Goal: Task Accomplishment & Management: Use online tool/utility

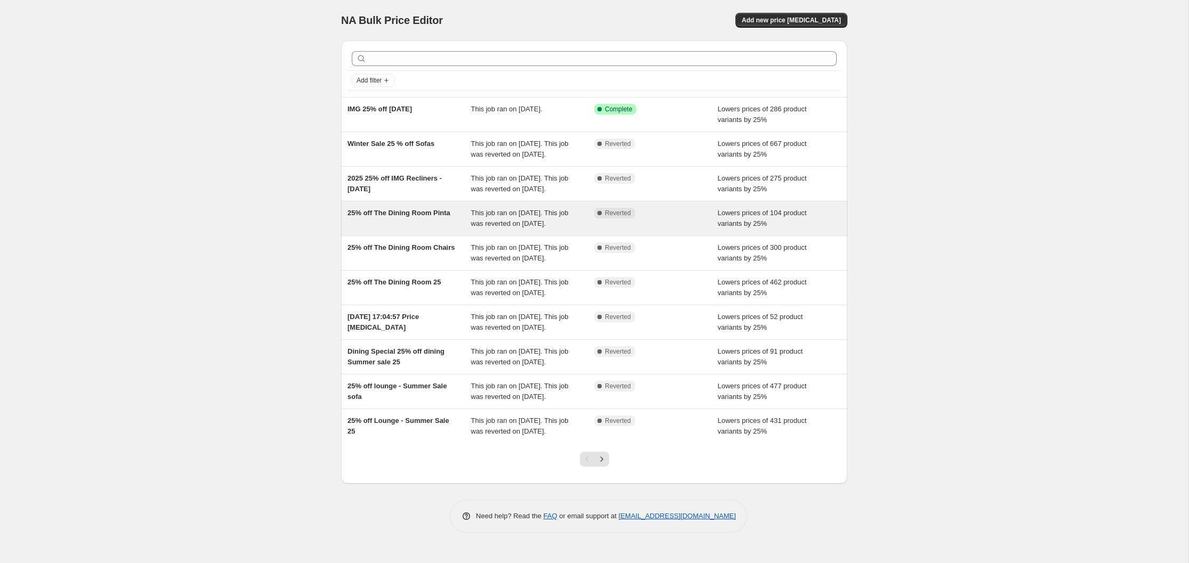
scroll to position [70, 0]
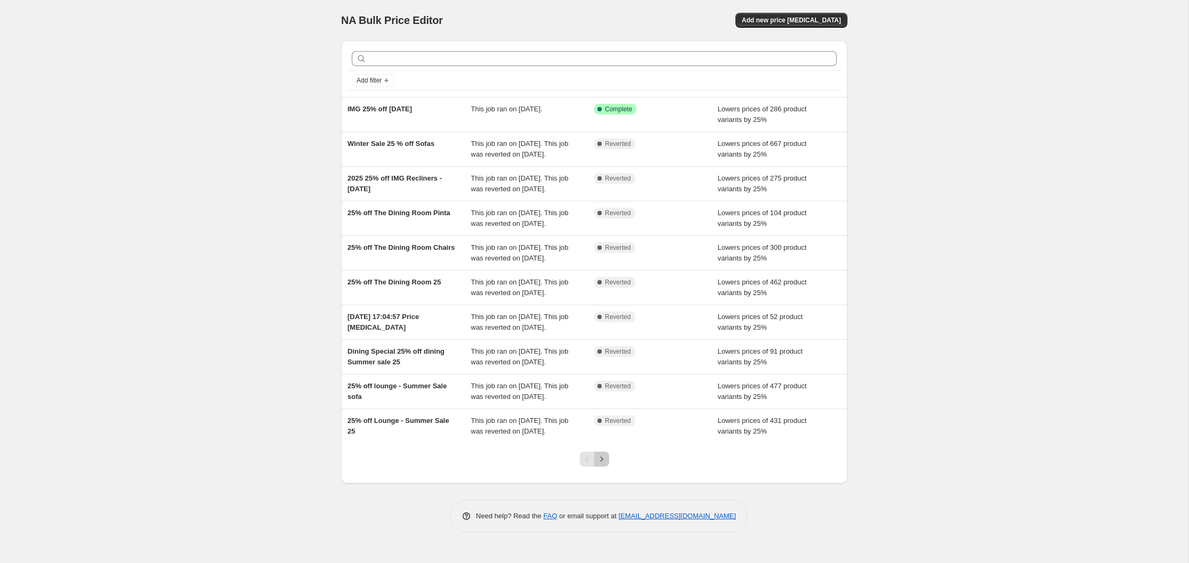
click at [600, 465] on icon "Next" at bounding box center [601, 459] width 11 height 11
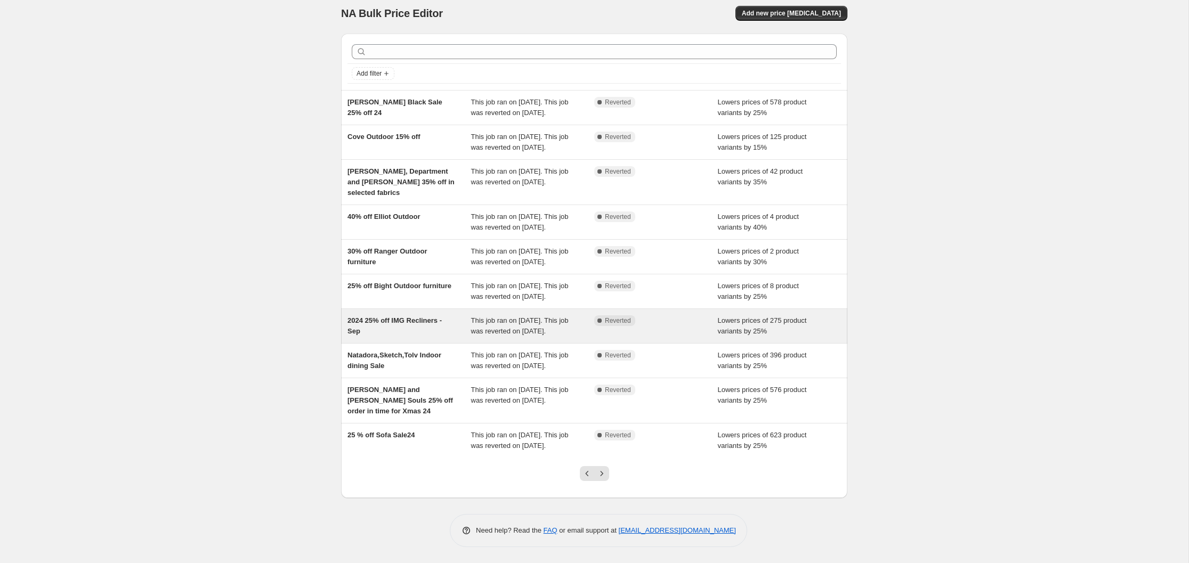
scroll to position [92, 0]
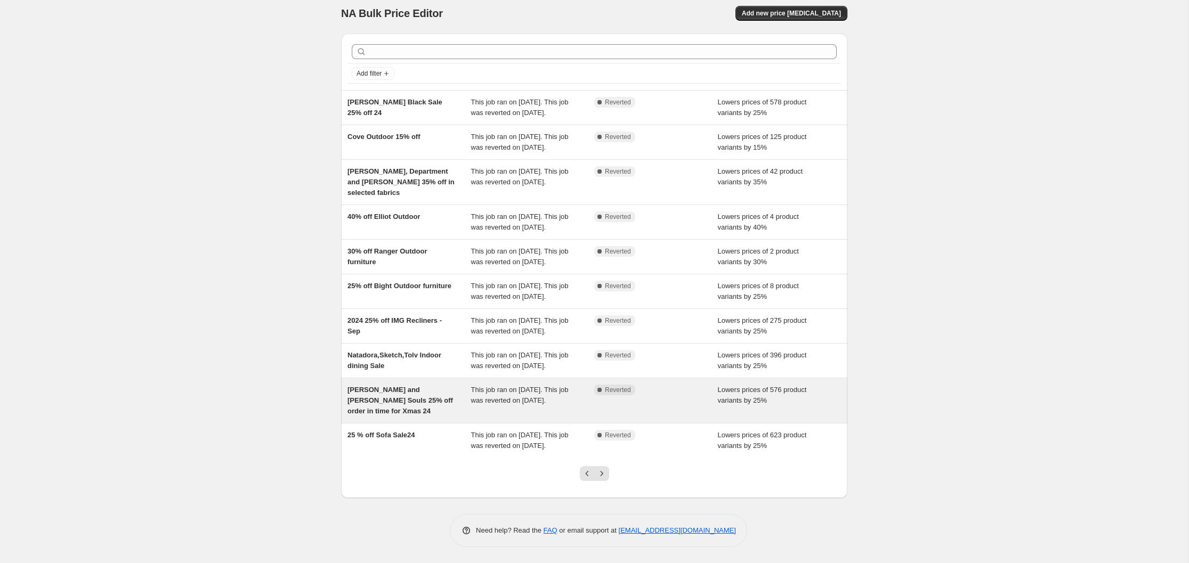
click at [388, 385] on div "Timothy Oulton and Noble Souls 25% off order in time for Xmas 24" at bounding box center [409, 401] width 124 height 32
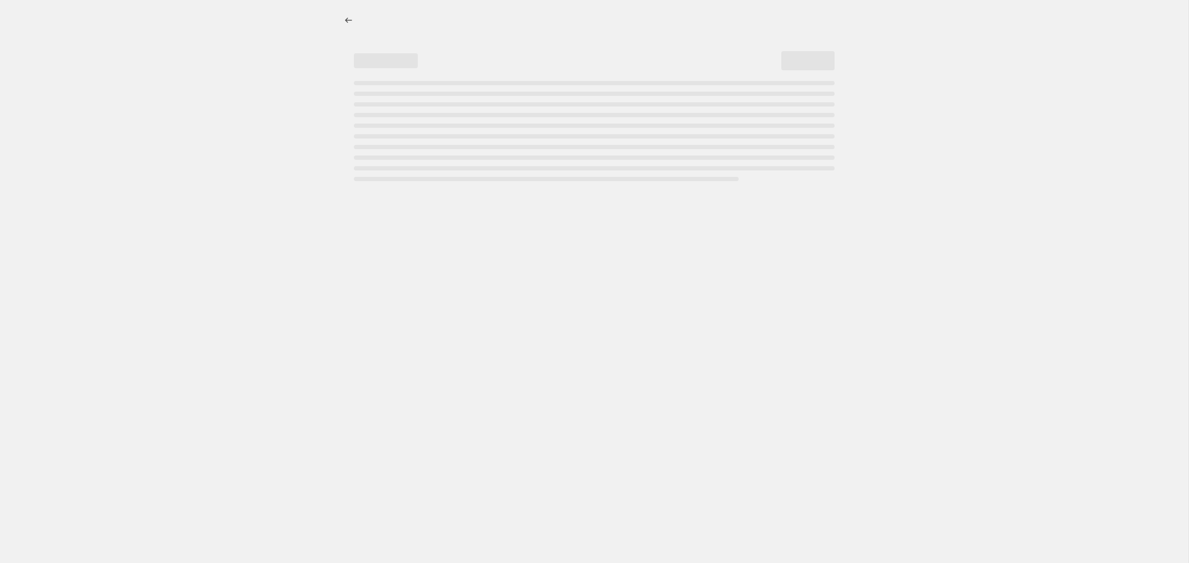
select select "percentage"
select select "vendor"
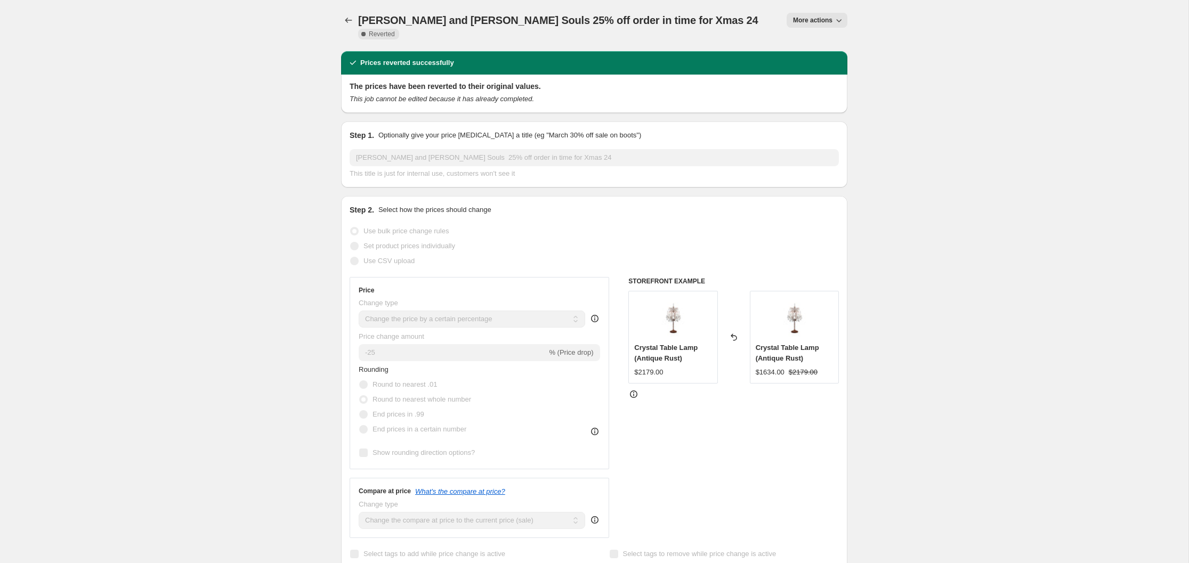
click at [838, 19] on icon "button" at bounding box center [838, 20] width 11 height 11
click at [824, 43] on span "Copy to new job" at bounding box center [817, 42] width 50 height 8
select select "percentage"
select select "vendor"
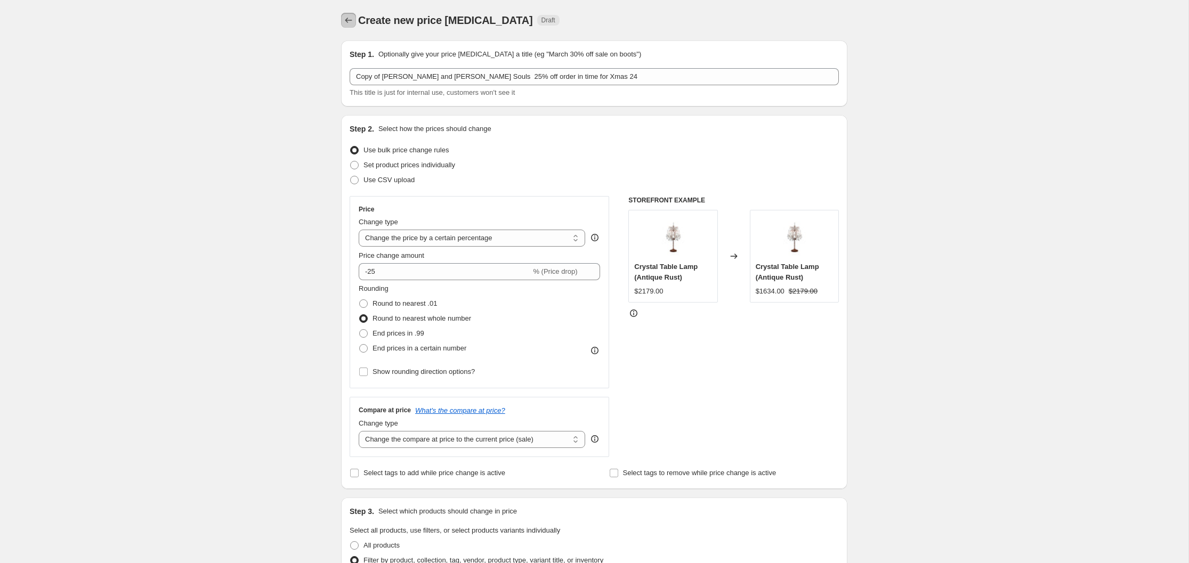
click at [346, 19] on icon "Price change jobs" at bounding box center [348, 20] width 11 height 11
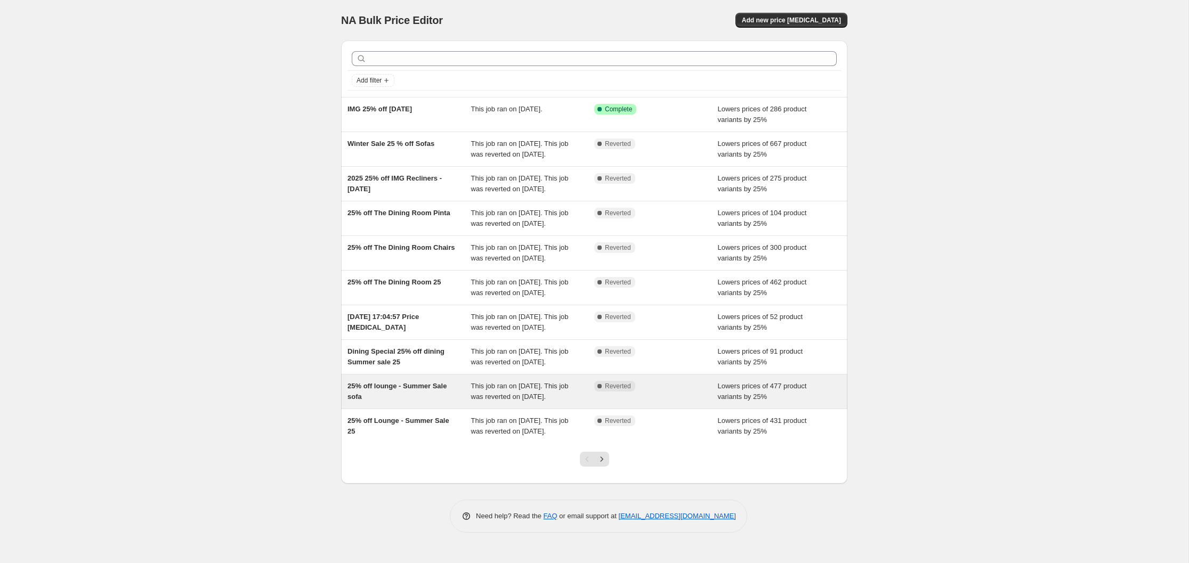
scroll to position [82, 0]
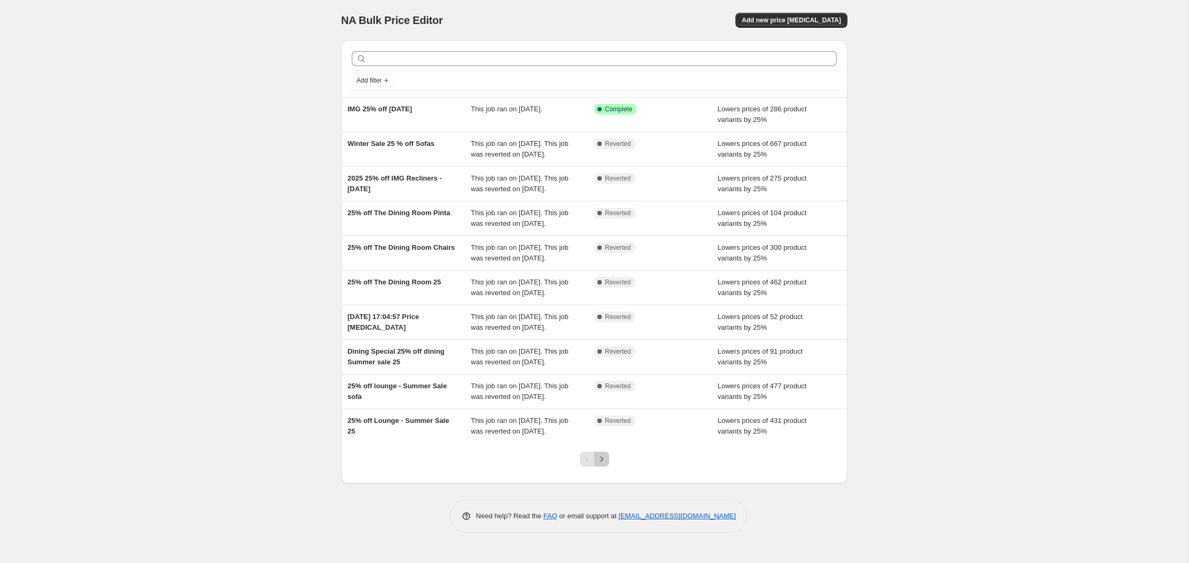
click at [603, 465] on icon "Next" at bounding box center [601, 459] width 11 height 11
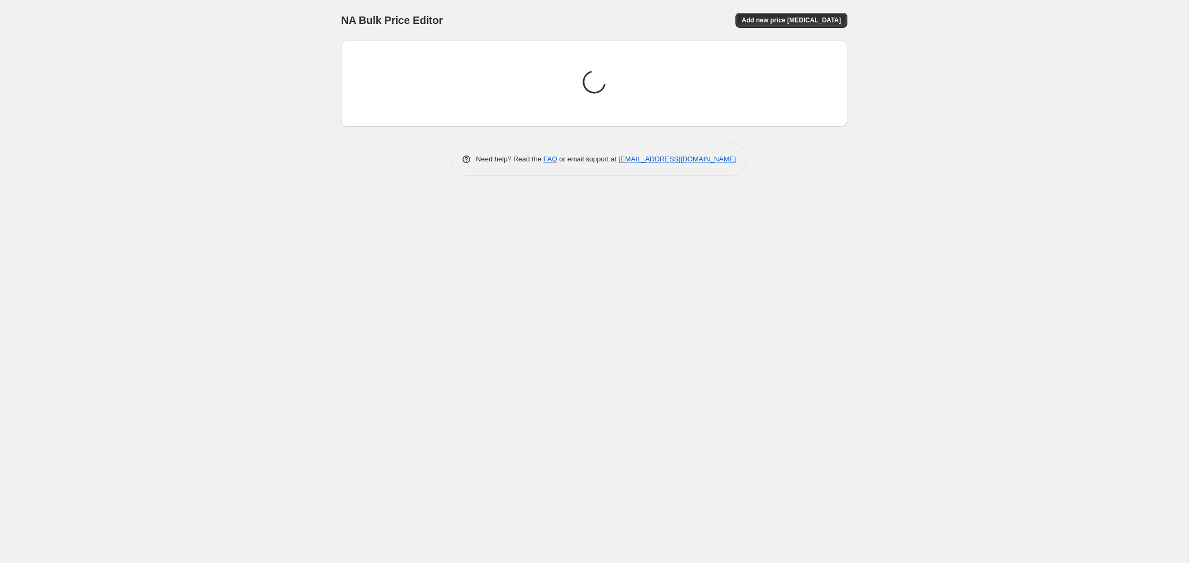
scroll to position [0, 0]
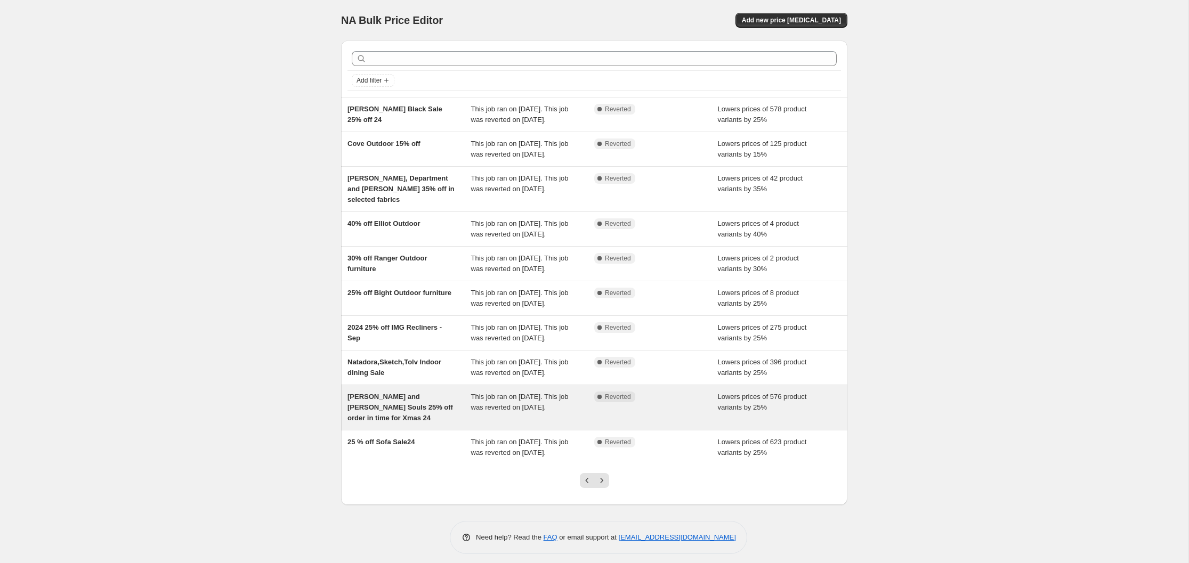
click at [419, 424] on div "[PERSON_NAME] and [PERSON_NAME] Souls 25% off order in time for Xmas 24" at bounding box center [409, 408] width 124 height 32
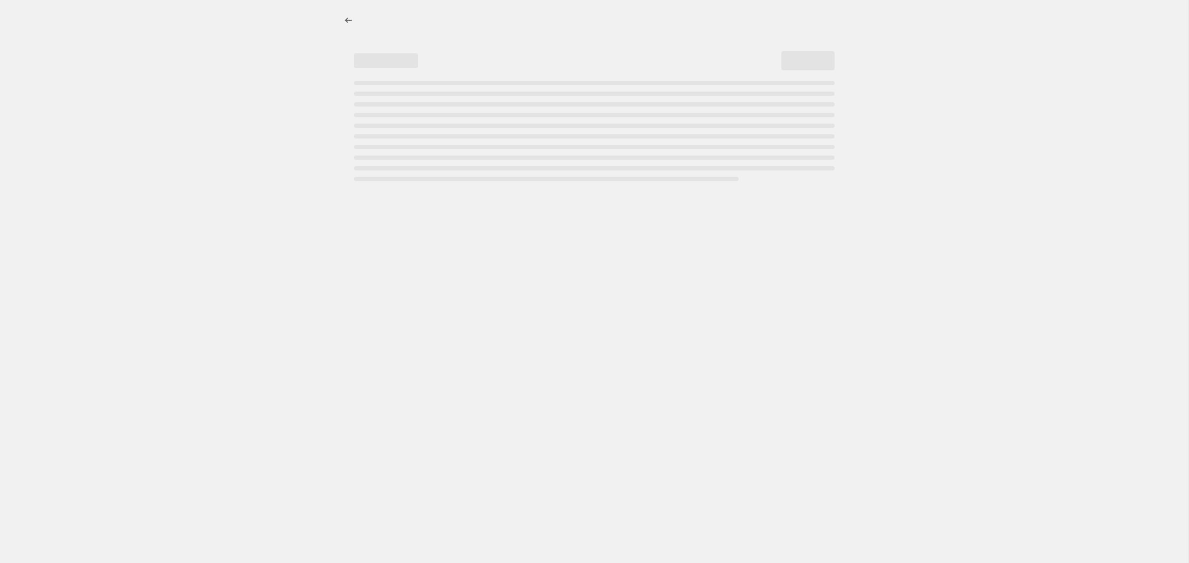
select select "percentage"
select select "vendor"
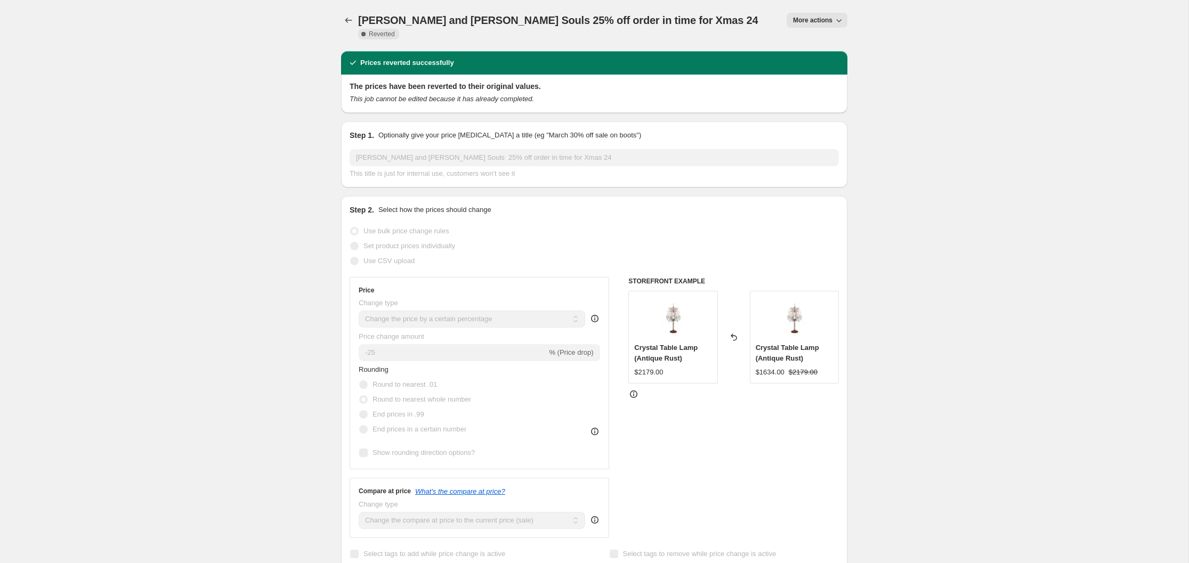
click at [838, 19] on icon "button" at bounding box center [838, 20] width 11 height 11
click at [820, 43] on span "Copy to new job" at bounding box center [817, 42] width 50 height 8
select select "percentage"
select select "vendor"
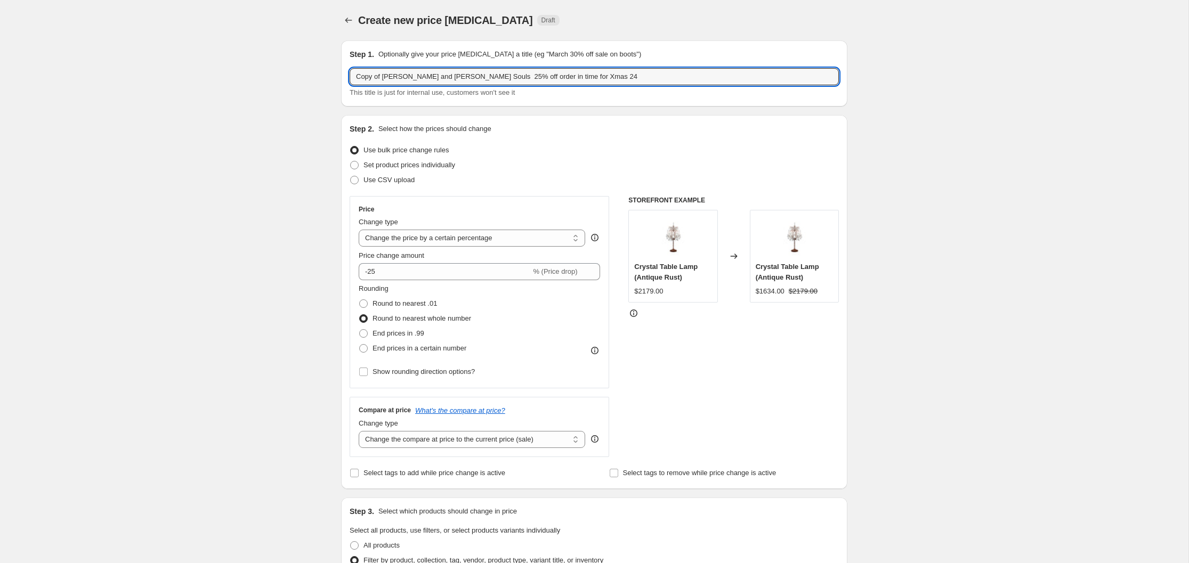
drag, startPoint x: 385, startPoint y: 77, endPoint x: 340, endPoint y: 72, distance: 45.0
click at [341, 72] on div "Step 1. Optionally give your price [MEDICAL_DATA] a title (eg "March 30% off sa…" at bounding box center [594, 73] width 506 height 66
click at [473, 77] on input "[PERSON_NAME] and [PERSON_NAME] Souls 25% off order in time for Xmas 24" at bounding box center [594, 76] width 489 height 17
drag, startPoint x: 492, startPoint y: 78, endPoint x: 577, endPoint y: 83, distance: 84.3
click at [577, 83] on input "[PERSON_NAME] and [PERSON_NAME] Souls 20% off order in time for Xmas 24" at bounding box center [594, 76] width 489 height 17
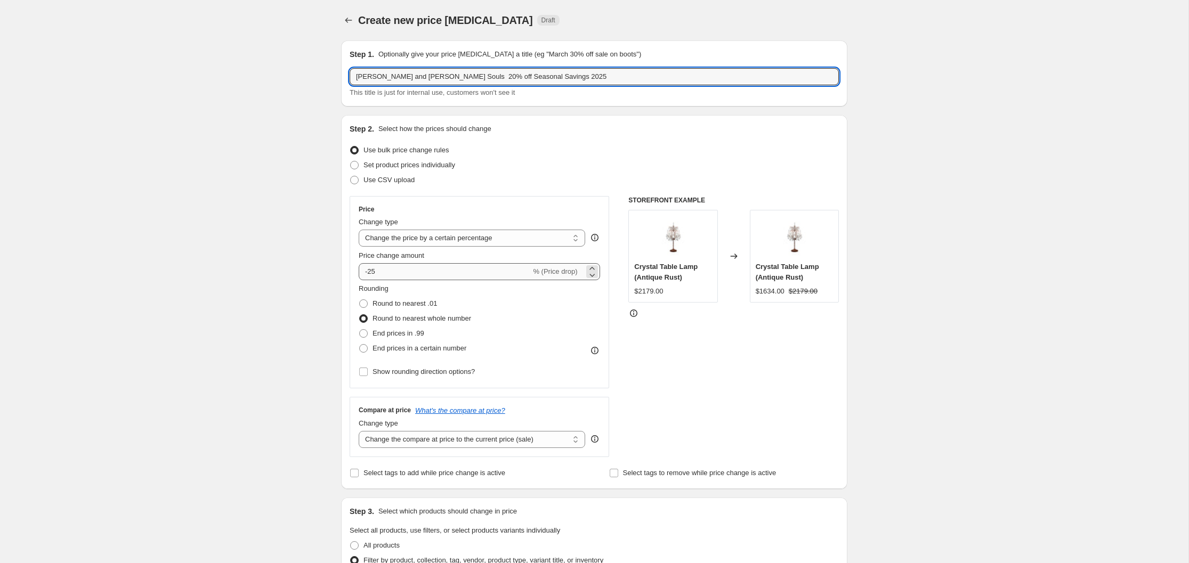
type input "[PERSON_NAME] and [PERSON_NAME] Souls 20% off Seasonal Savings 2025"
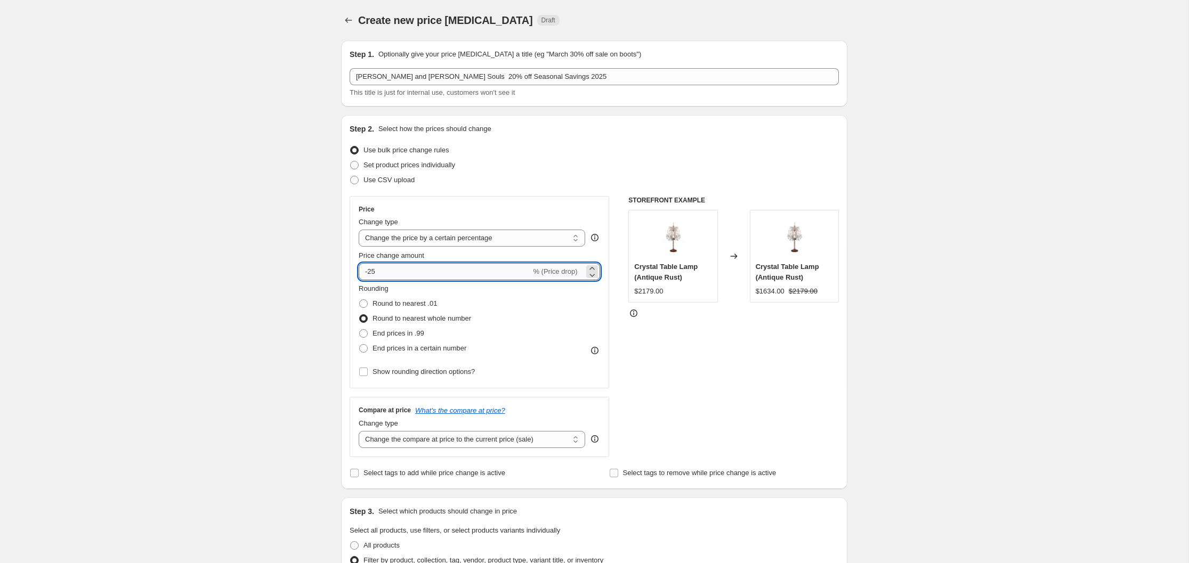
click at [377, 272] on input "-25" at bounding box center [445, 271] width 172 height 17
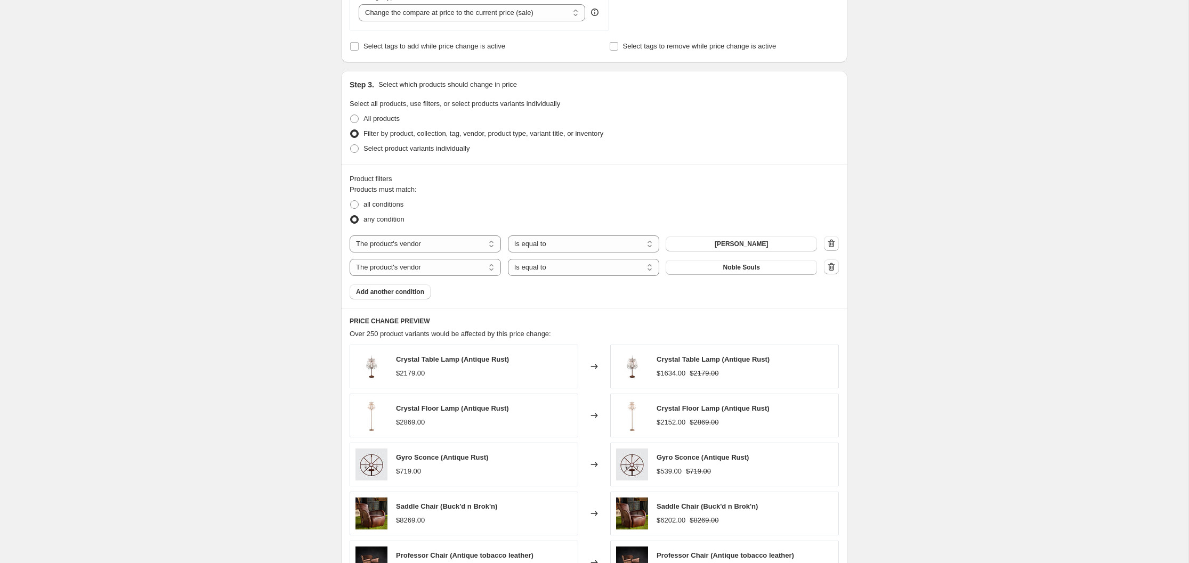
scroll to position [427, 0]
type input "-20"
click at [385, 290] on span "Add another condition" at bounding box center [390, 291] width 68 height 9
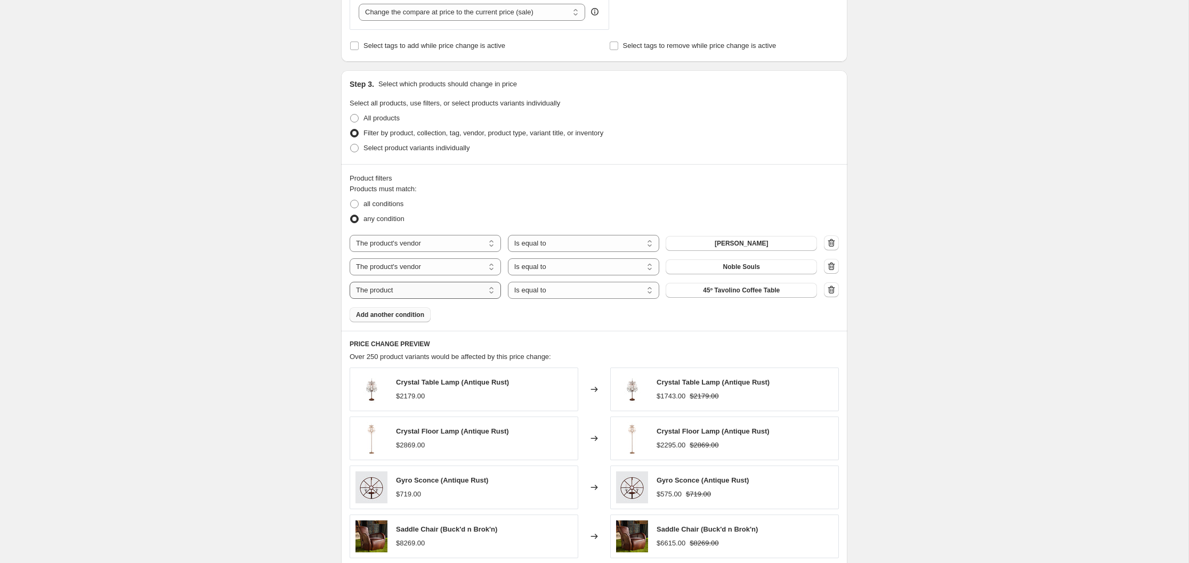
click at [489, 289] on select "The product The product's collection The product's tag The product's vendor The…" at bounding box center [425, 290] width 151 height 17
select select "tag"
click at [650, 291] on select "Is equal to Is not equal to" at bounding box center [583, 290] width 151 height 17
select select "not_equal"
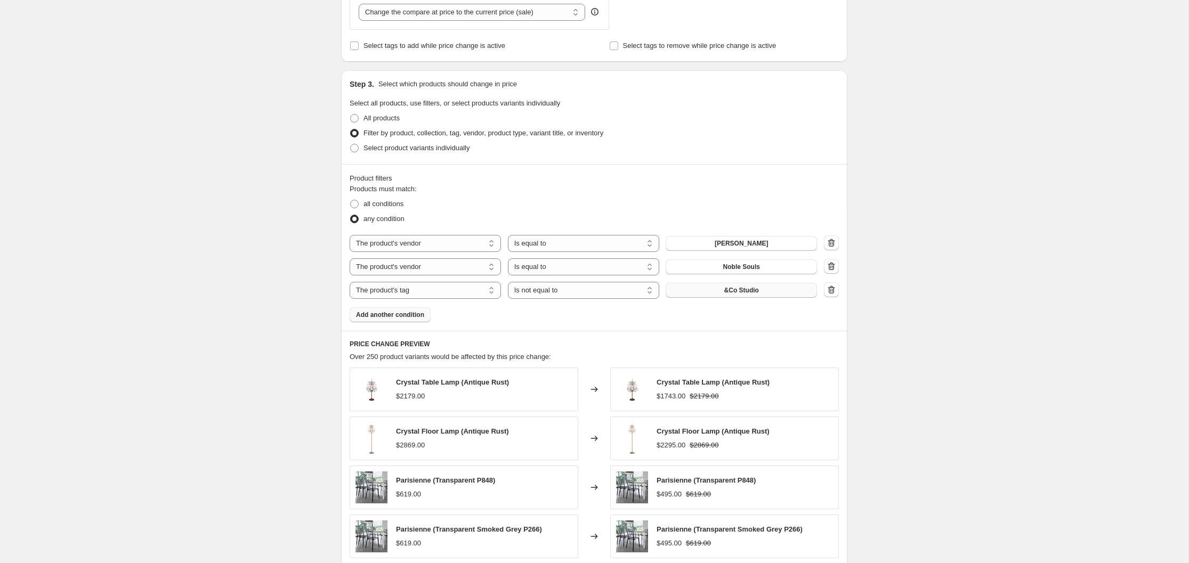
click at [733, 290] on span "&Co Studio" at bounding box center [741, 290] width 35 height 9
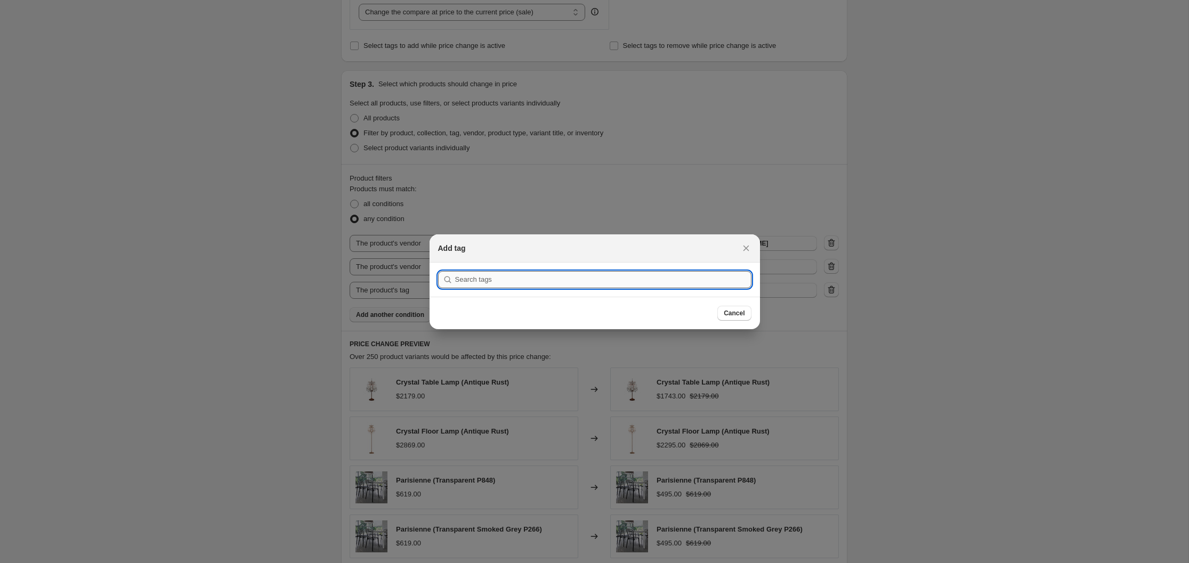
click at [522, 280] on input ":r9f:" at bounding box center [603, 279] width 296 height 17
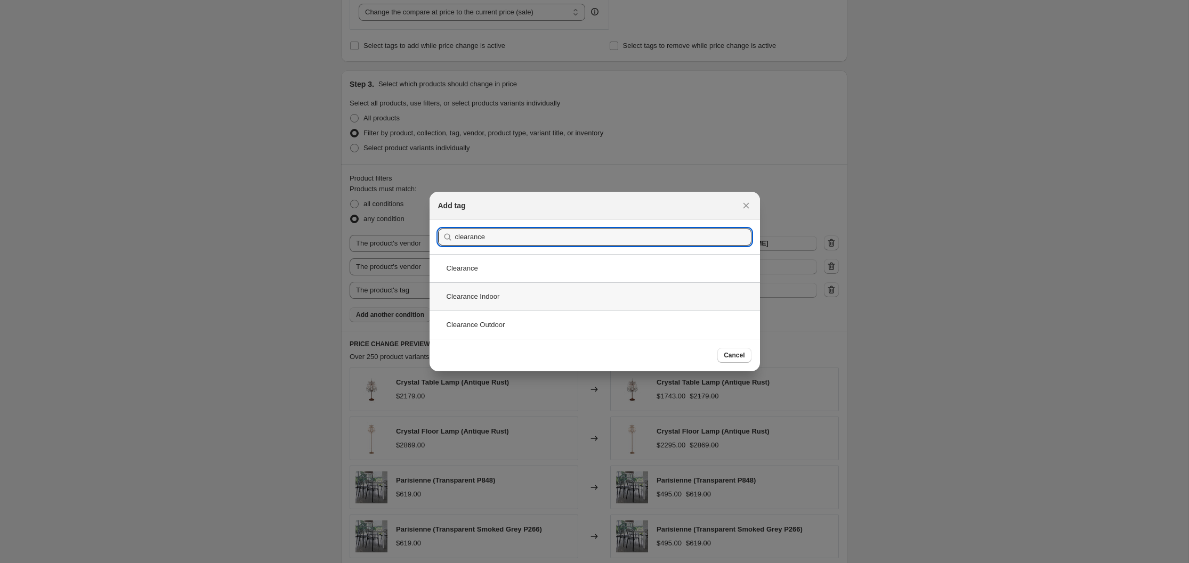
type input "clearance"
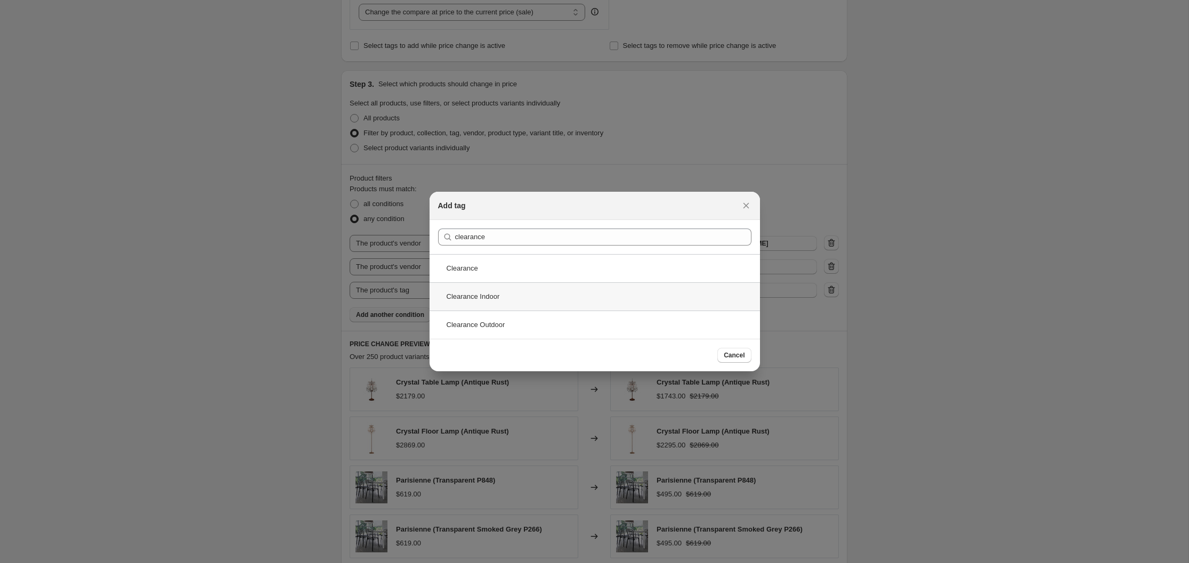
click at [508, 297] on div "Clearance Indoor" at bounding box center [594, 296] width 330 height 28
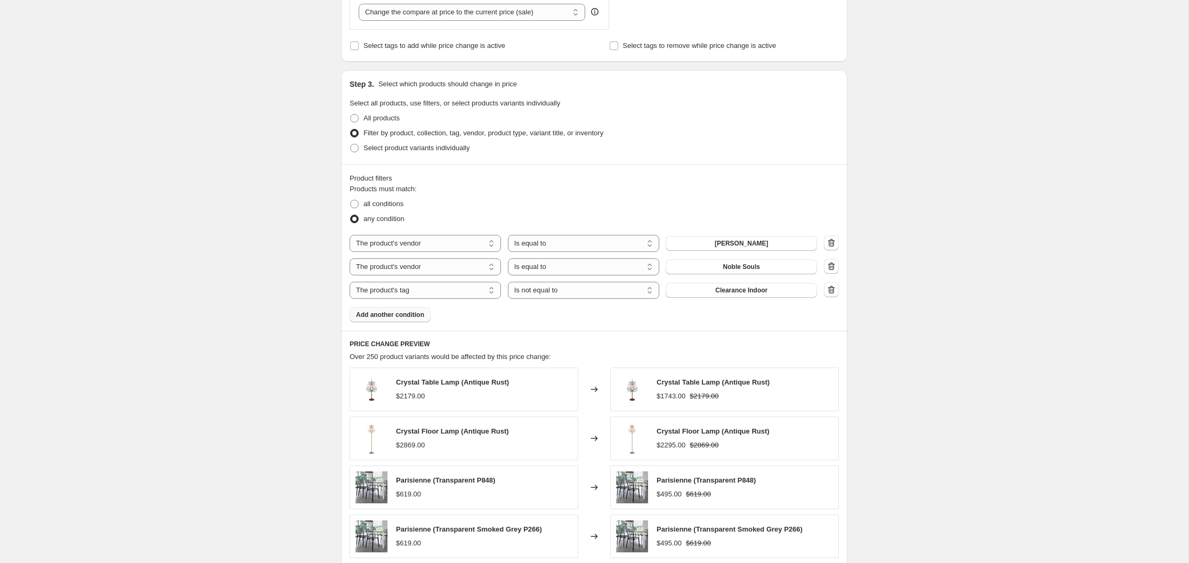
click at [393, 313] on span "Add another condition" at bounding box center [390, 315] width 68 height 9
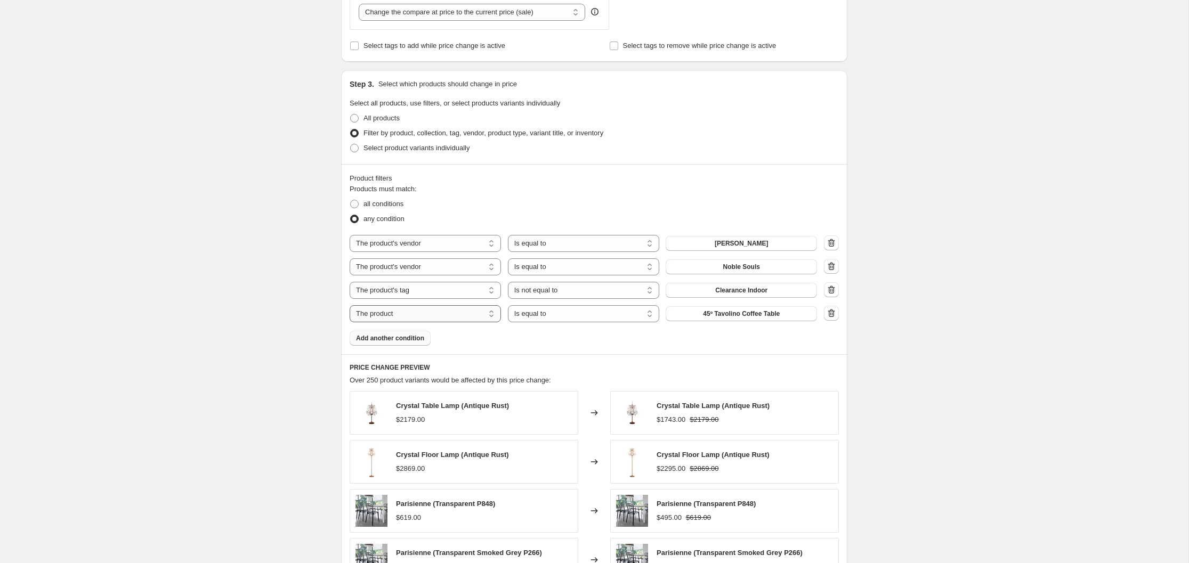
click at [492, 314] on select "The product The product's collection The product's tag The product's vendor The…" at bounding box center [425, 313] width 151 height 17
select select "tag"
click at [650, 316] on select "Is equal to Is not equal to" at bounding box center [583, 313] width 151 height 17
select select "not_equal"
click at [752, 314] on span "&Co Studio" at bounding box center [741, 314] width 35 height 9
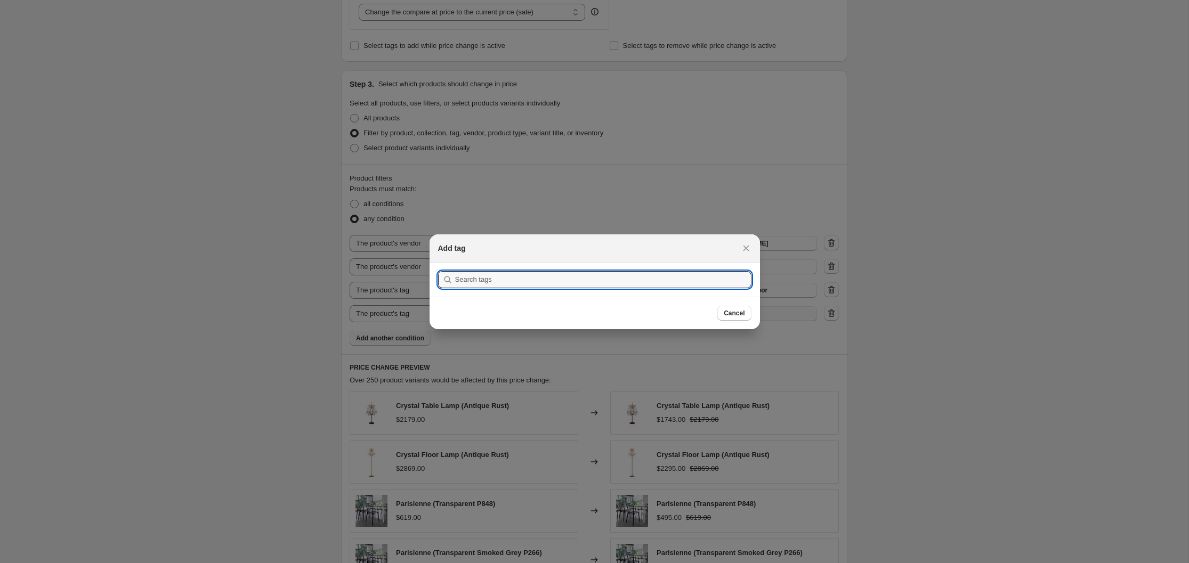
scroll to position [0, 0]
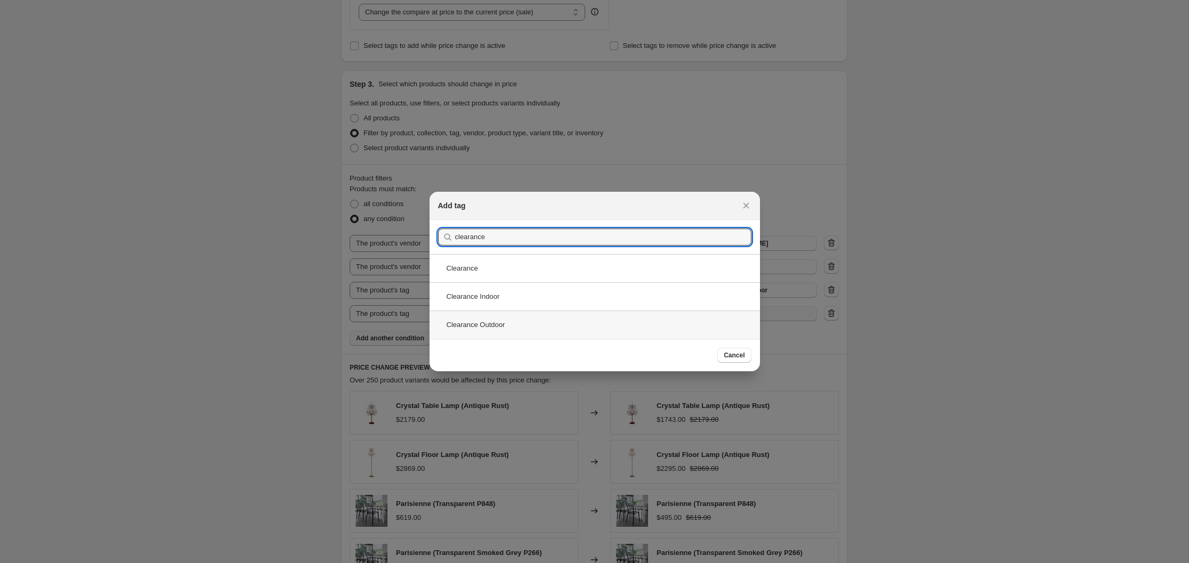
type input "clearance"
click at [493, 322] on div "Clearance Outdoor" at bounding box center [594, 325] width 330 height 28
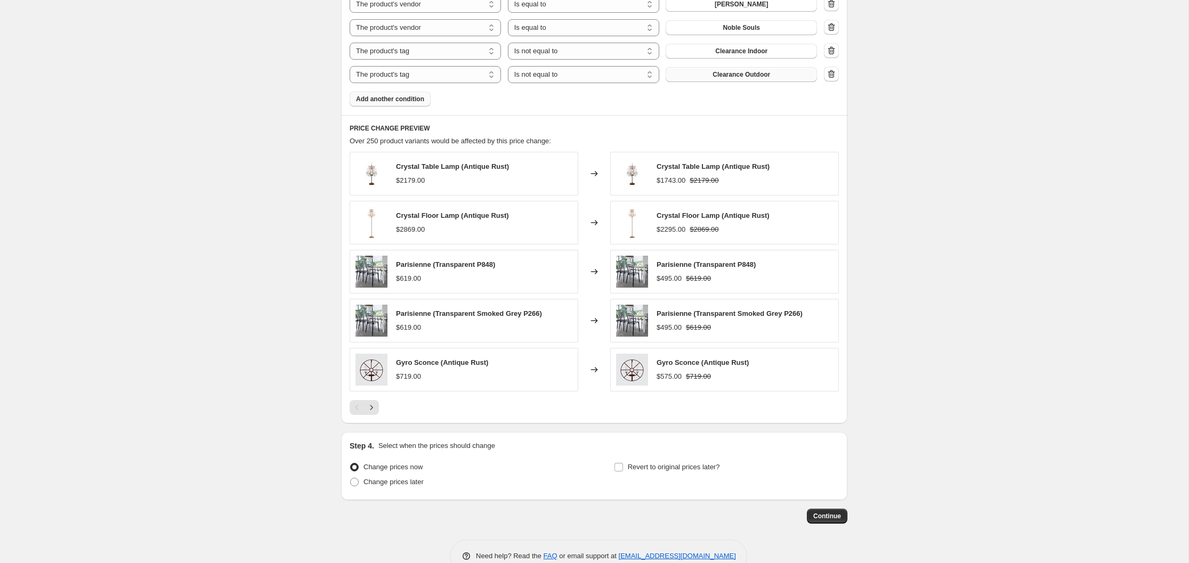
scroll to position [692, 0]
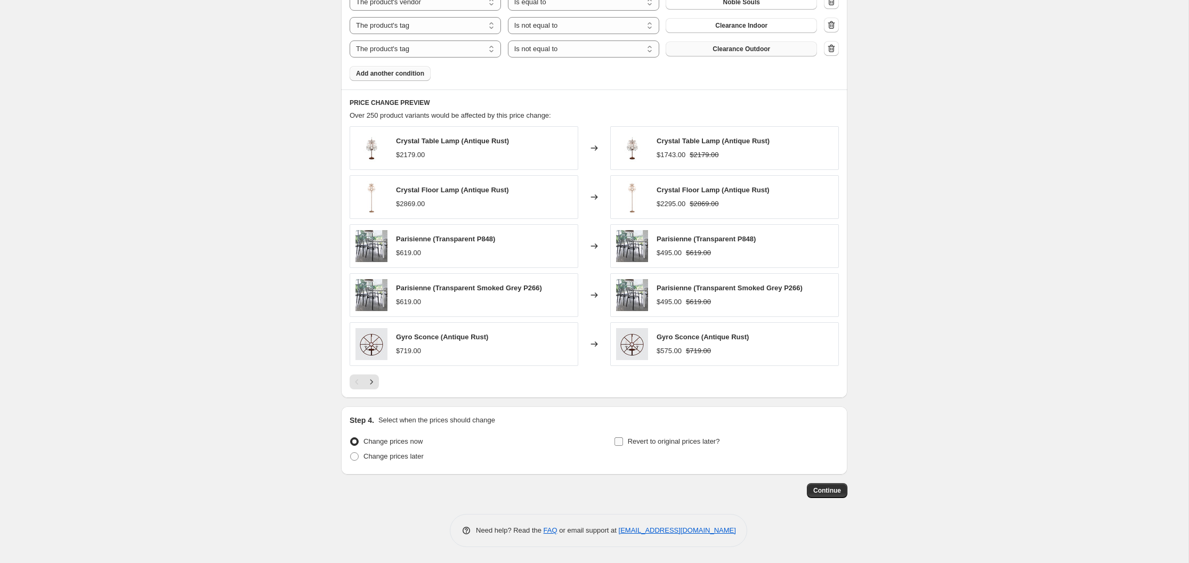
click at [621, 441] on input "Revert to original prices later?" at bounding box center [618, 441] width 9 height 9
checkbox input "true"
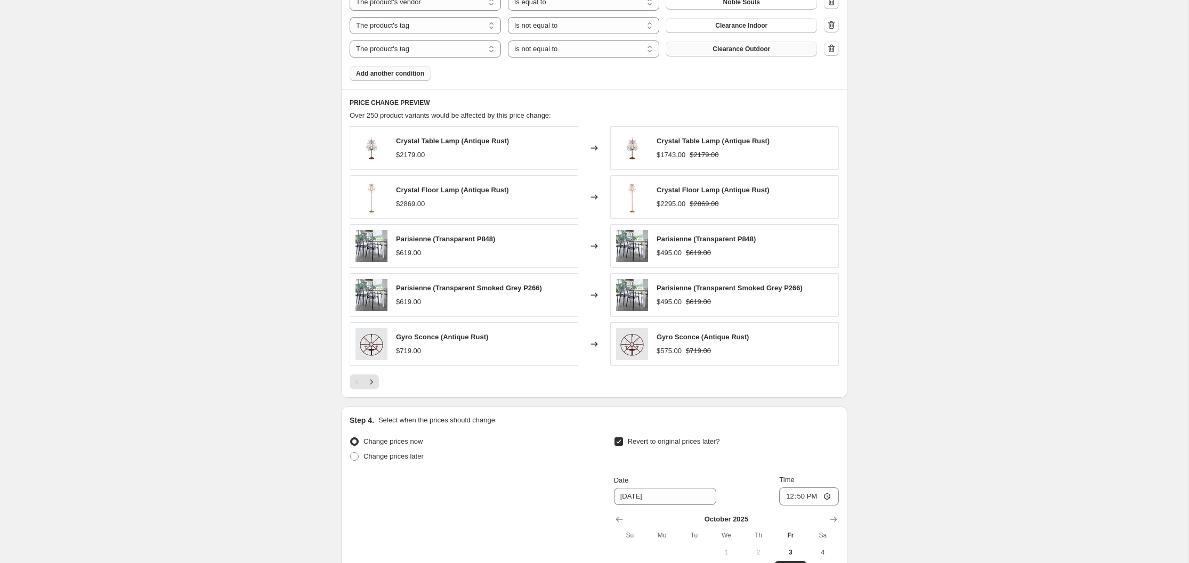
scroll to position [874, 0]
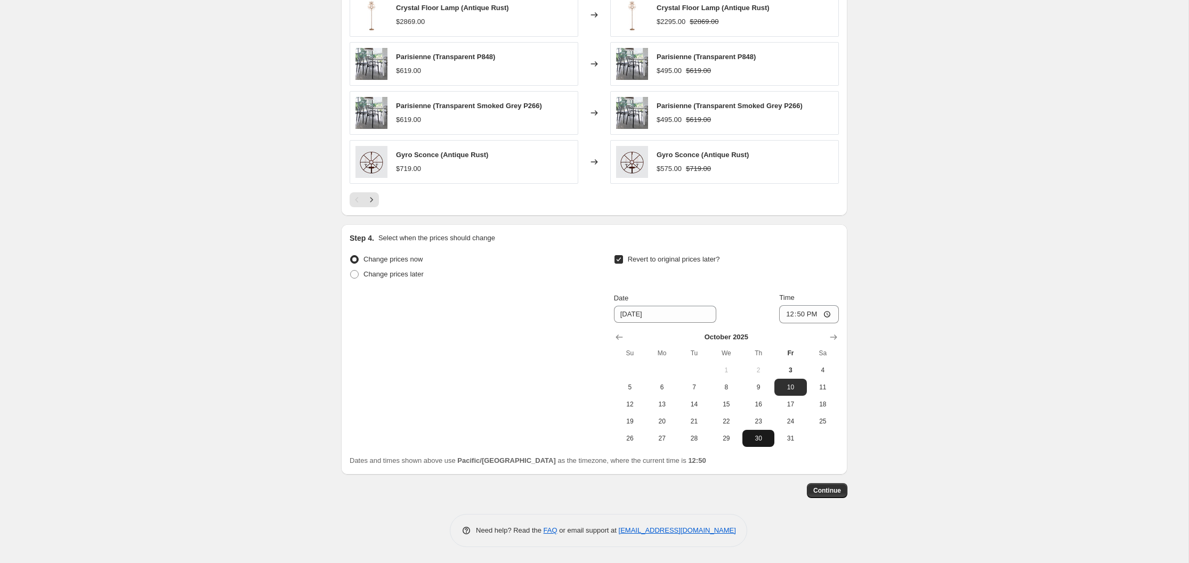
click at [759, 436] on span "30" at bounding box center [758, 438] width 23 height 9
type input "[DATE]"
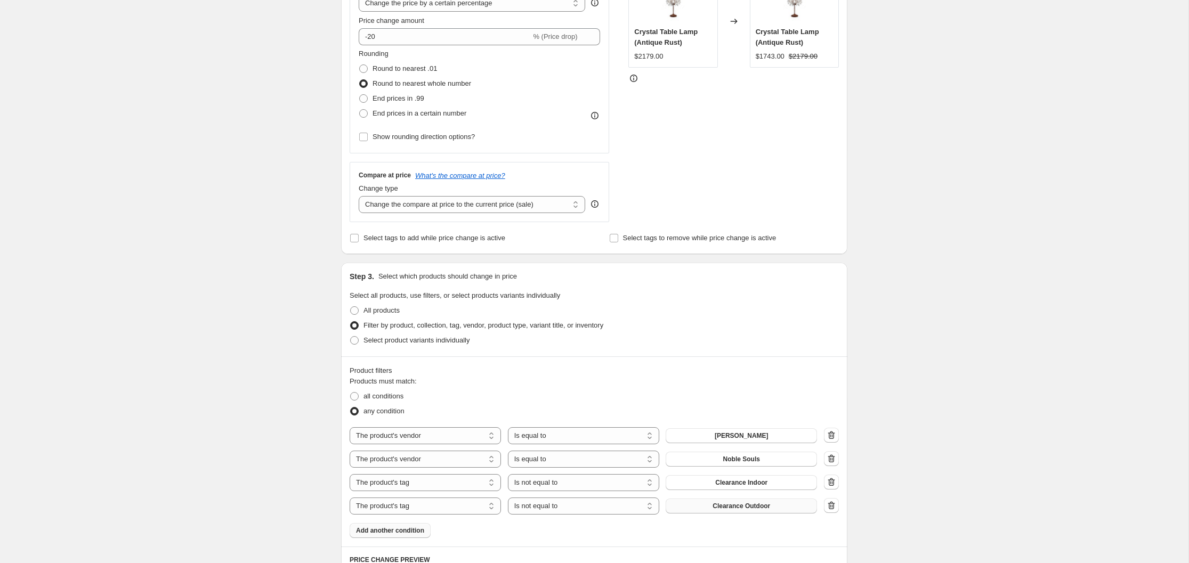
scroll to position [275, 0]
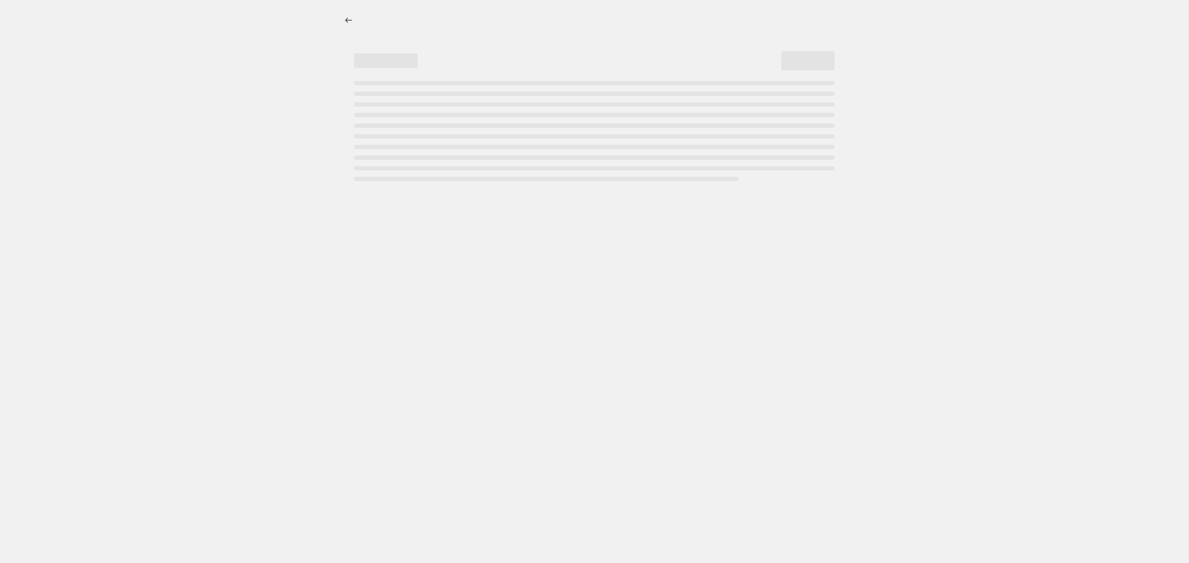
select select "percentage"
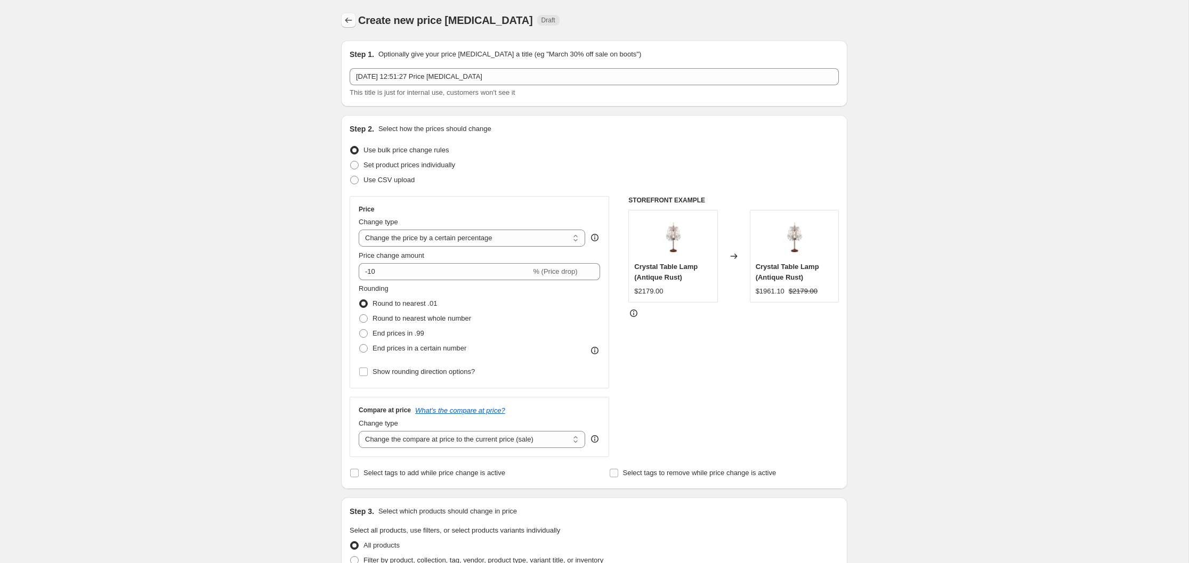
click at [348, 18] on icon "Price change jobs" at bounding box center [348, 20] width 11 height 11
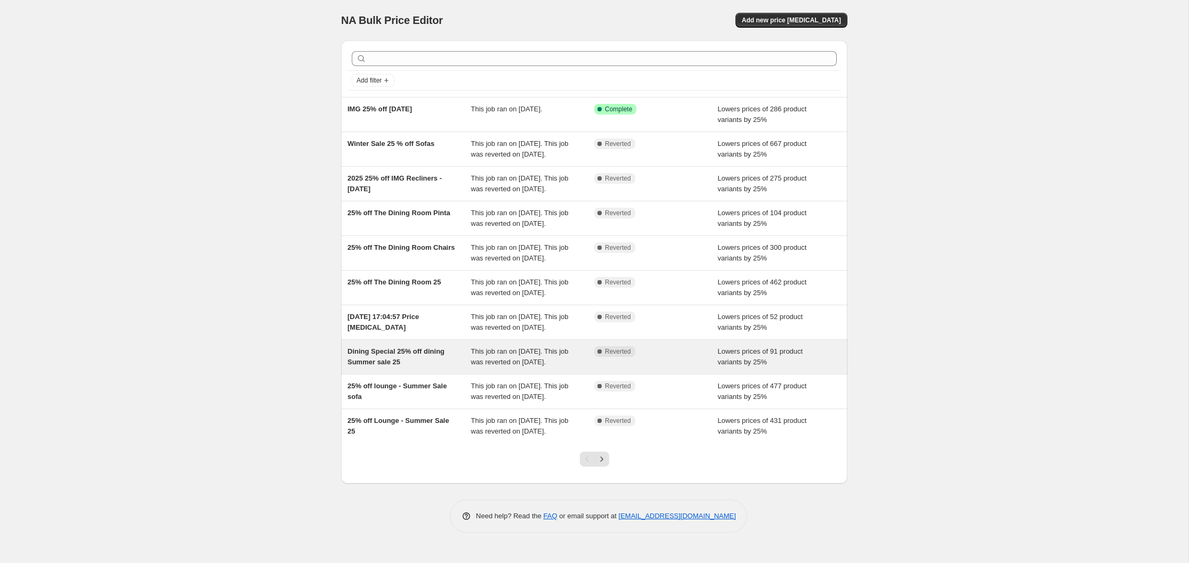
scroll to position [82, 0]
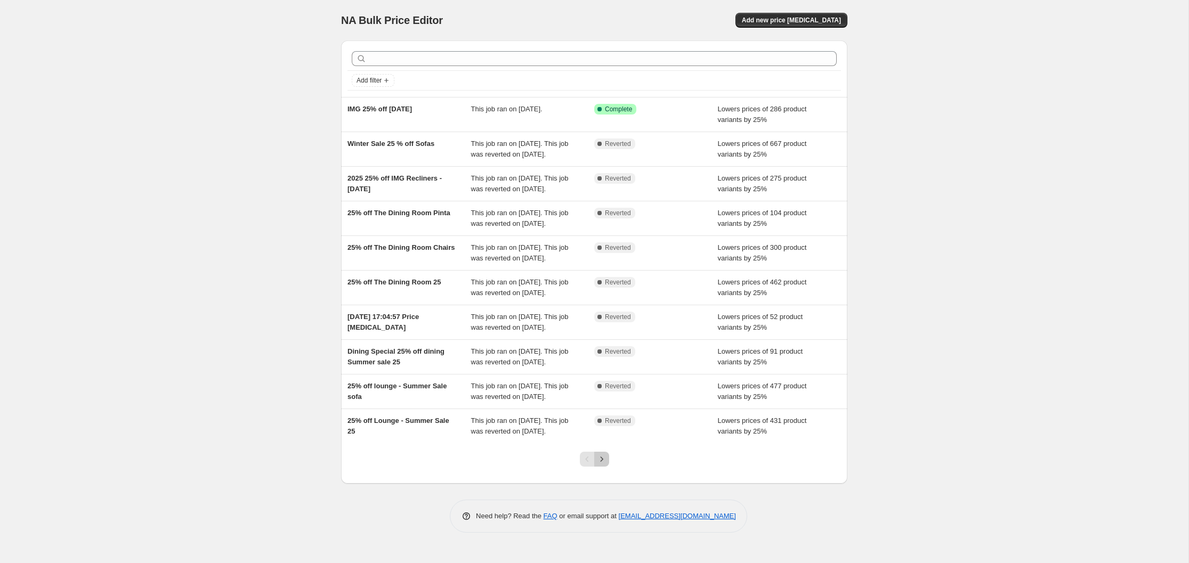
click at [601, 465] on icon "Next" at bounding box center [601, 459] width 11 height 11
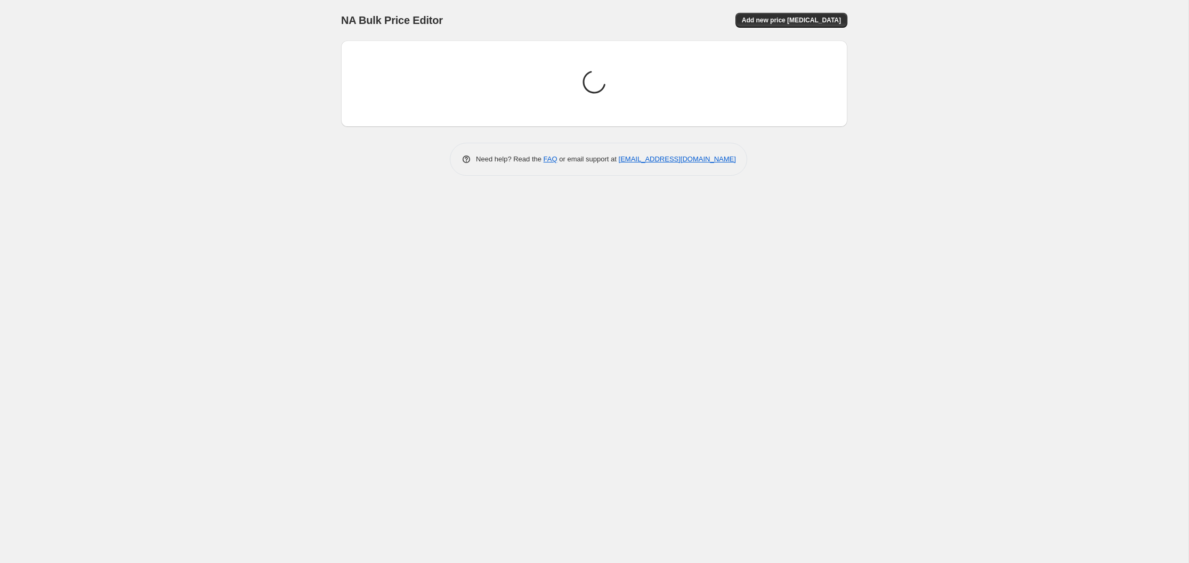
scroll to position [0, 0]
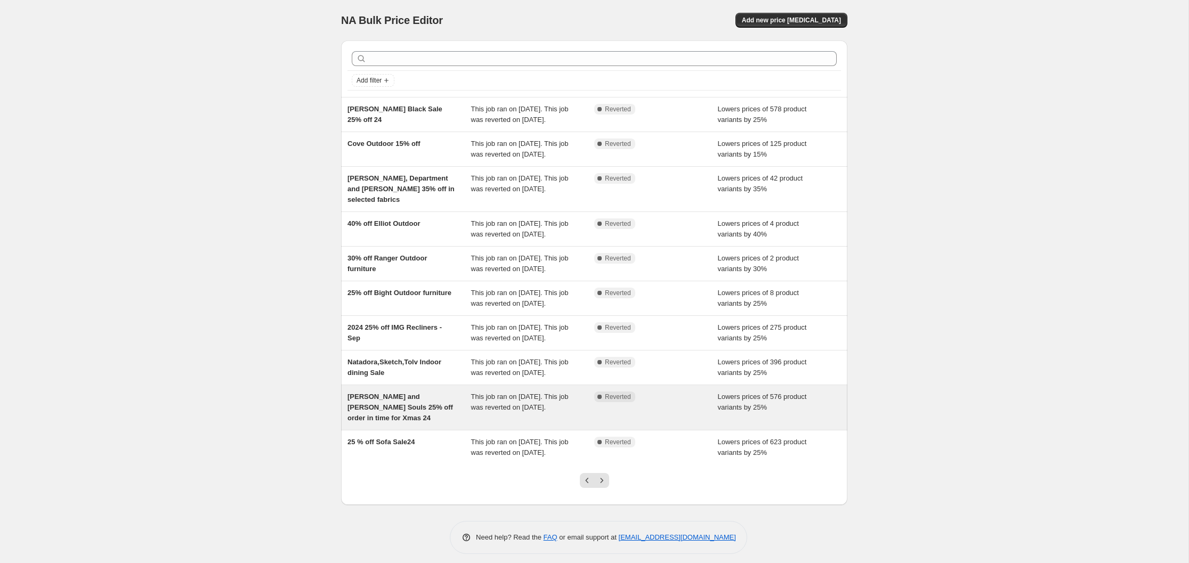
click at [382, 424] on div "[PERSON_NAME] and [PERSON_NAME] Souls 25% off order in time for Xmas 24" at bounding box center [409, 408] width 124 height 32
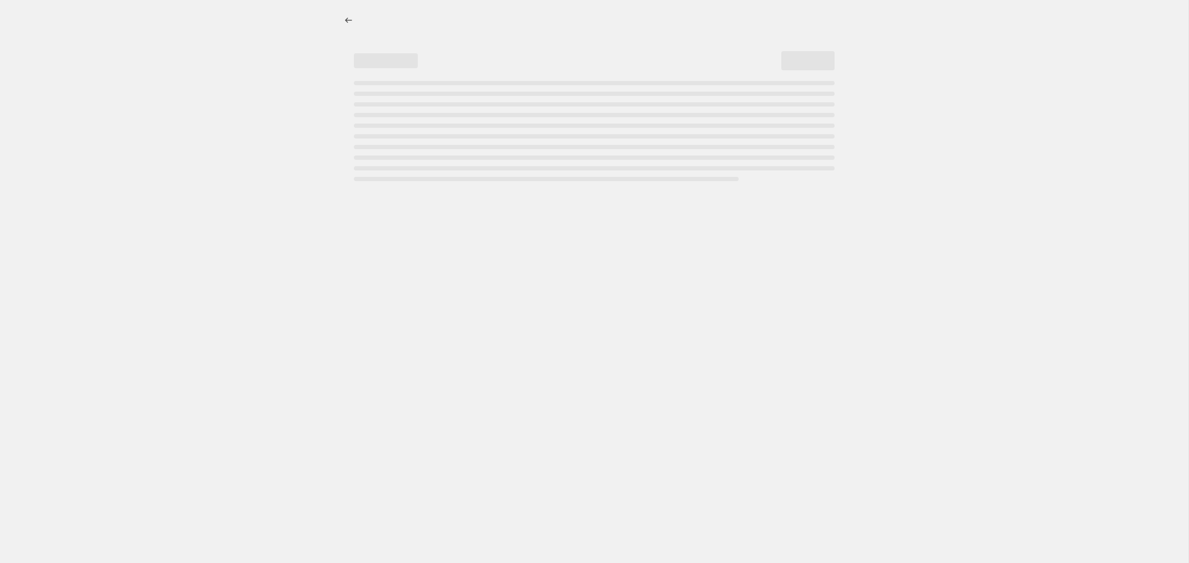
select select "percentage"
select select "vendor"
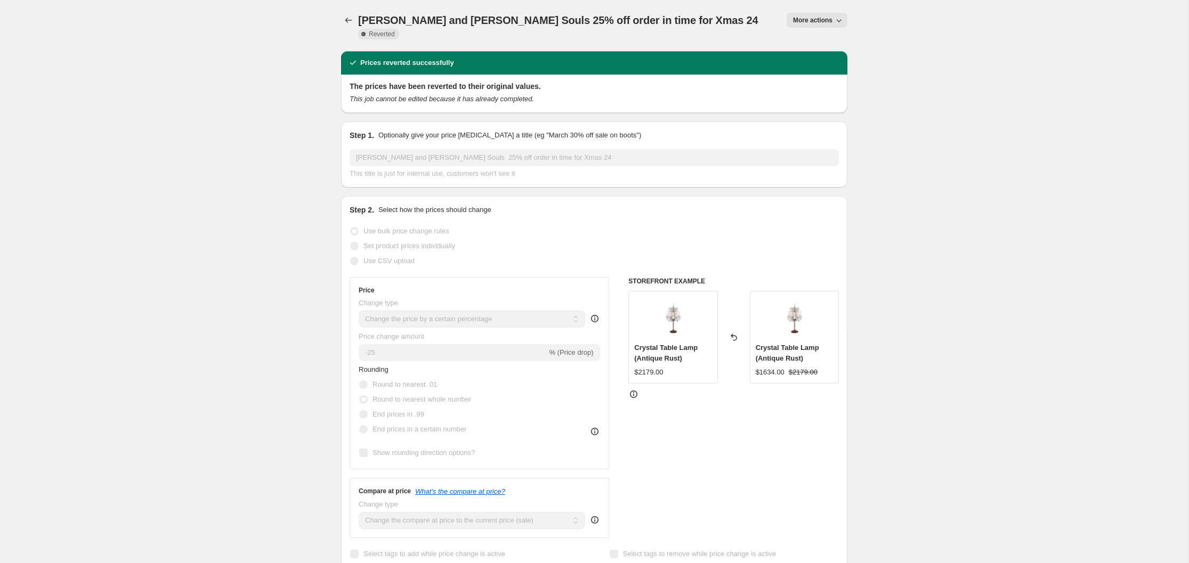
click at [835, 20] on icon "button" at bounding box center [838, 20] width 11 height 11
click at [819, 40] on span "Copy to new job" at bounding box center [817, 42] width 50 height 8
select select "percentage"
select select "vendor"
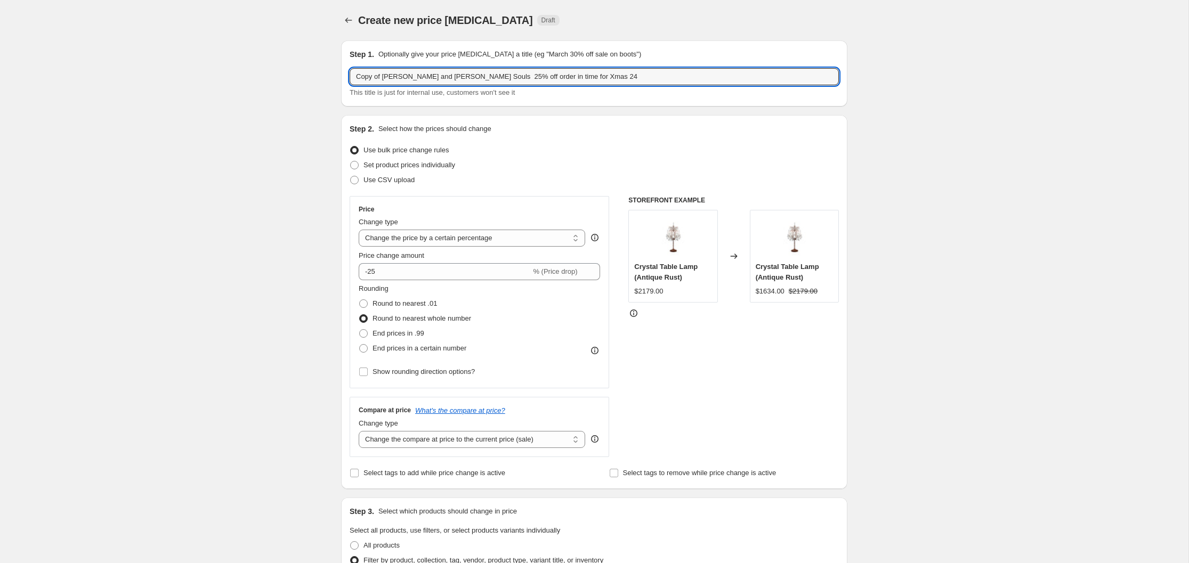
drag, startPoint x: 384, startPoint y: 77, endPoint x: 344, endPoint y: 79, distance: 40.6
click at [345, 79] on div "Step 1. Optionally give your price [MEDICAL_DATA] a title (eg "March 30% off sa…" at bounding box center [594, 73] width 506 height 66
click at [473, 77] on input "[PERSON_NAME] and [PERSON_NAME] Souls 25% off order in time for Xmas 24" at bounding box center [594, 76] width 489 height 17
drag, startPoint x: 493, startPoint y: 77, endPoint x: 590, endPoint y: 81, distance: 96.5
click at [590, 81] on input "[PERSON_NAME] and [PERSON_NAME] Souls 20% off order in time for Xmas 24" at bounding box center [594, 76] width 489 height 17
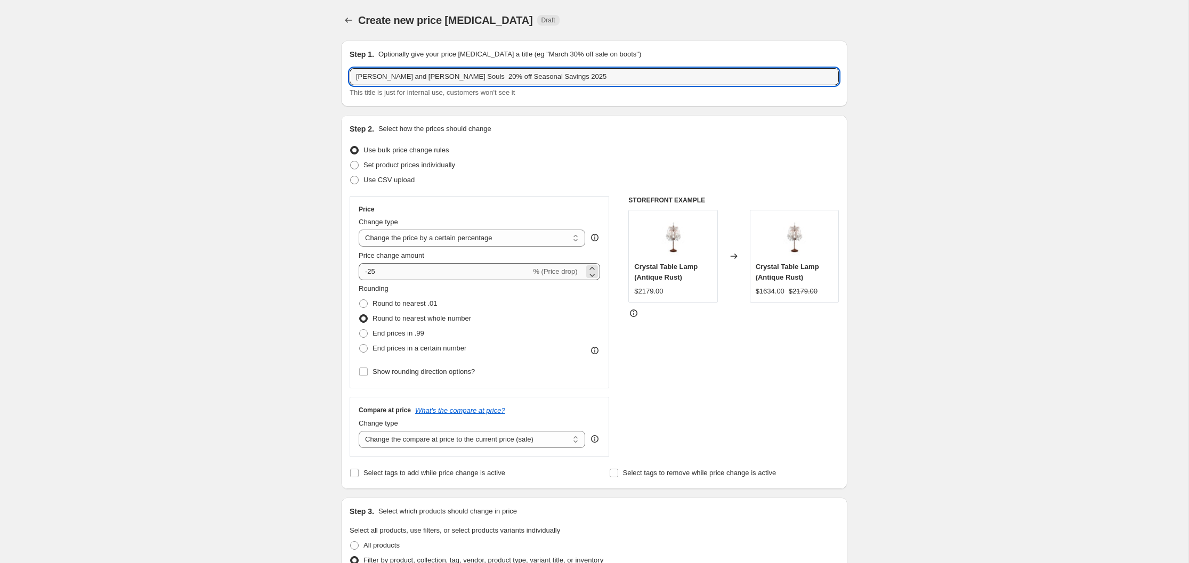
type input "[PERSON_NAME] and [PERSON_NAME] Souls 20% off Seasonal Savings 2025"
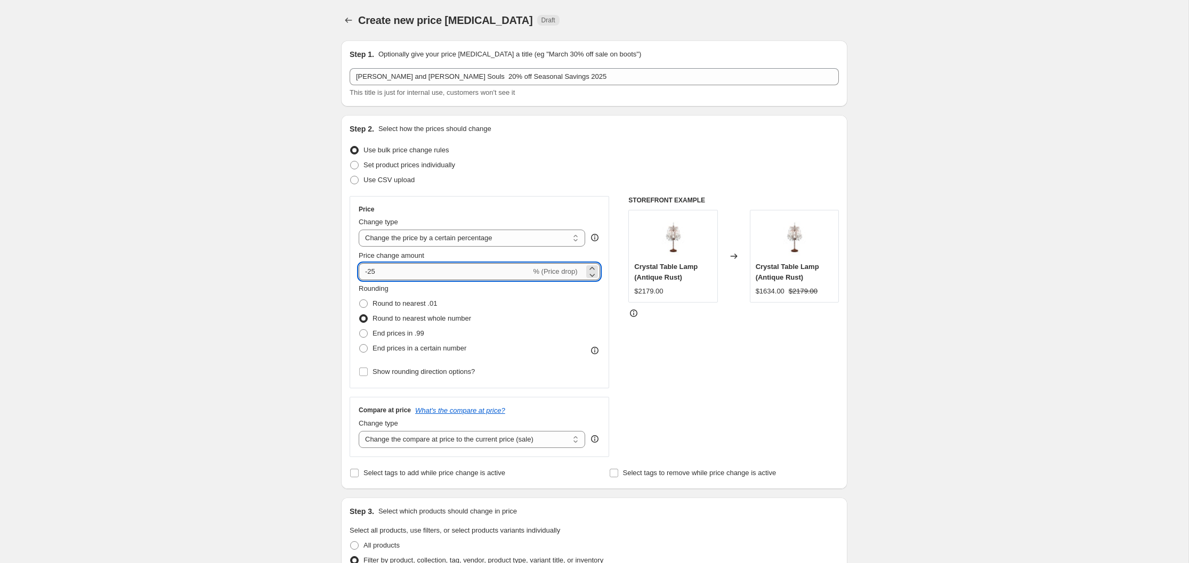
click at [375, 272] on input "-25" at bounding box center [445, 271] width 172 height 17
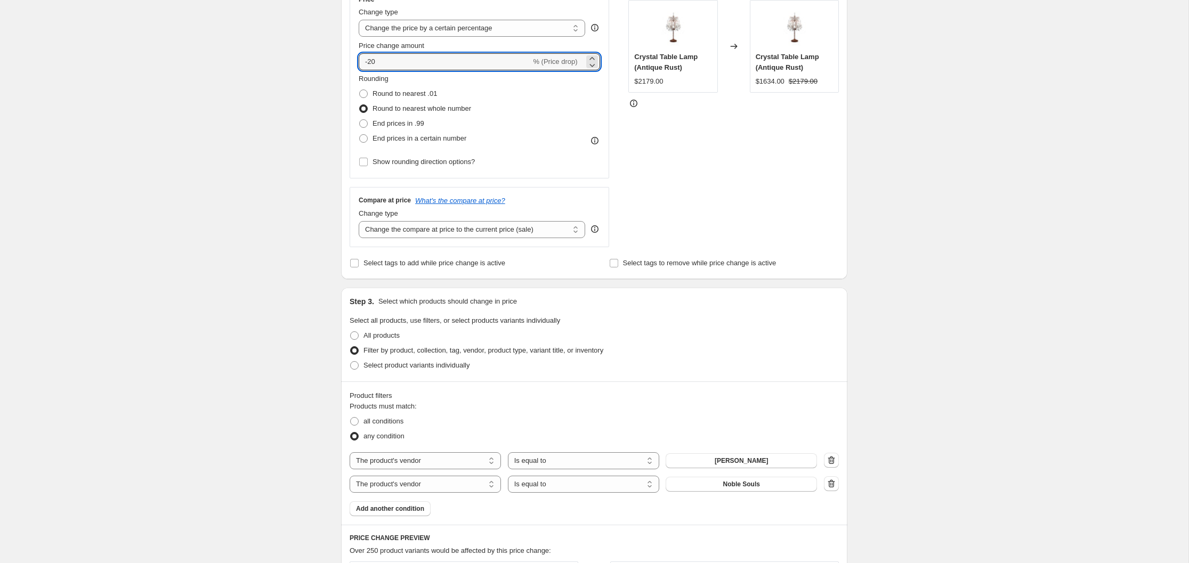
scroll to position [285, 0]
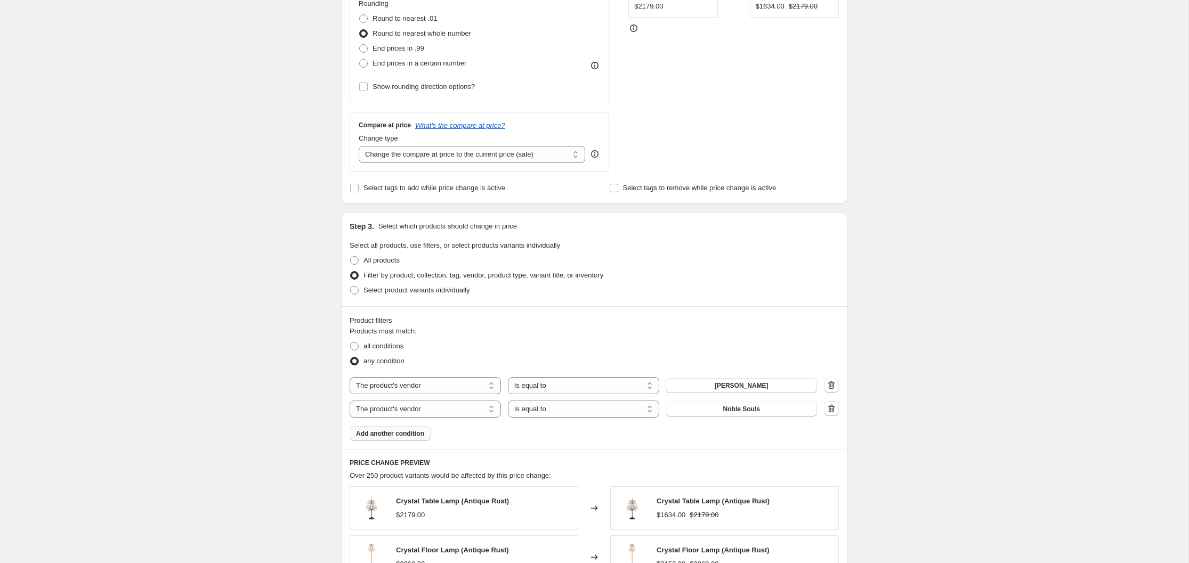
type input "-20"
click at [410, 435] on span "Add another condition" at bounding box center [390, 433] width 68 height 9
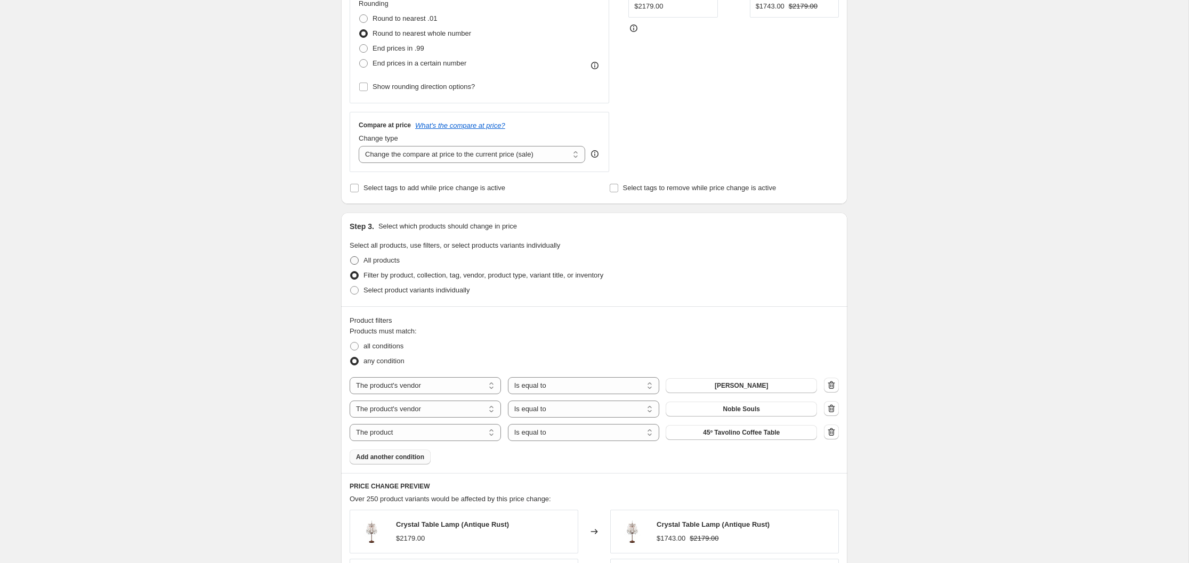
click at [354, 259] on span at bounding box center [354, 260] width 9 height 9
click at [351, 257] on input "All products" at bounding box center [350, 256] width 1 height 1
radio input "true"
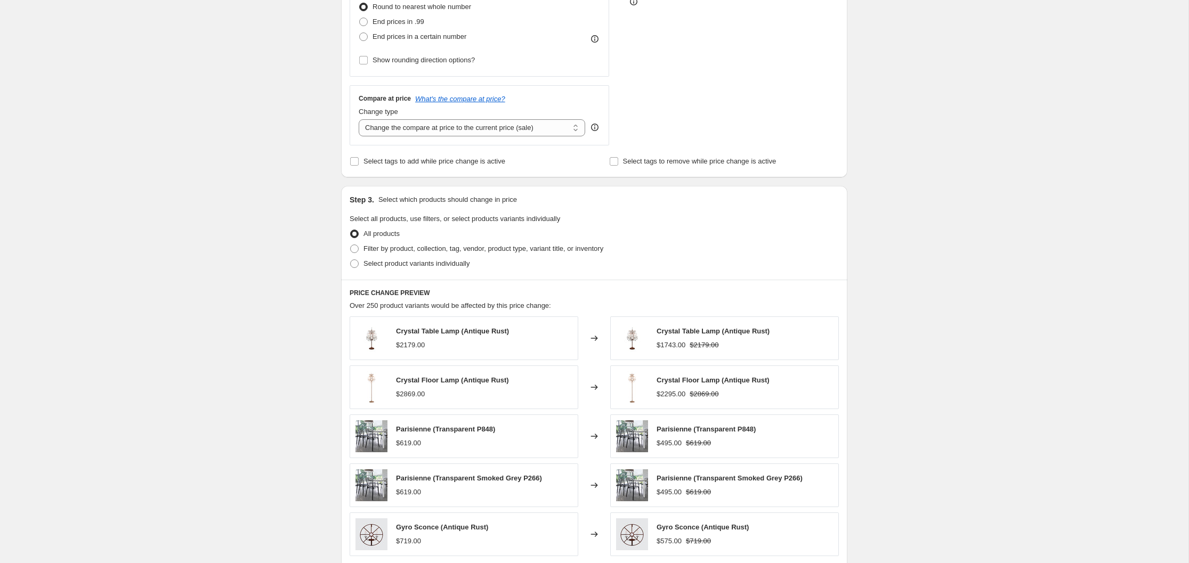
scroll to position [311, 0]
click at [357, 249] on span at bounding box center [354, 249] width 9 height 9
click at [351, 246] on input "Filter by product, collection, tag, vendor, product type, variant title, or inv…" at bounding box center [350, 245] width 1 height 1
radio input "true"
select select "vendor"
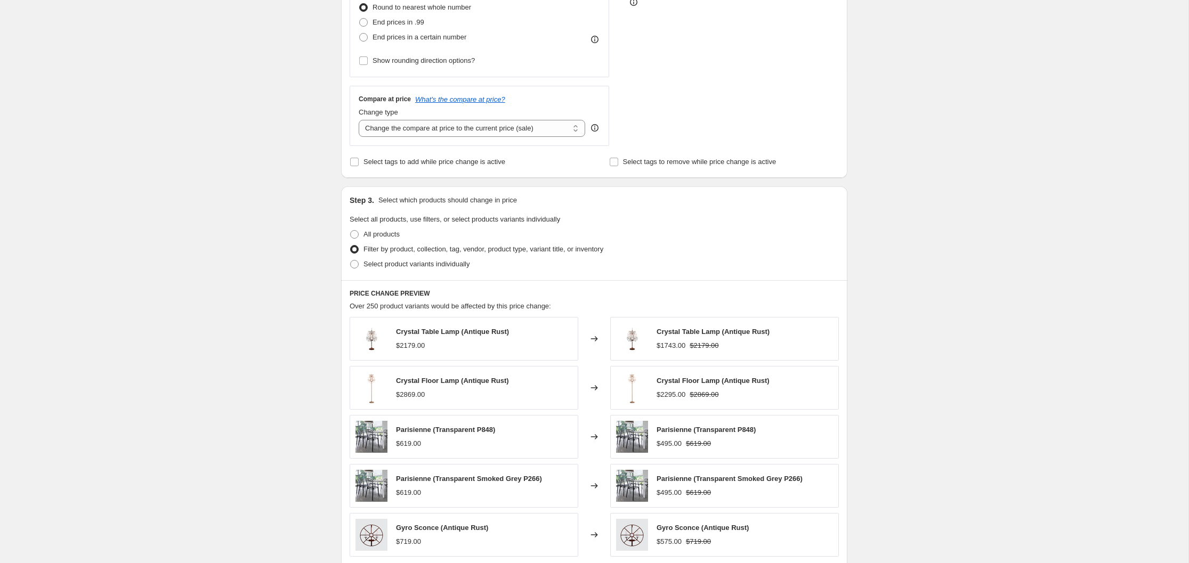
select select "vendor"
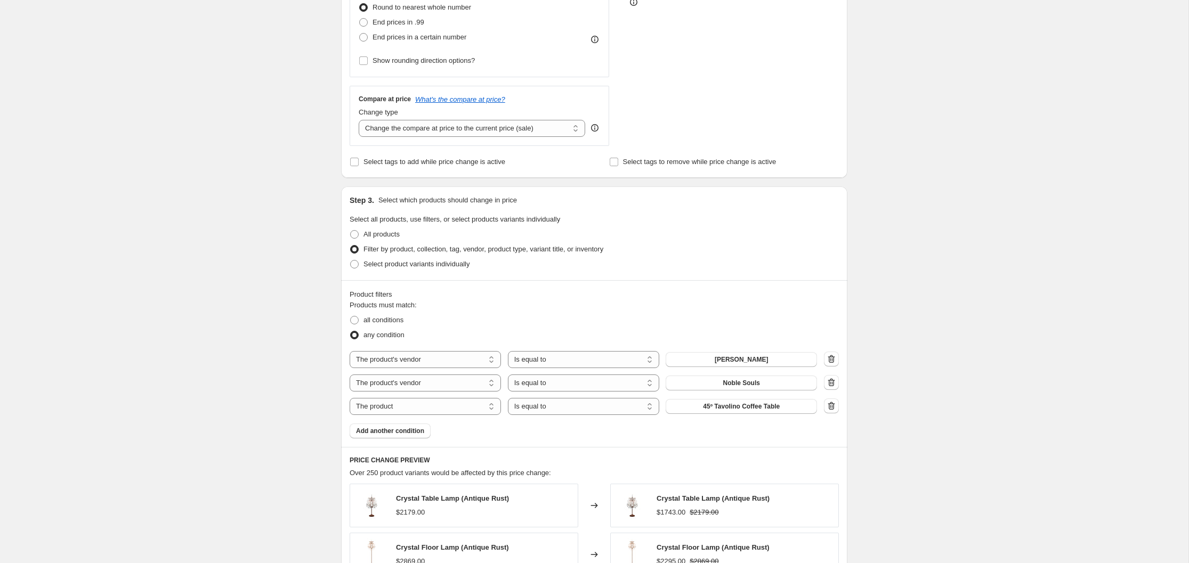
scroll to position [385, 0]
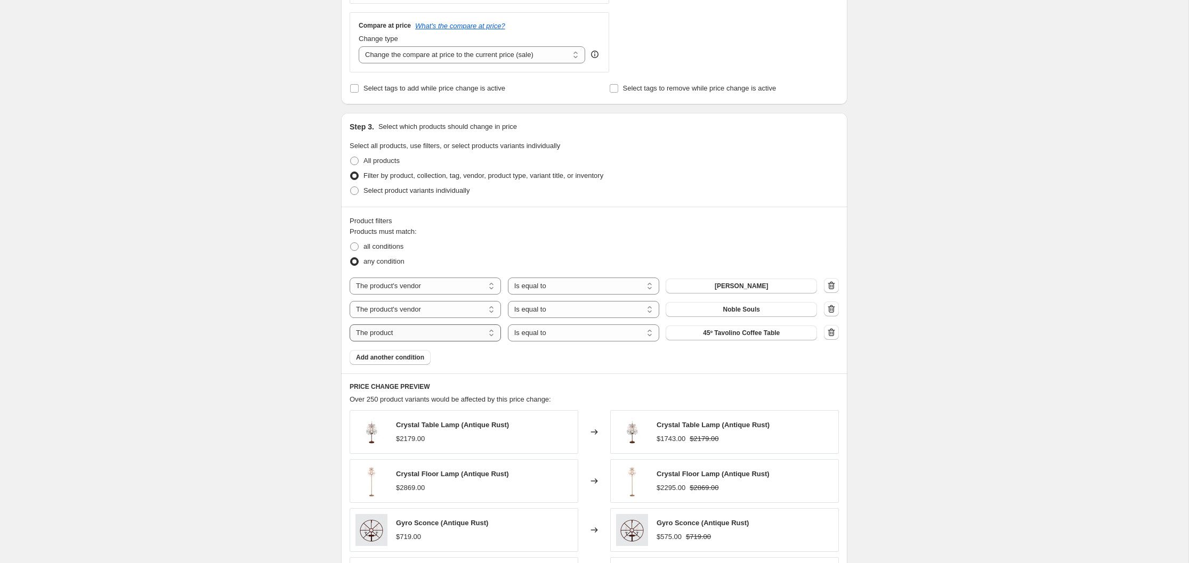
click at [493, 332] on select "The product The product's collection The product's tag The product's vendor The…" at bounding box center [425, 333] width 151 height 17
select select "tag"
click at [648, 332] on select "Is equal to Is not equal to" at bounding box center [583, 333] width 151 height 17
select select "not_equal"
click at [777, 335] on button "&Co Studio" at bounding box center [741, 333] width 151 height 15
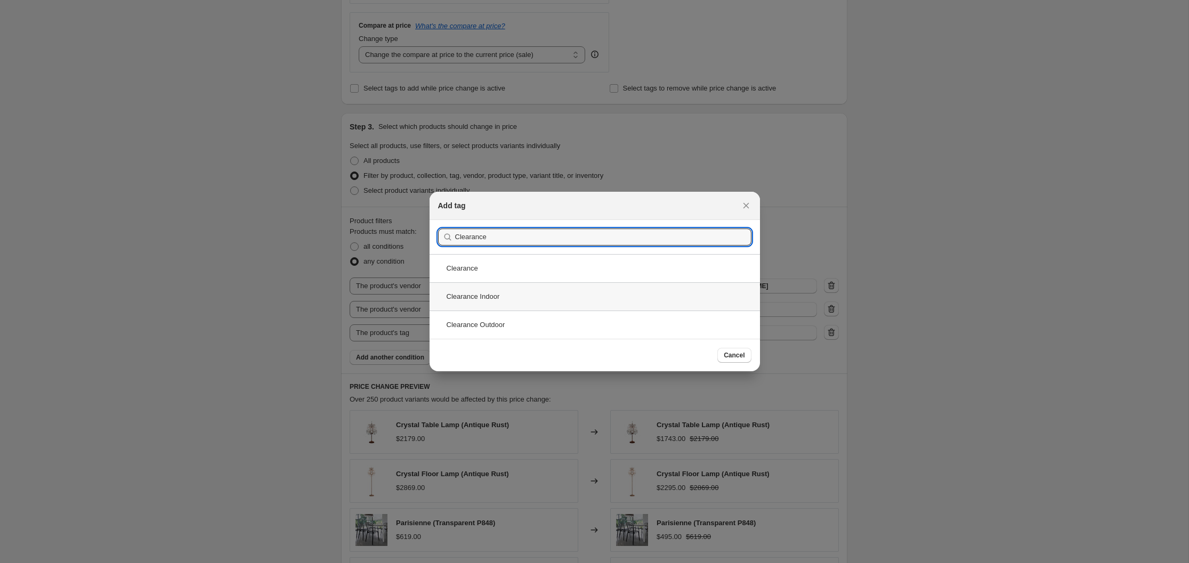
type input "Clearance"
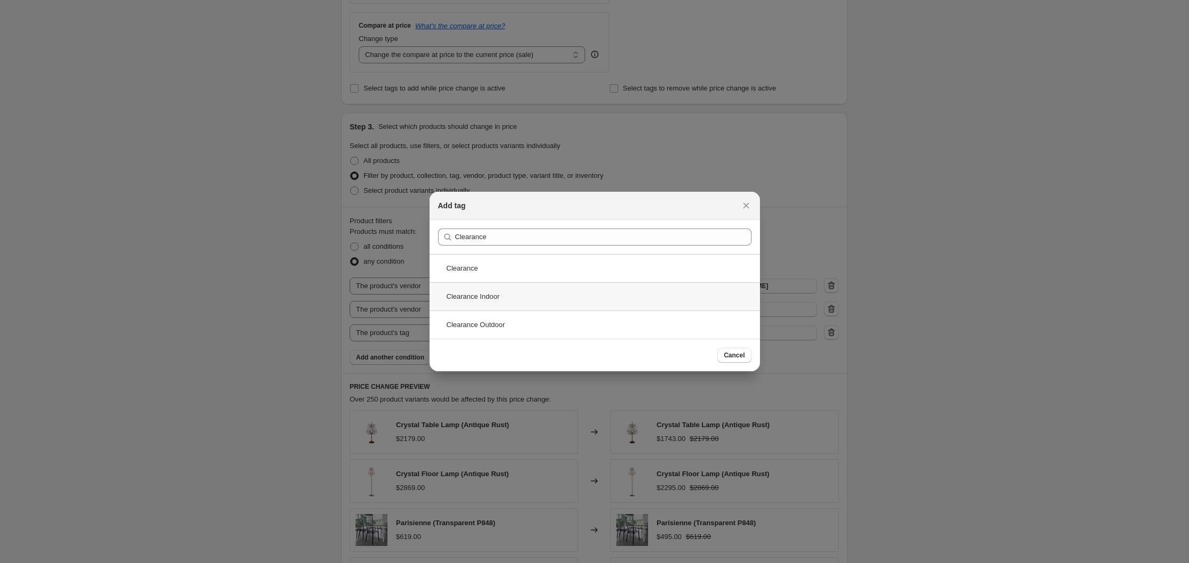
click at [485, 296] on div "Clearance Indoor" at bounding box center [594, 296] width 330 height 28
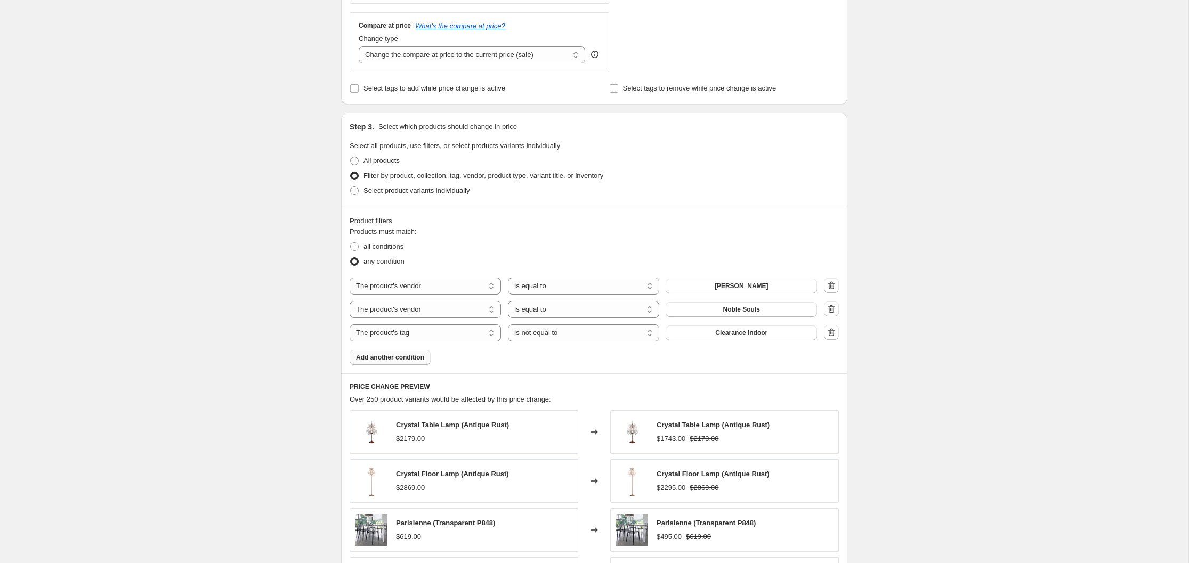
click at [411, 356] on span "Add another condition" at bounding box center [390, 357] width 68 height 9
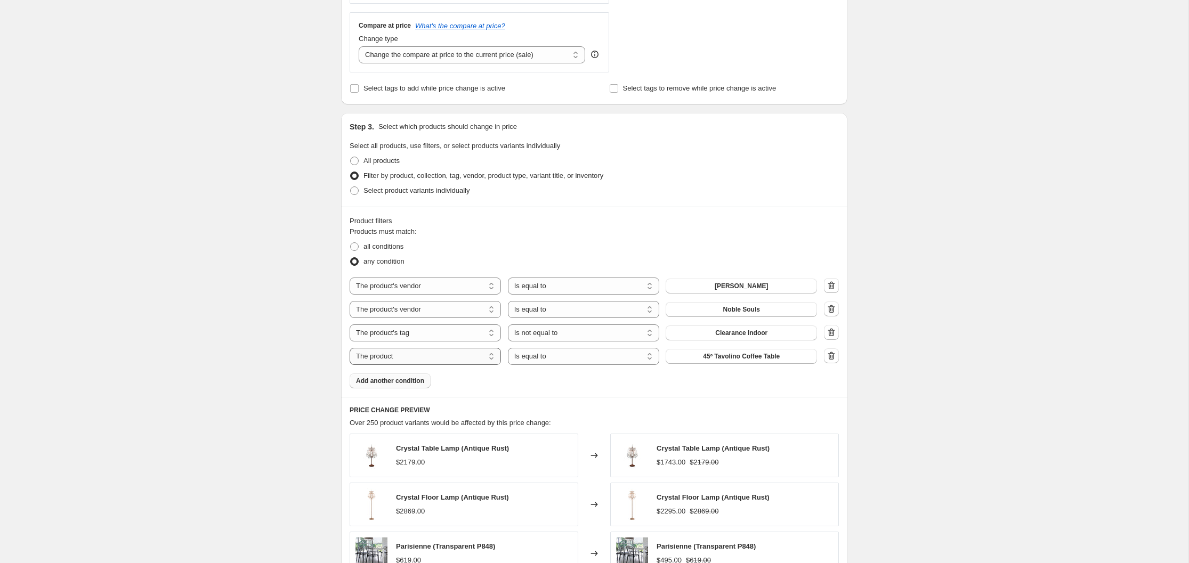
click at [491, 357] on select "The product The product's collection The product's tag The product's vendor The…" at bounding box center [425, 356] width 151 height 17
select select "tag"
click at [648, 356] on select "Is equal to Is not equal to" at bounding box center [583, 356] width 151 height 17
select select "not_equal"
click at [780, 356] on button "&Co Studio" at bounding box center [741, 356] width 151 height 15
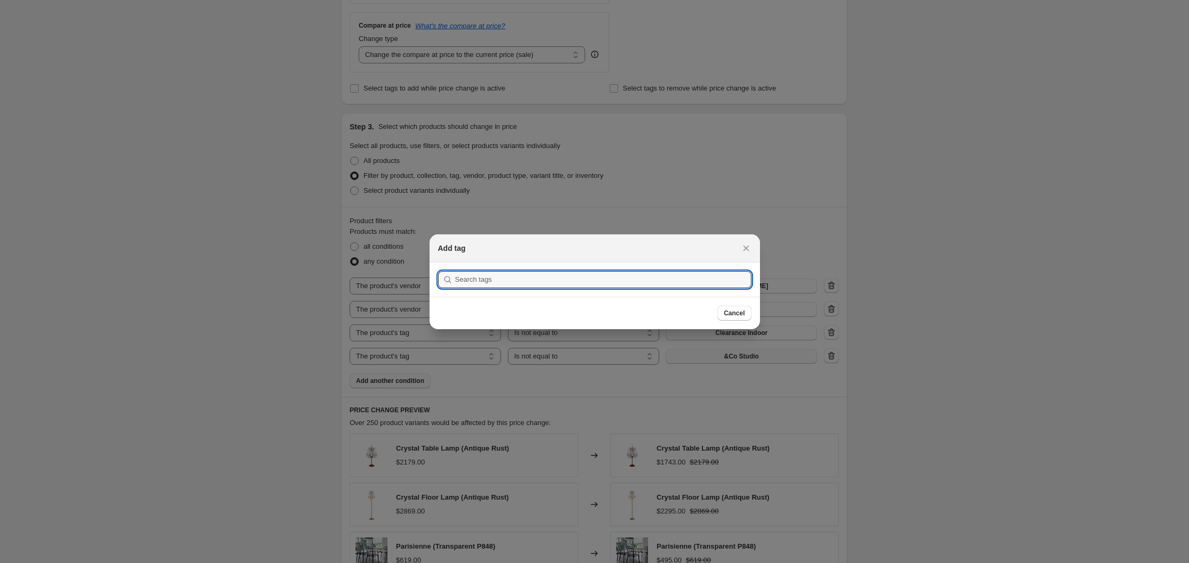
scroll to position [0, 0]
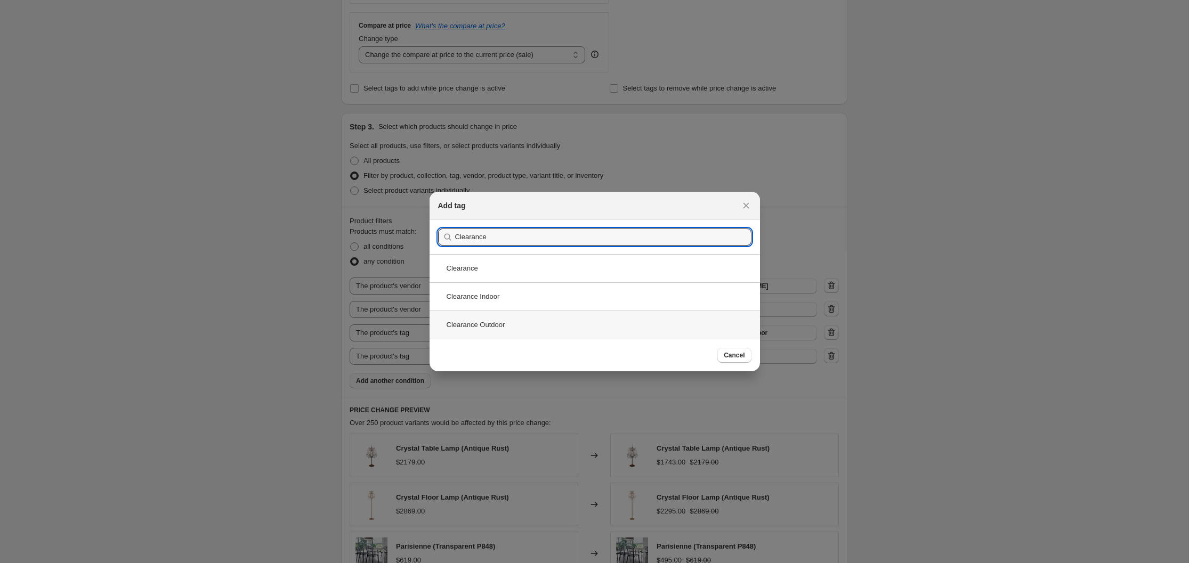
type input "Clearance"
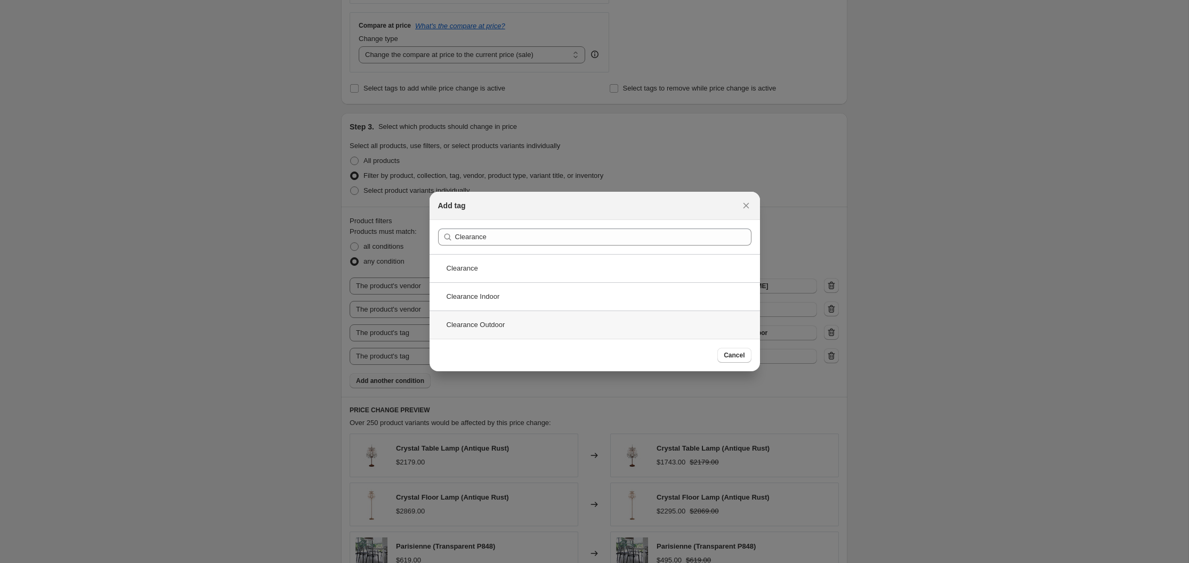
click at [504, 326] on div "Clearance Outdoor" at bounding box center [594, 325] width 330 height 28
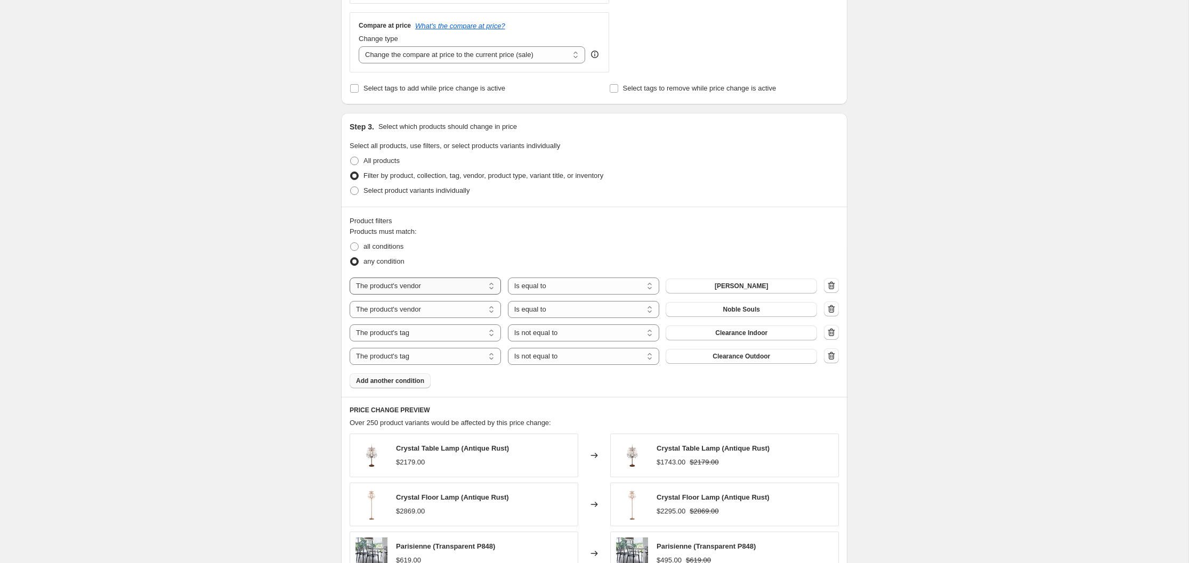
click at [493, 287] on select "The product The product's collection The product's tag The product's vendor The…" at bounding box center [425, 286] width 151 height 17
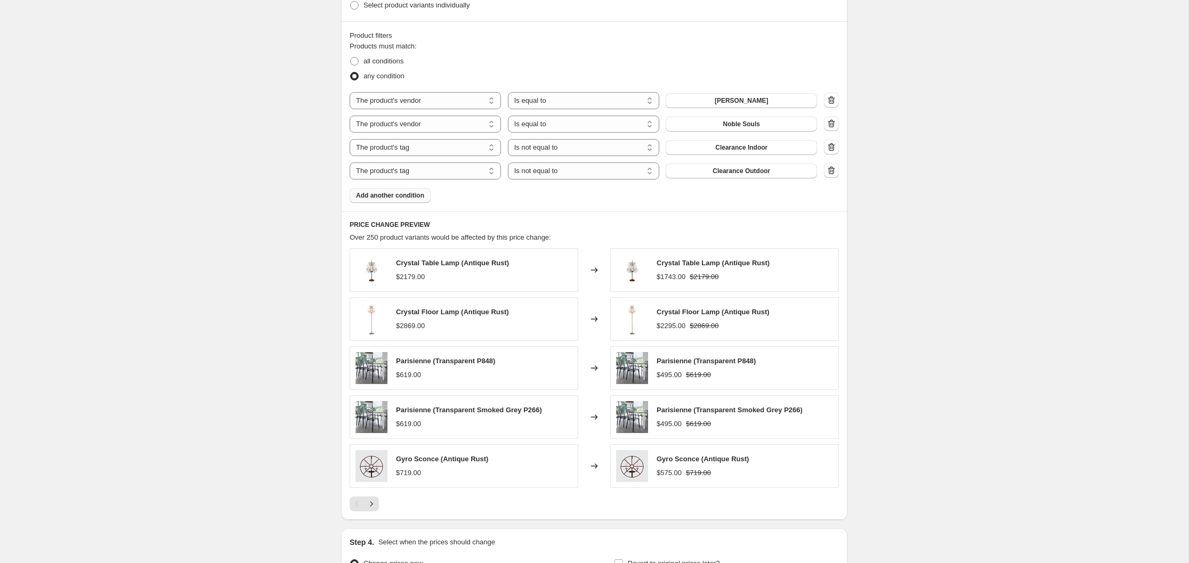
scroll to position [692, 0]
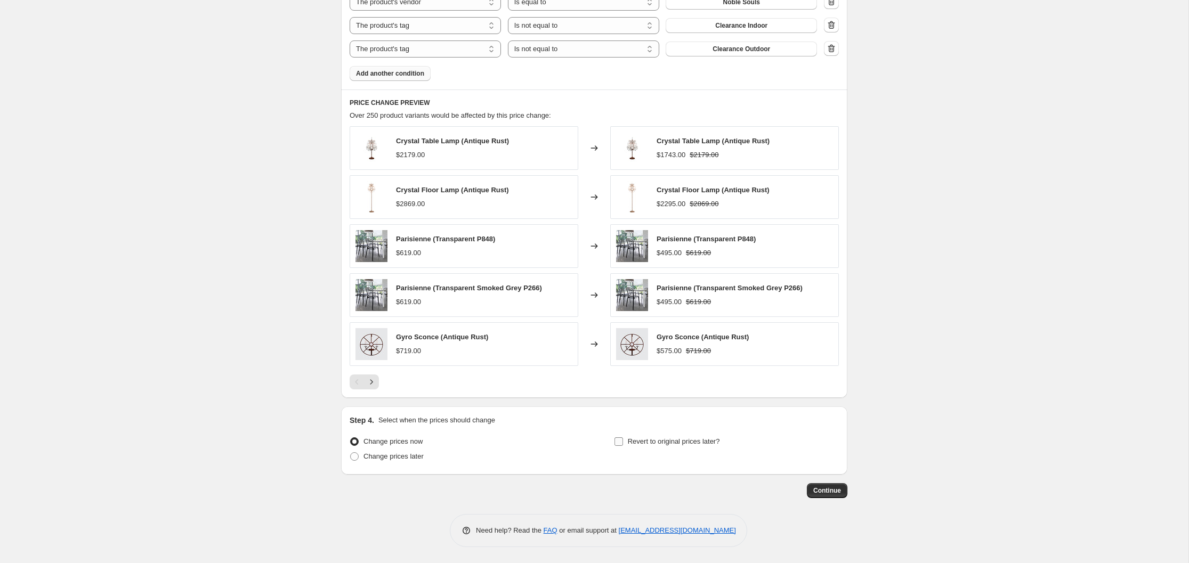
click at [619, 443] on input "Revert to original prices later?" at bounding box center [618, 441] width 9 height 9
checkbox input "true"
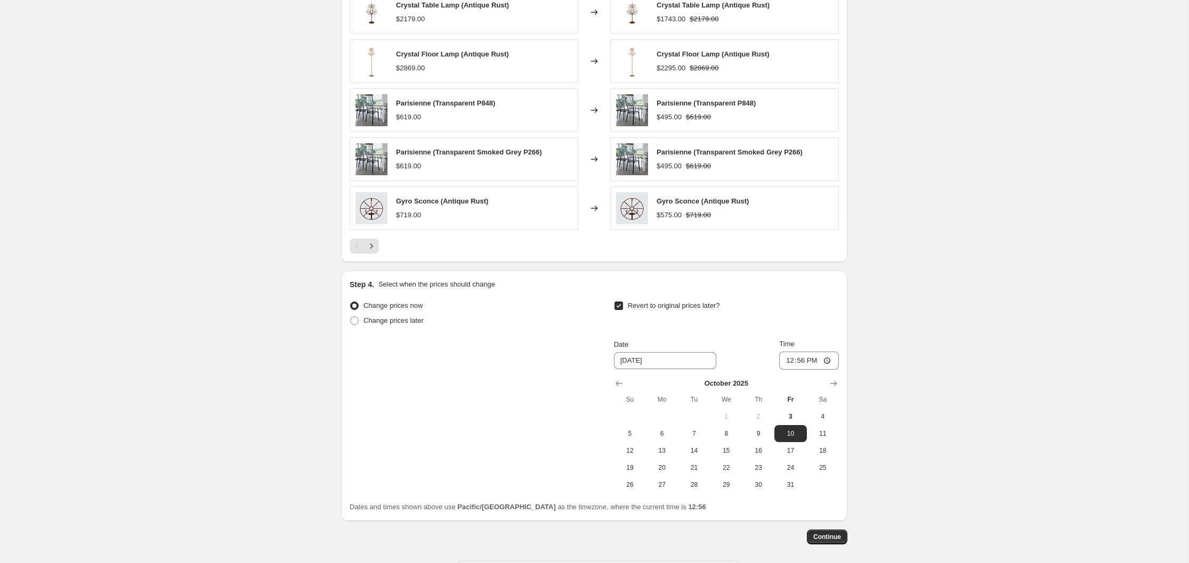
scroll to position [874, 0]
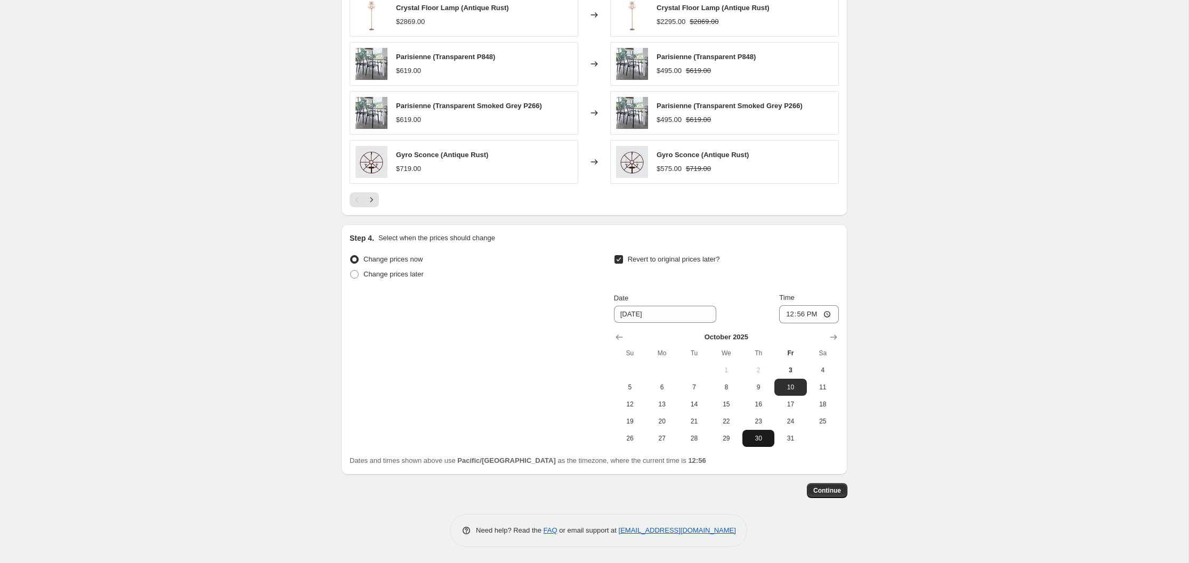
click at [759, 437] on span "30" at bounding box center [758, 438] width 23 height 9
type input "[DATE]"
click at [826, 492] on span "Continue" at bounding box center [827, 490] width 28 height 9
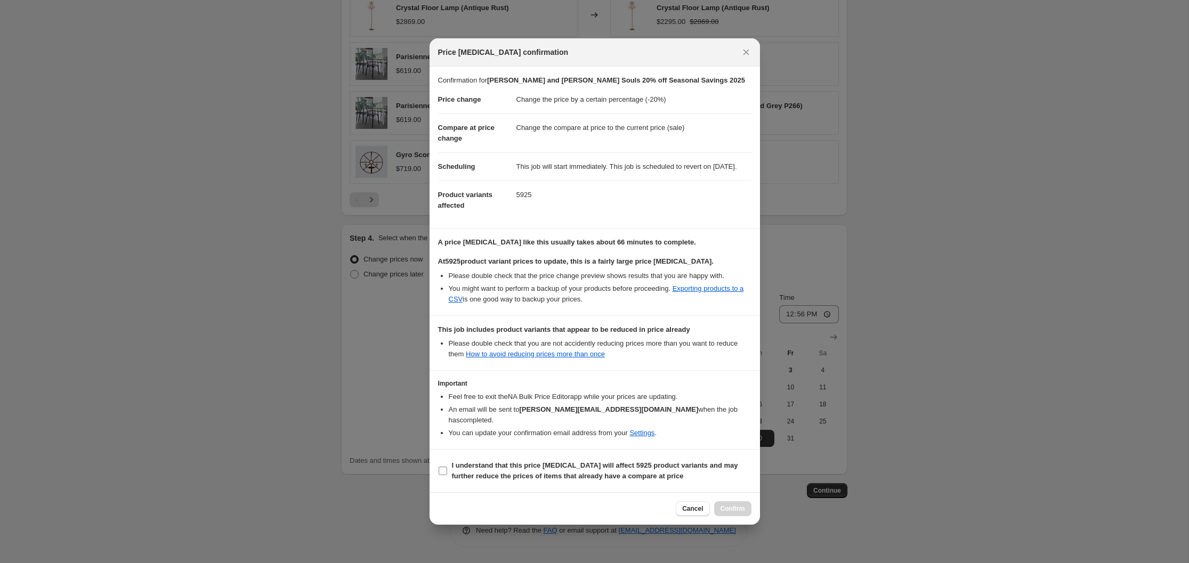
click at [442, 471] on input "I understand that this price [MEDICAL_DATA] will affect 5925 product variants a…" at bounding box center [443, 471] width 9 height 9
checkbox input "true"
click at [691, 508] on span "Cancel" at bounding box center [692, 509] width 21 height 9
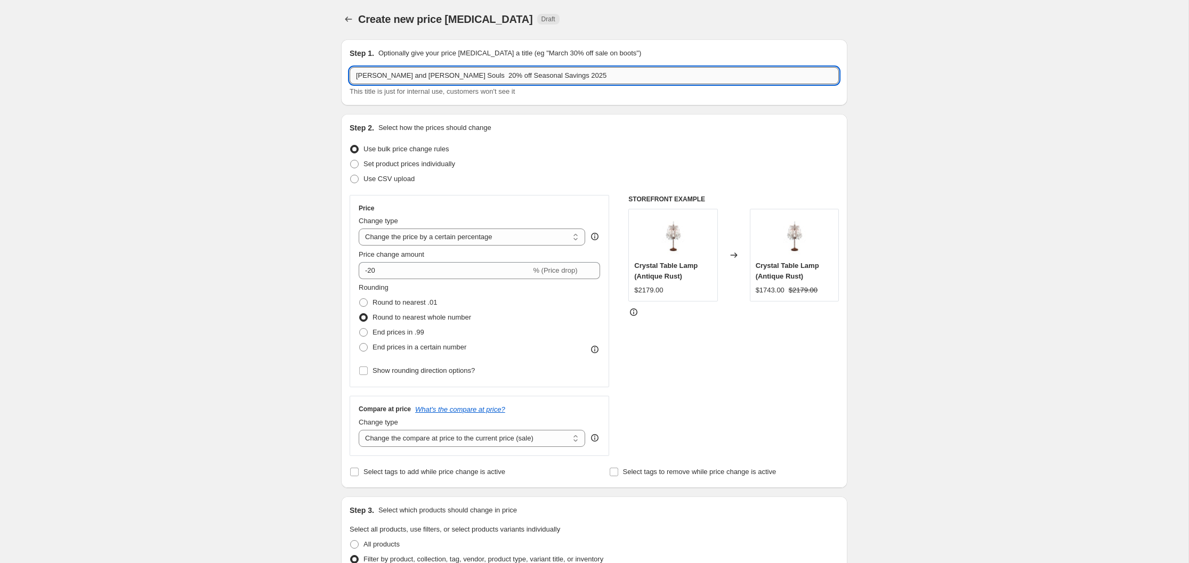
scroll to position [1, 0]
drag, startPoint x: 462, startPoint y: 76, endPoint x: 343, endPoint y: 71, distance: 119.4
click at [343, 71] on div "Step 1. Optionally give your price [MEDICAL_DATA] a title (eg "March 30% off sa…" at bounding box center [594, 73] width 506 height 66
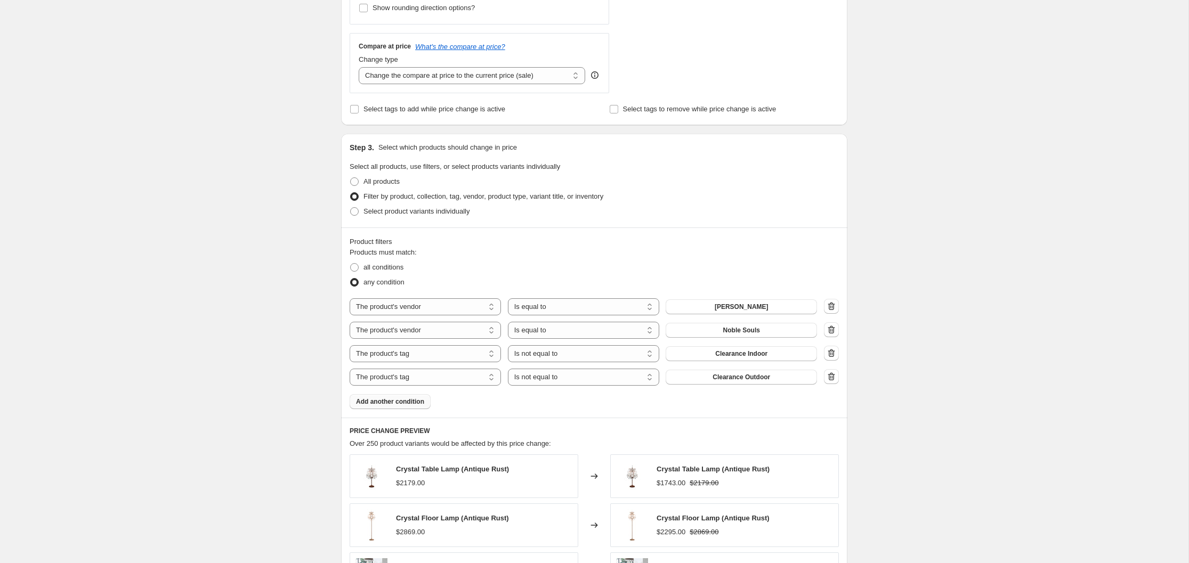
scroll to position [367, 0]
type input "Tribu 20% off Seasonal Savings 2025"
click at [755, 305] on span "[PERSON_NAME]" at bounding box center [742, 304] width 54 height 9
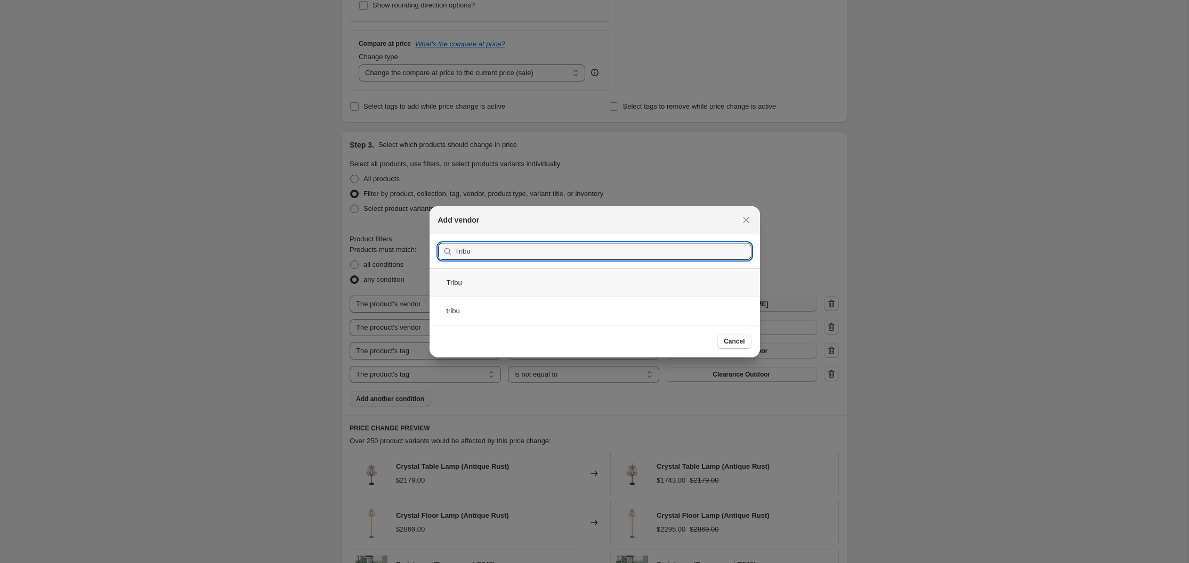
type input "Tribu"
click at [456, 284] on div "Tribu" at bounding box center [594, 283] width 330 height 28
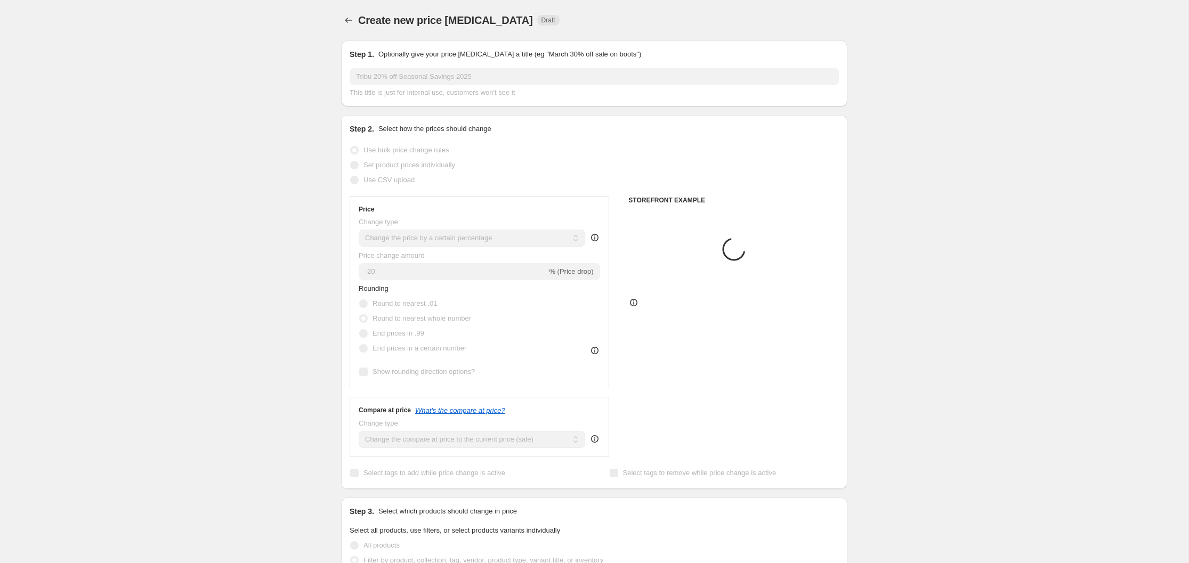
scroll to position [367, 0]
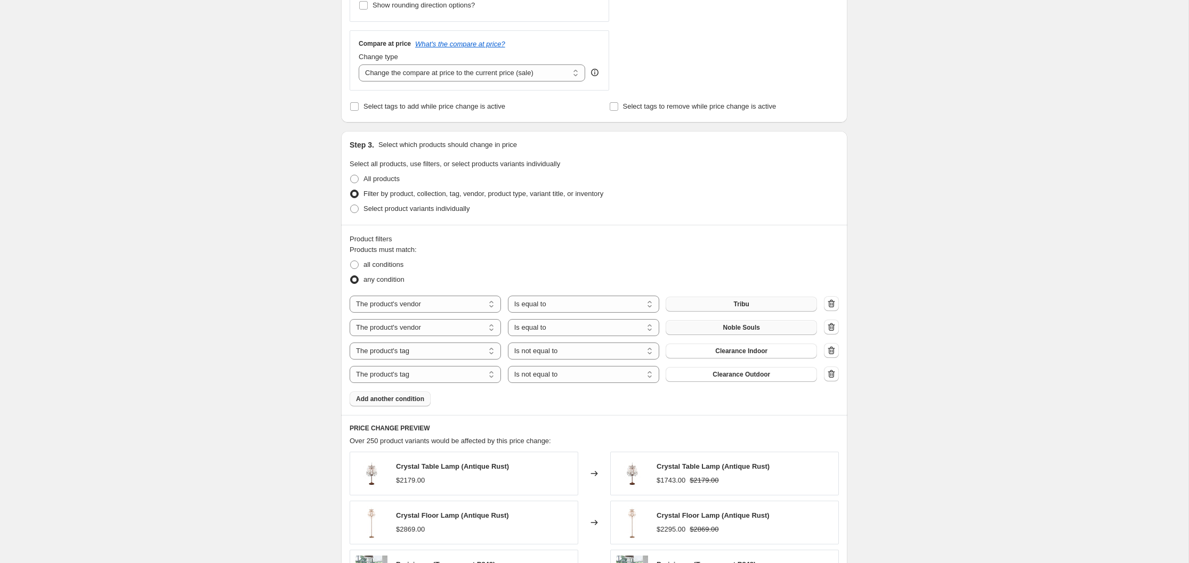
click at [742, 326] on span "Noble Souls" at bounding box center [741, 327] width 37 height 9
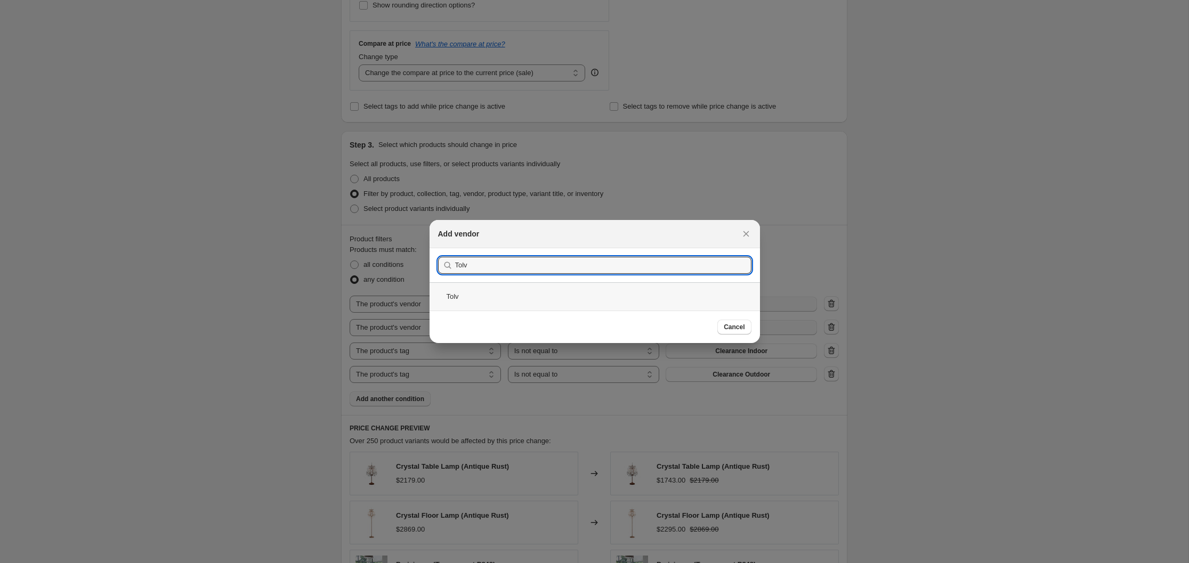
type input "Tolv"
click at [454, 293] on div "Tolv" at bounding box center [594, 296] width 330 height 28
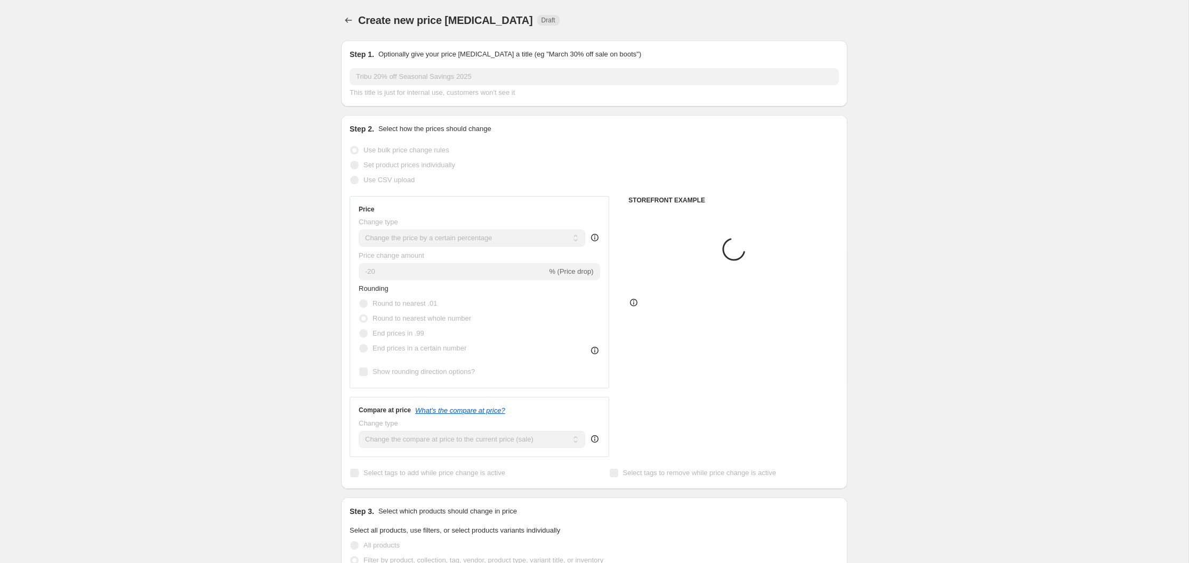
scroll to position [367, 0]
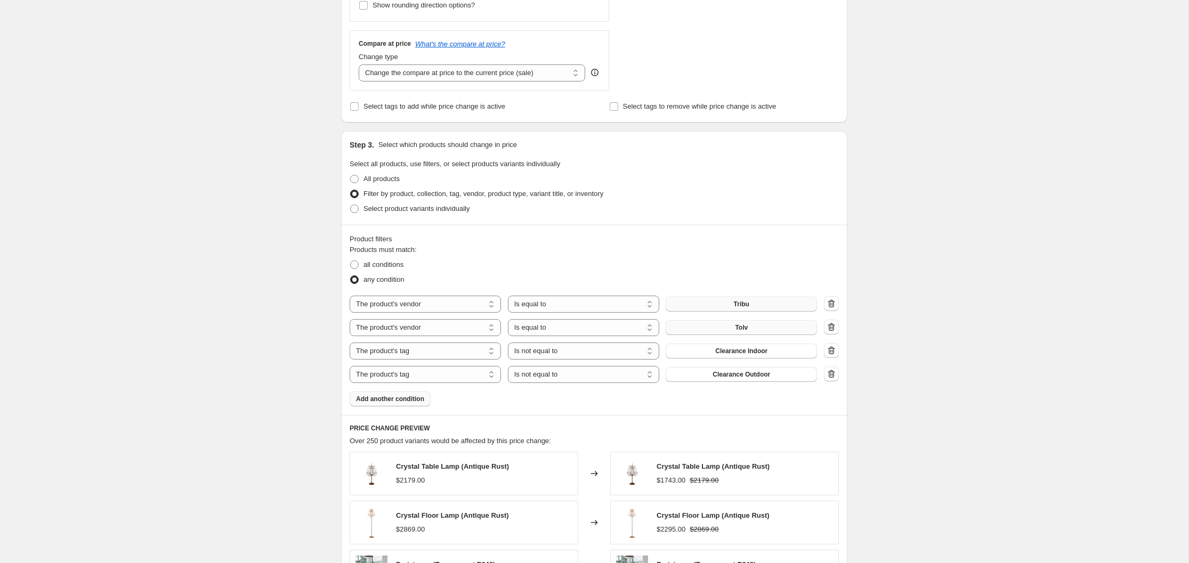
click at [391, 397] on span "Add another condition" at bounding box center [390, 399] width 68 height 9
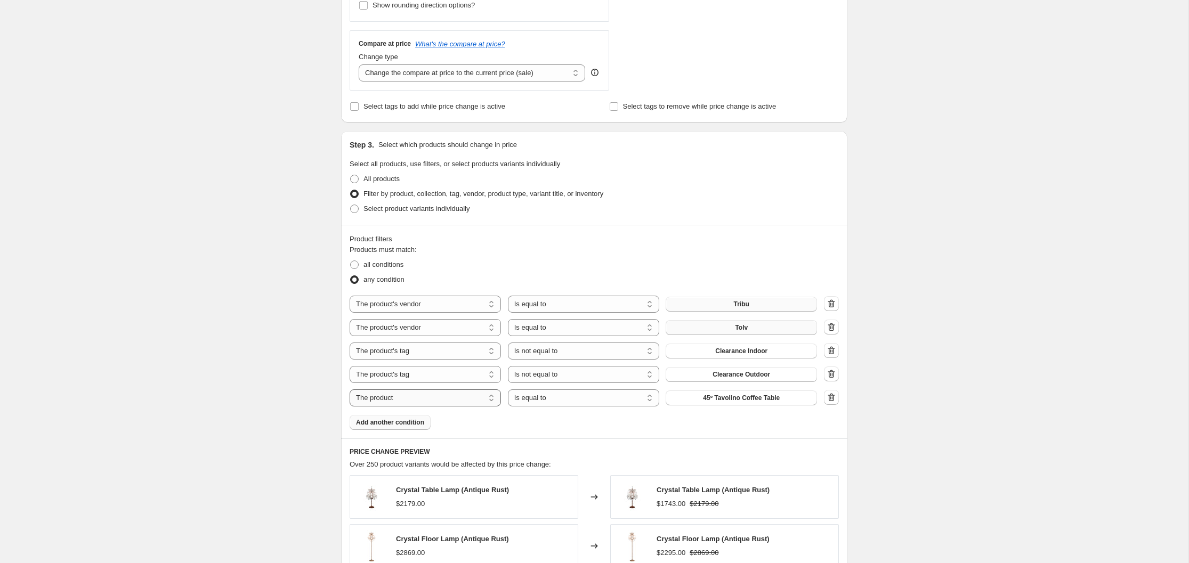
click at [492, 397] on select "The product The product's collection The product's tag The product's vendor The…" at bounding box center [425, 398] width 151 height 17
click at [490, 399] on select "The product The product's collection The product's tag The product's vendor The…" at bounding box center [425, 398] width 151 height 17
select select "vendor"
click at [647, 396] on select "Is equal to Is not equal to" at bounding box center [583, 398] width 151 height 17
select select "not_equal"
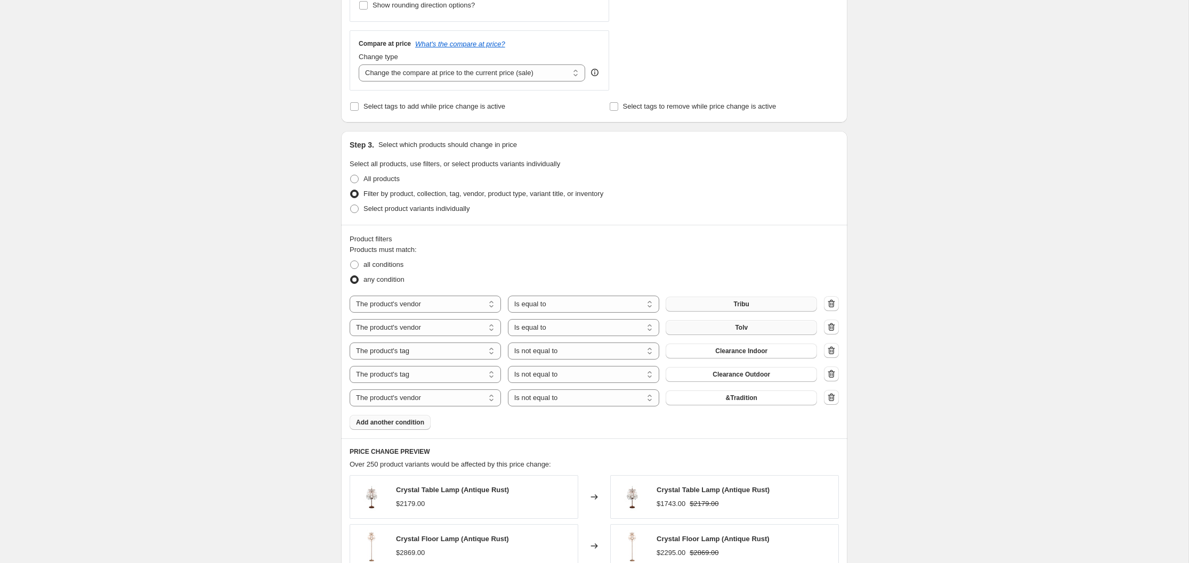
click at [746, 399] on span "&Tradition" at bounding box center [741, 398] width 31 height 9
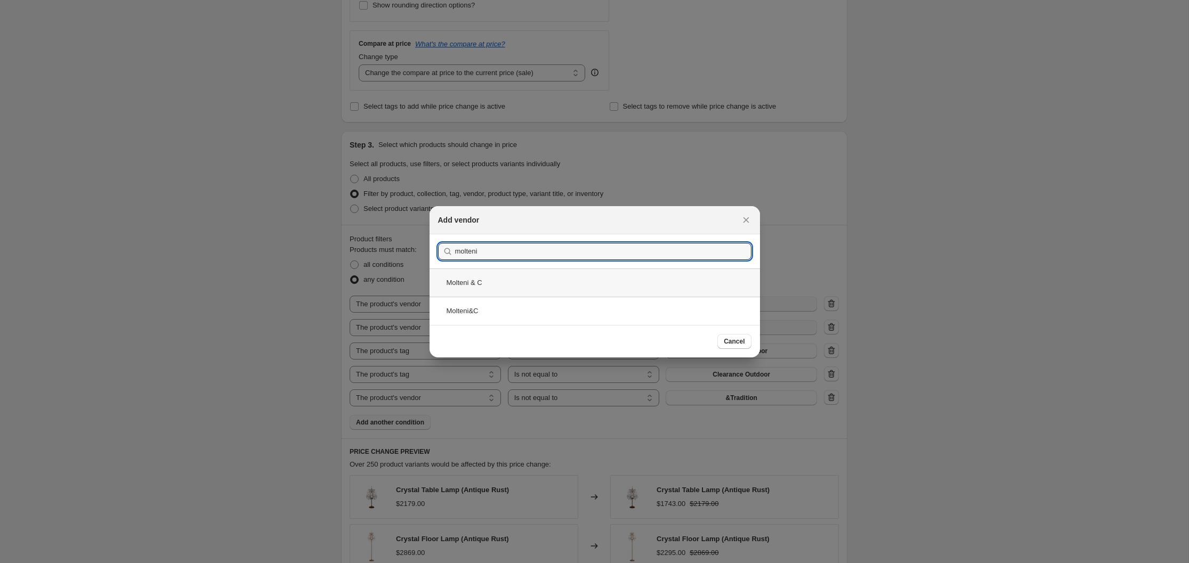
type input "molteni"
click at [480, 283] on div "Molteni & C" at bounding box center [594, 283] width 330 height 28
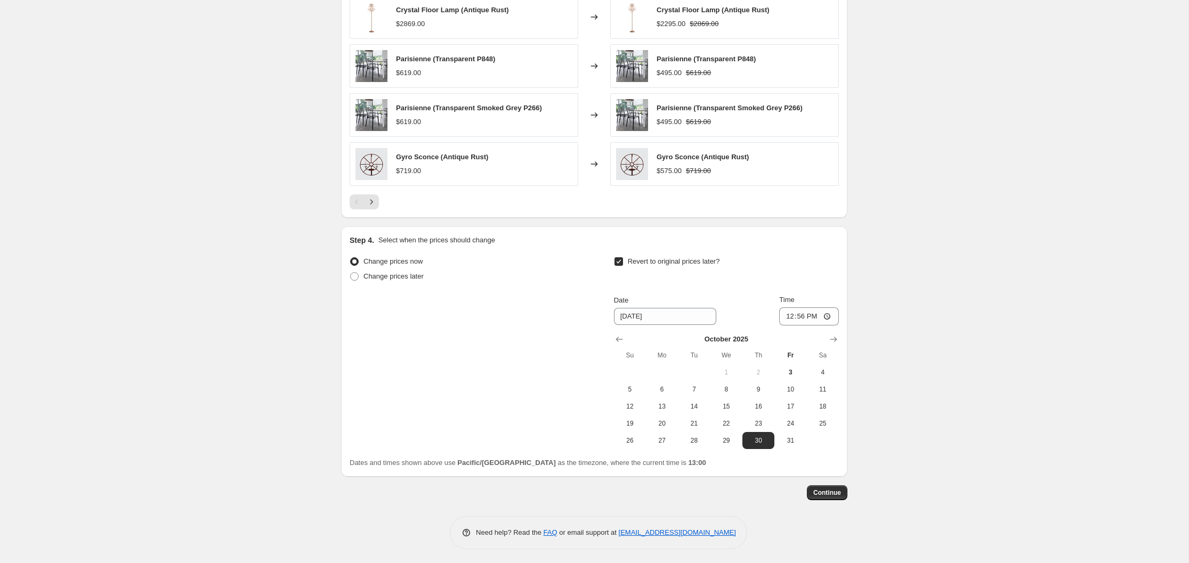
scroll to position [898, 0]
click at [829, 491] on span "Continue" at bounding box center [827, 490] width 28 height 9
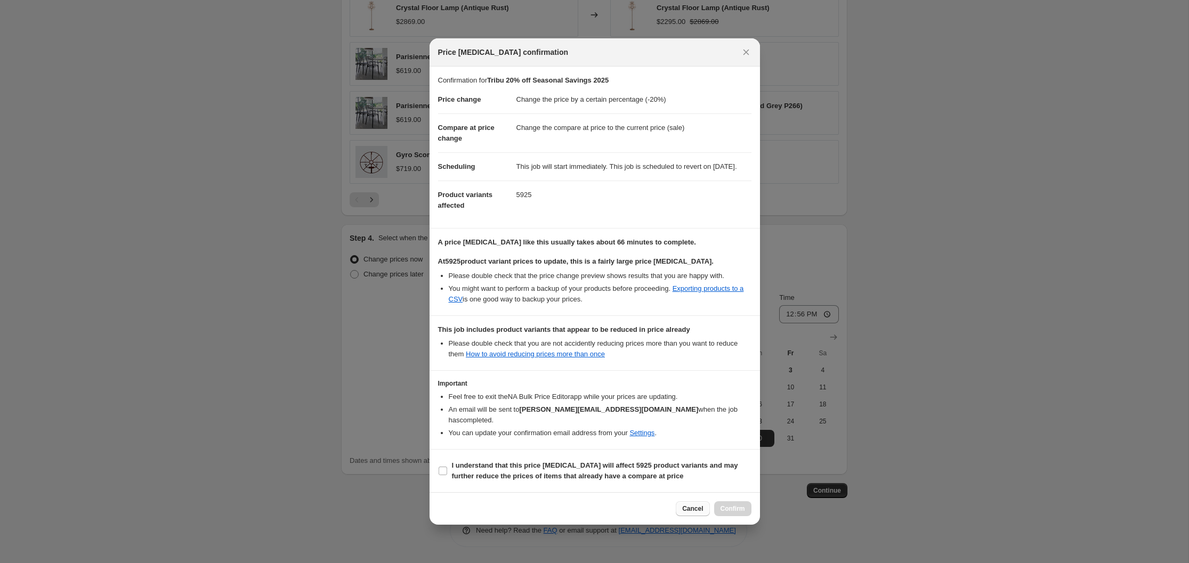
click at [691, 509] on span "Cancel" at bounding box center [692, 509] width 21 height 9
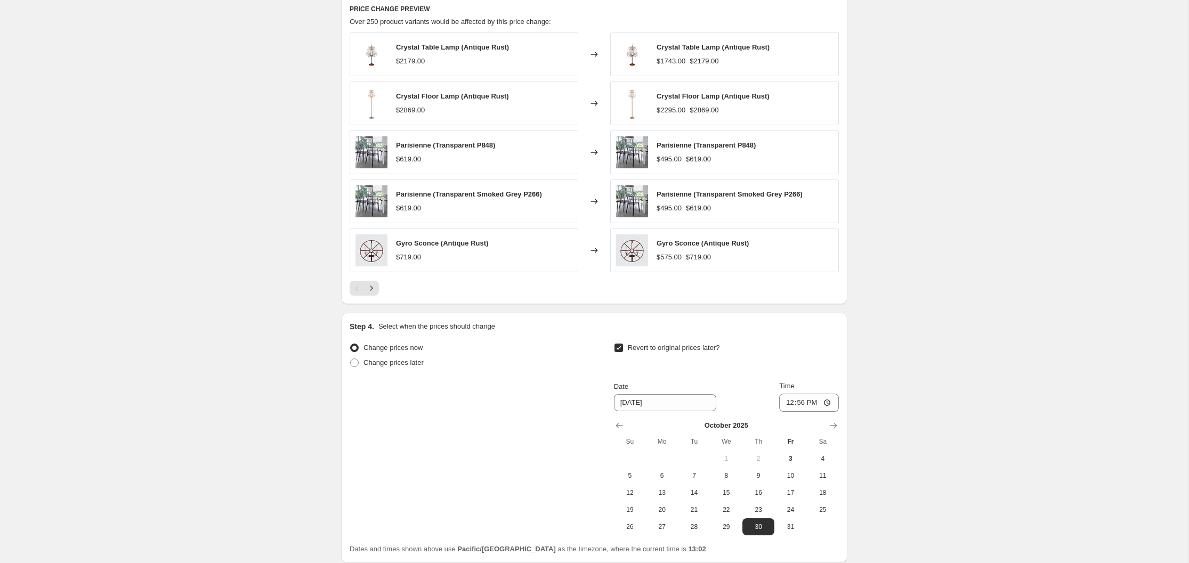
scroll to position [810, 0]
click at [371, 287] on icon "Next" at bounding box center [371, 287] width 11 height 11
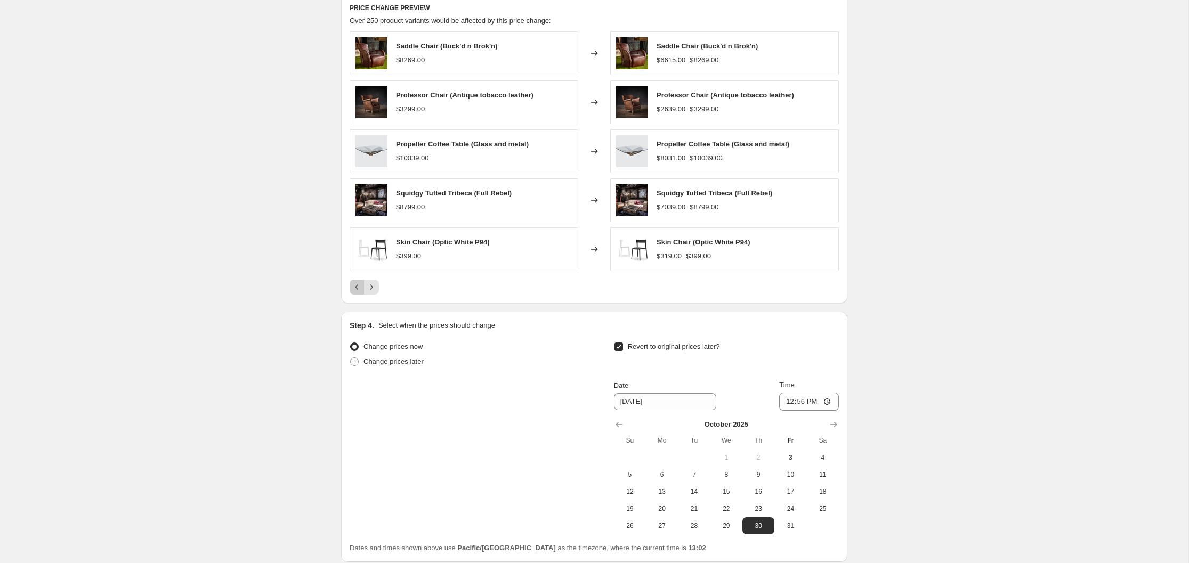
click at [358, 287] on icon "Previous" at bounding box center [357, 287] width 11 height 11
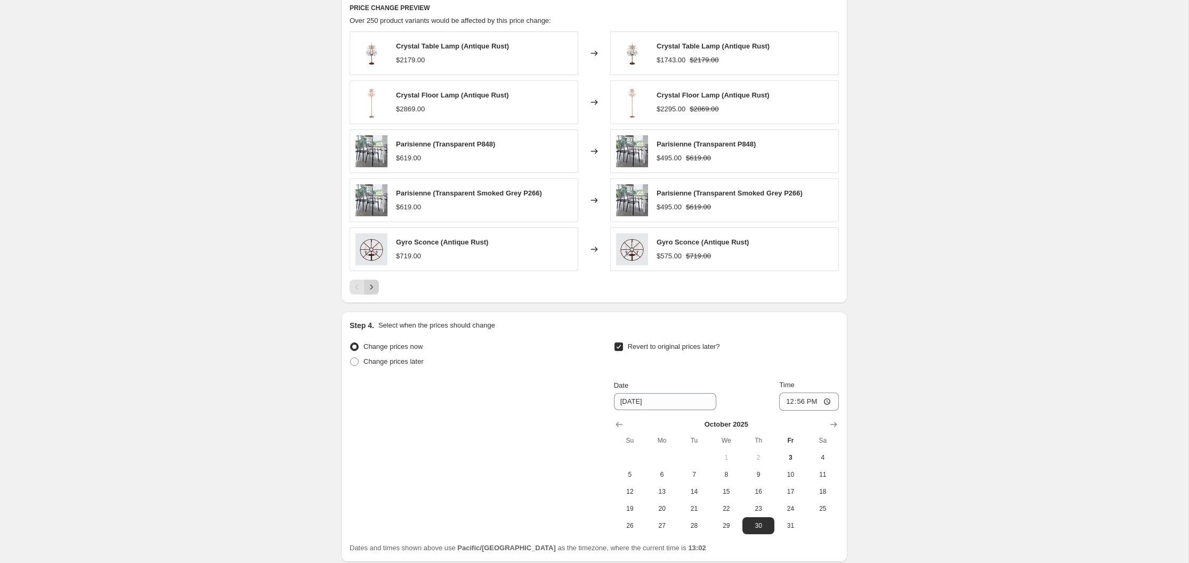
click at [370, 288] on icon "Next" at bounding box center [371, 287] width 11 height 11
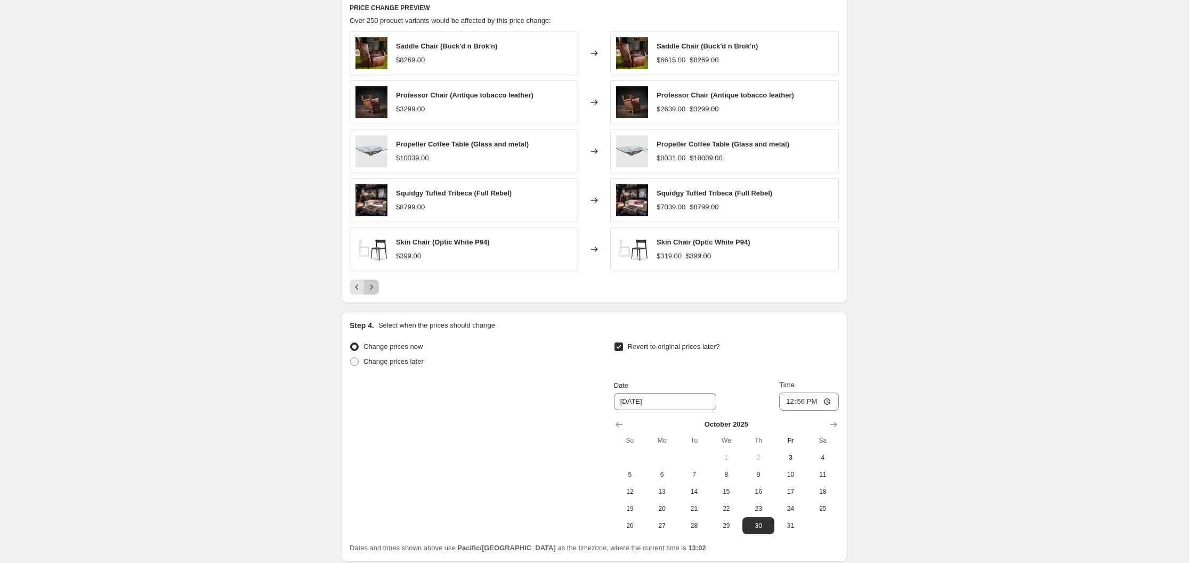
click at [370, 288] on icon "Next" at bounding box center [371, 287] width 11 height 11
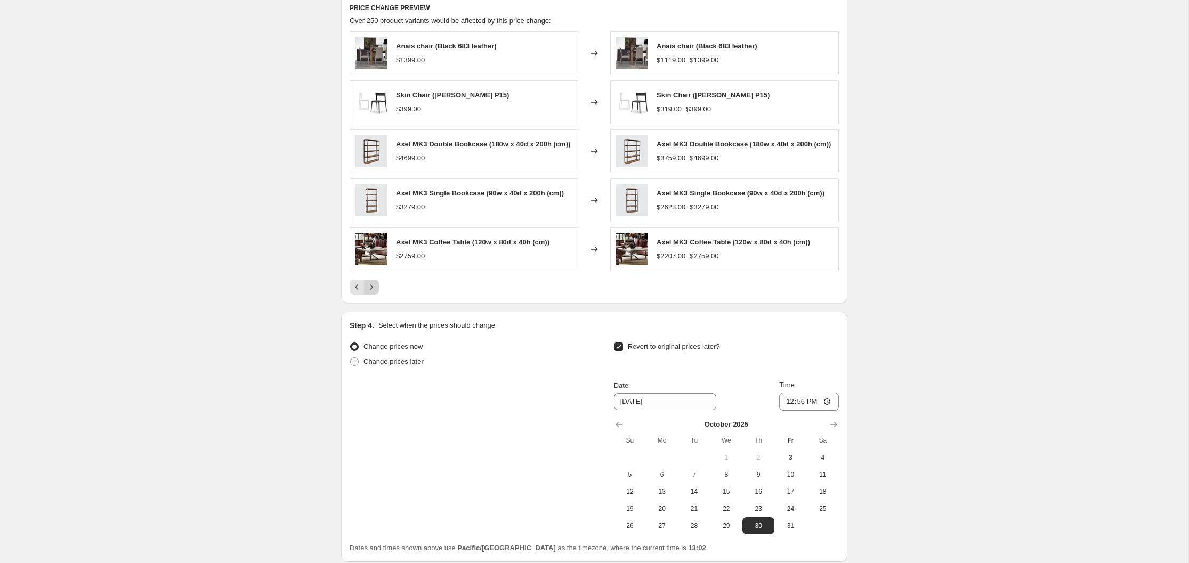
click at [370, 288] on button "Next" at bounding box center [371, 287] width 15 height 15
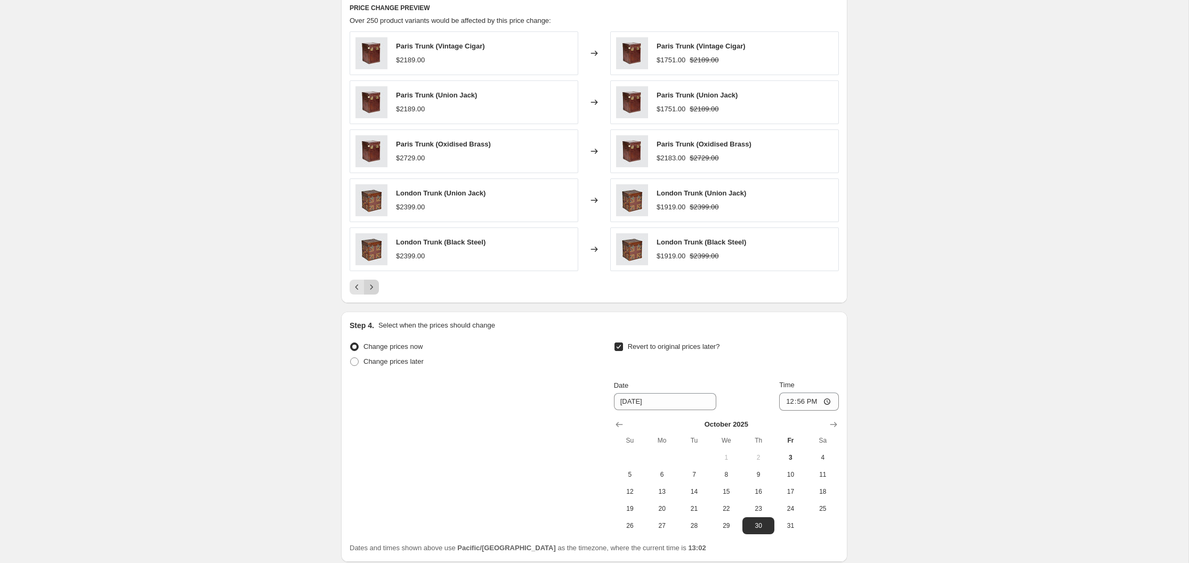
click at [370, 288] on icon "Next" at bounding box center [371, 287] width 11 height 11
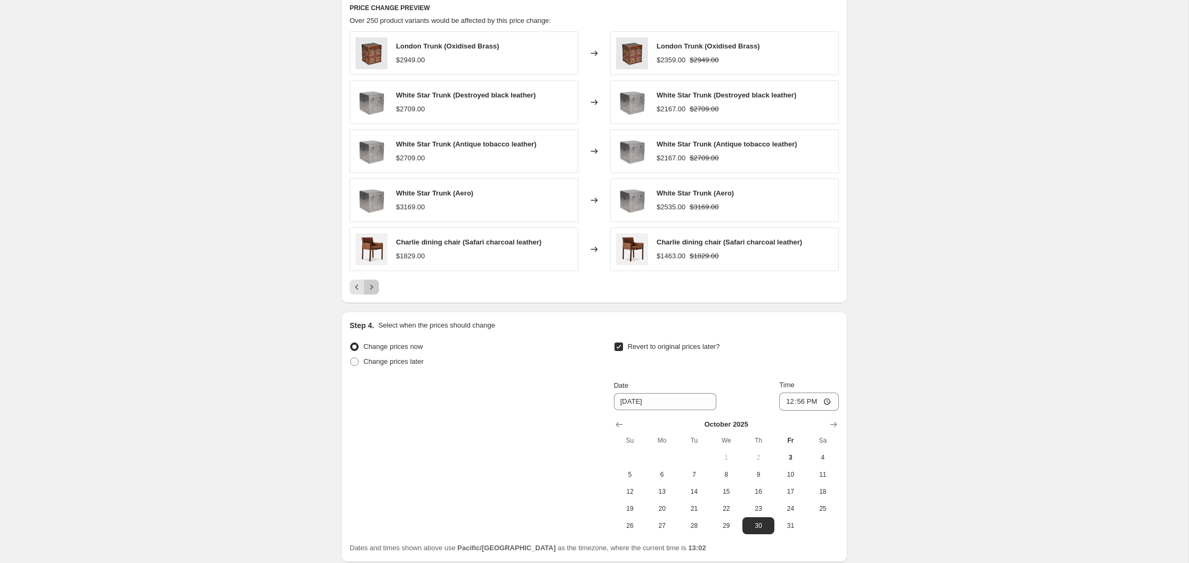
click at [370, 288] on icon "Next" at bounding box center [371, 287] width 11 height 11
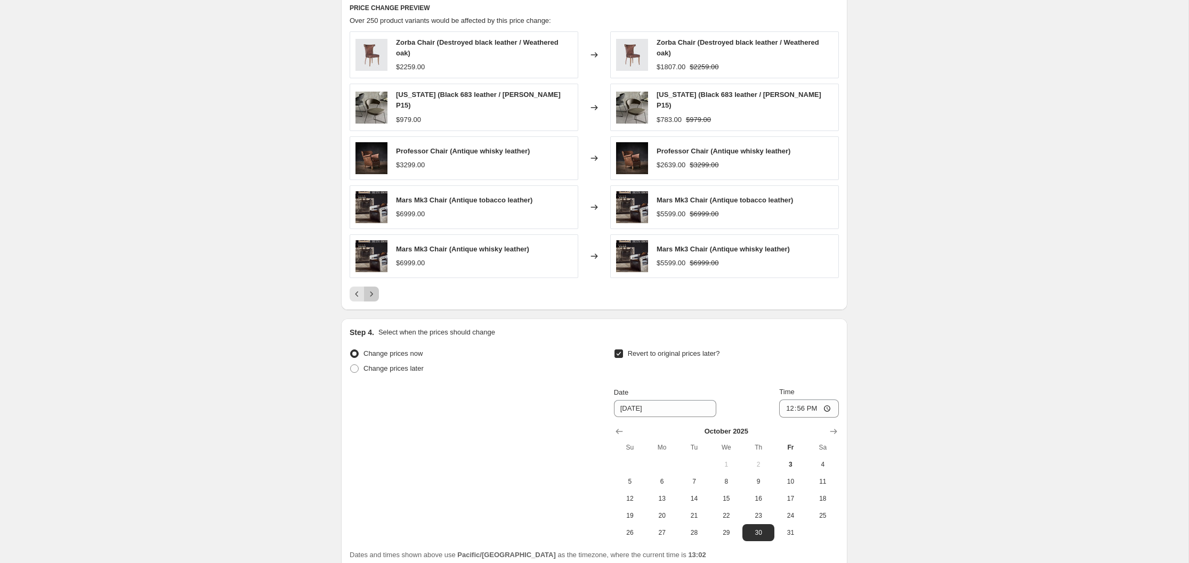
click at [370, 289] on icon "Next" at bounding box center [371, 294] width 11 height 11
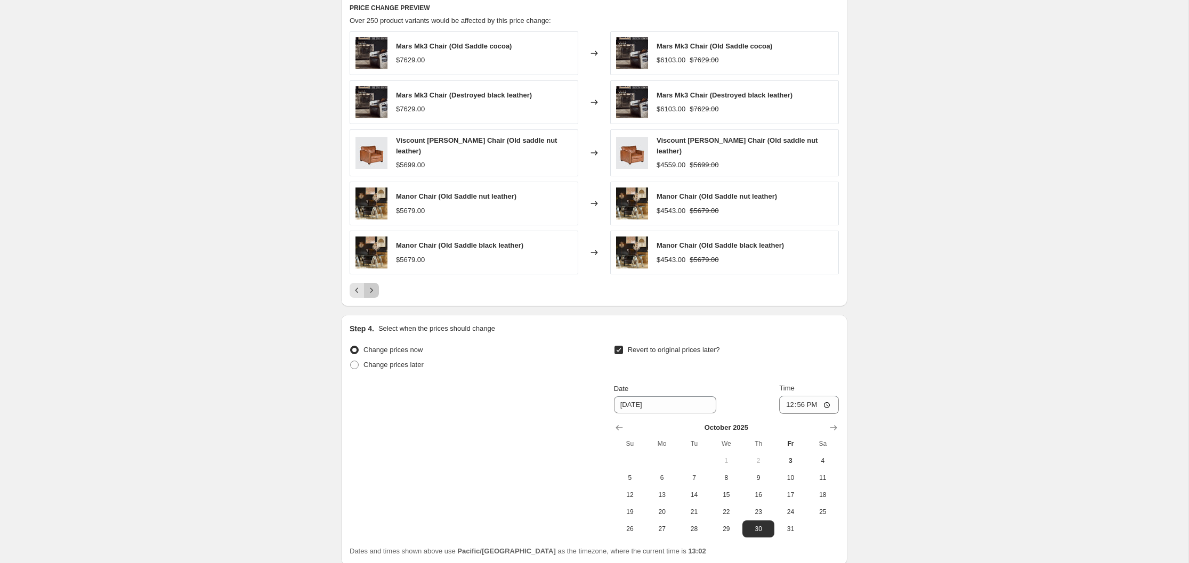
click at [370, 288] on icon "Next" at bounding box center [371, 290] width 11 height 11
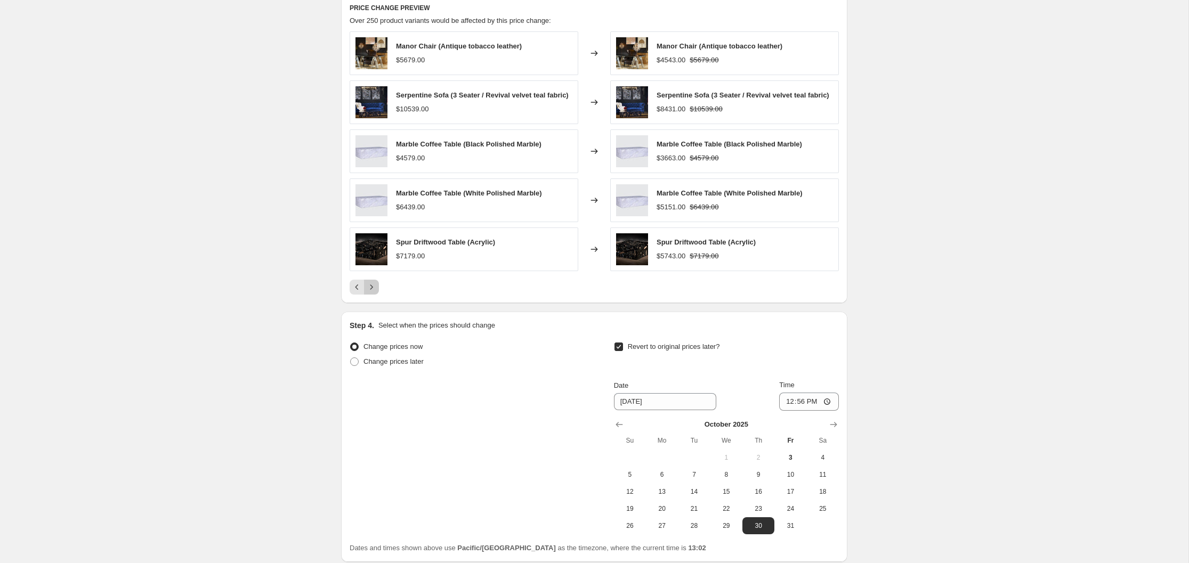
click at [370, 288] on icon "Next" at bounding box center [371, 287] width 11 height 11
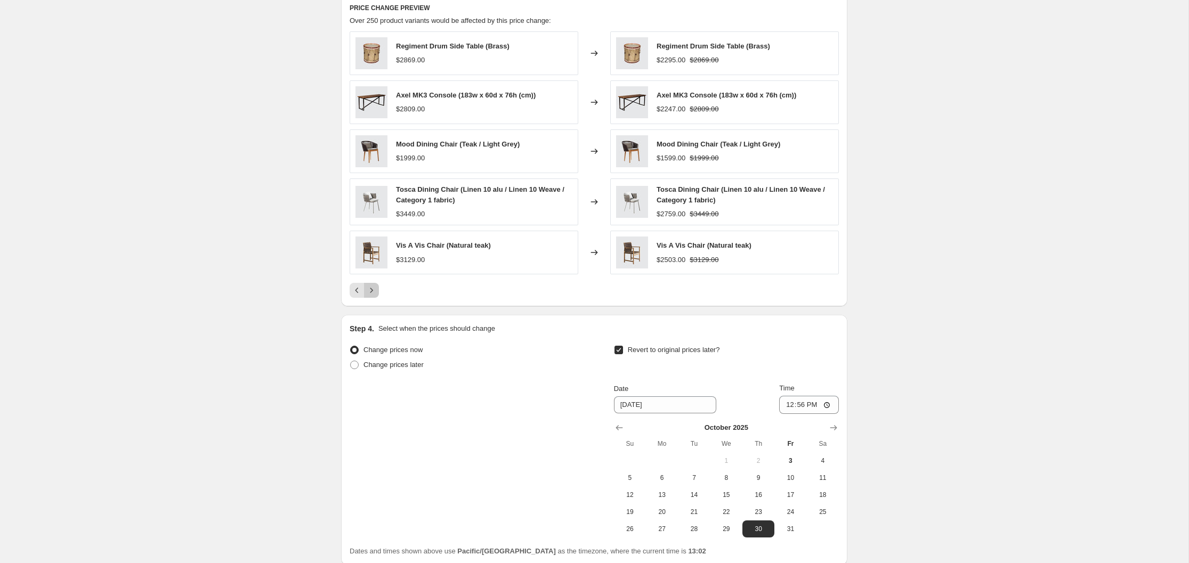
click at [370, 288] on icon "Next" at bounding box center [371, 290] width 11 height 11
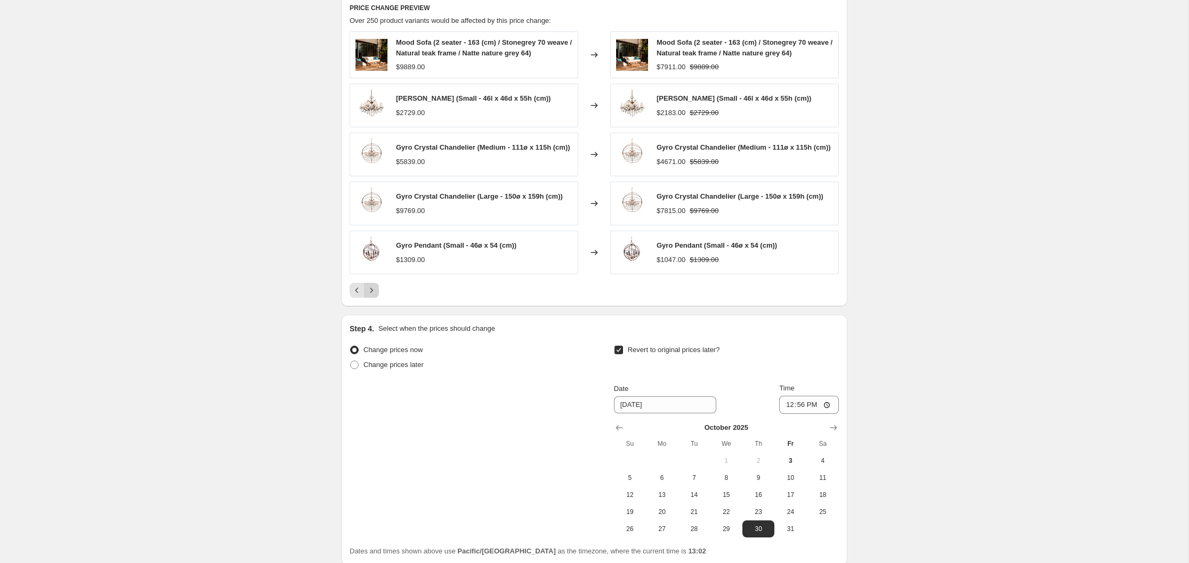
click at [370, 288] on button "Next" at bounding box center [371, 290] width 15 height 15
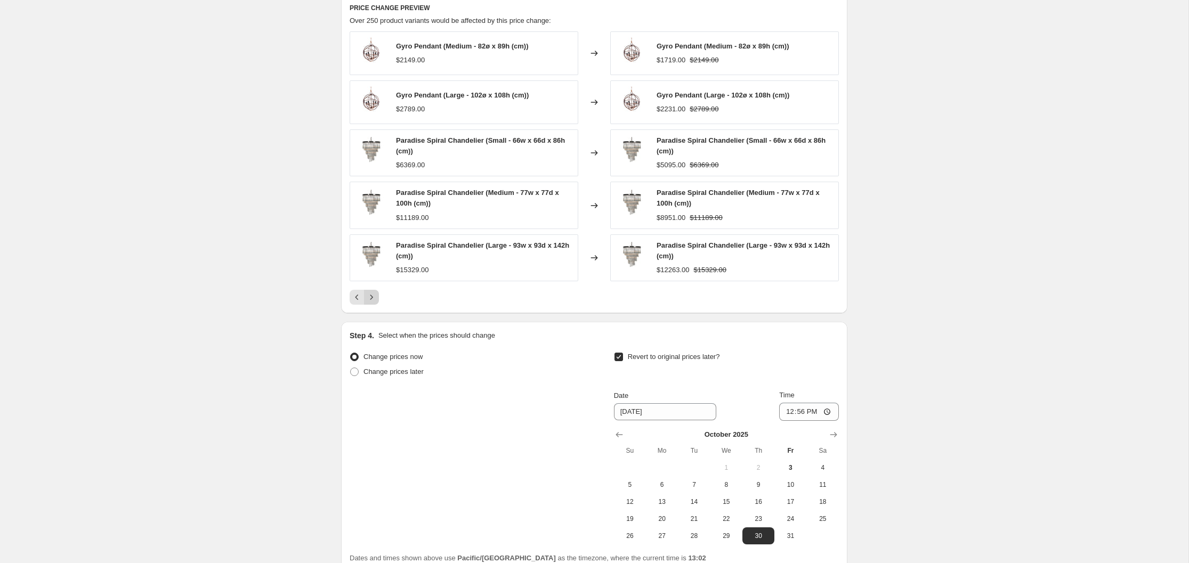
click at [370, 288] on div "Gyro Pendant (Medium - 82ø x 89h (cm)) $2149.00 Changed to Gyro Pendant (Medium…" at bounding box center [594, 167] width 489 height 273
click at [370, 295] on icon "Next" at bounding box center [371, 297] width 11 height 11
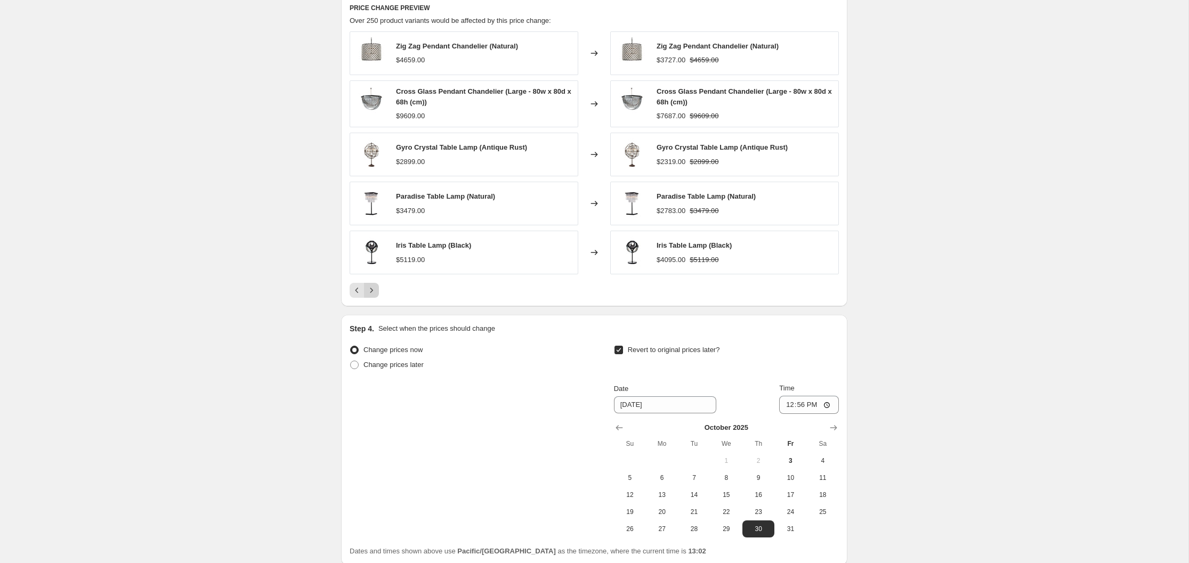
click at [370, 289] on icon "Next" at bounding box center [371, 290] width 11 height 11
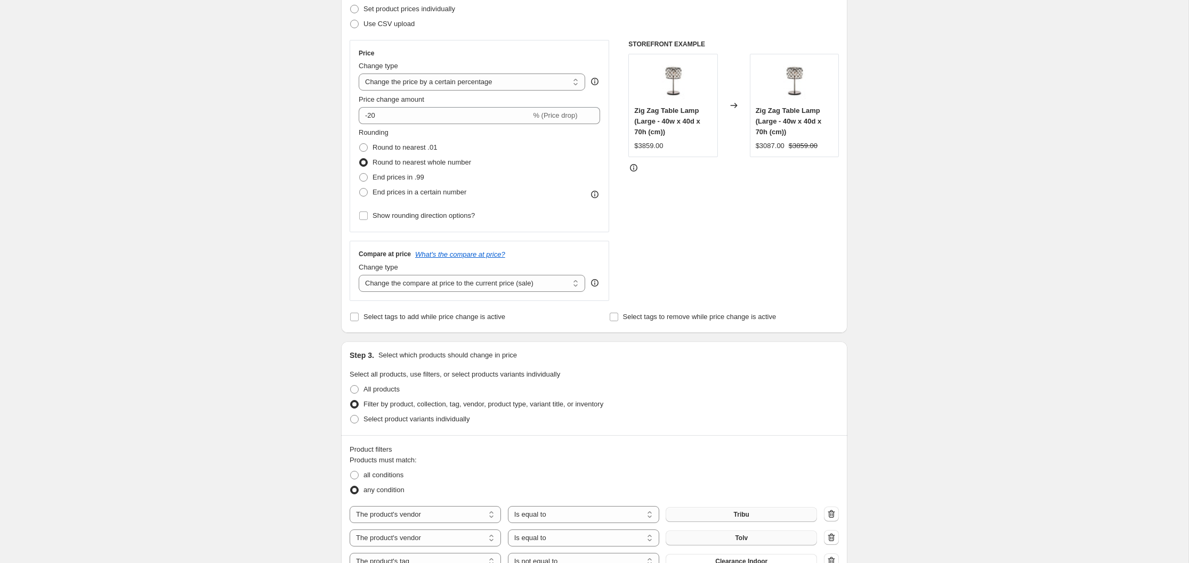
scroll to position [157, 0]
click at [574, 282] on select "Change the compare at price to the current price (sale) Change the compare at p…" at bounding box center [472, 282] width 226 height 17
click at [359, 274] on select "Change the compare at price to the current price (sale) Change the compare at p…" at bounding box center [472, 282] width 226 height 17
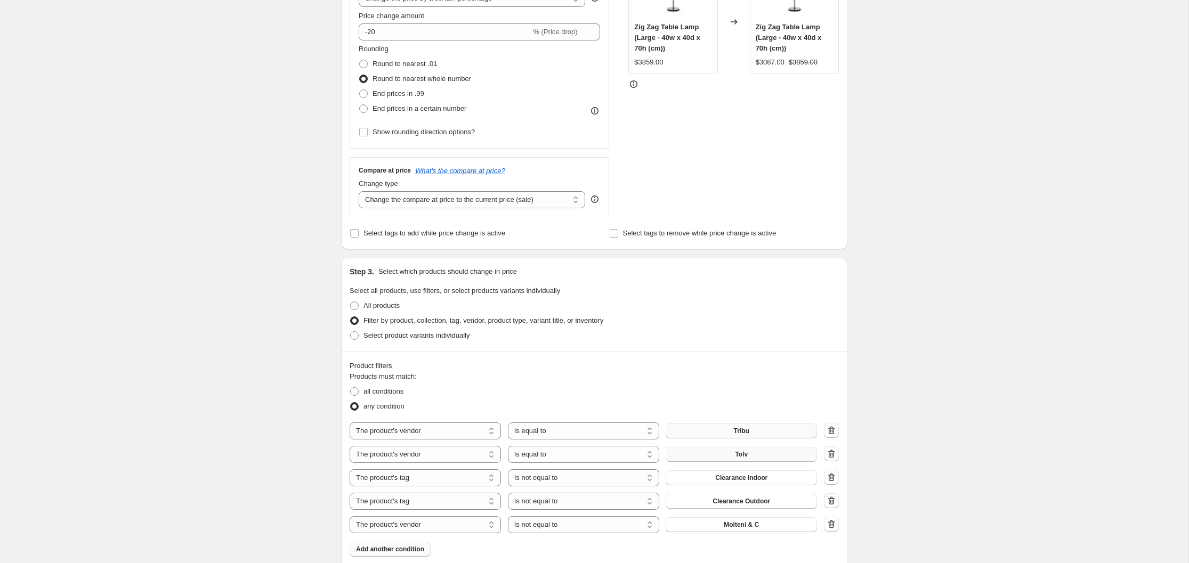
scroll to position [264, 0]
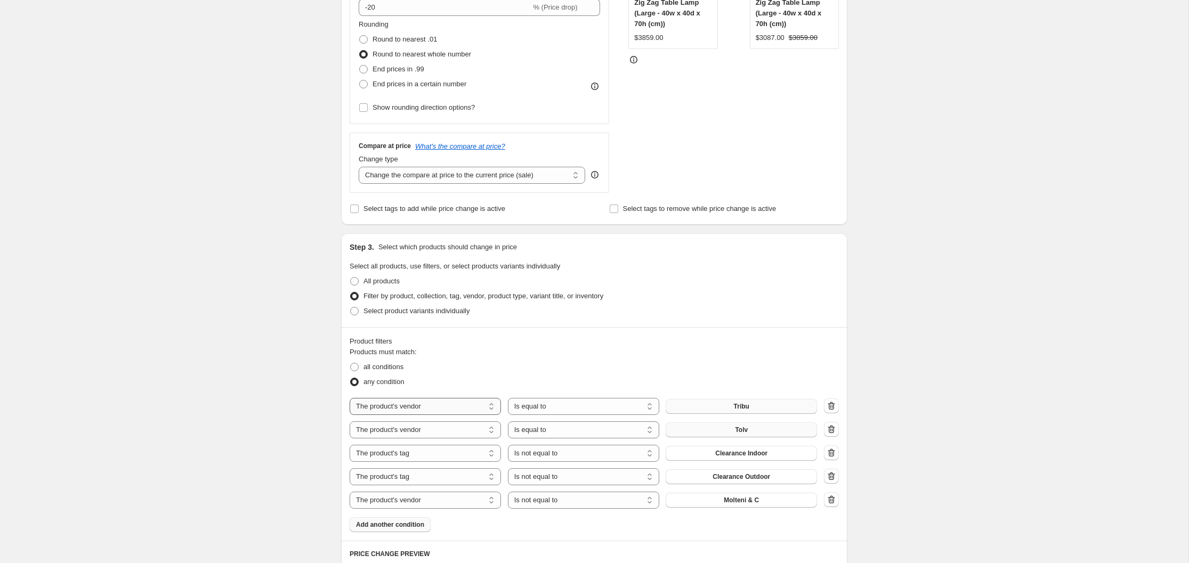
click at [493, 405] on select "The product The product's collection The product's tag The product's vendor The…" at bounding box center [425, 406] width 151 height 17
click at [492, 406] on select "The product The product's collection The product's tag The product's vendor The…" at bounding box center [425, 406] width 151 height 17
select select "vendor"
click at [744, 407] on span "&Tradition" at bounding box center [741, 406] width 31 height 9
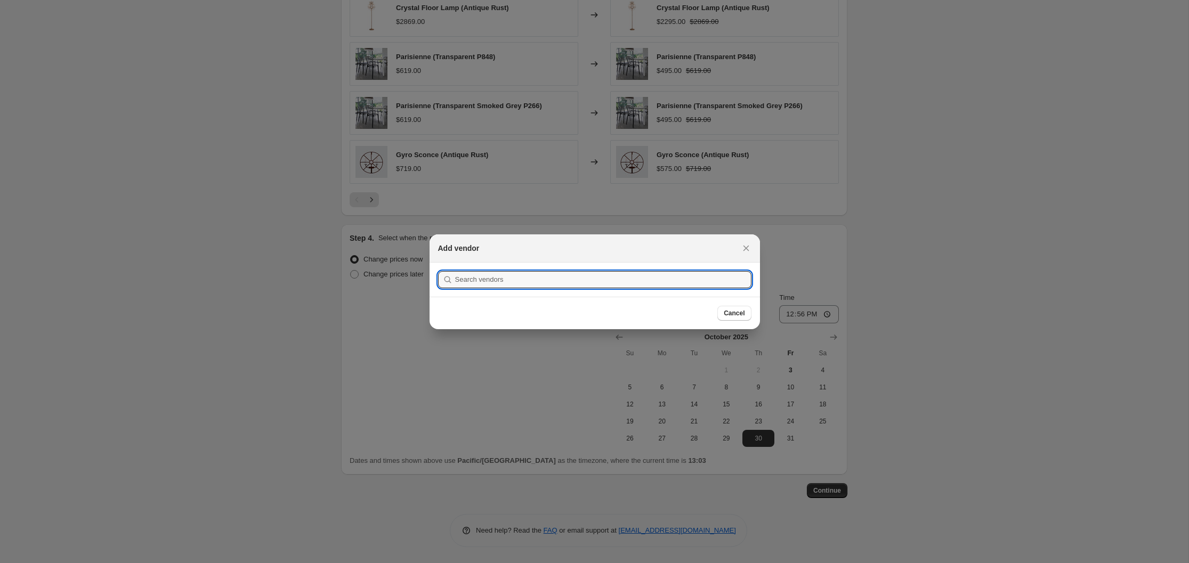
scroll to position [0, 0]
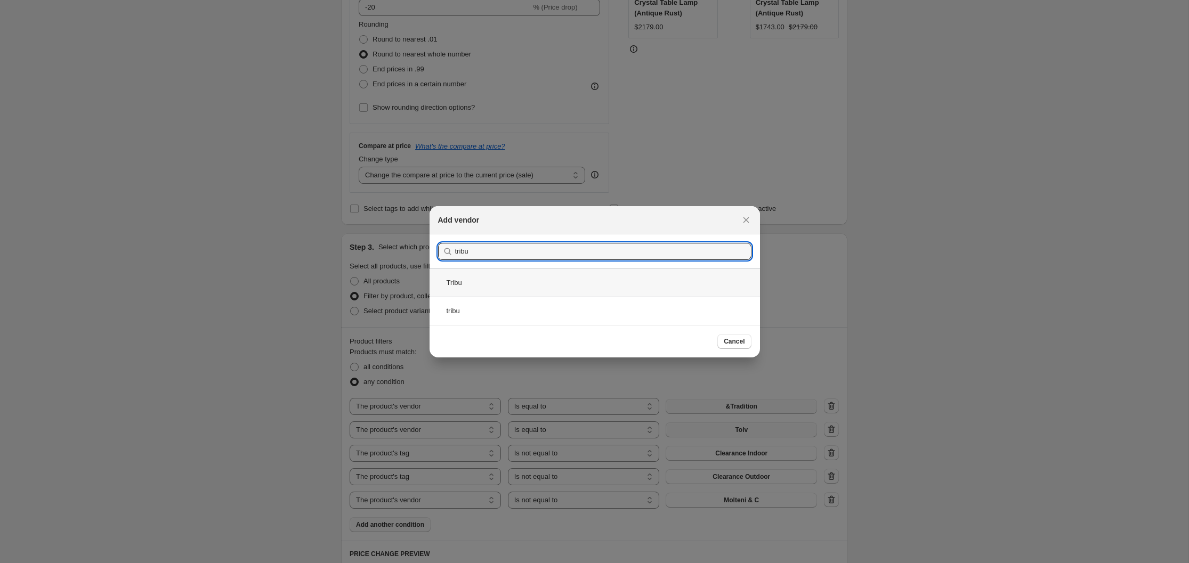
type input "tribu"
click at [459, 283] on div "Tribu" at bounding box center [594, 283] width 330 height 28
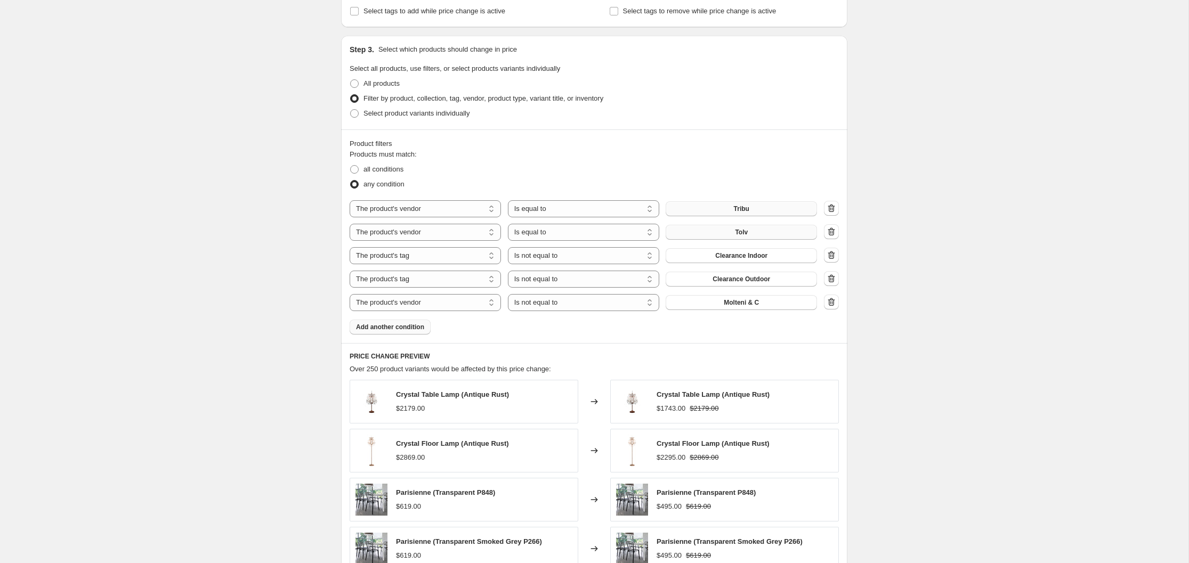
scroll to position [459, 0]
click at [830, 235] on icon "button" at bounding box center [830, 235] width 1 height 3
select select "tag"
select select "not_equal"
select select "vendor"
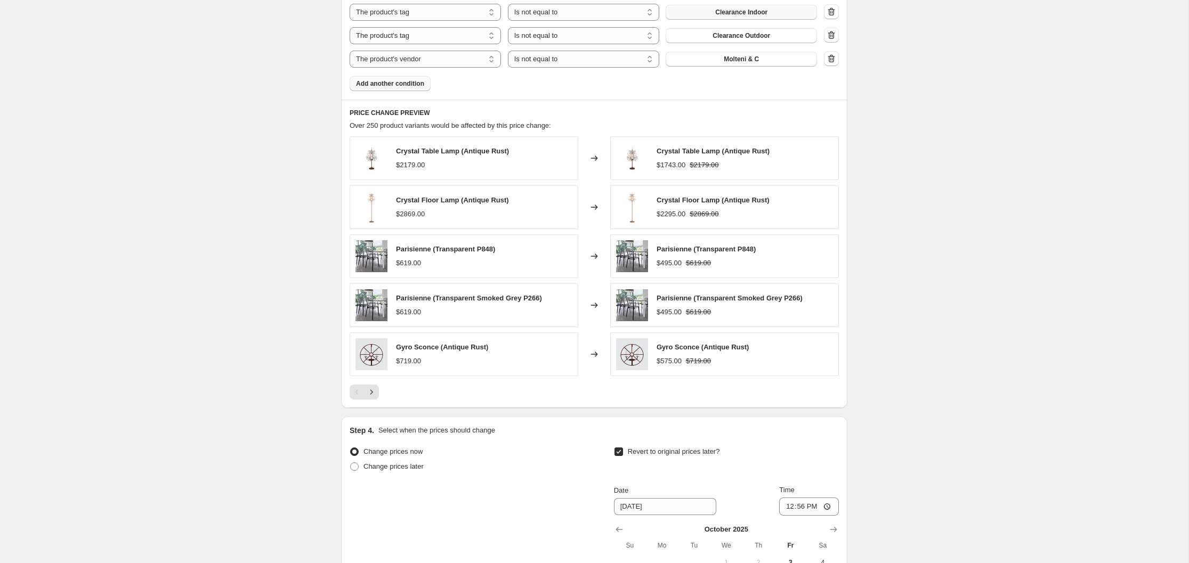
scroll to position [874, 0]
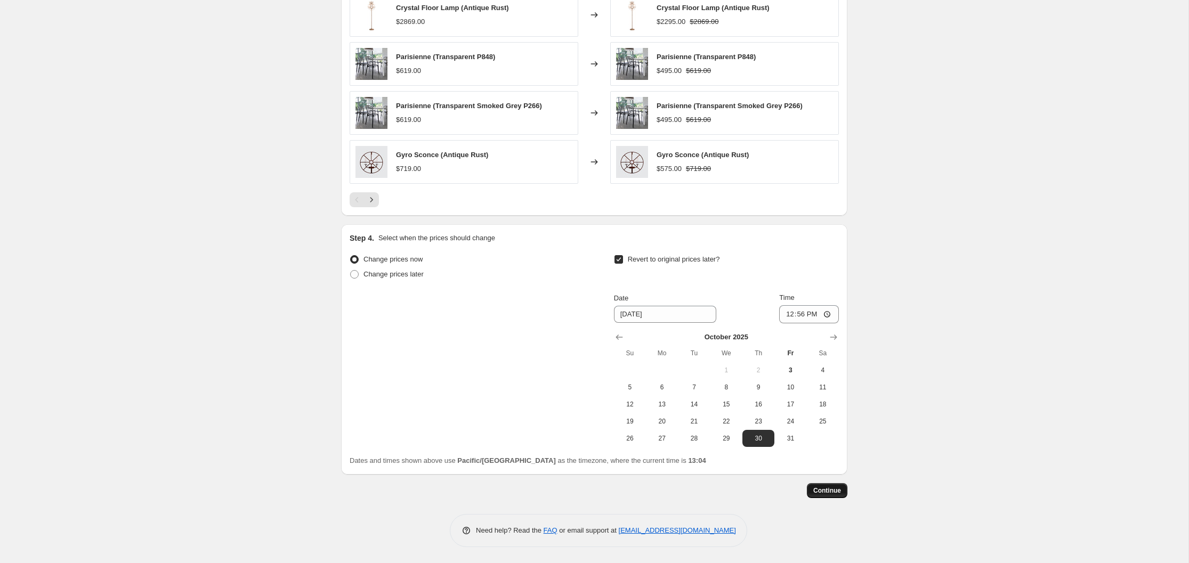
click at [826, 490] on span "Continue" at bounding box center [827, 490] width 28 height 9
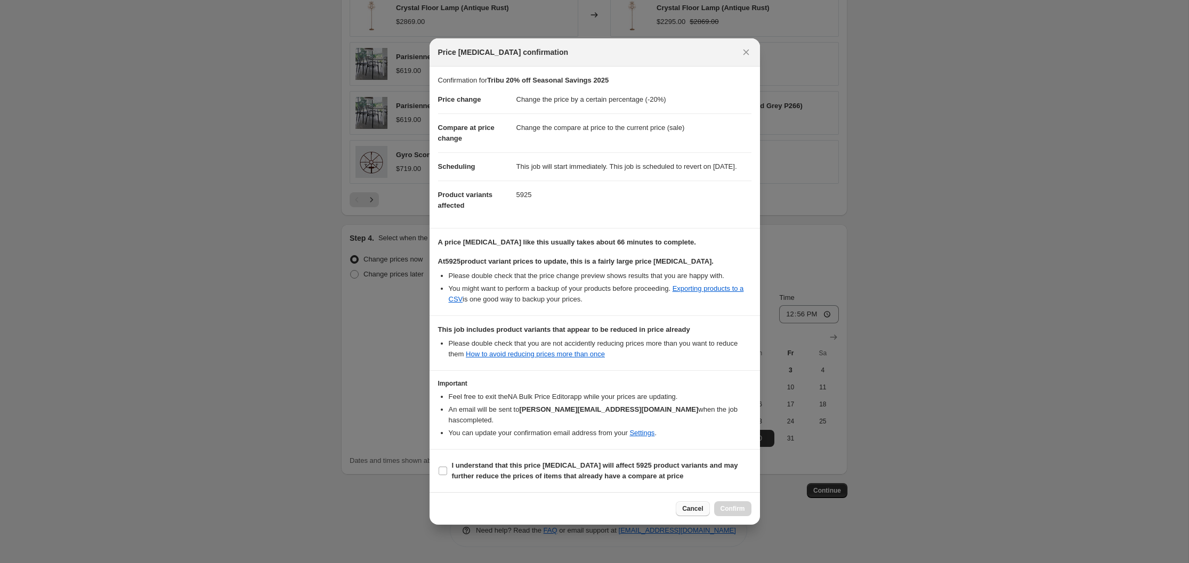
click at [691, 510] on span "Cancel" at bounding box center [692, 509] width 21 height 9
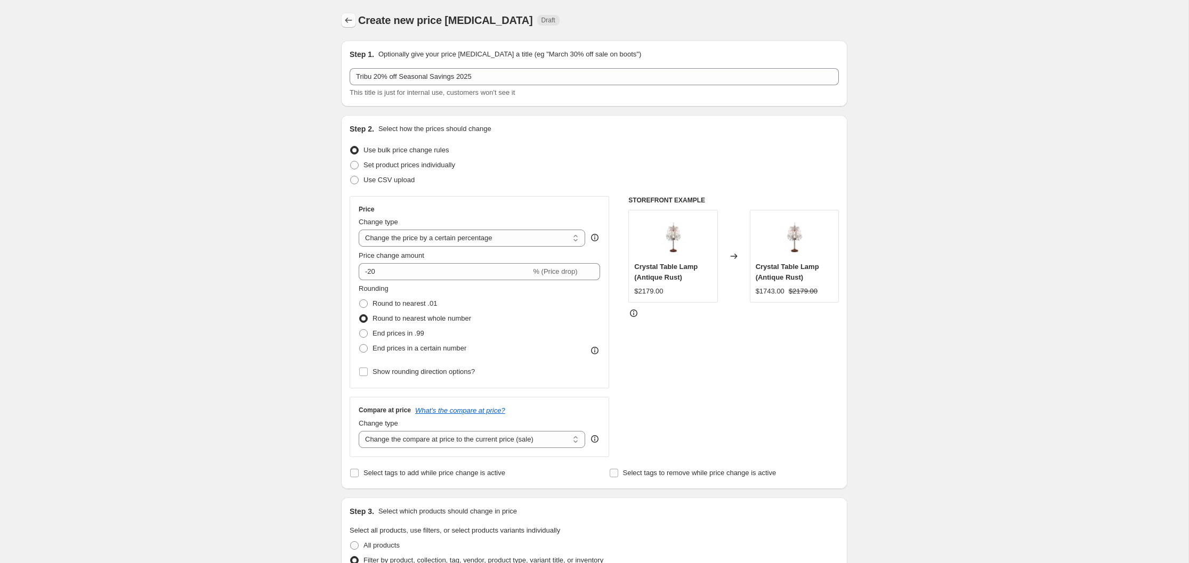
click at [350, 20] on icon "Price change jobs" at bounding box center [348, 20] width 11 height 11
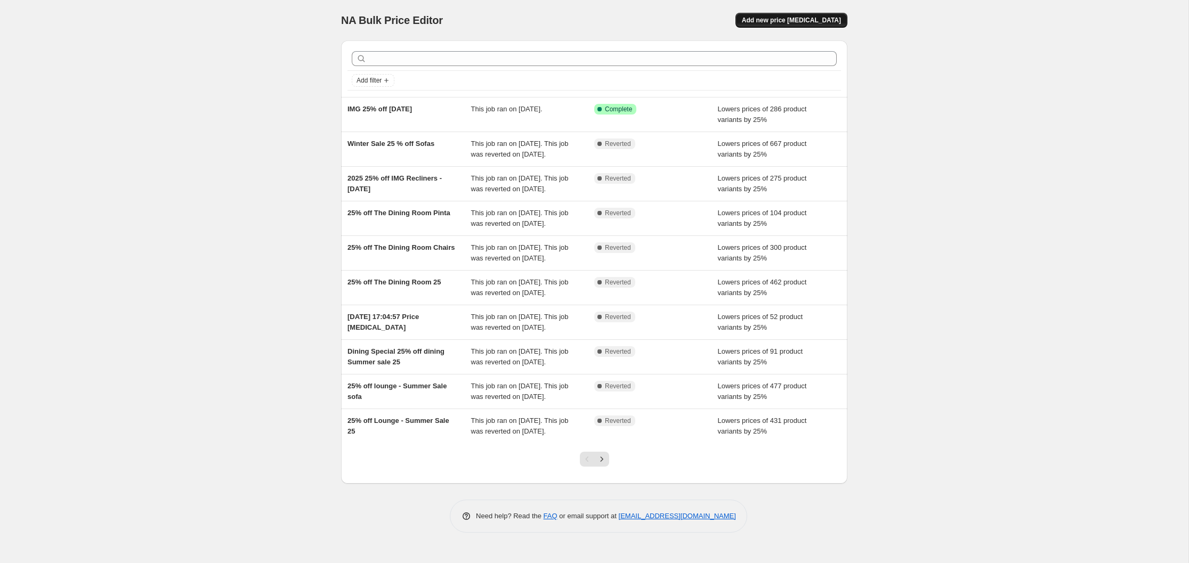
click at [801, 20] on span "Add new price [MEDICAL_DATA]" at bounding box center [791, 20] width 99 height 9
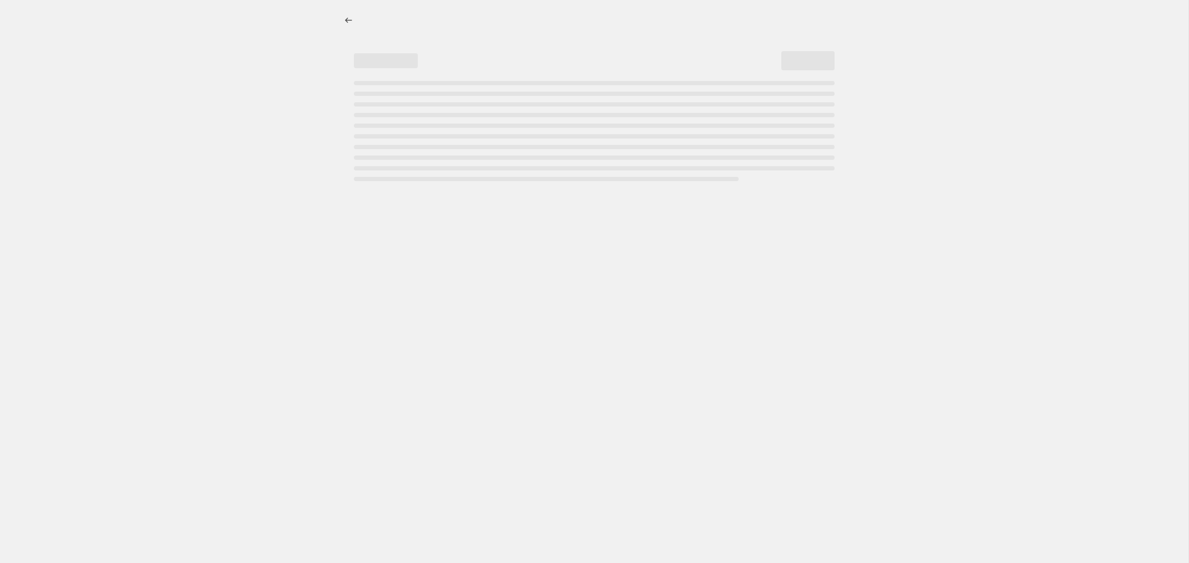
select select "percentage"
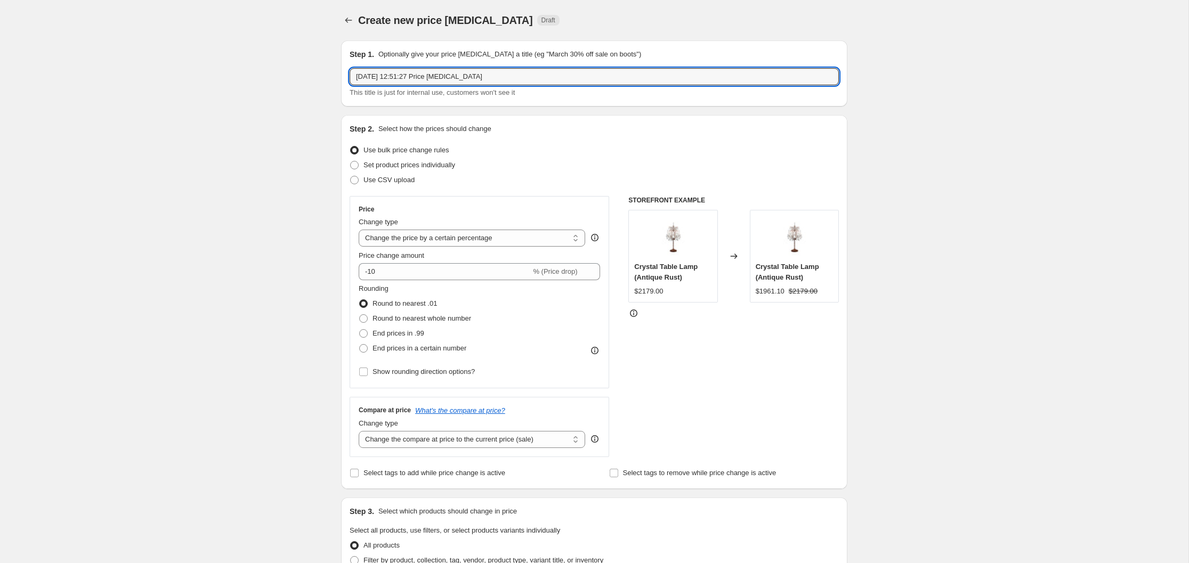
drag, startPoint x: 494, startPoint y: 76, endPoint x: 334, endPoint y: 73, distance: 160.4
click at [334, 73] on div "Step 1. Optionally give your price [MEDICAL_DATA] a title (eg "March 30% off sa…" at bounding box center [589, 516] width 515 height 968
type input "Tribu Seasonal Savings 20% off 2025"
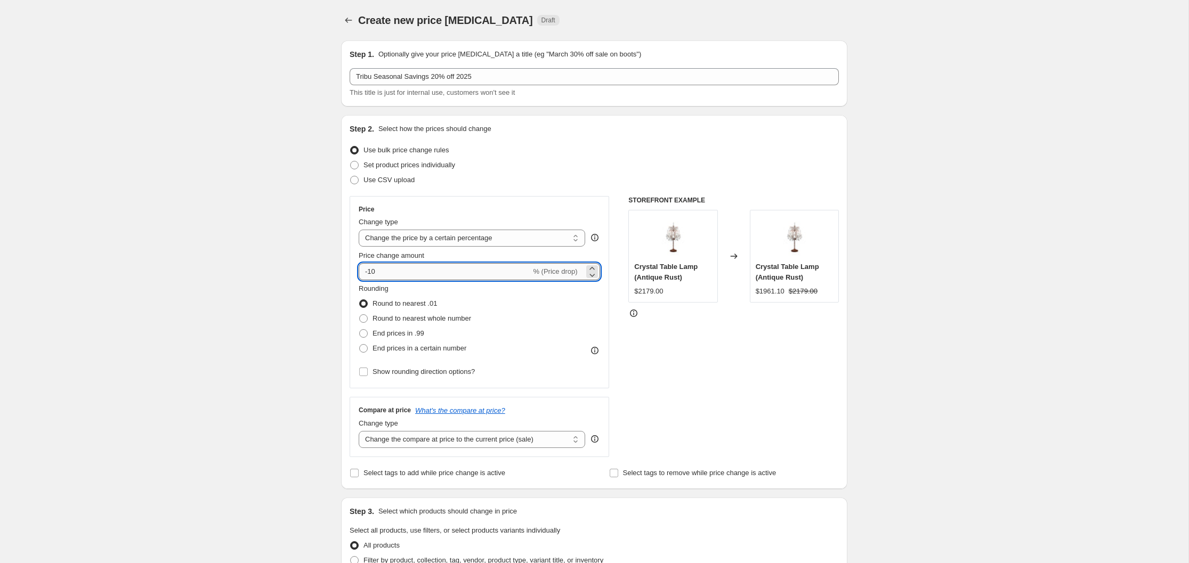
click at [371, 272] on input "-10" at bounding box center [445, 271] width 172 height 17
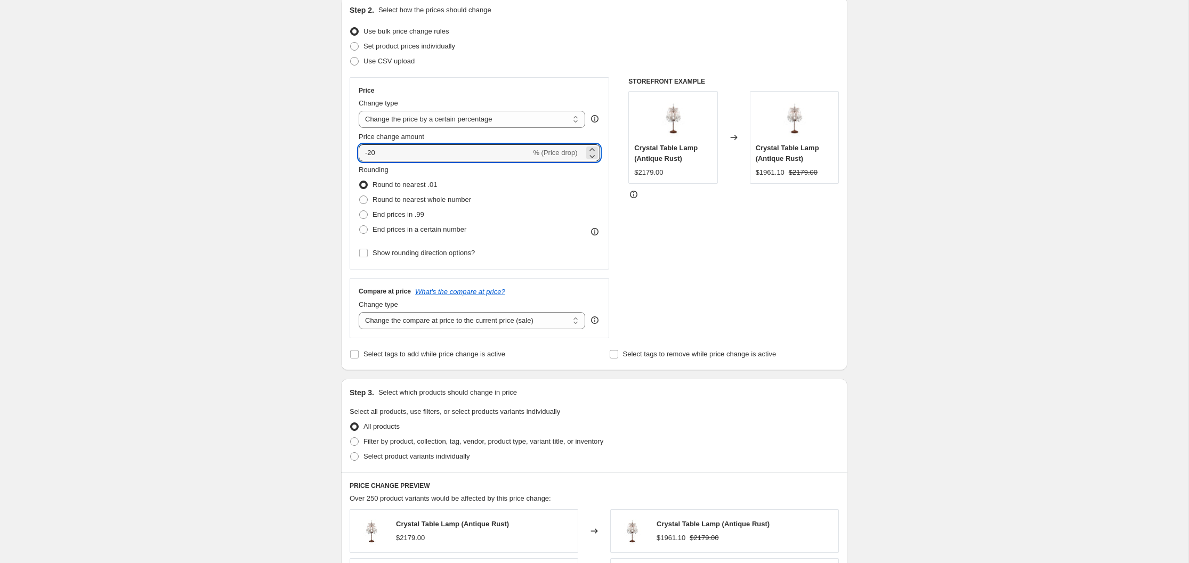
scroll to position [120, 0]
type input "-20"
click at [364, 213] on span at bounding box center [363, 213] width 9 height 9
click at [360, 210] on input "End prices in .99" at bounding box center [359, 209] width 1 height 1
radio input "true"
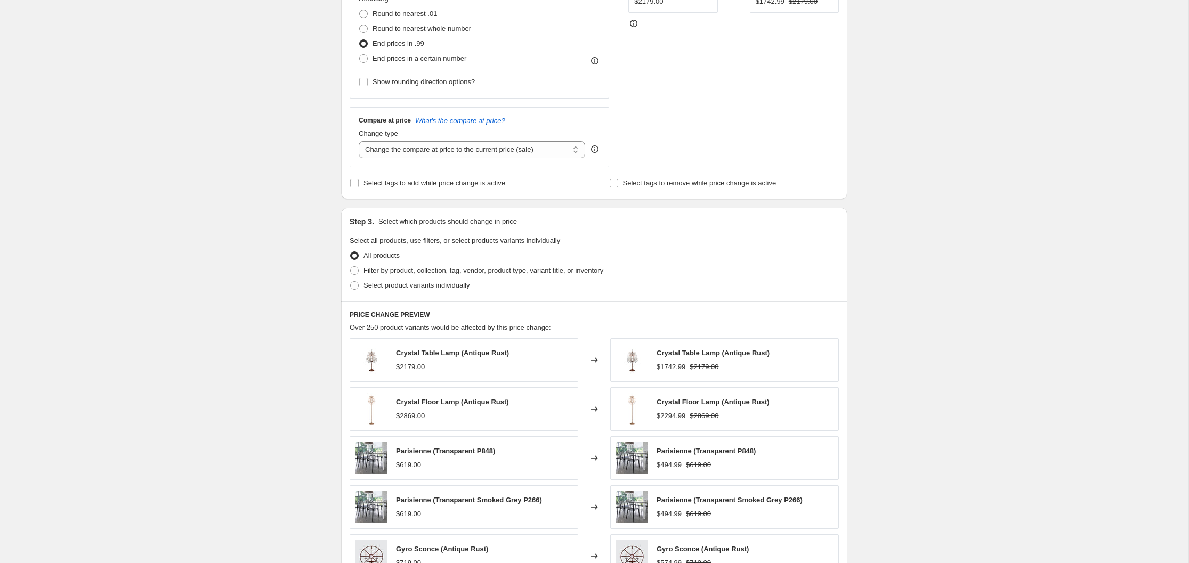
scroll to position [291, 0]
click at [355, 268] on span at bounding box center [354, 269] width 9 height 9
click at [351, 265] on input "Filter by product, collection, tag, vendor, product type, variant title, or inv…" at bounding box center [350, 265] width 1 height 1
radio input "true"
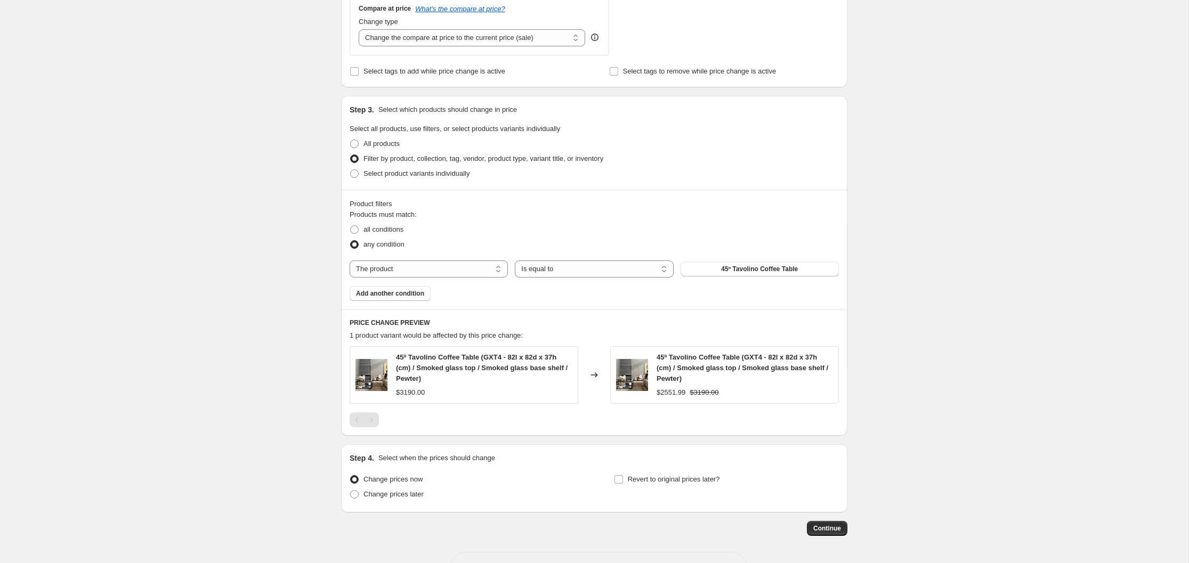
scroll to position [397, 0]
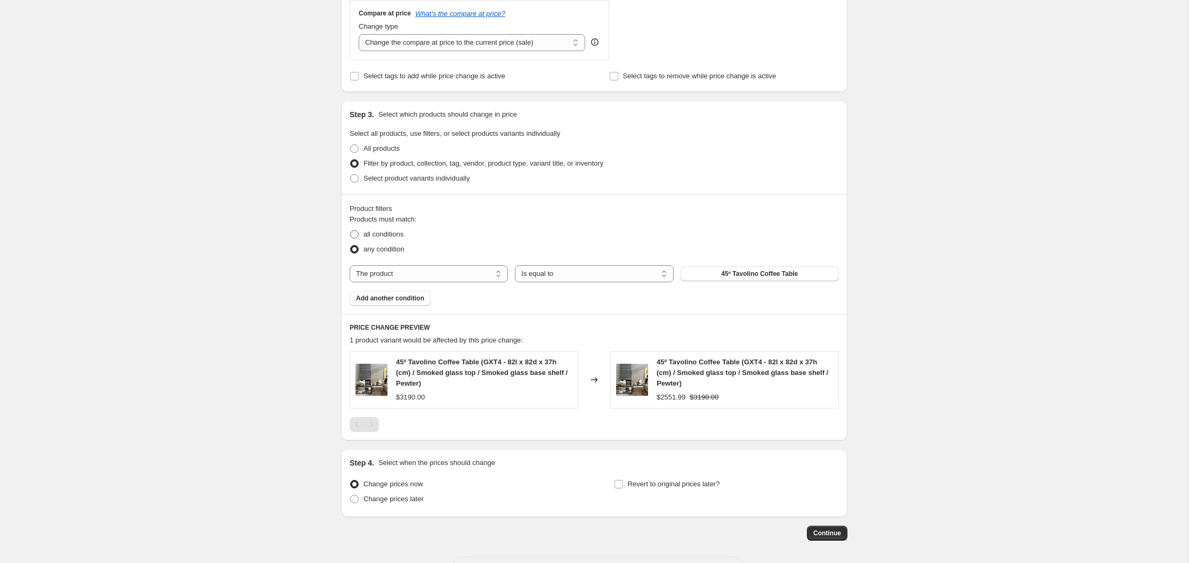
click at [357, 233] on span at bounding box center [354, 234] width 9 height 9
click at [351, 231] on input "all conditions" at bounding box center [350, 230] width 1 height 1
radio input "true"
click at [356, 249] on span at bounding box center [354, 249] width 9 height 9
click at [351, 246] on input "any condition" at bounding box center [350, 245] width 1 height 1
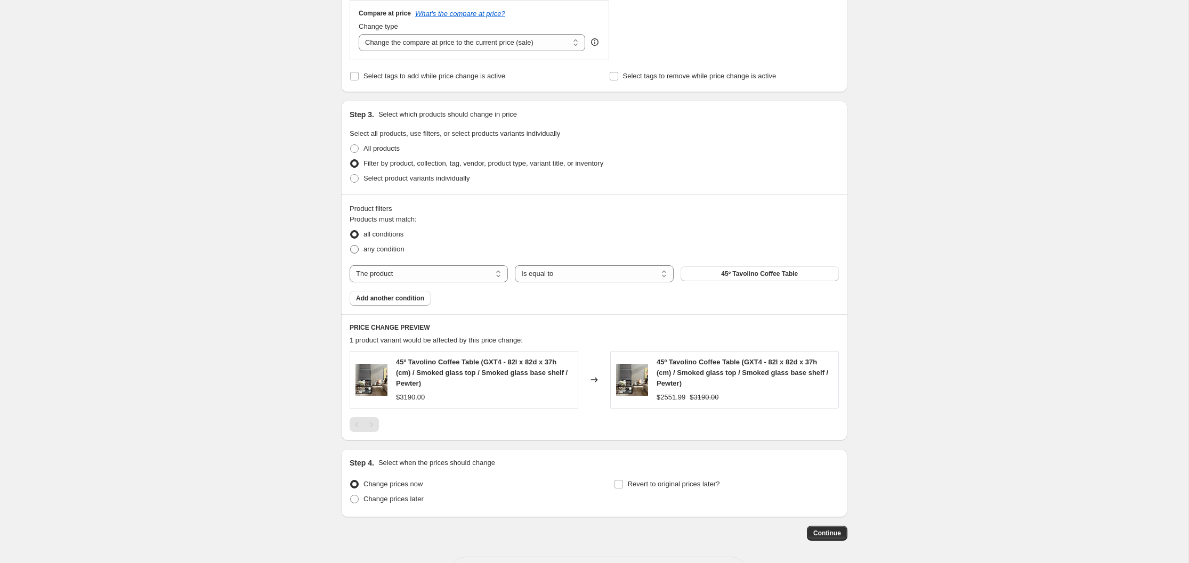
radio input "true"
click at [499, 274] on select "The product The product's collection The product's tag The product's vendor The…" at bounding box center [429, 273] width 158 height 17
select select "vendor"
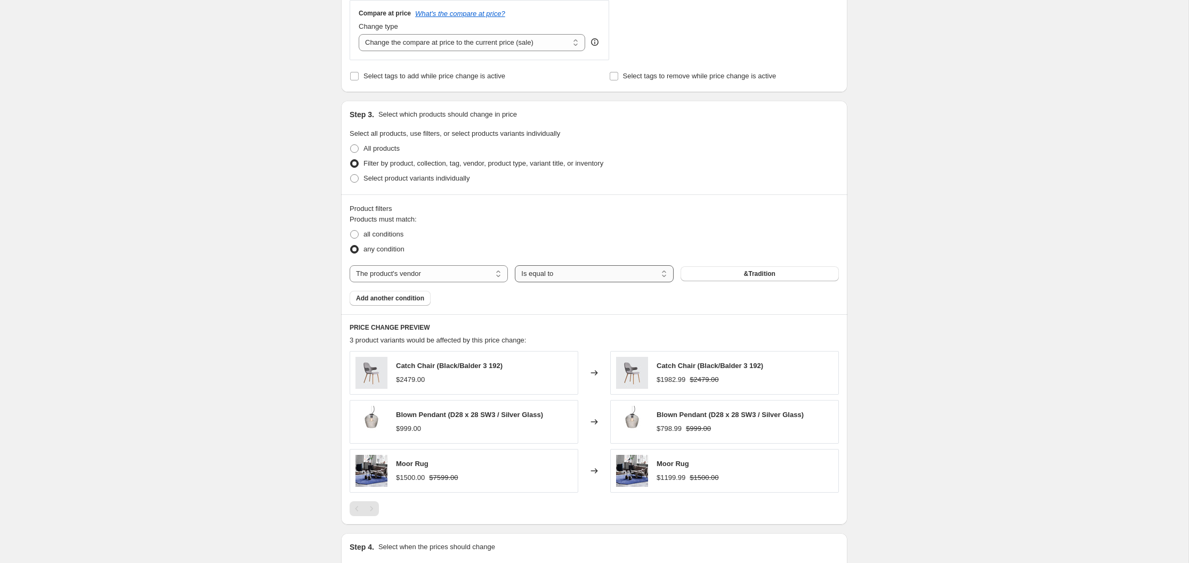
click at [665, 273] on select "Is equal to Is not equal to" at bounding box center [594, 273] width 158 height 17
click at [515, 265] on select "Is equal to Is not equal to" at bounding box center [594, 273] width 158 height 17
click at [766, 274] on span "&Tradition" at bounding box center [759, 274] width 31 height 9
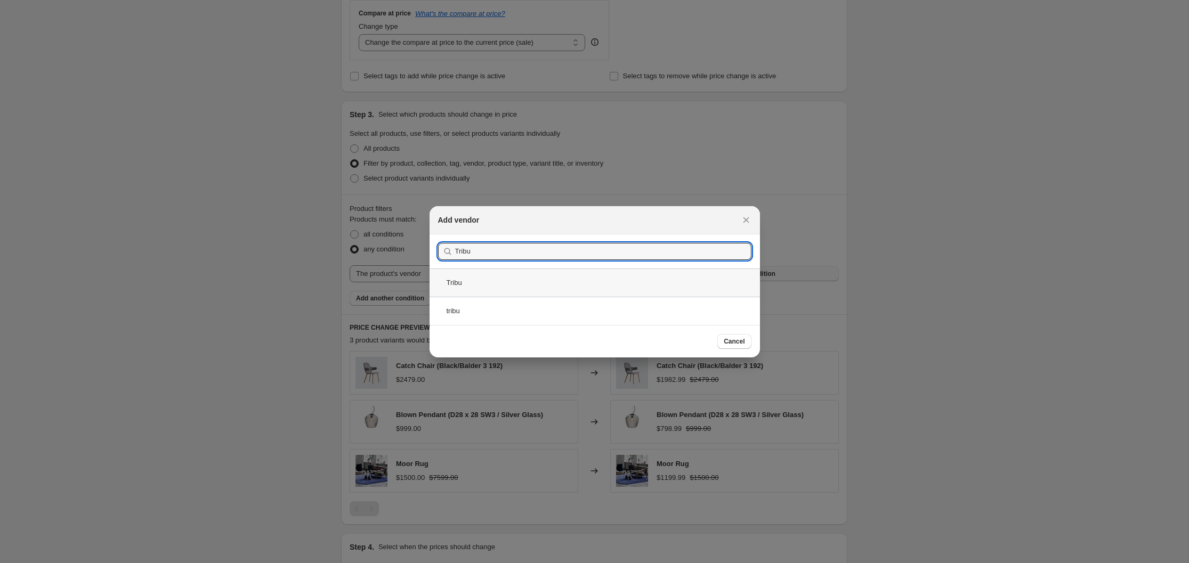
type input "Tribu"
click at [458, 283] on div "Tribu" at bounding box center [594, 283] width 330 height 28
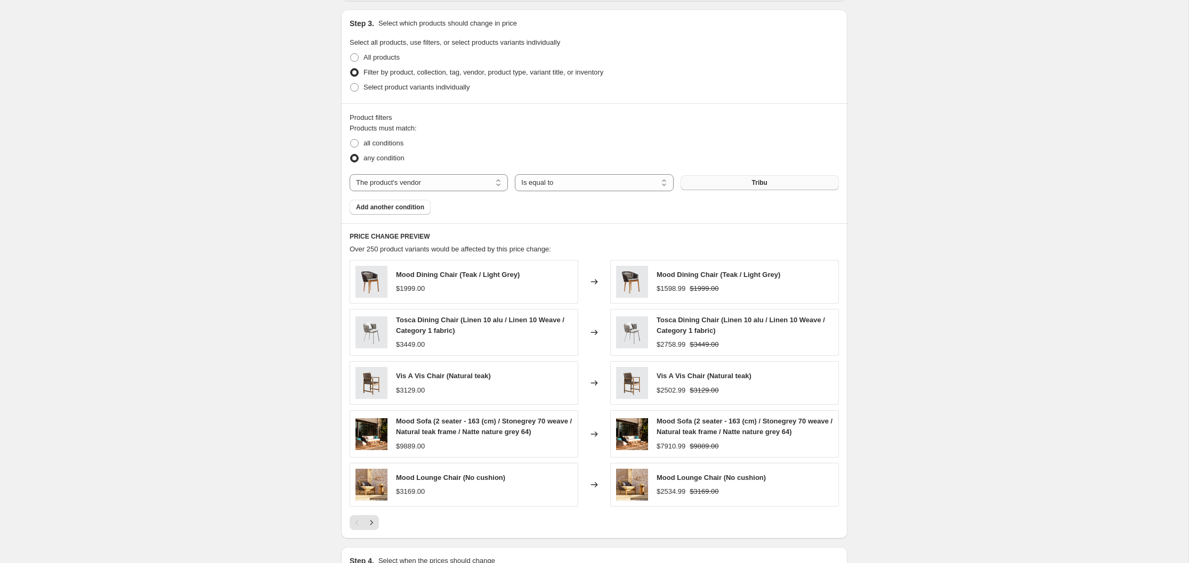
scroll to position [488, 0]
click at [396, 207] on span "Add another condition" at bounding box center [390, 208] width 68 height 9
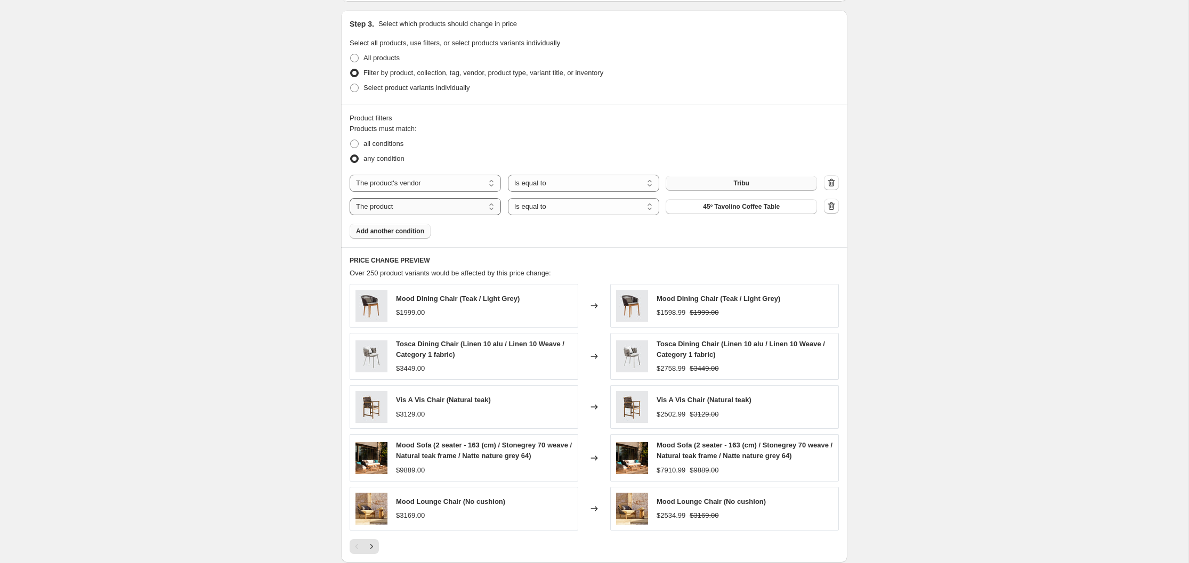
click at [494, 207] on select "The product The product's collection The product's tag The product's vendor The…" at bounding box center [425, 206] width 151 height 17
select select "tag"
click at [650, 206] on select "Is equal to Is not equal to" at bounding box center [583, 206] width 151 height 17
select select "not_equal"
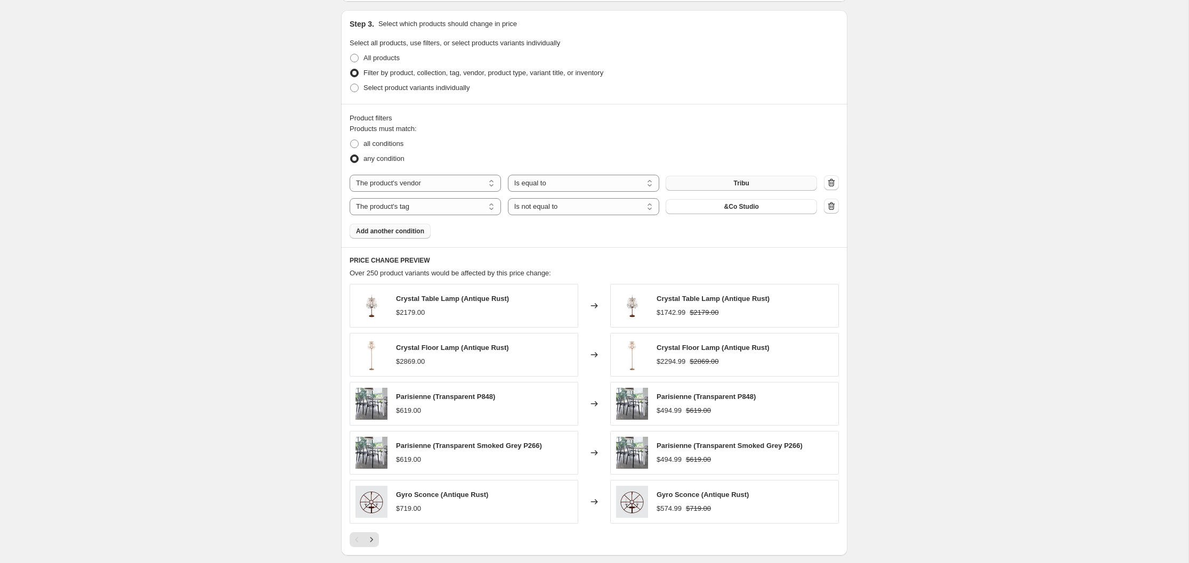
click at [757, 208] on span "&Co Studio" at bounding box center [741, 206] width 35 height 9
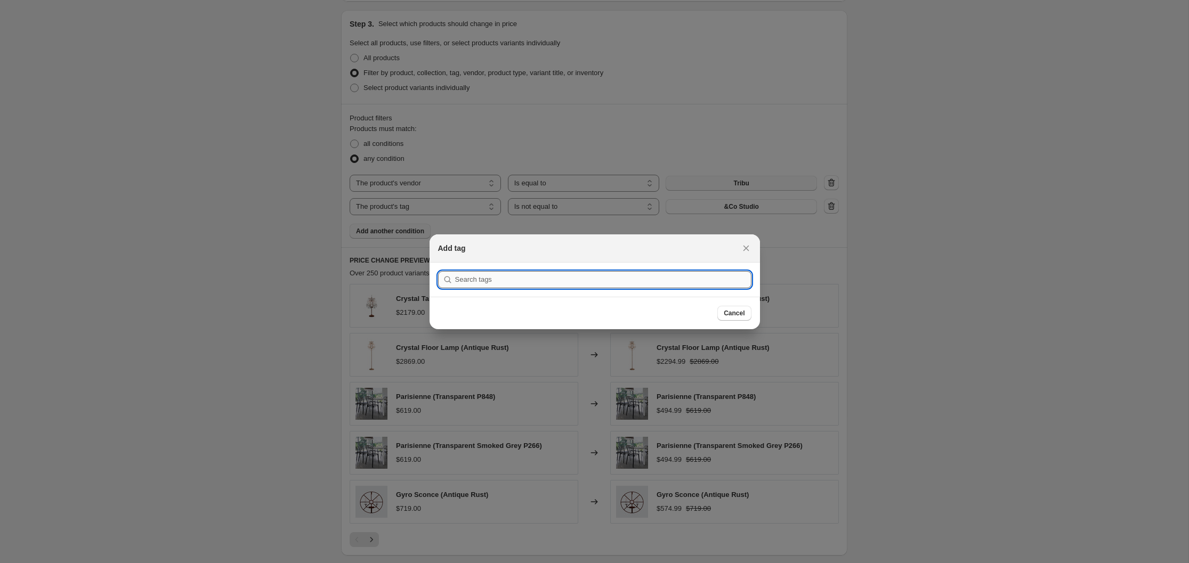
click at [510, 277] on input ":ra2:" at bounding box center [603, 279] width 296 height 17
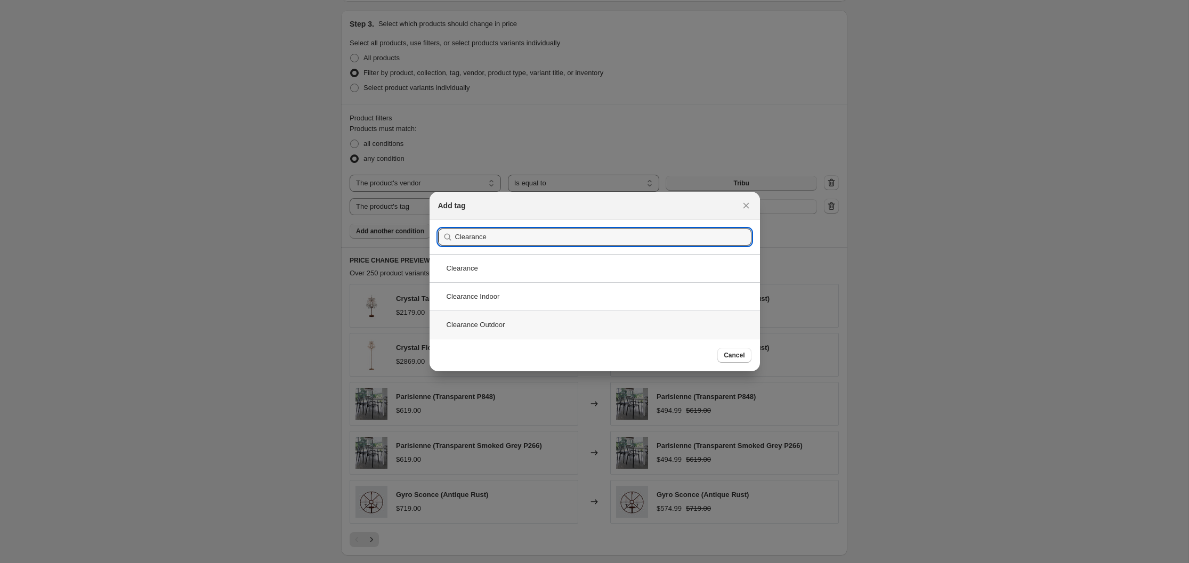
type input "Clearance"
click at [490, 321] on div "Clearance Outdoor" at bounding box center [594, 325] width 330 height 28
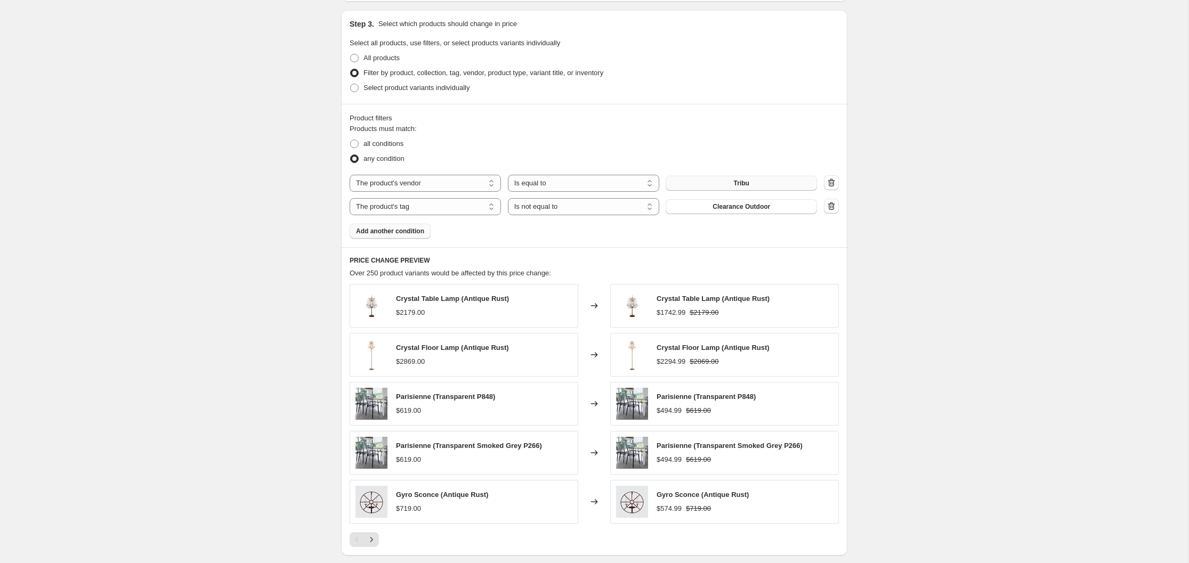
click at [394, 230] on span "Add another condition" at bounding box center [390, 231] width 68 height 9
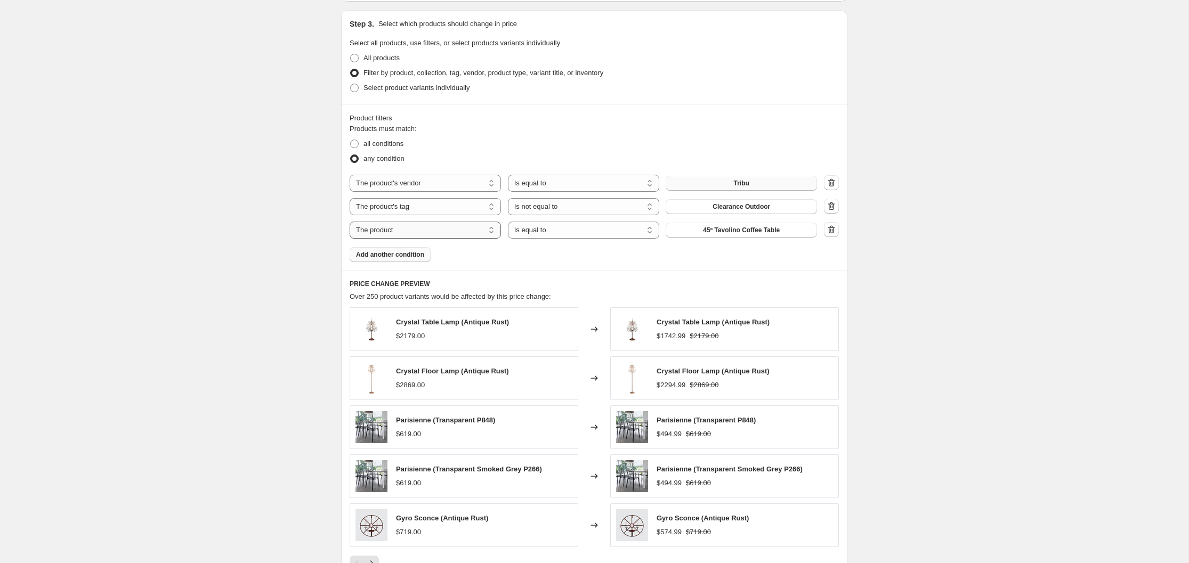
click at [493, 229] on select "The product The product's collection The product's tag The product's vendor The…" at bounding box center [425, 230] width 151 height 17
select select "vendor"
click at [745, 228] on span "&Tradition" at bounding box center [741, 230] width 31 height 9
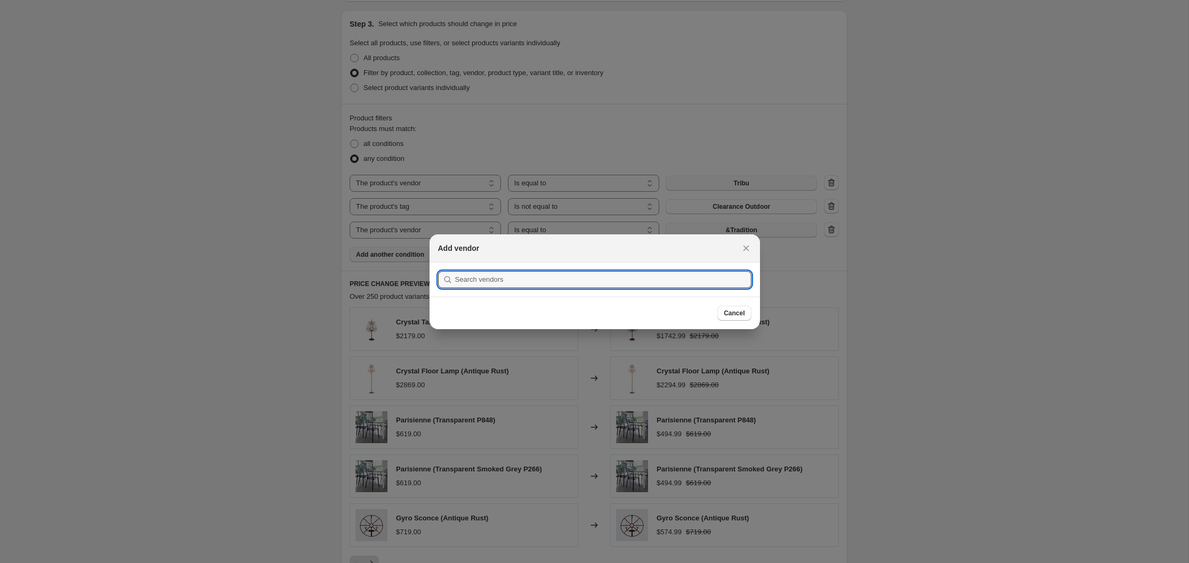
scroll to position [0, 0]
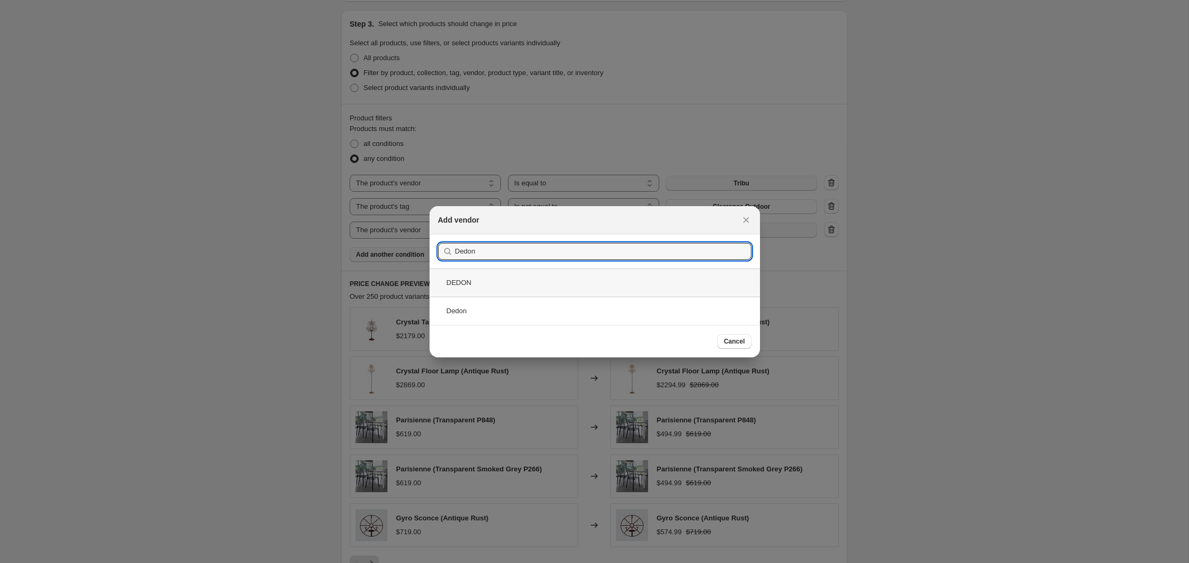
type input "Dedon"
click at [470, 283] on div "DEDON" at bounding box center [594, 283] width 330 height 28
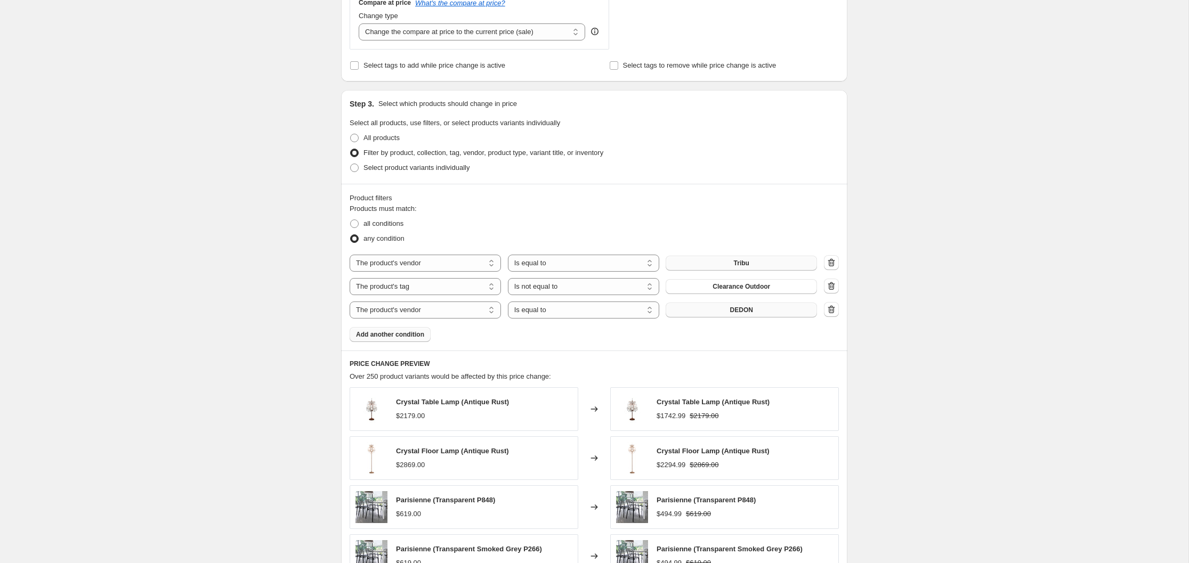
scroll to position [408, 0]
click at [829, 308] on icon "button" at bounding box center [831, 309] width 7 height 8
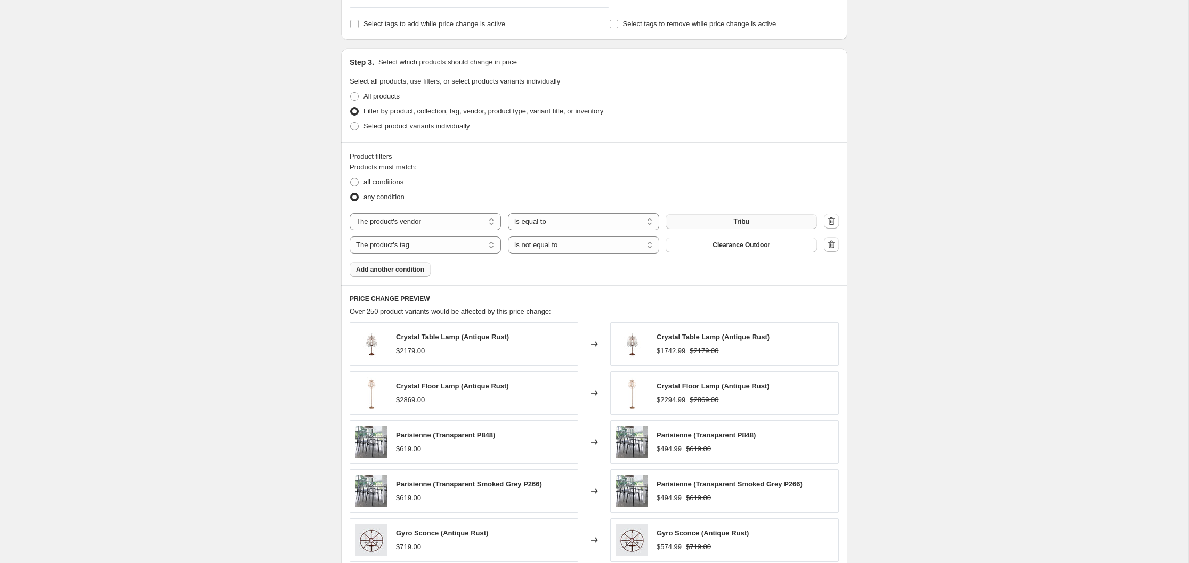
scroll to position [645, 0]
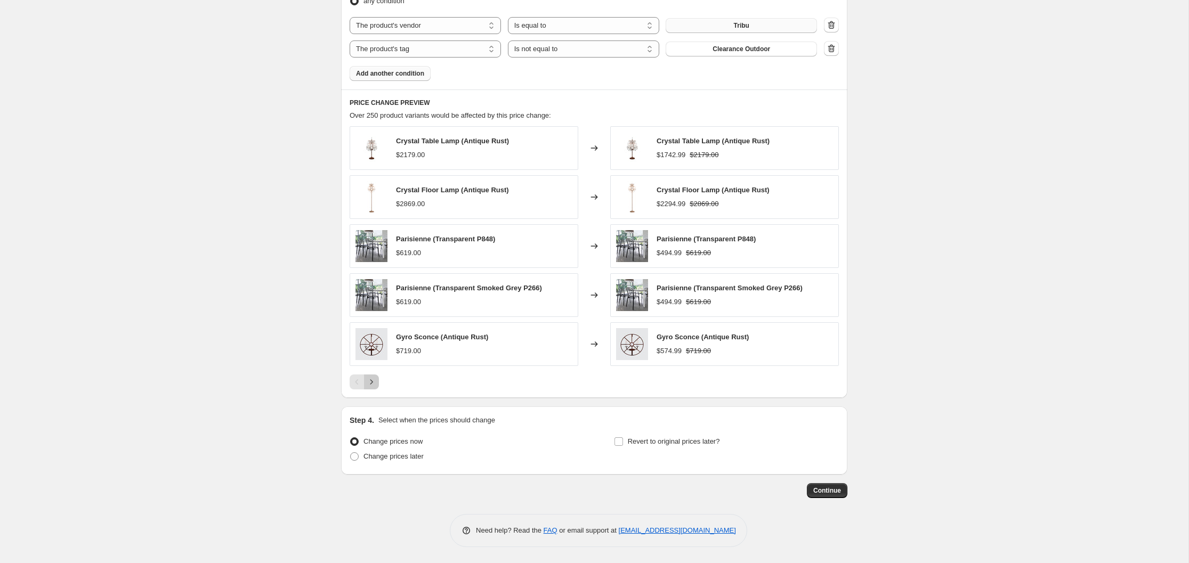
click at [370, 380] on icon "Next" at bounding box center [371, 382] width 11 height 11
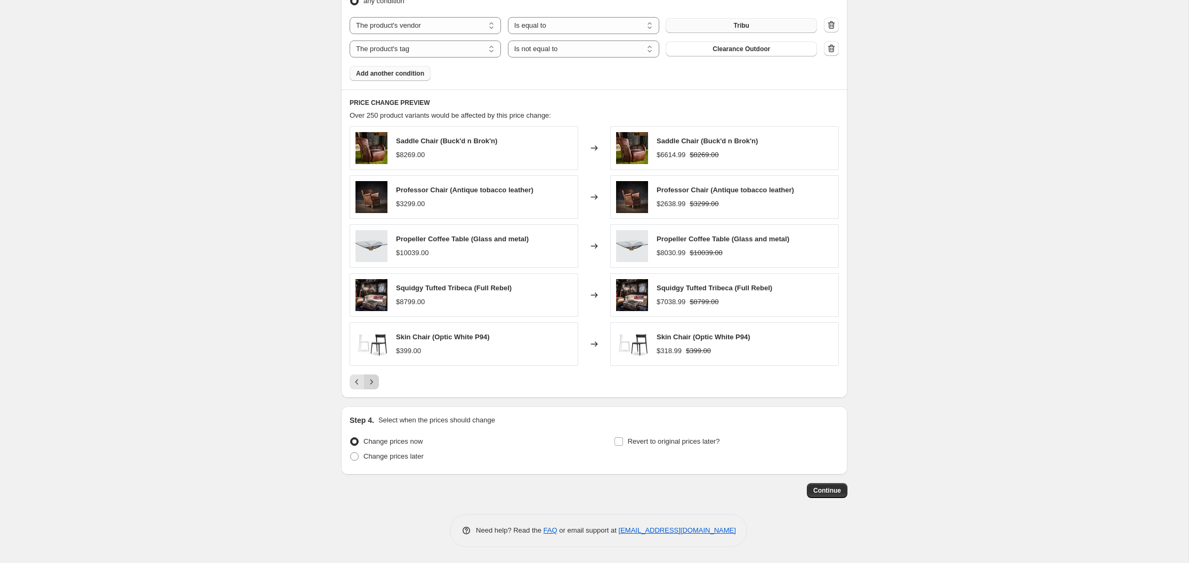
click at [370, 380] on icon "Next" at bounding box center [371, 382] width 11 height 11
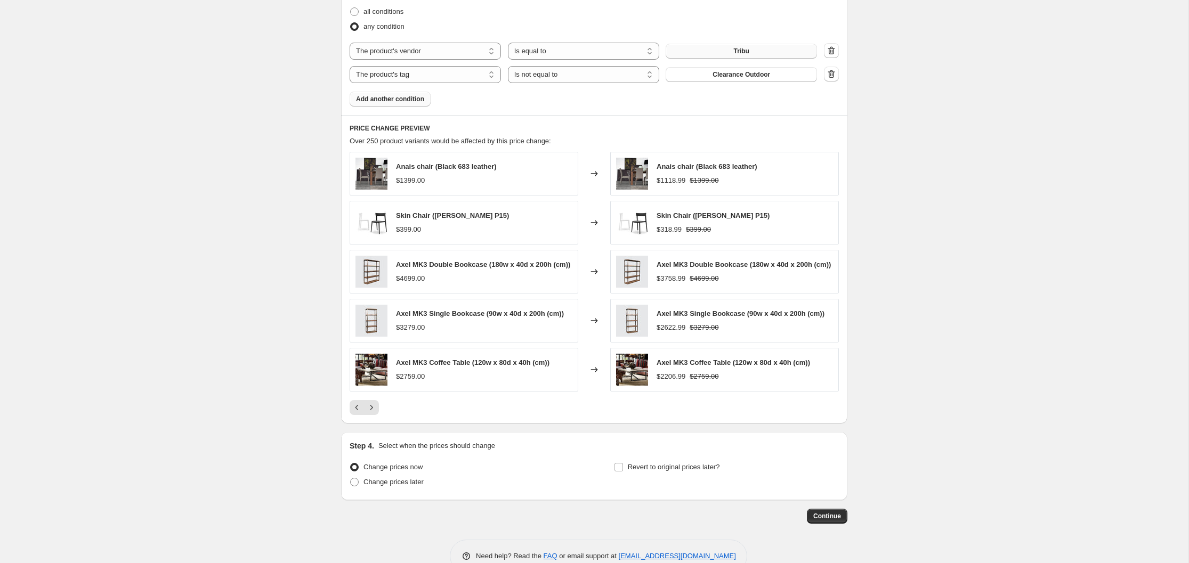
scroll to position [652, 0]
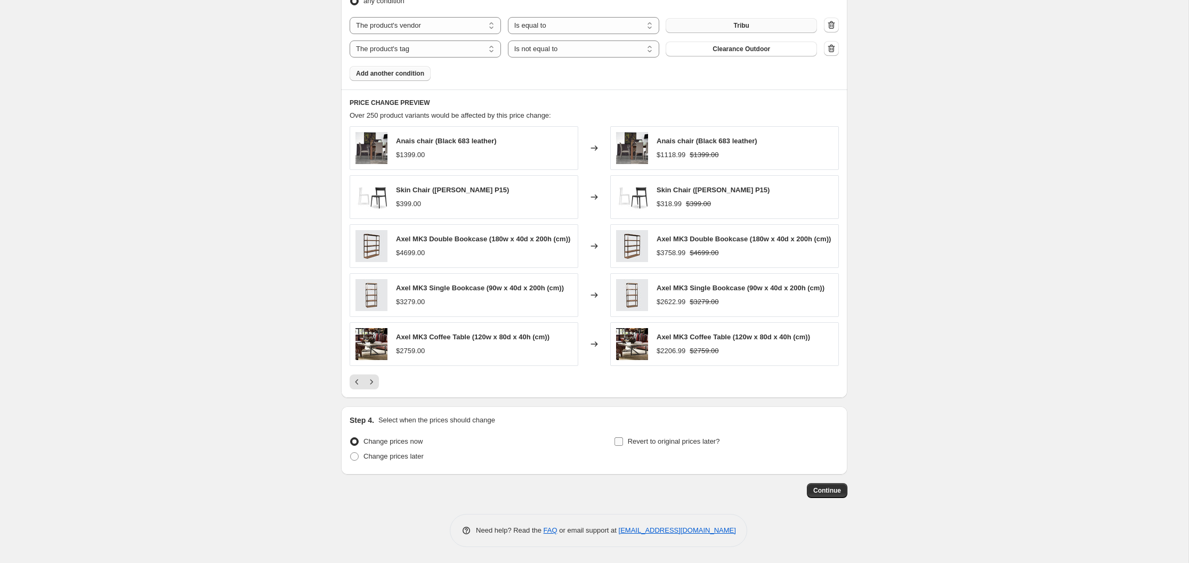
click at [619, 442] on input "Revert to original prices later?" at bounding box center [618, 441] width 9 height 9
checkbox input "true"
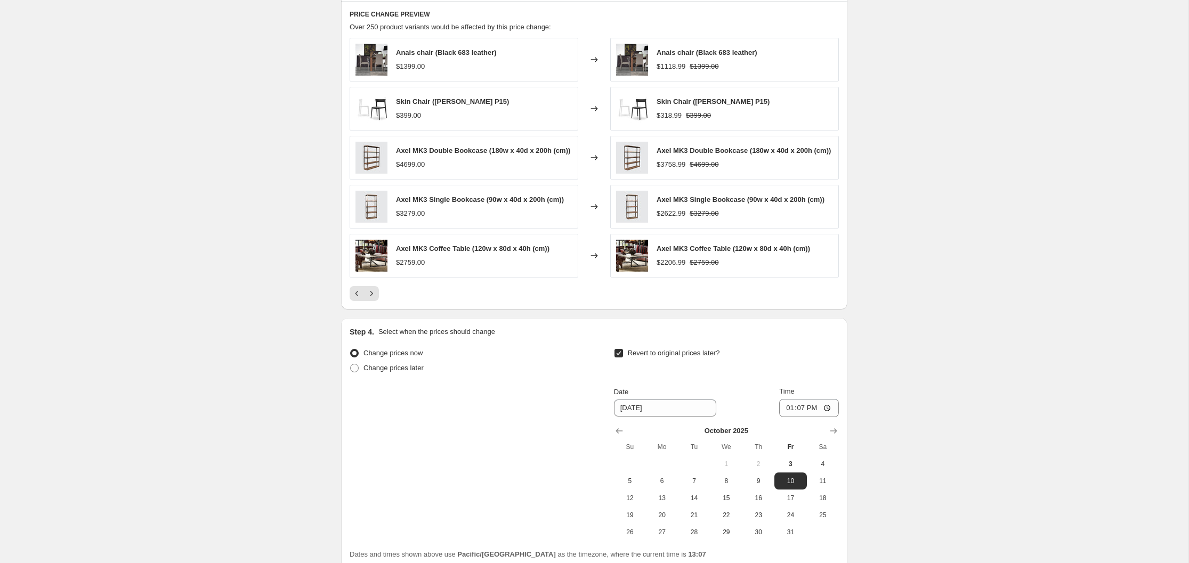
scroll to position [834, 0]
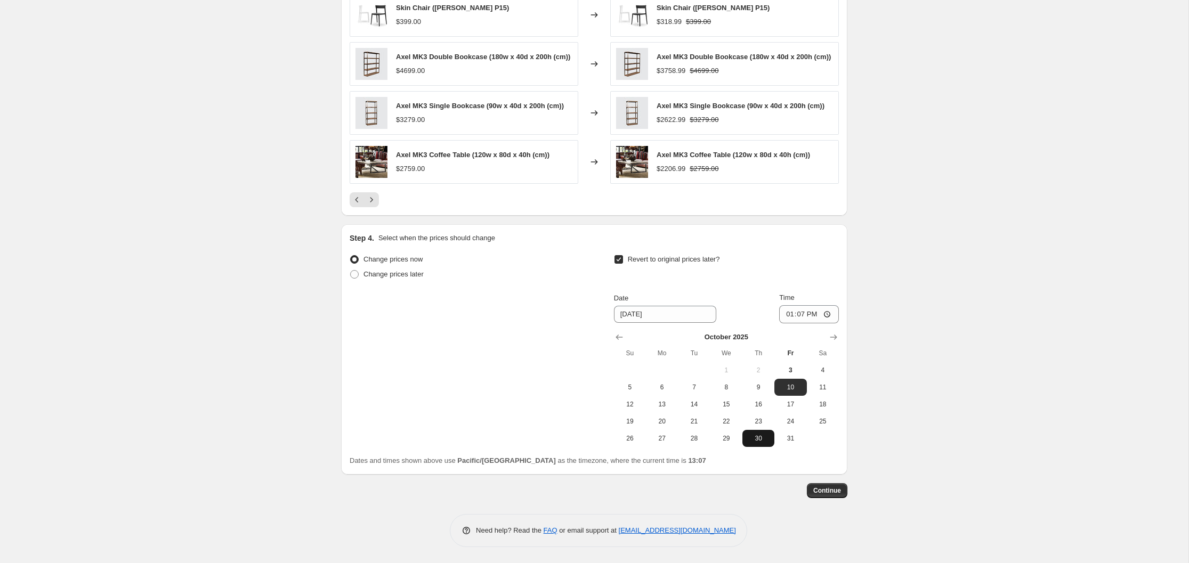
click at [758, 439] on span "30" at bounding box center [758, 438] width 23 height 9
type input "[DATE]"
click at [826, 492] on span "Continue" at bounding box center [827, 490] width 28 height 9
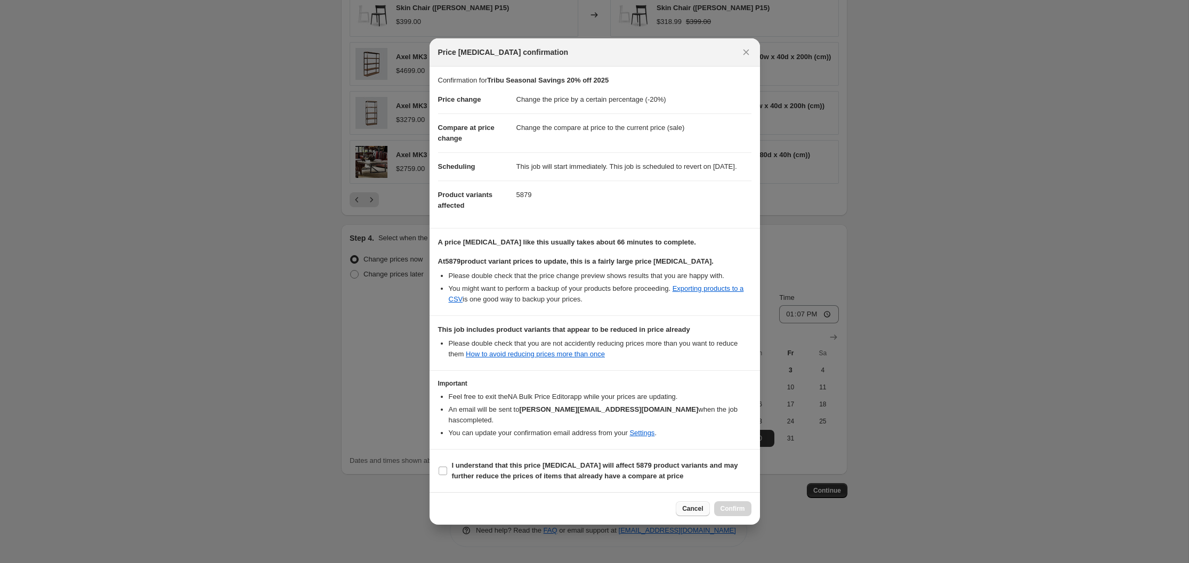
click at [689, 508] on span "Cancel" at bounding box center [692, 509] width 21 height 9
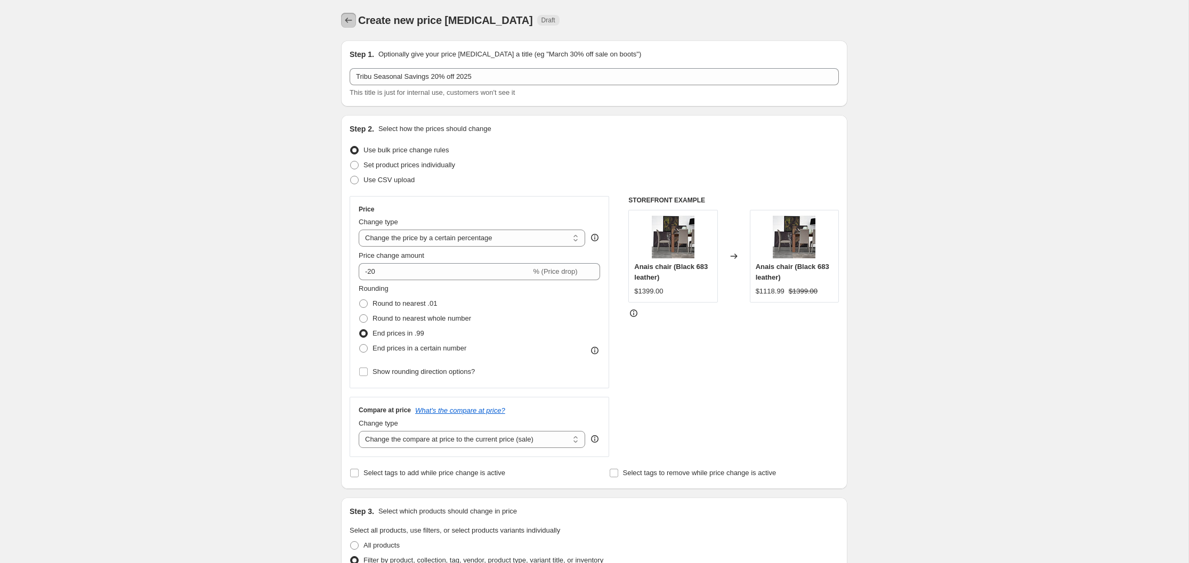
click at [348, 20] on icon "Price change jobs" at bounding box center [348, 20] width 11 height 11
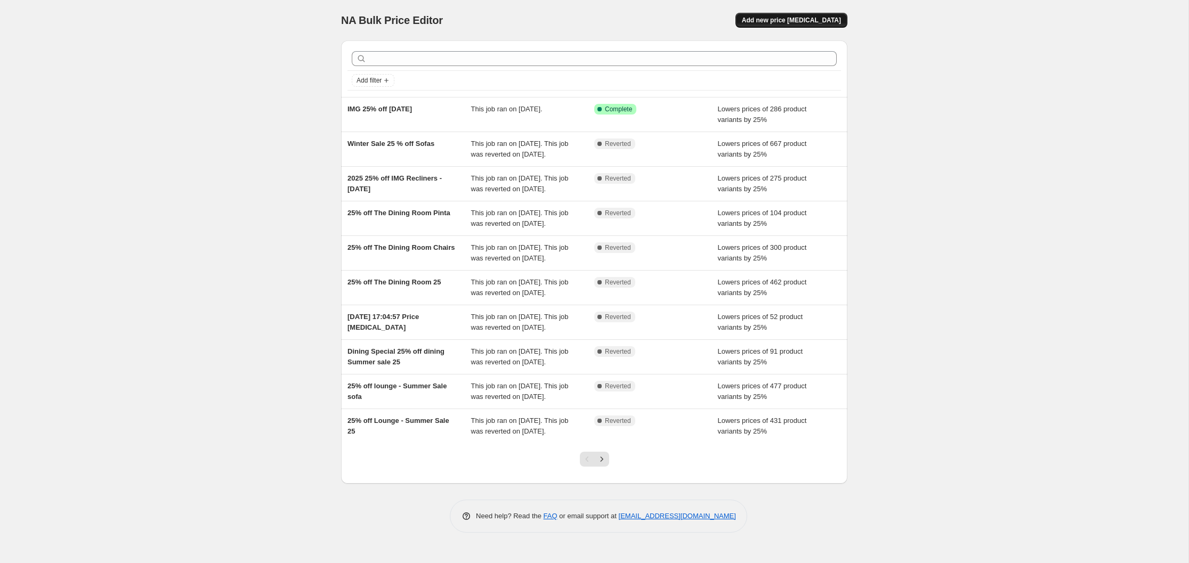
click at [798, 22] on span "Add new price [MEDICAL_DATA]" at bounding box center [791, 20] width 99 height 9
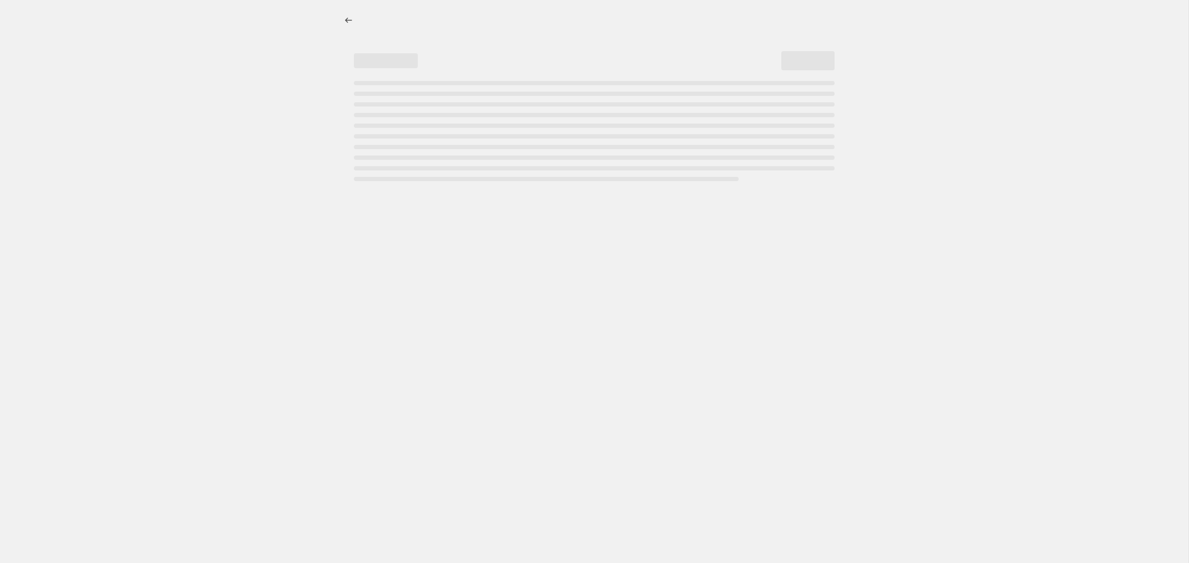
select select "percentage"
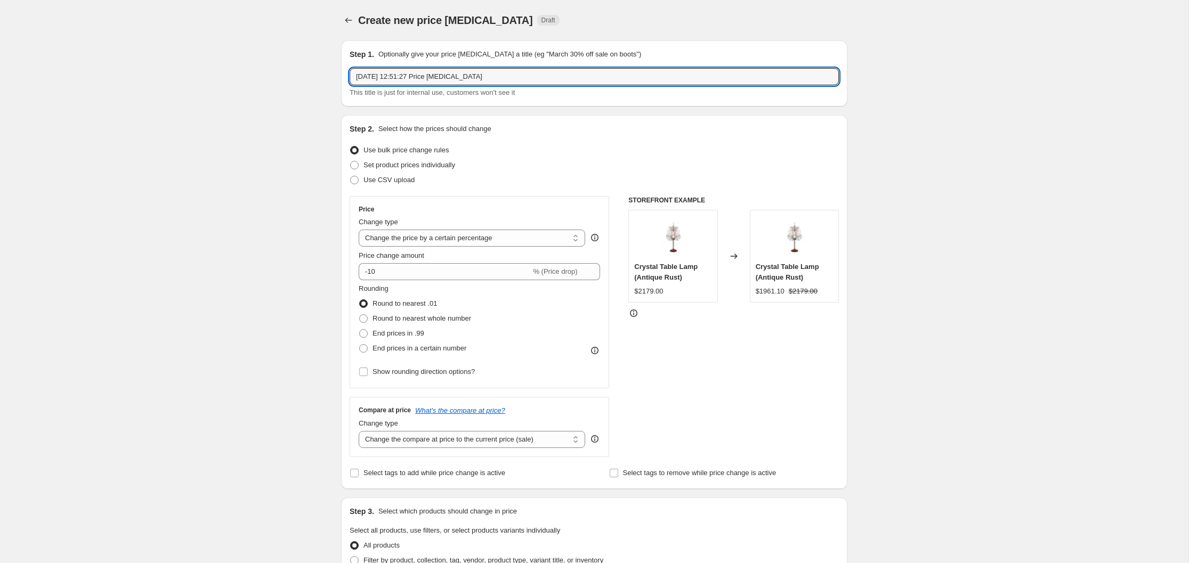
drag, startPoint x: 496, startPoint y: 74, endPoint x: 337, endPoint y: 71, distance: 158.8
click at [337, 71] on div "Step 1. Optionally give your price [MEDICAL_DATA] a title (eg "March 30% off sa…" at bounding box center [589, 516] width 515 height 968
type input "Tribu Seasonal Savings 20% off 2025"
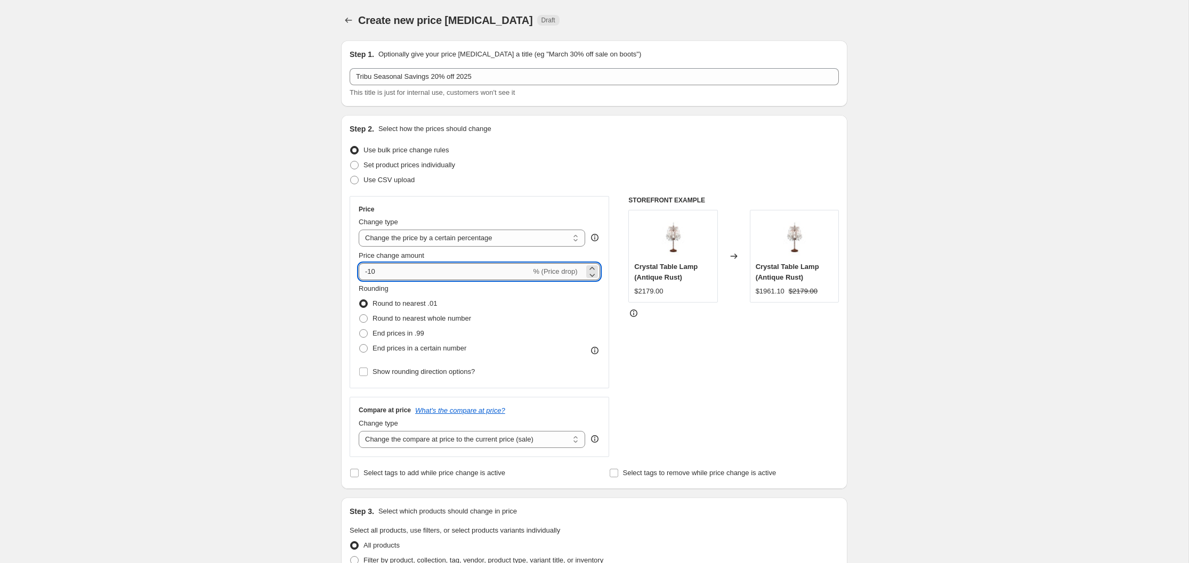
click at [372, 272] on input "-10" at bounding box center [445, 271] width 172 height 17
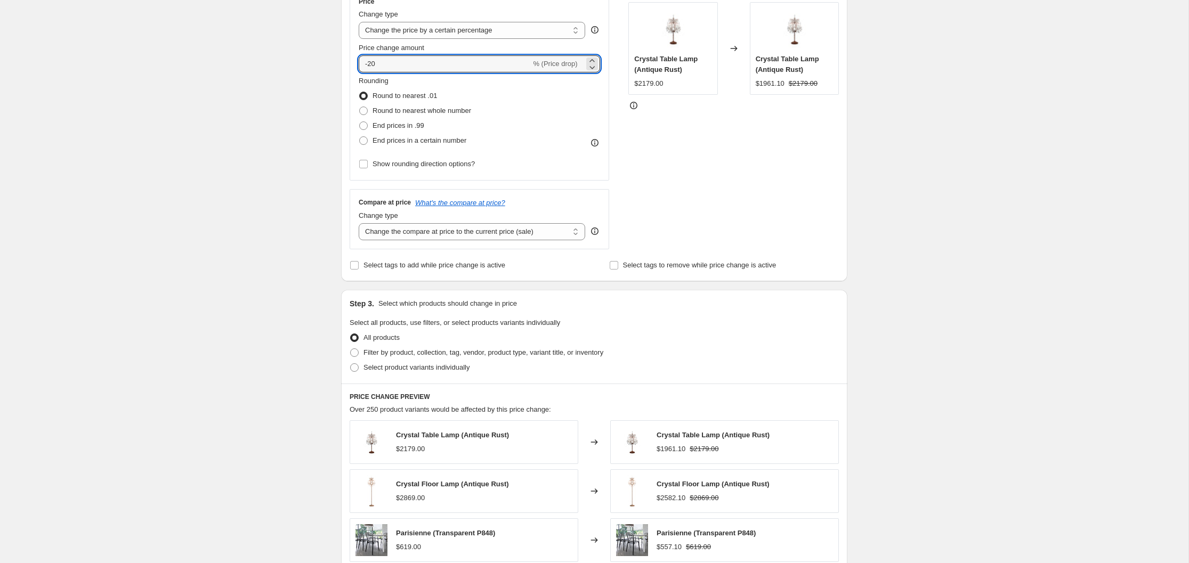
scroll to position [209, 0]
type input "-20"
click at [355, 351] on span at bounding box center [354, 351] width 9 height 9
click at [351, 348] on input "Filter by product, collection, tag, vendor, product type, variant title, or inv…" at bounding box center [350, 347] width 1 height 1
radio input "true"
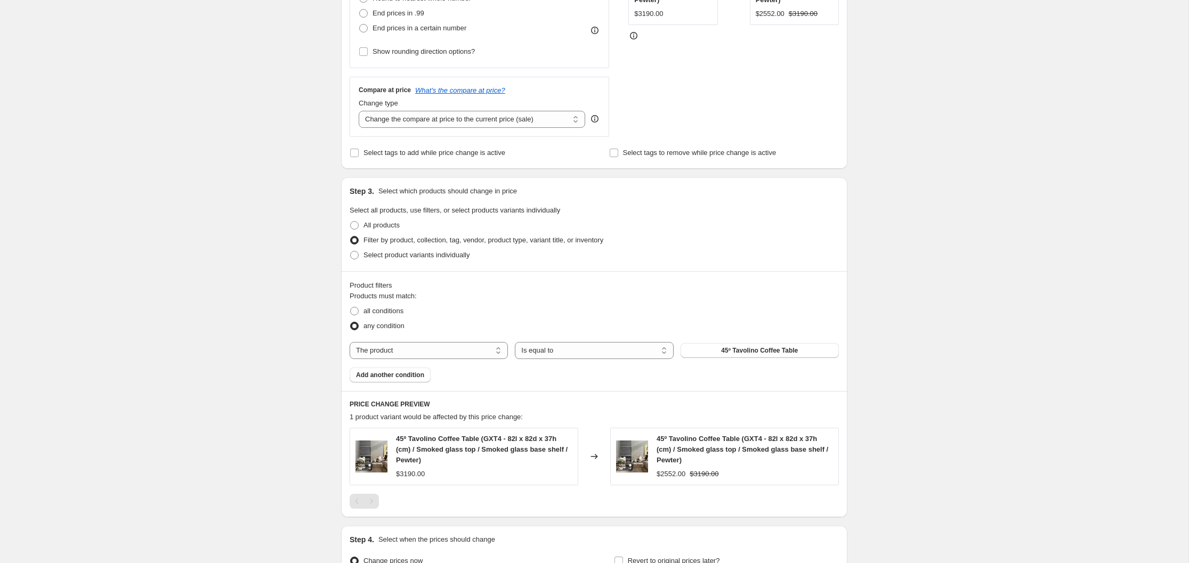
scroll to position [346, 0]
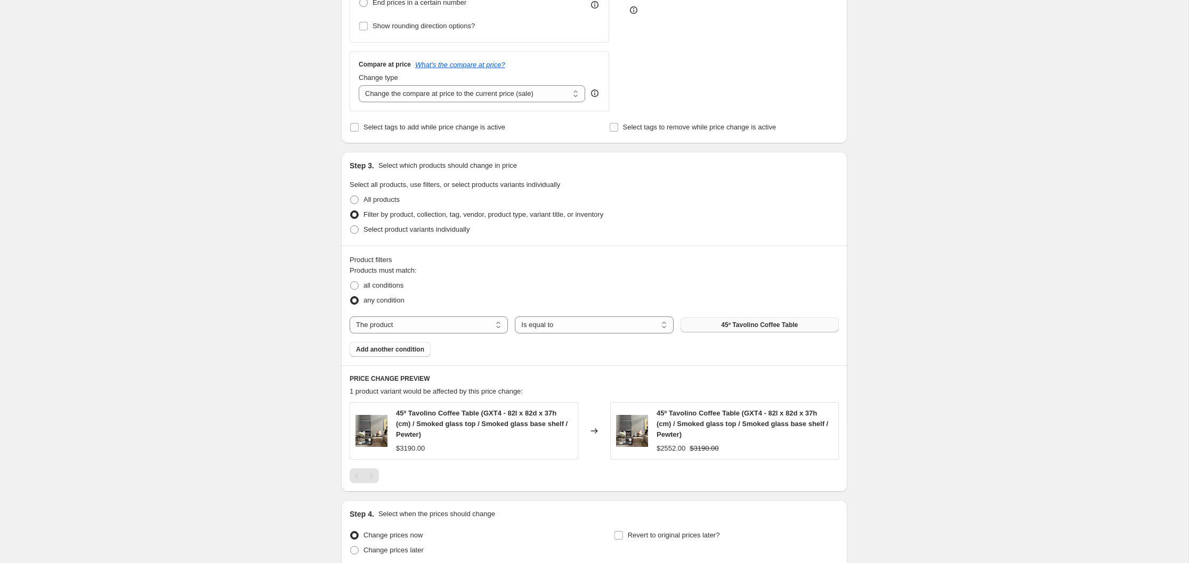
click at [753, 325] on span "45º Tavolino Coffee Table" at bounding box center [759, 325] width 77 height 9
click at [499, 325] on select "The product The product's collection The product's tag The product's vendor The…" at bounding box center [429, 325] width 158 height 17
select select "vendor"
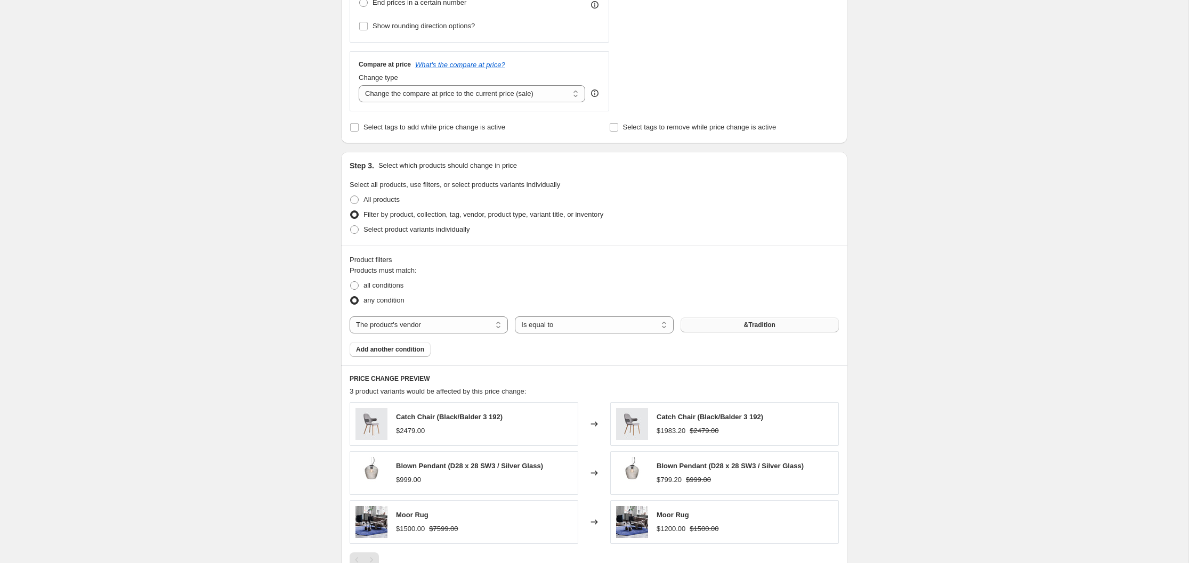
click at [766, 328] on span "&Tradition" at bounding box center [759, 325] width 31 height 9
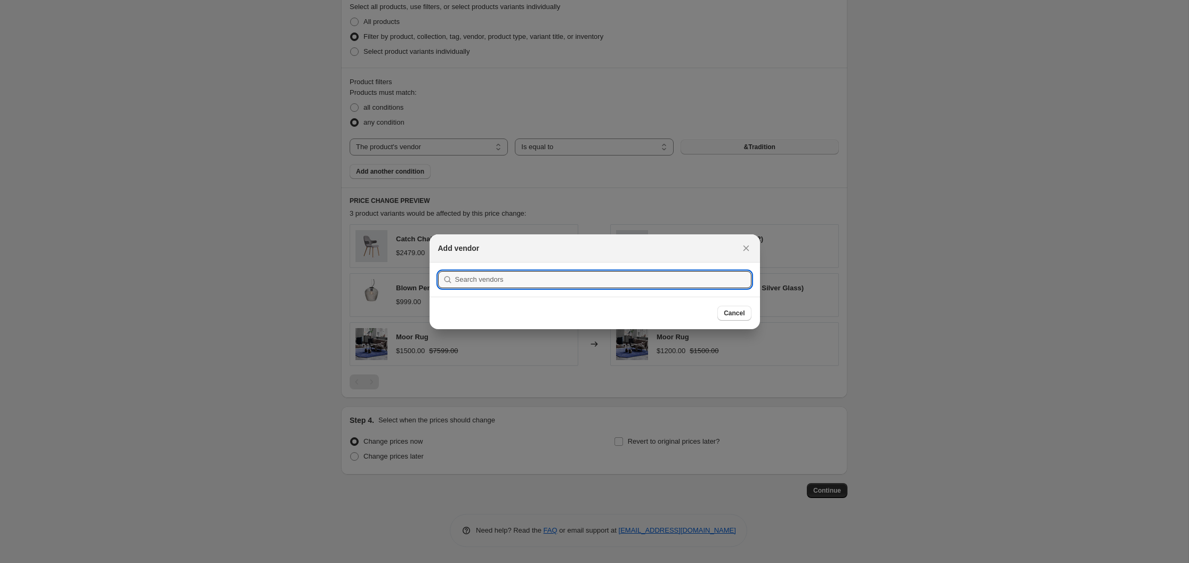
scroll to position [0, 0]
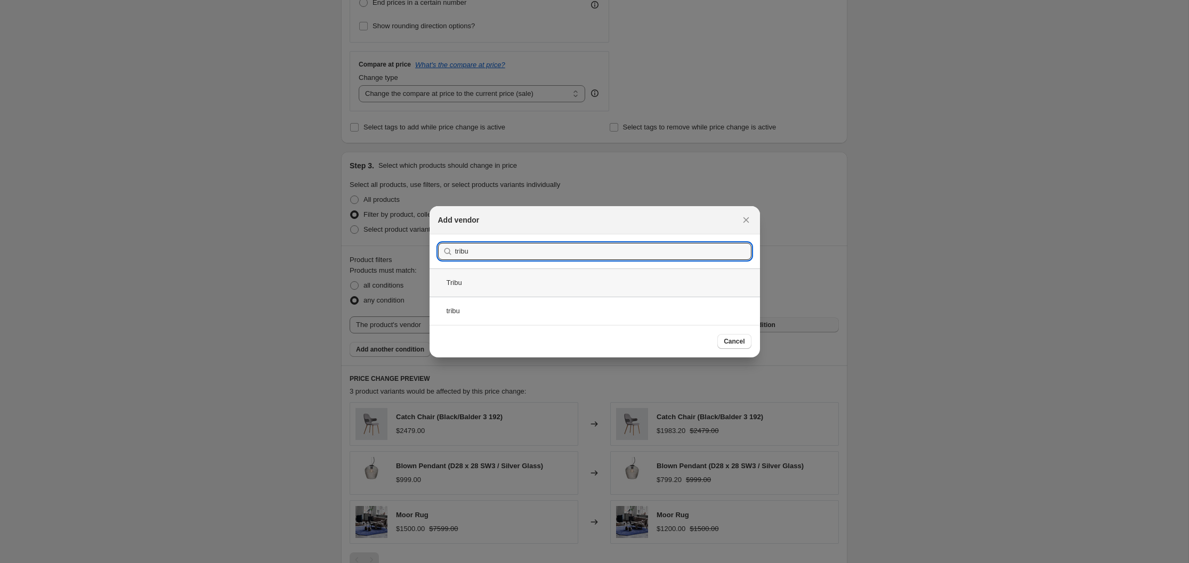
type input "tribu"
click at [457, 283] on div "Tribu" at bounding box center [594, 283] width 330 height 28
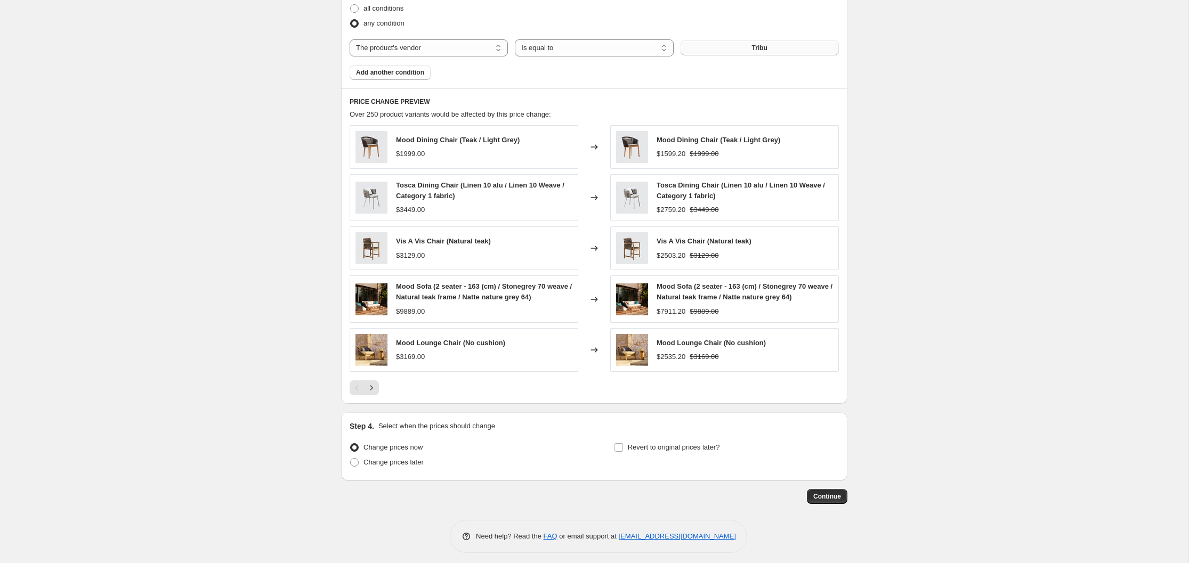
scroll to position [625, 0]
click at [619, 445] on input "Revert to original prices later?" at bounding box center [618, 445] width 9 height 9
checkbox input "true"
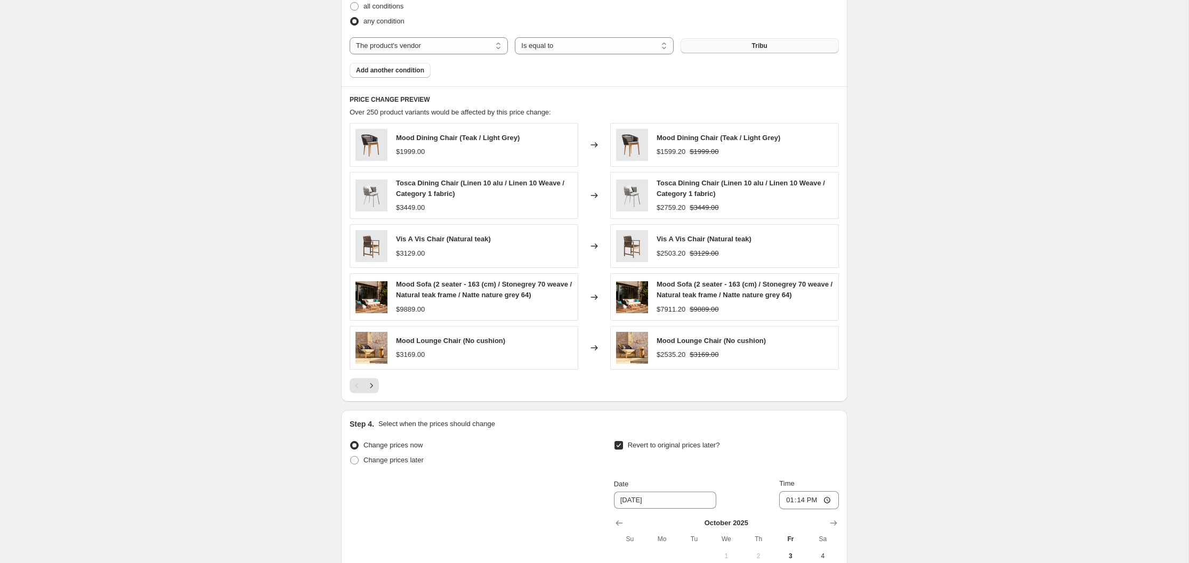
scroll to position [811, 0]
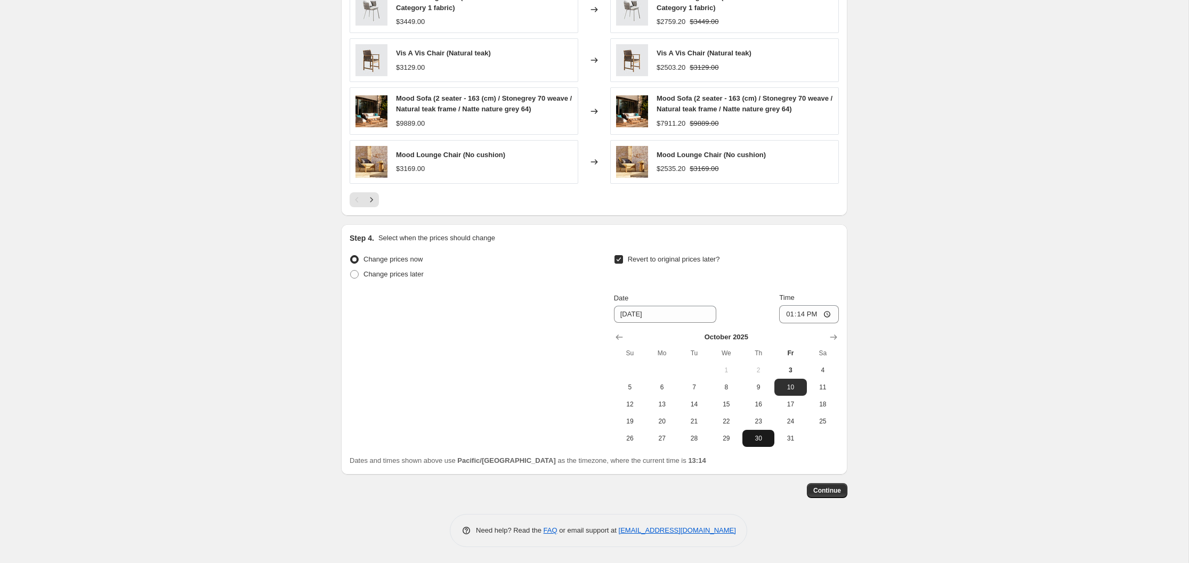
click at [761, 438] on span "30" at bounding box center [758, 438] width 23 height 9
type input "[DATE]"
click at [826, 491] on span "Continue" at bounding box center [827, 490] width 28 height 9
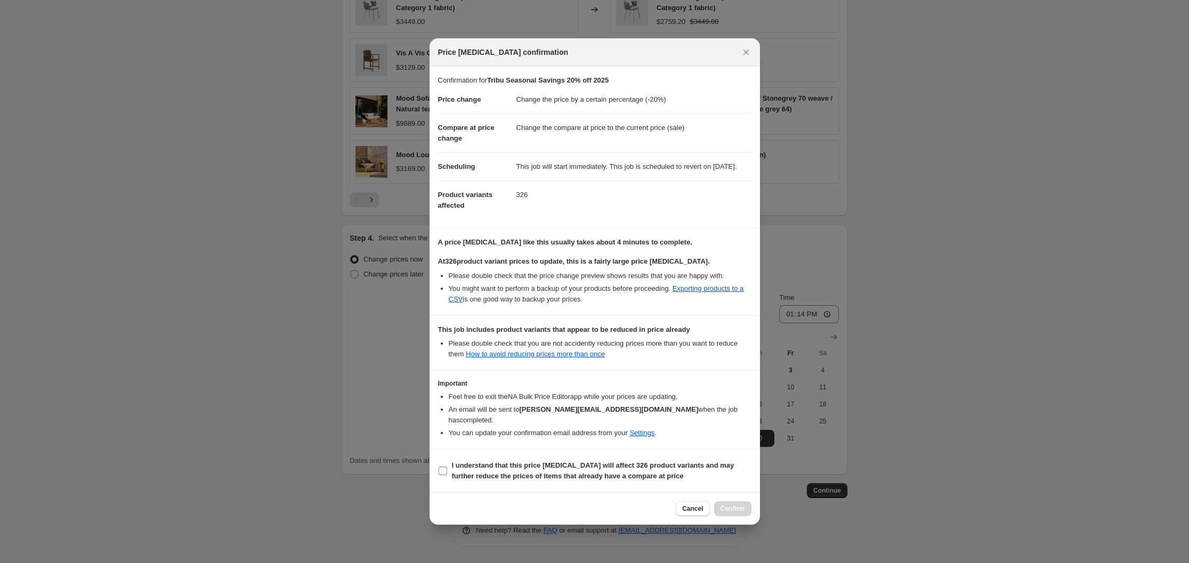
click at [442, 470] on input "I understand that this price [MEDICAL_DATA] will affect 326 product variants an…" at bounding box center [443, 471] width 9 height 9
checkbox input "true"
click at [739, 510] on span "Confirm" at bounding box center [732, 509] width 25 height 9
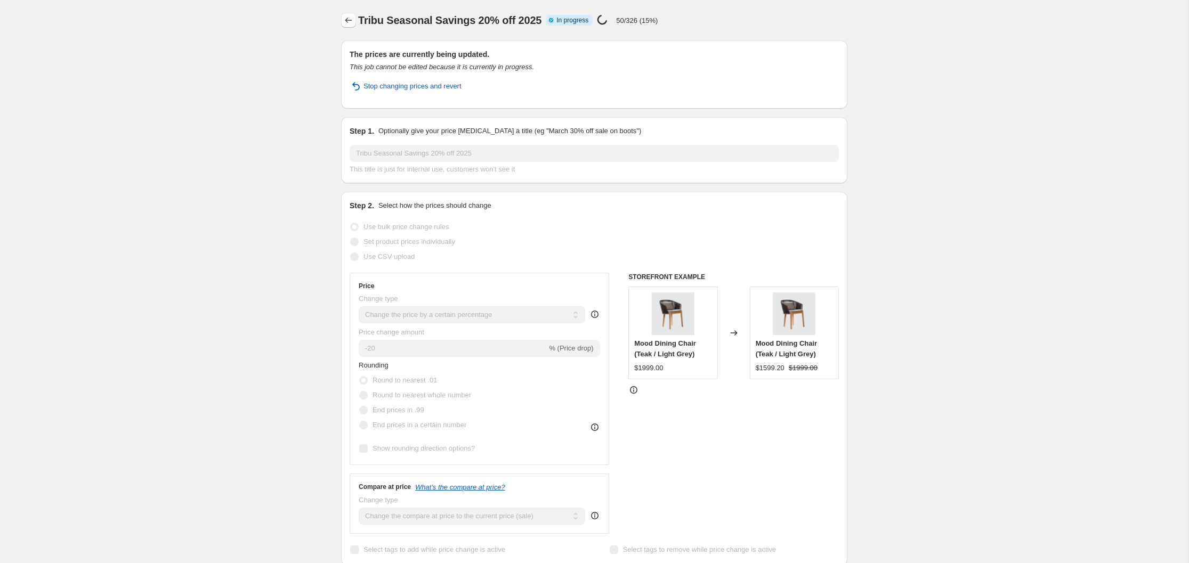
click at [345, 18] on icon "Price change jobs" at bounding box center [348, 20] width 11 height 11
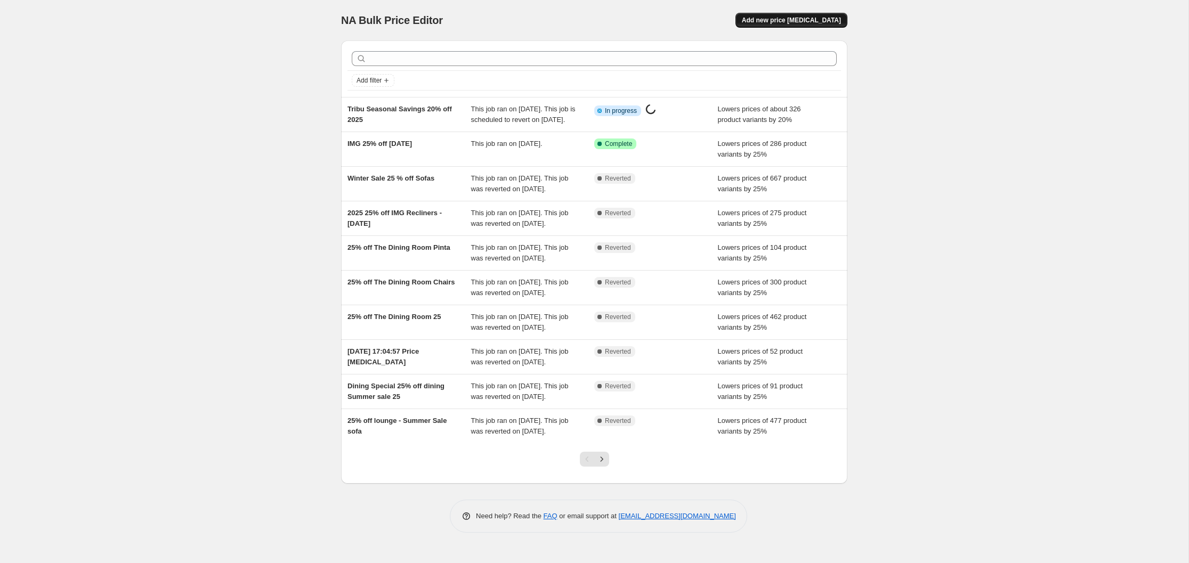
click at [786, 19] on span "Add new price [MEDICAL_DATA]" at bounding box center [791, 20] width 99 height 9
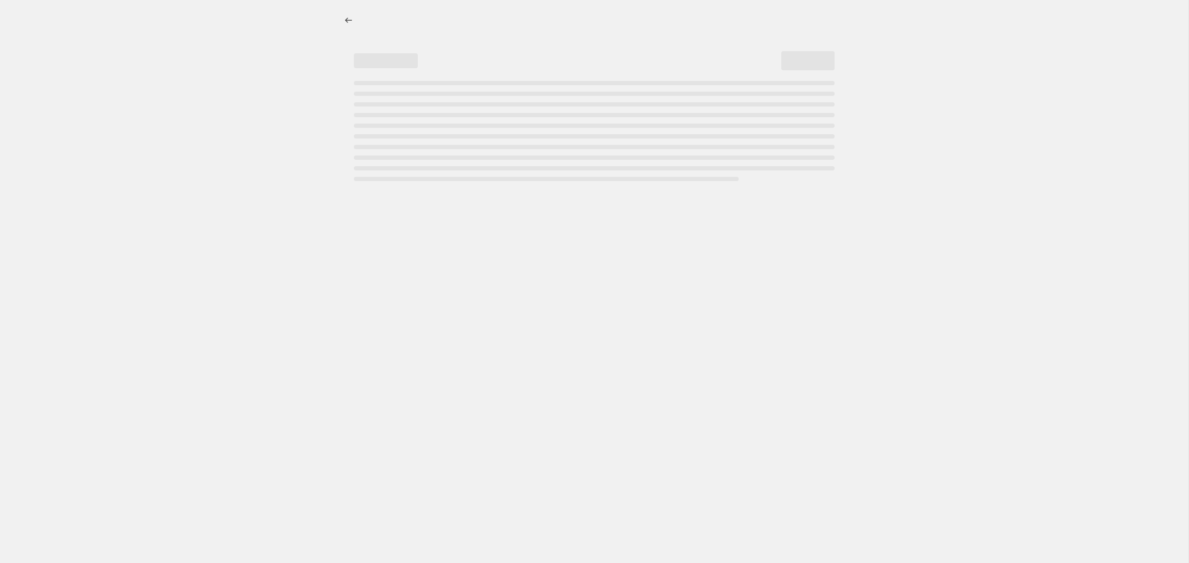
select select "percentage"
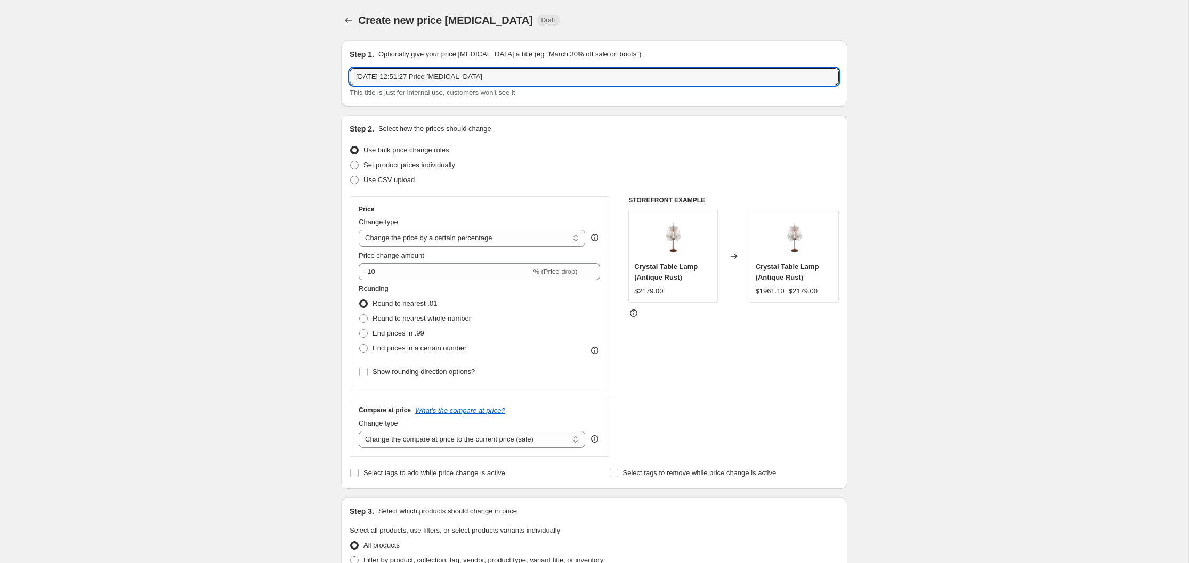
drag, startPoint x: 490, startPoint y: 78, endPoint x: 335, endPoint y: 72, distance: 154.6
click at [335, 72] on div "Step 1. Optionally give your price [MEDICAL_DATA] a title (eg "March 30% off sa…" at bounding box center [589, 516] width 515 height 968
click at [369, 78] on input "Tolv Seasonal Savings 20% off 2025" at bounding box center [594, 76] width 489 height 17
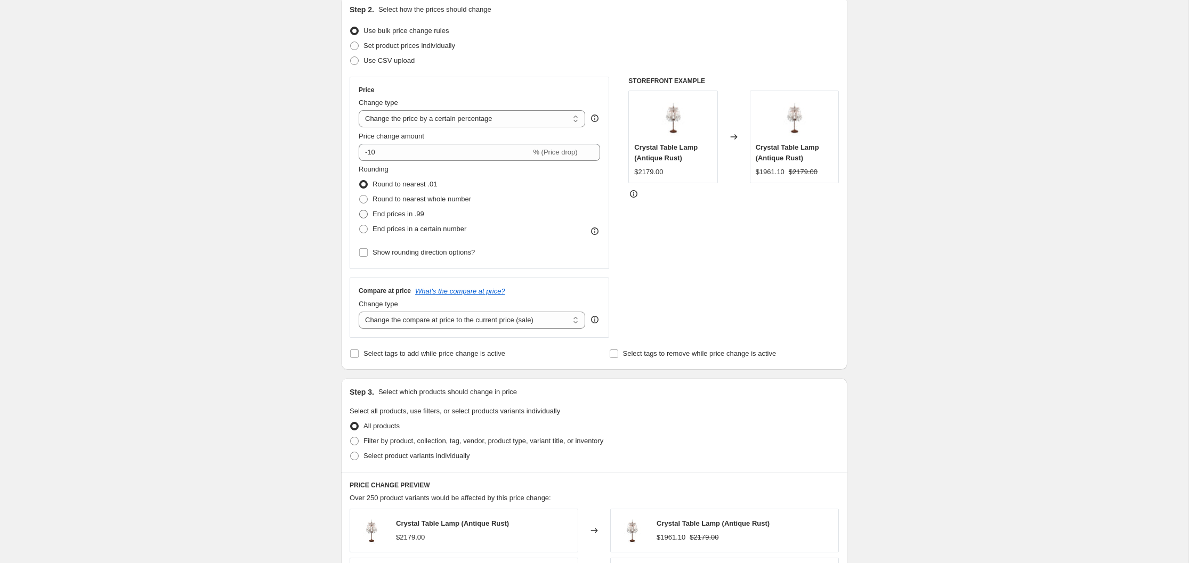
scroll to position [121, 0]
type input "Tolv and Natadora Seasonal Savings 20% off 2025"
click at [367, 212] on span at bounding box center [363, 212] width 9 height 9
click at [360, 208] on input "End prices in .99" at bounding box center [359, 208] width 1 height 1
radio input "true"
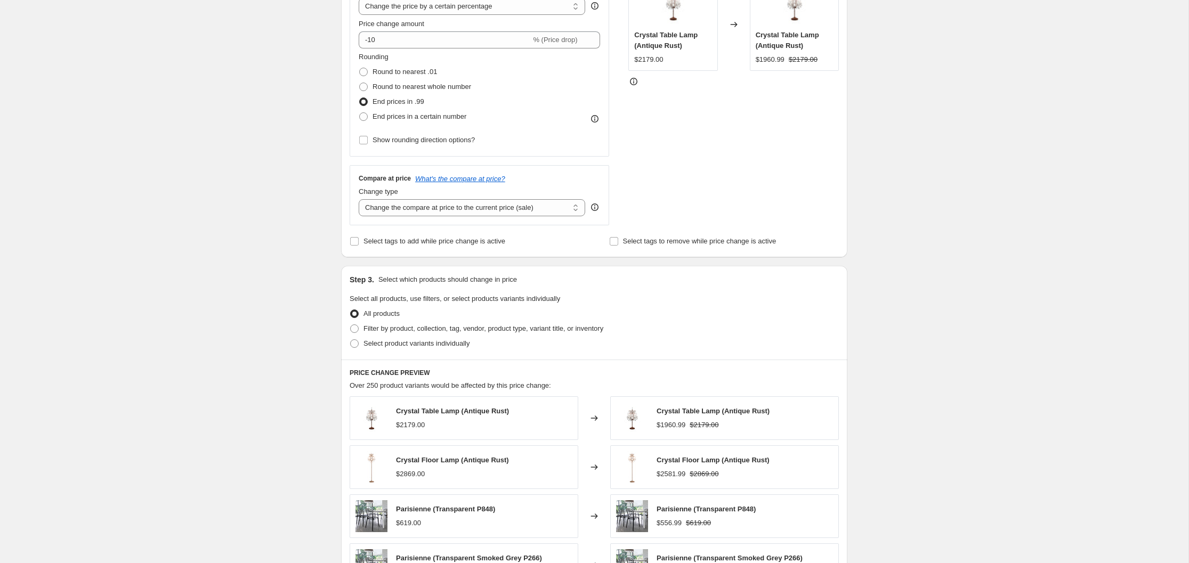
scroll to position [233, 0]
click at [356, 325] on span at bounding box center [354, 327] width 9 height 9
click at [351, 324] on input "Filter by product, collection, tag, vendor, product type, variant title, or inv…" at bounding box center [350, 323] width 1 height 1
radio input "true"
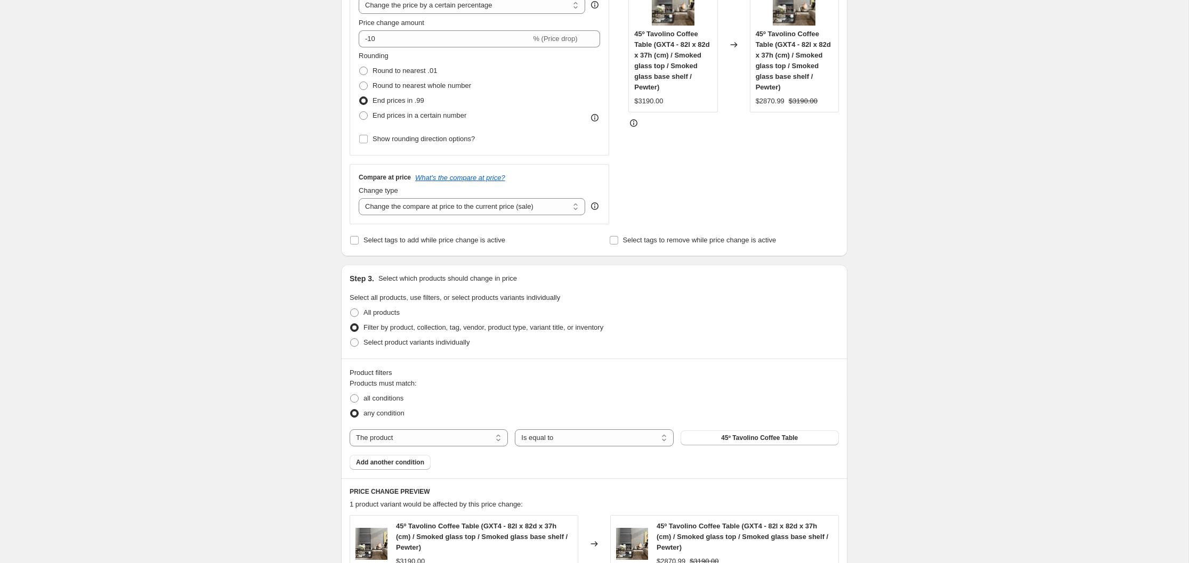
scroll to position [367, 0]
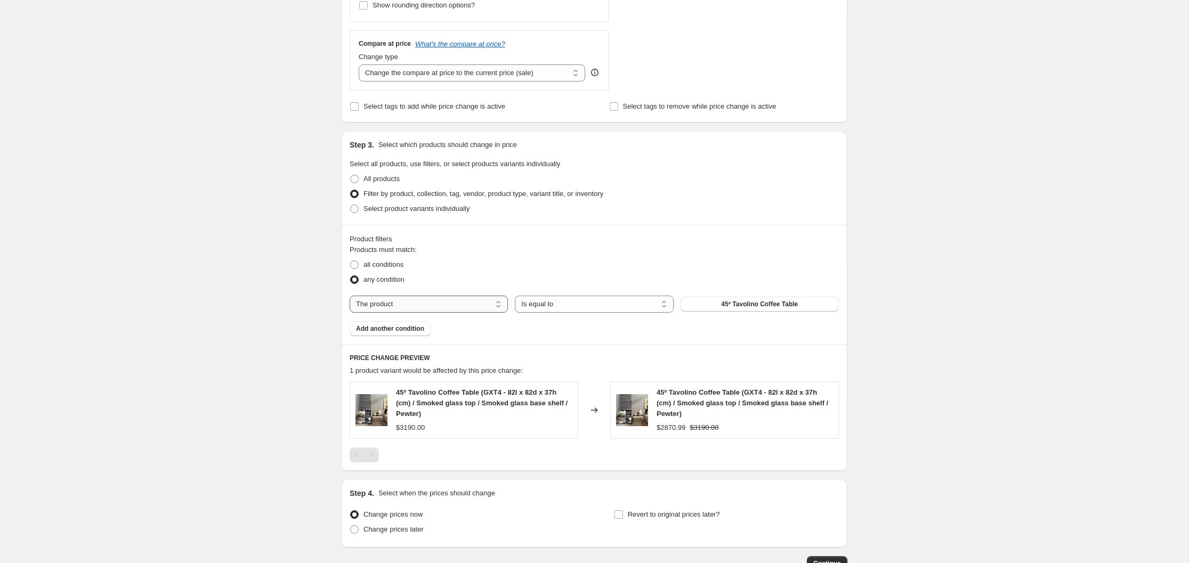
click at [498, 303] on select "The product The product's collection The product's tag The product's vendor The…" at bounding box center [429, 304] width 158 height 17
select select "vendor"
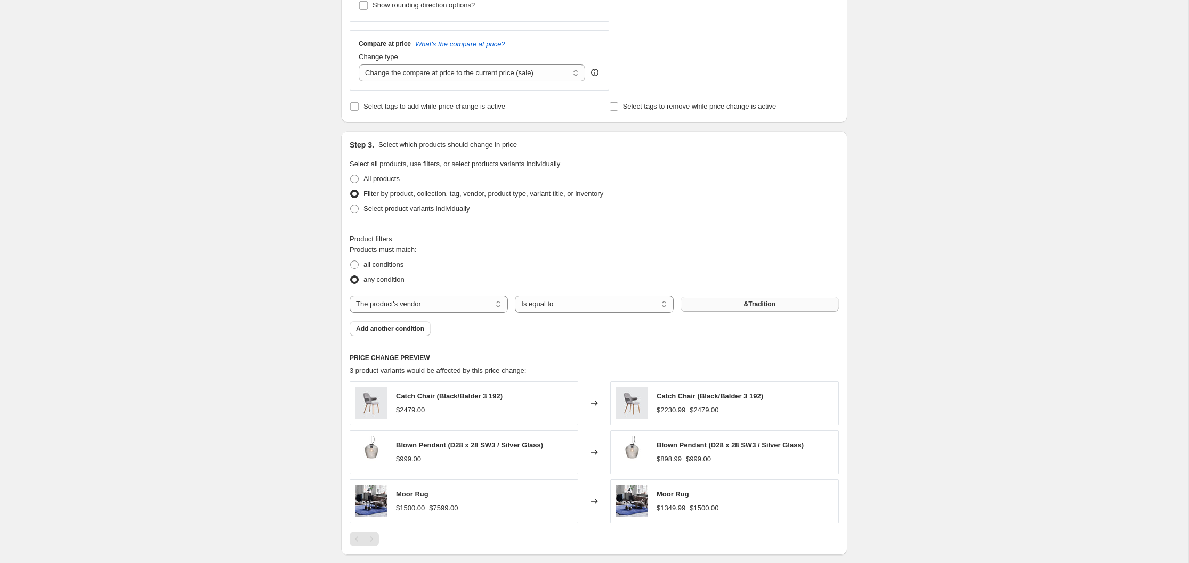
click at [740, 303] on button "&Tradition" at bounding box center [759, 304] width 158 height 15
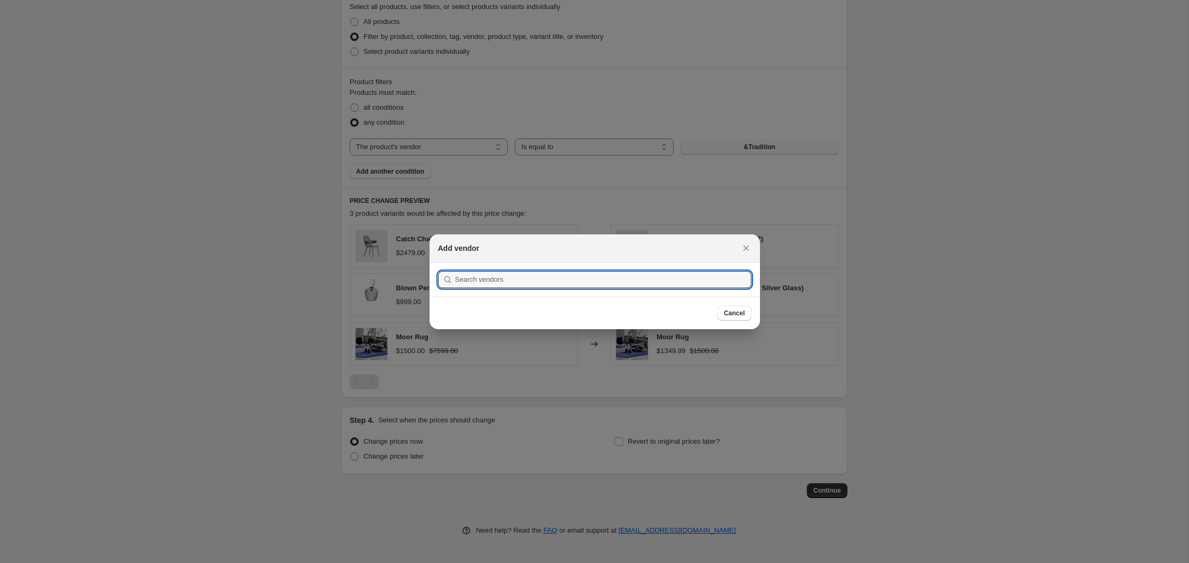
scroll to position [0, 0]
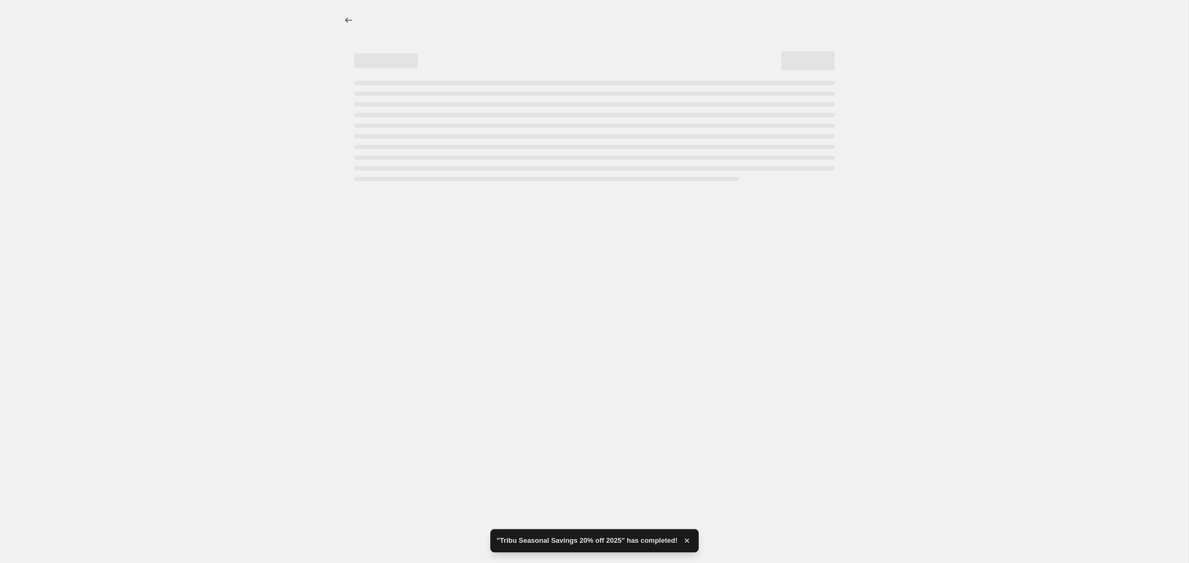
select select "percentage"
select select "vendor"
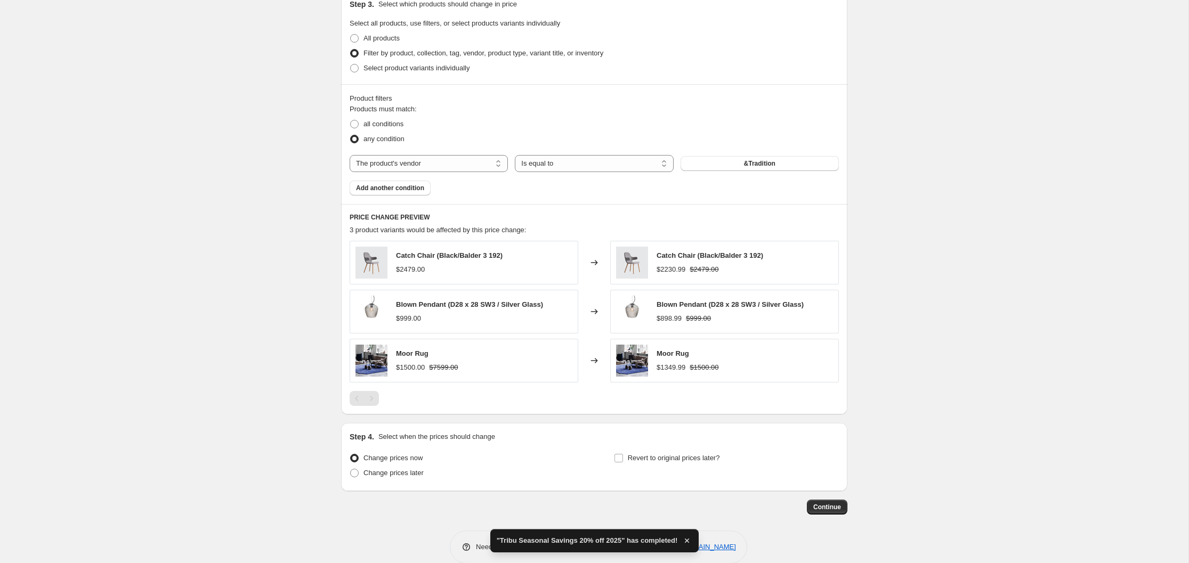
scroll to position [509, 0]
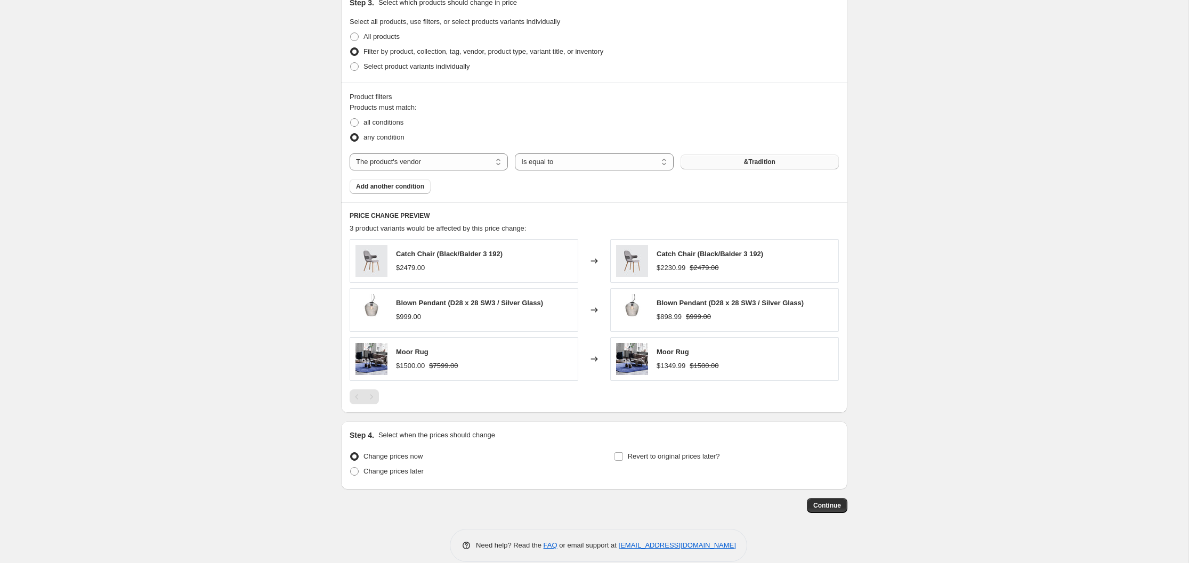
click at [755, 162] on span "&Tradition" at bounding box center [759, 162] width 31 height 9
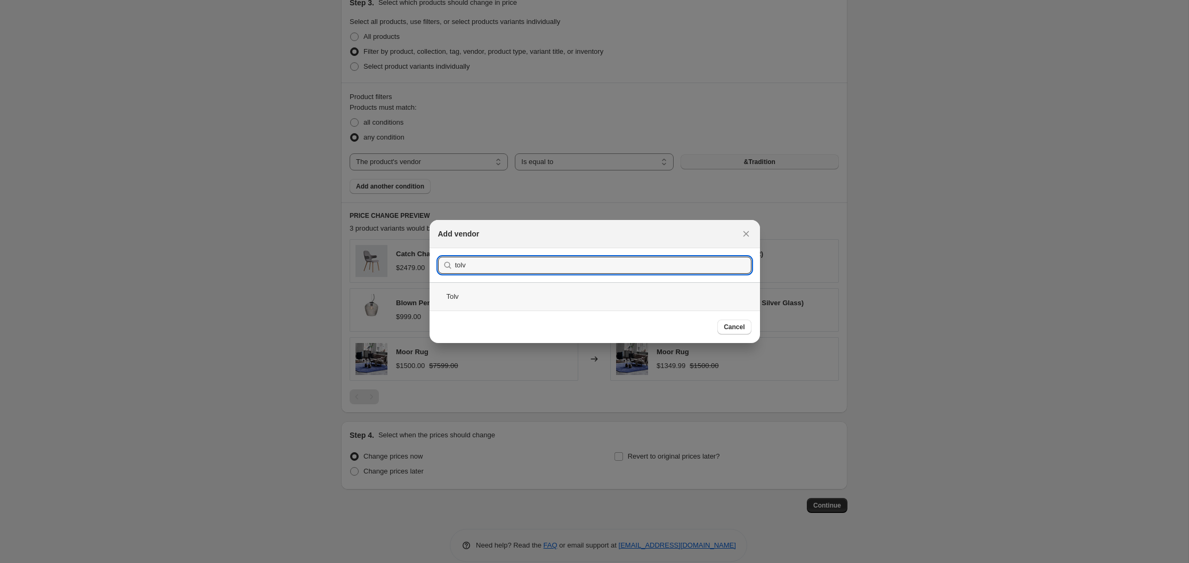
type input "tolv"
click at [454, 297] on div "Tolv" at bounding box center [594, 296] width 330 height 28
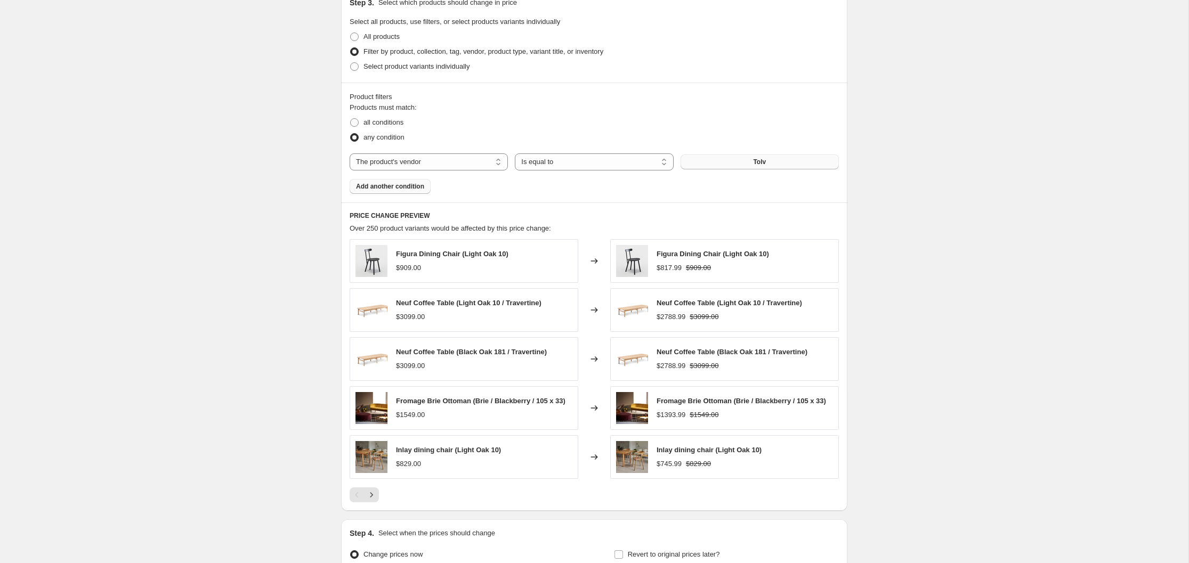
click at [388, 186] on span "Add another condition" at bounding box center [390, 186] width 68 height 9
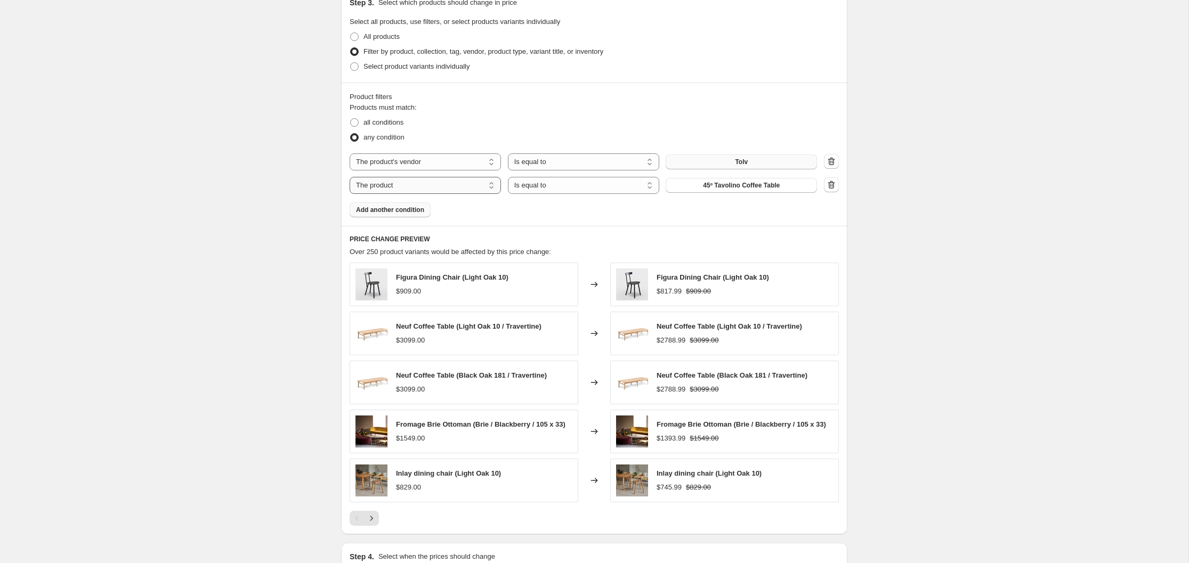
click at [489, 186] on select "The product The product's collection The product's tag The product's vendor The…" at bounding box center [425, 185] width 151 height 17
select select "vendor"
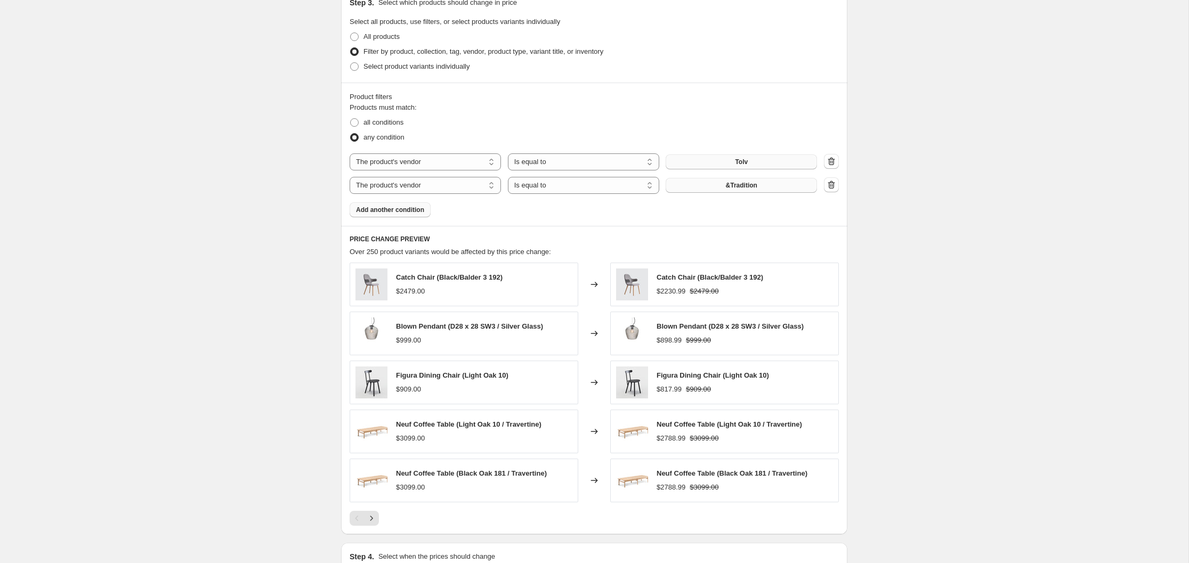
click at [755, 185] on span "&Tradition" at bounding box center [741, 185] width 31 height 9
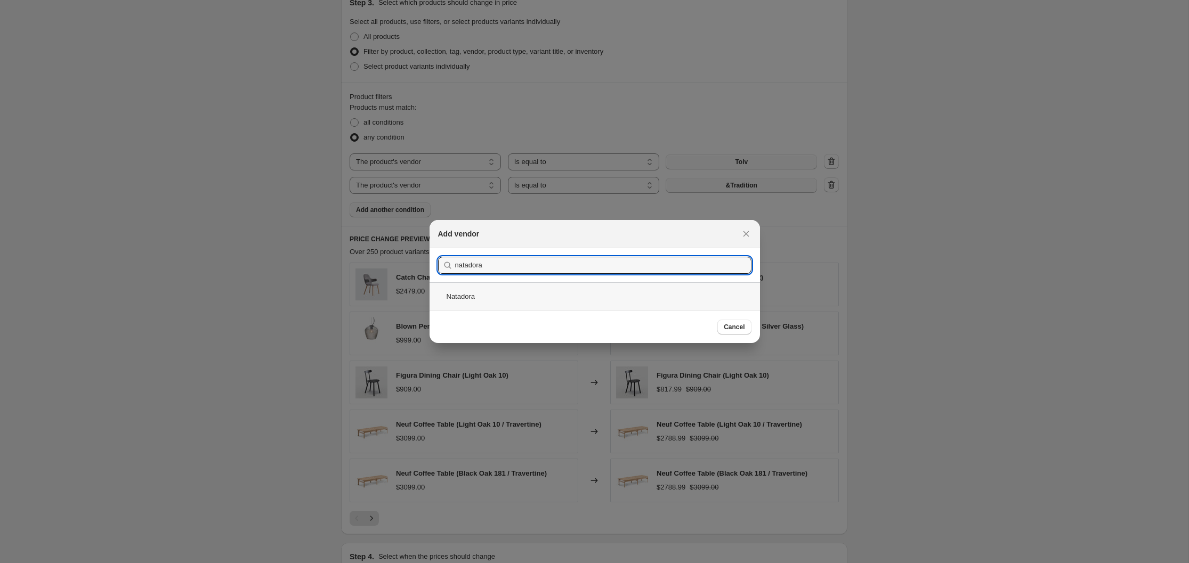
type input "natadora"
click at [459, 296] on div "Natadora" at bounding box center [594, 296] width 330 height 28
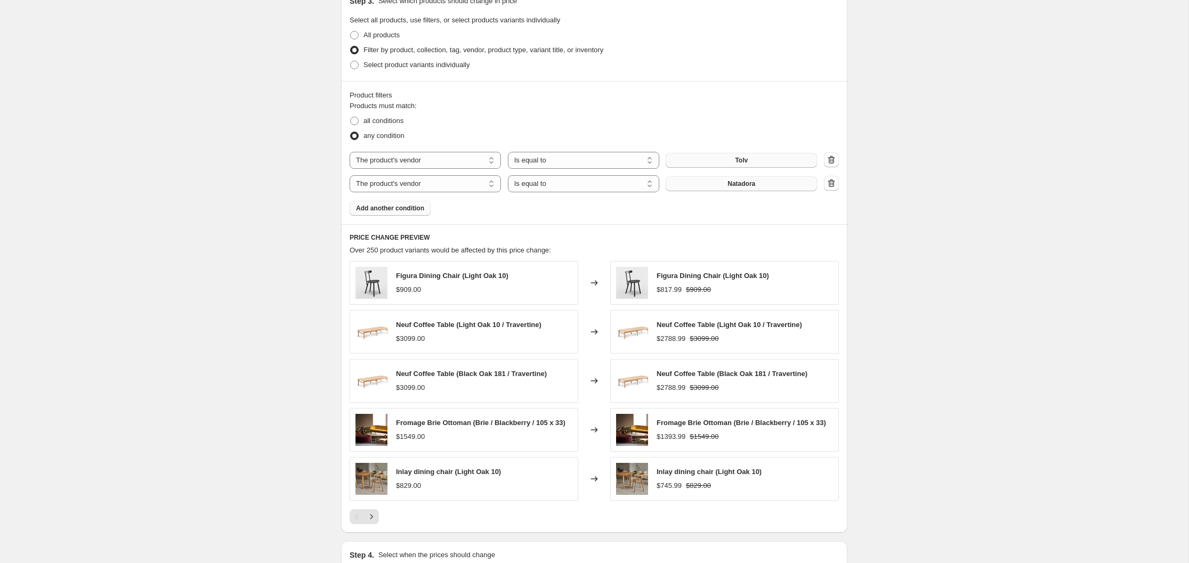
scroll to position [645, 0]
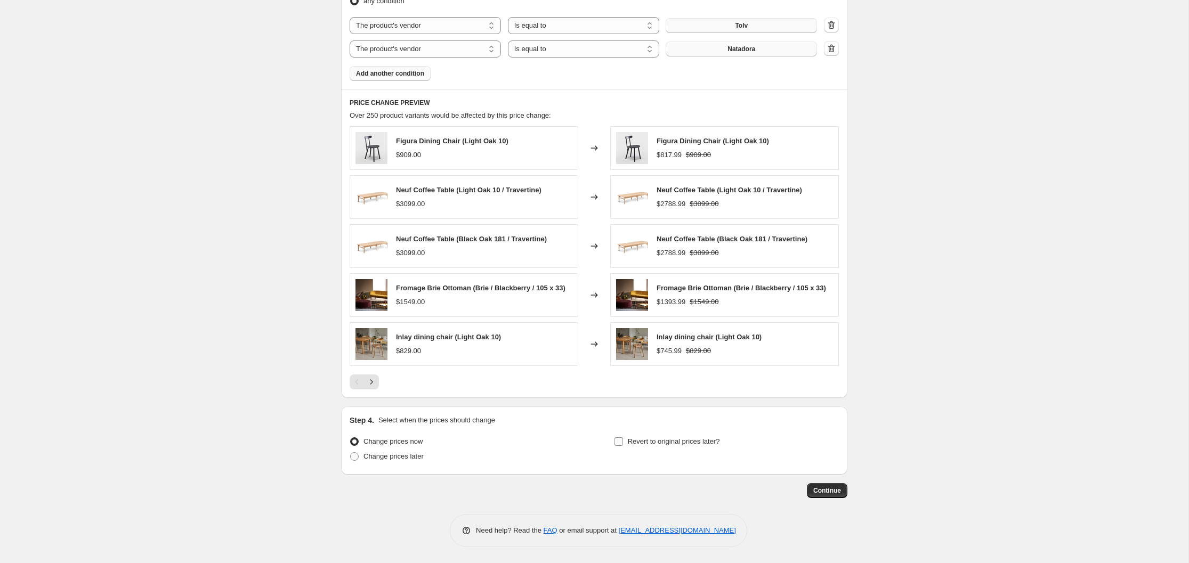
click at [617, 442] on input "Revert to original prices later?" at bounding box center [618, 441] width 9 height 9
checkbox input "true"
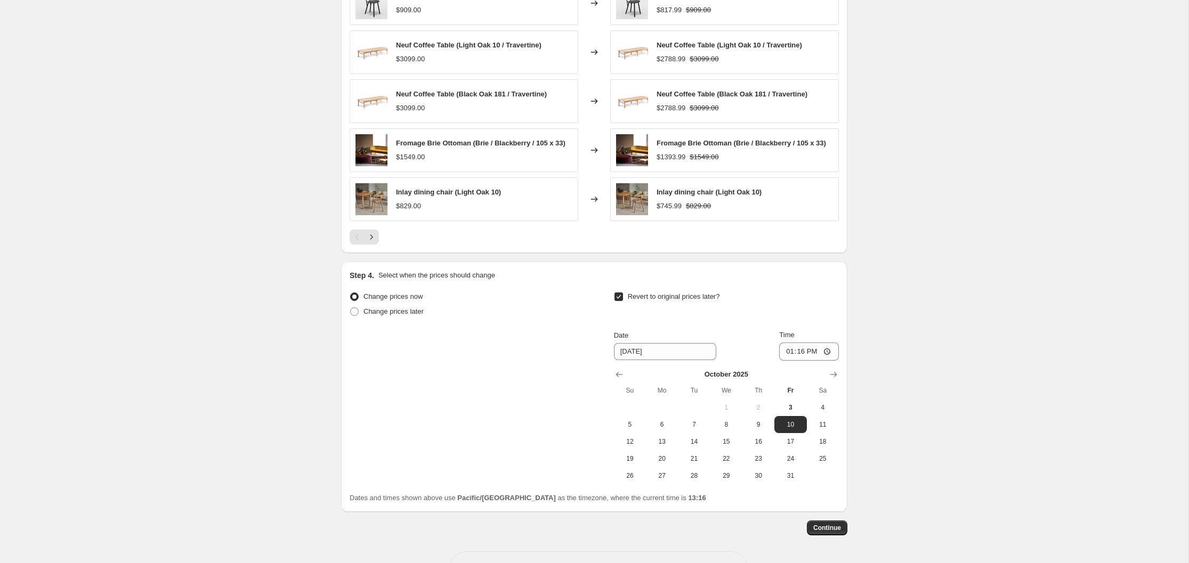
scroll to position [828, 0]
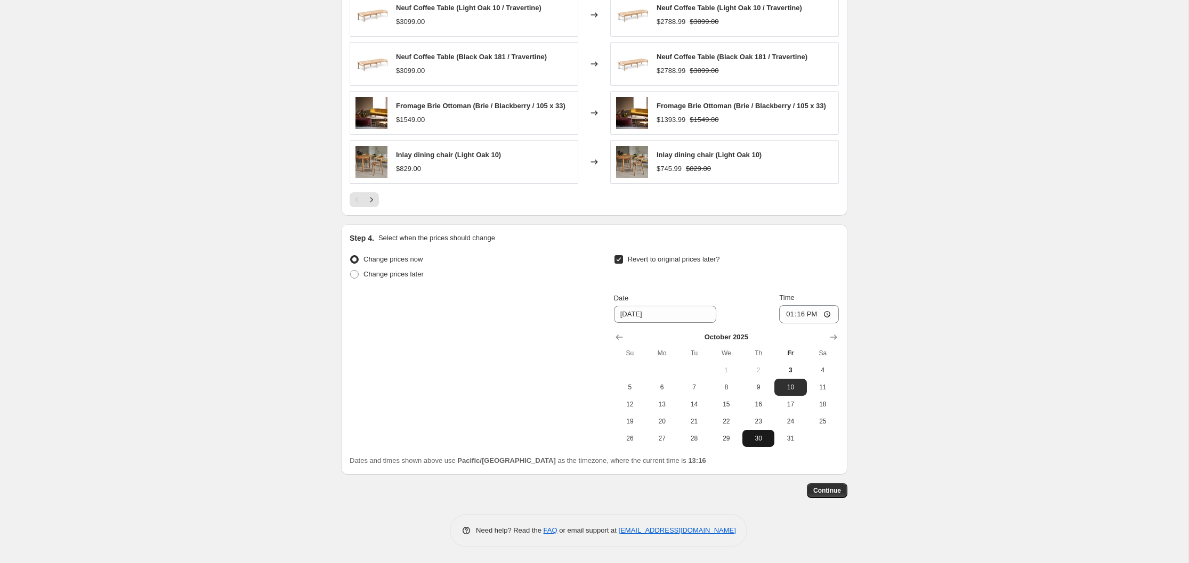
click at [760, 437] on span "30" at bounding box center [758, 438] width 23 height 9
type input "[DATE]"
click at [828, 490] on span "Continue" at bounding box center [827, 490] width 28 height 9
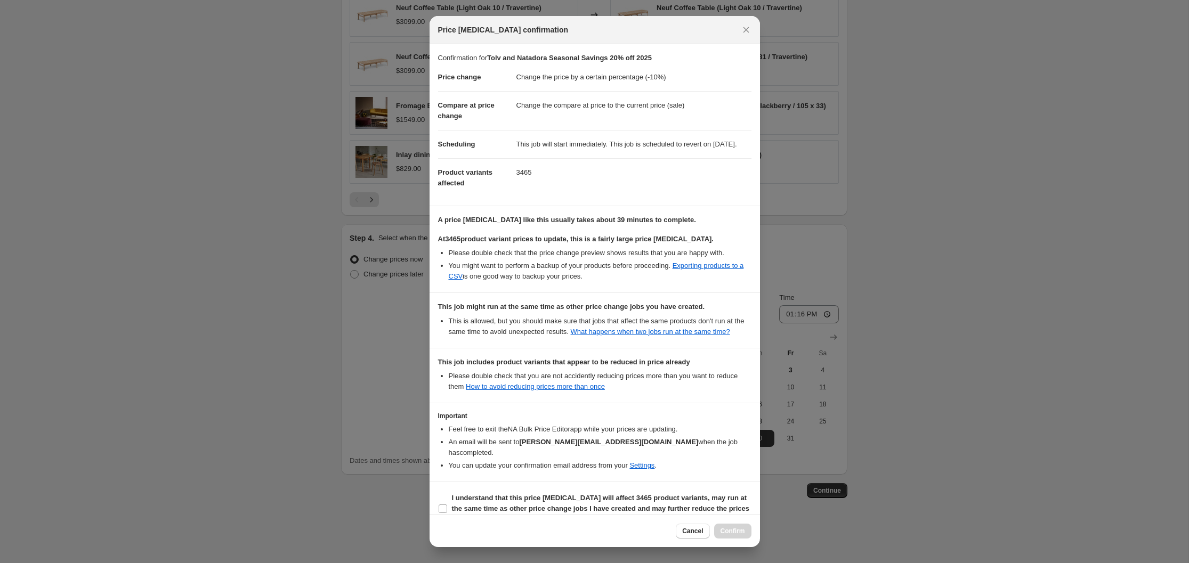
scroll to position [31, 0]
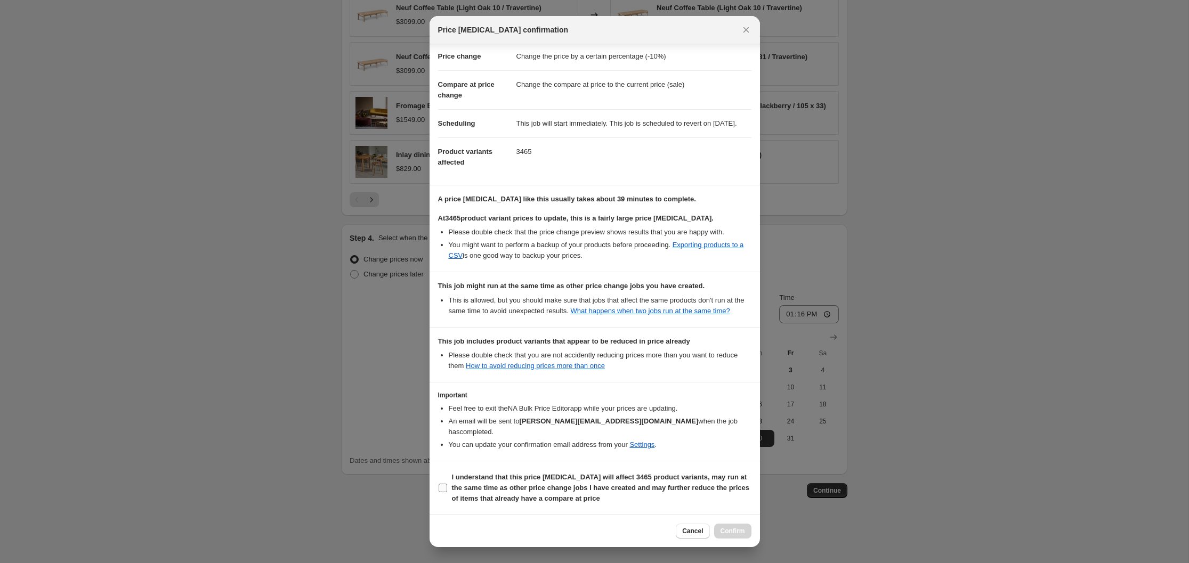
click at [442, 488] on input "I understand that this price [MEDICAL_DATA] will affect 3465 product variants, …" at bounding box center [443, 488] width 9 height 9
checkbox input "true"
click at [730, 532] on span "Confirm" at bounding box center [732, 531] width 25 height 9
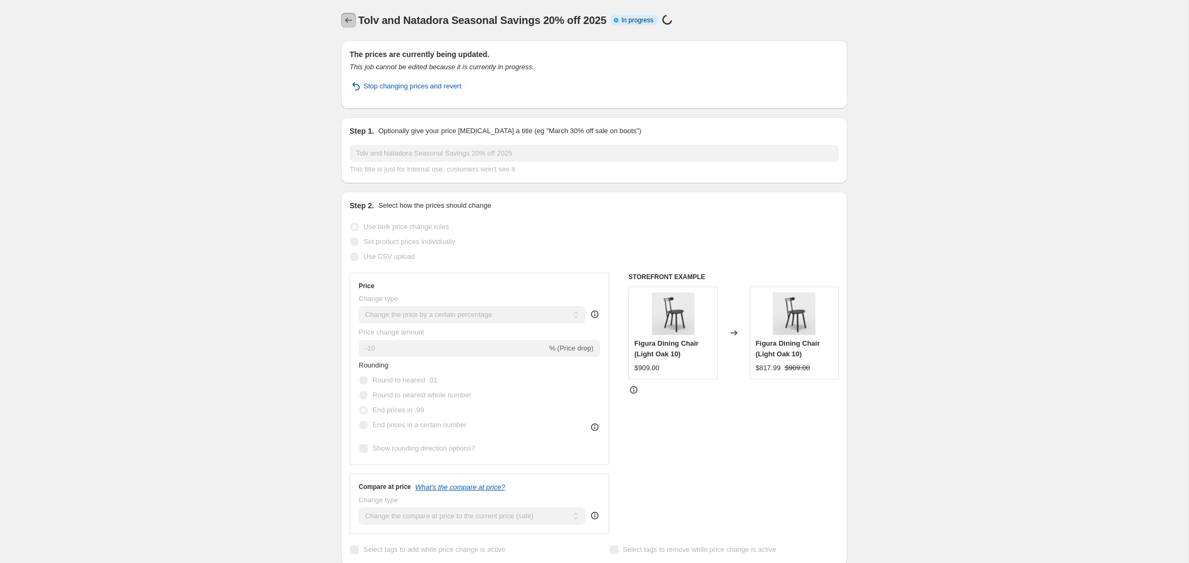
click at [347, 20] on icon "Price change jobs" at bounding box center [348, 20] width 11 height 11
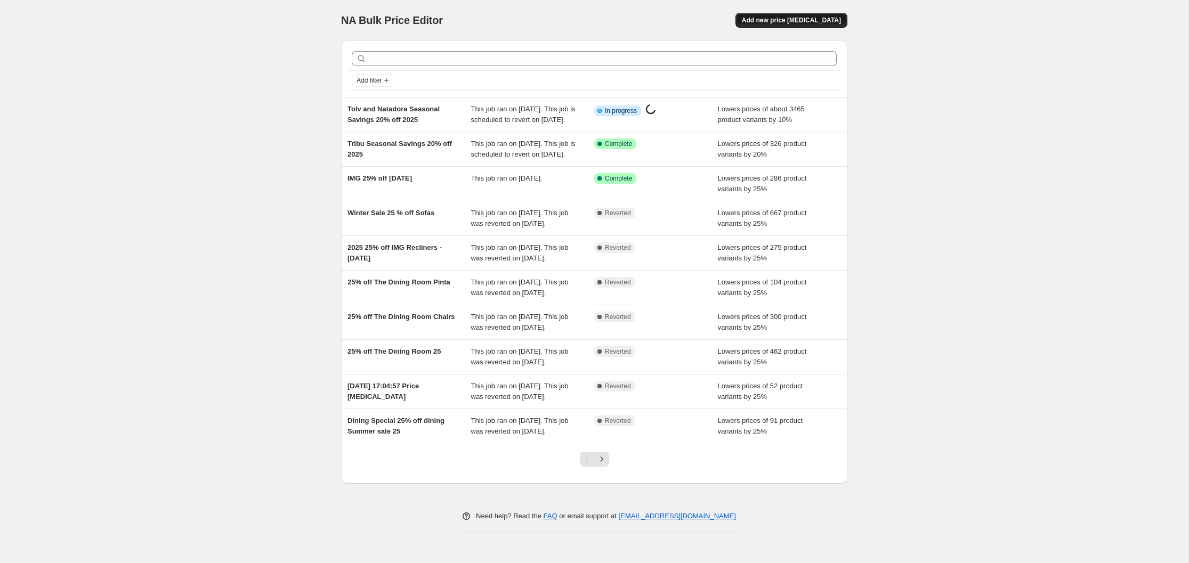
click at [802, 18] on span "Add new price [MEDICAL_DATA]" at bounding box center [791, 20] width 99 height 9
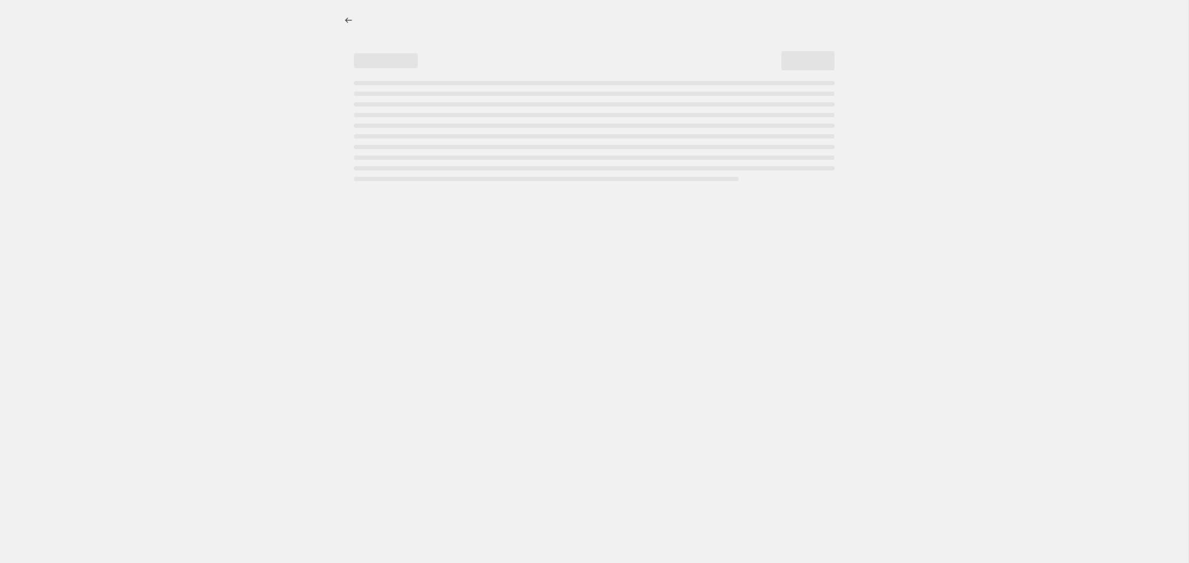
select select "percentage"
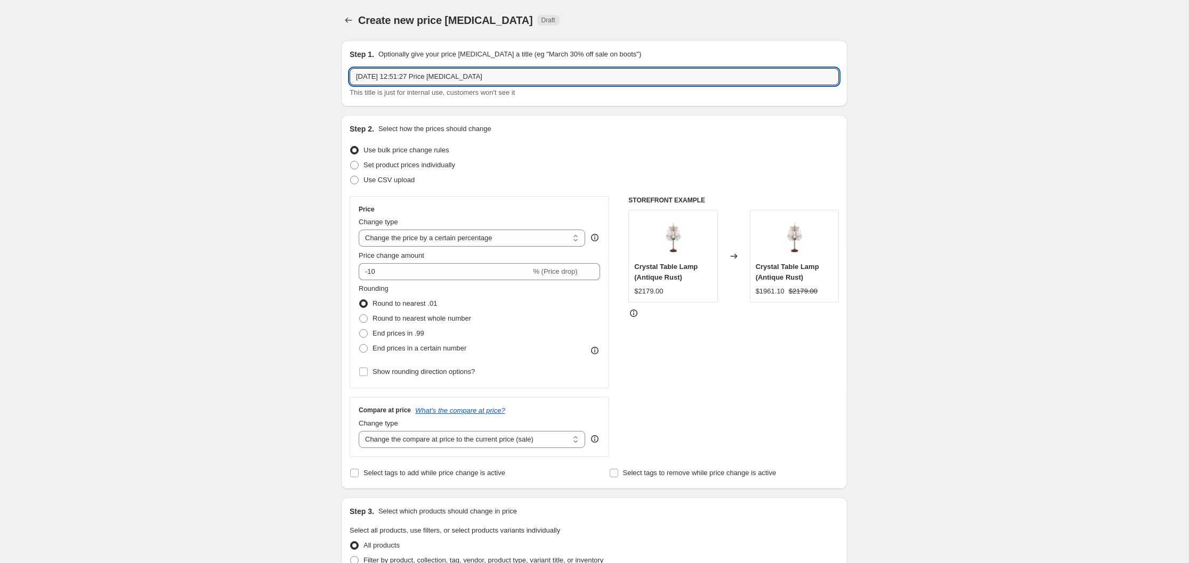
drag, startPoint x: 513, startPoint y: 77, endPoint x: 348, endPoint y: 76, distance: 164.7
click at [348, 76] on div "Step 1. Optionally give your price [MEDICAL_DATA] a title (eg "March 30% off sa…" at bounding box center [594, 73] width 506 height 66
type input "Cove Outdoor Seasonal Savings 20% Off 2025"
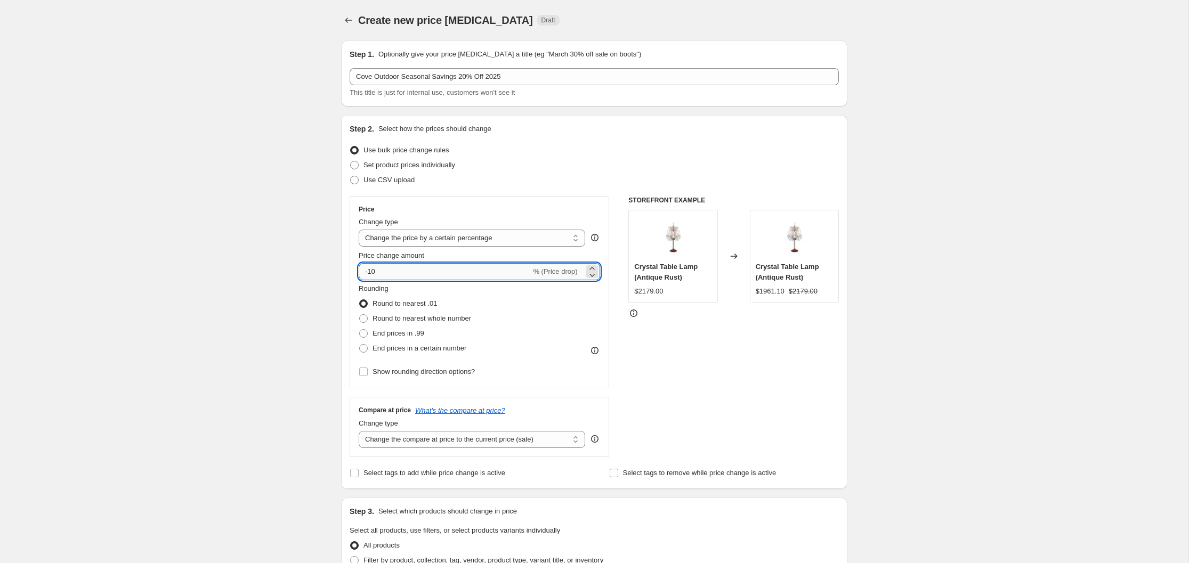
click at [372, 272] on input "-10" at bounding box center [445, 271] width 172 height 17
type input "-20"
click at [364, 332] on span at bounding box center [363, 333] width 9 height 9
click at [360, 330] on input "End prices in .99" at bounding box center [359, 329] width 1 height 1
radio input "true"
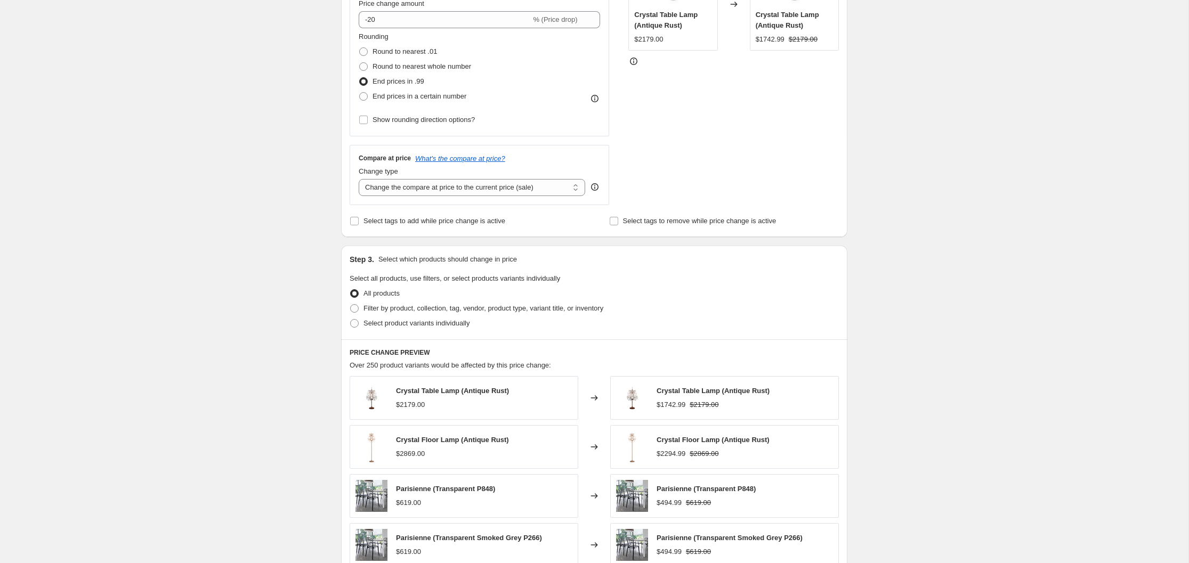
scroll to position [253, 0]
click at [352, 306] on span at bounding box center [354, 308] width 9 height 9
click at [351, 304] on input "Filter by product, collection, tag, vendor, product type, variant title, or inv…" at bounding box center [350, 304] width 1 height 1
radio input "true"
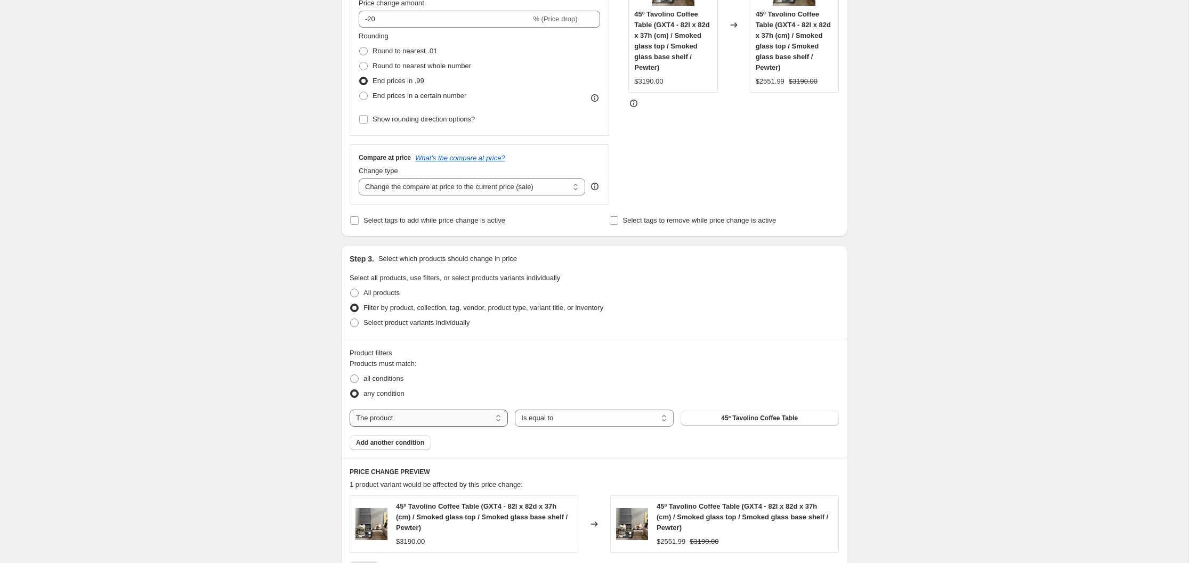
click at [498, 417] on select "The product The product's collection The product's tag The product's vendor The…" at bounding box center [429, 418] width 158 height 17
select select "vendor"
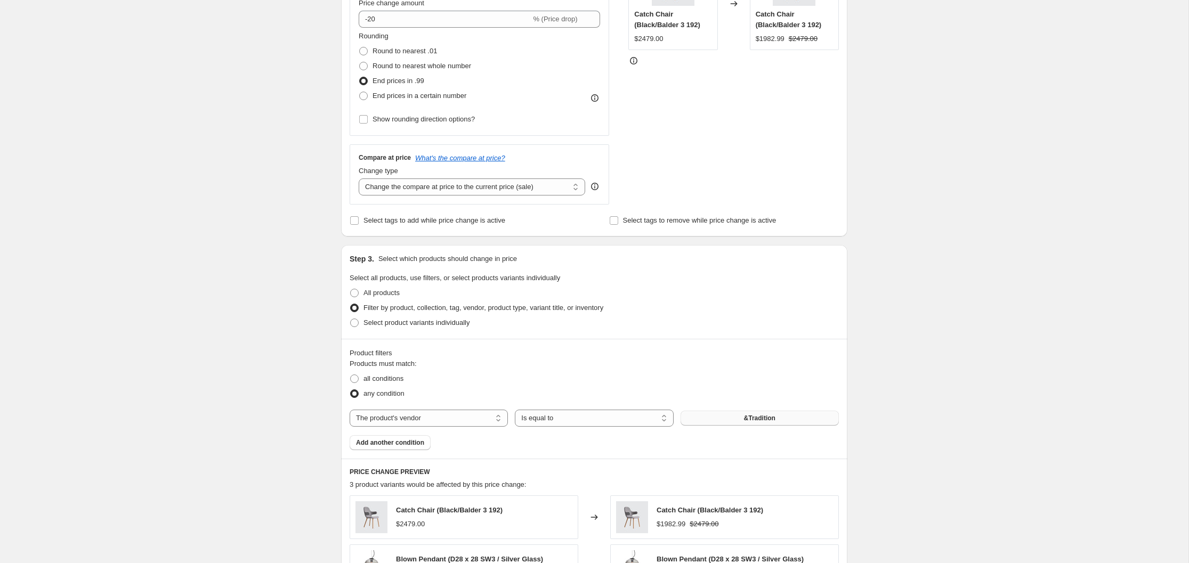
click at [747, 418] on span "&Tradition" at bounding box center [759, 418] width 31 height 9
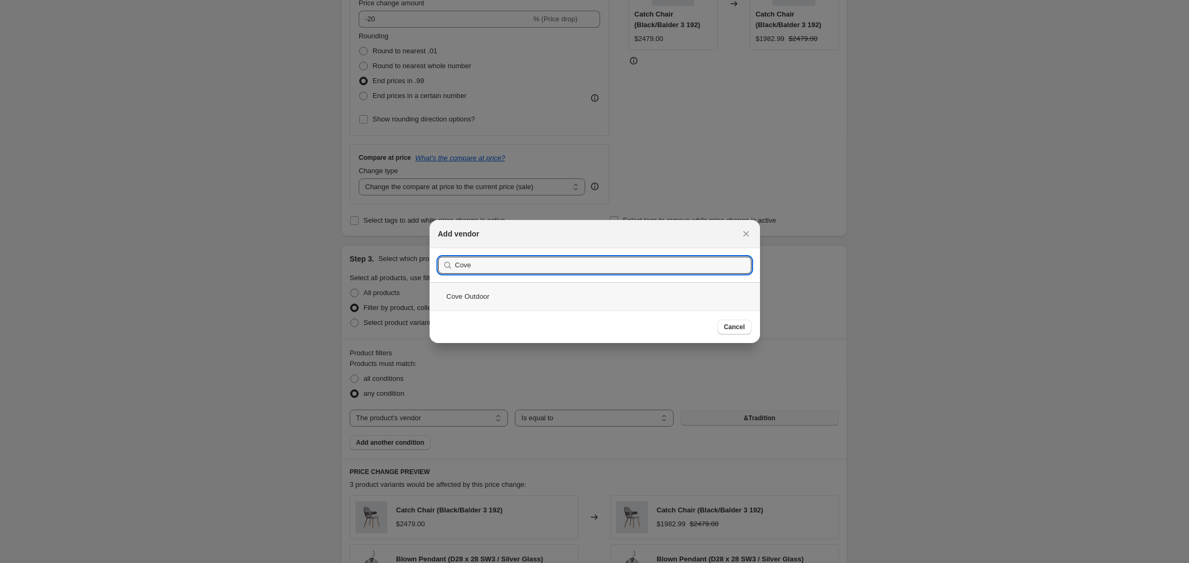
type input "Cove"
click at [474, 295] on div "Cove Outdoor" at bounding box center [594, 296] width 330 height 28
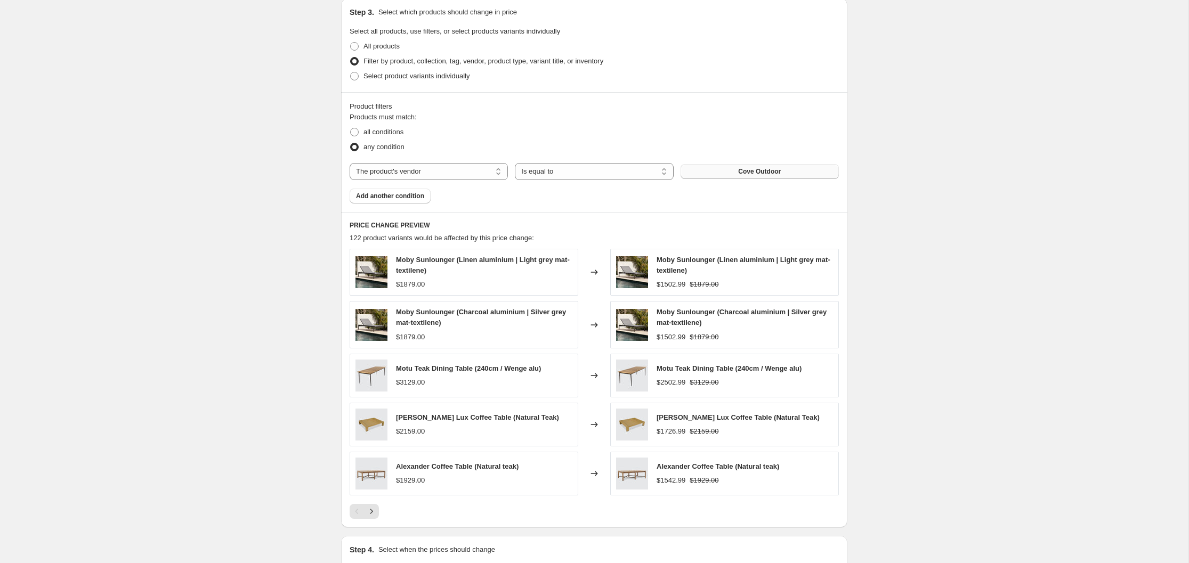
scroll to position [500, 0]
click at [405, 192] on span "Add another condition" at bounding box center [390, 195] width 68 height 9
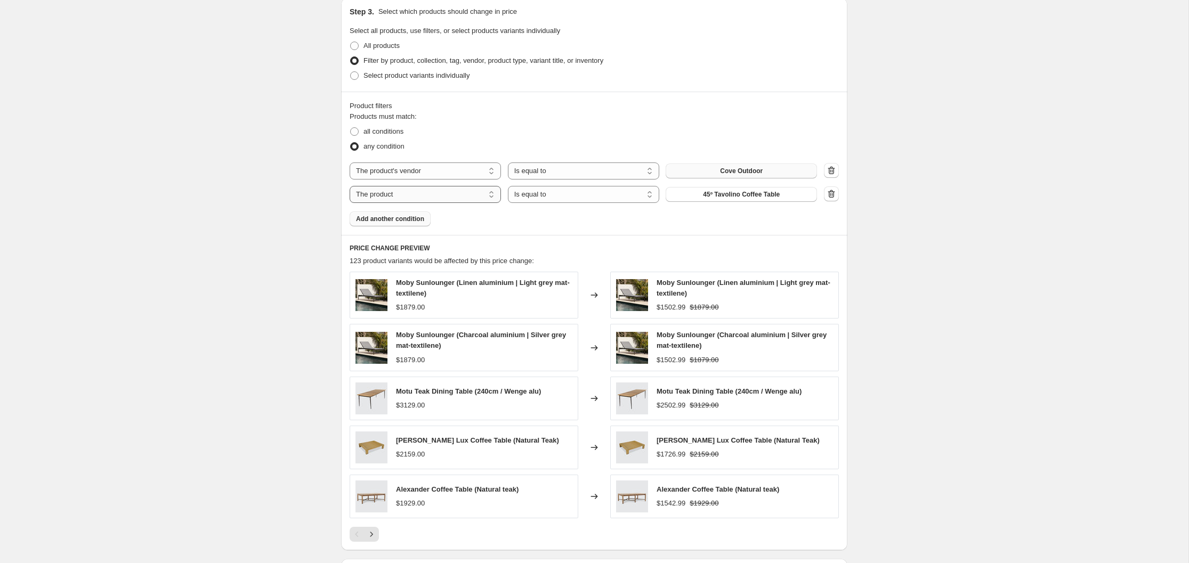
click at [491, 194] on select "The product The product's collection The product's tag The product's vendor The…" at bounding box center [425, 194] width 151 height 17
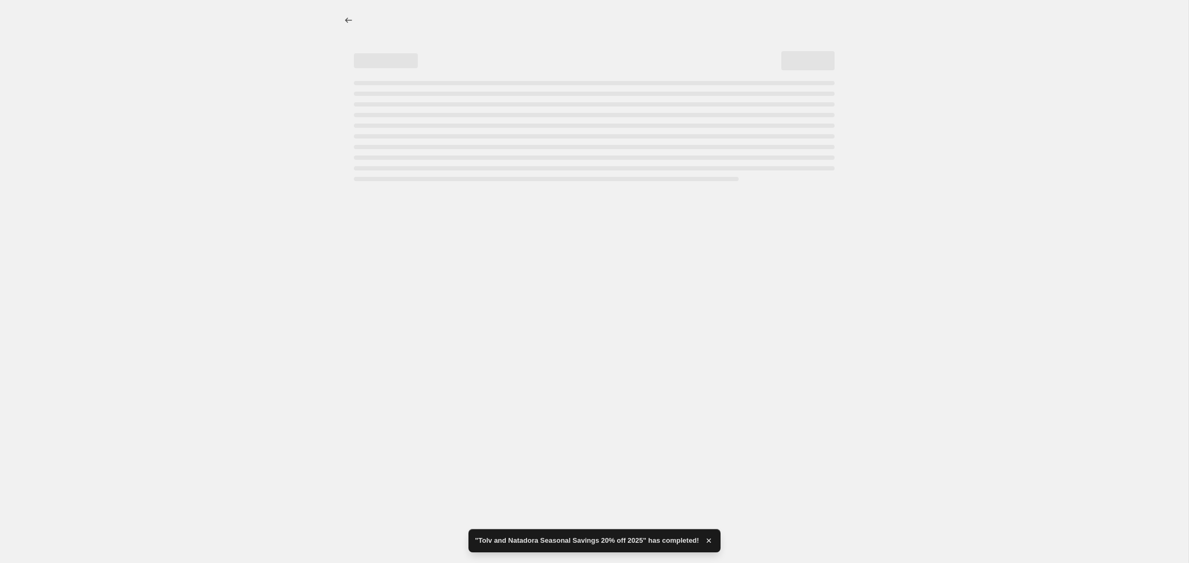
scroll to position [0, 0]
select select "percentage"
select select "vendor"
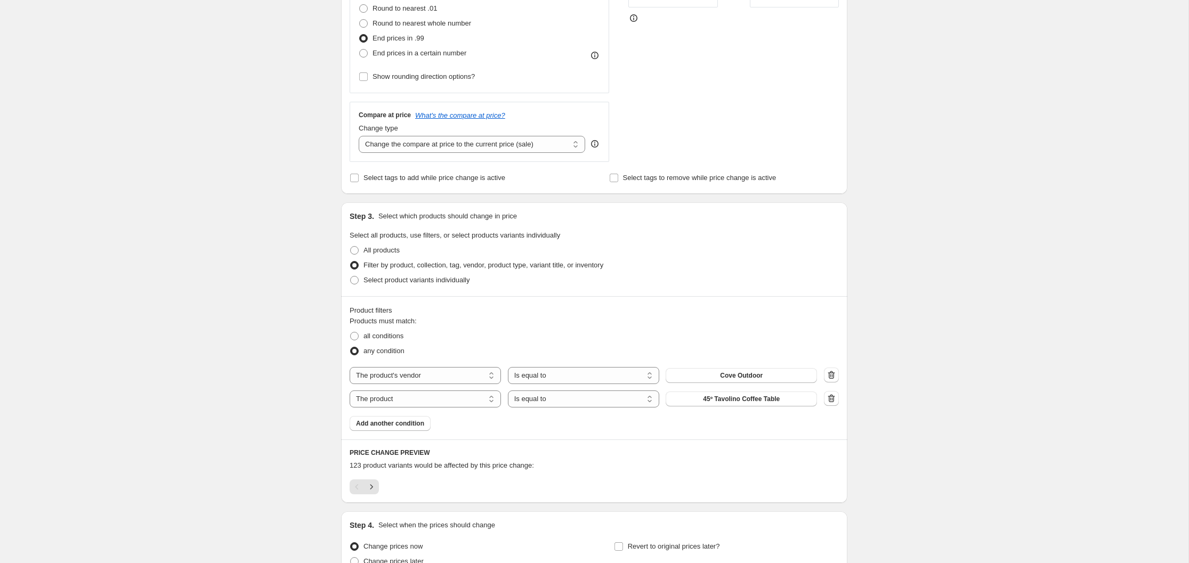
scroll to position [400, 0]
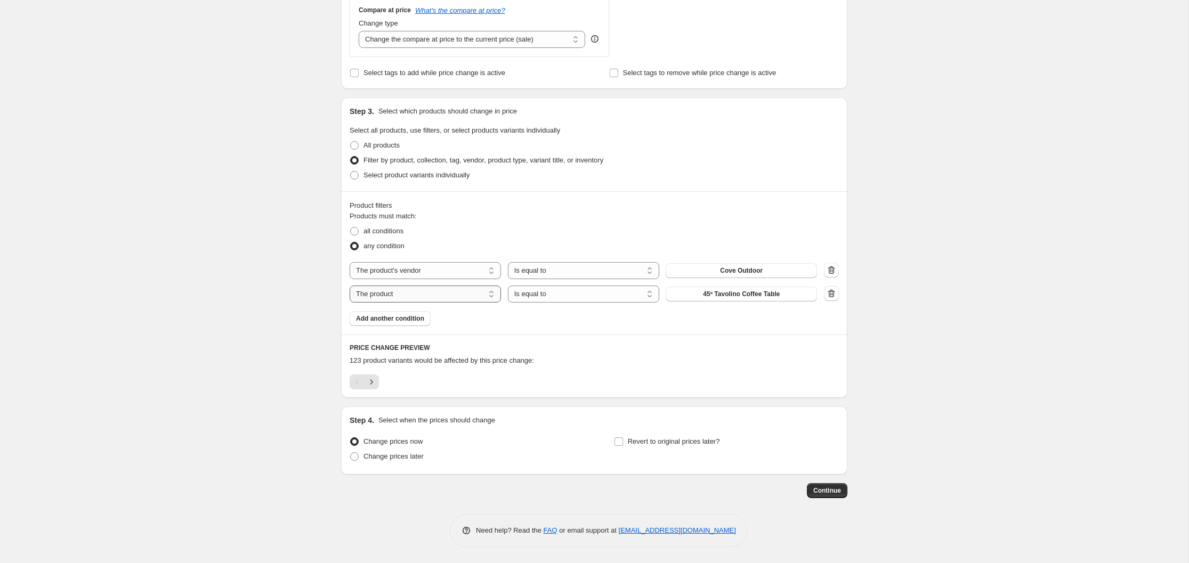
click at [489, 294] on select "The product The product's collection The product's tag The product's vendor The…" at bounding box center [425, 294] width 151 height 17
select select "product_status"
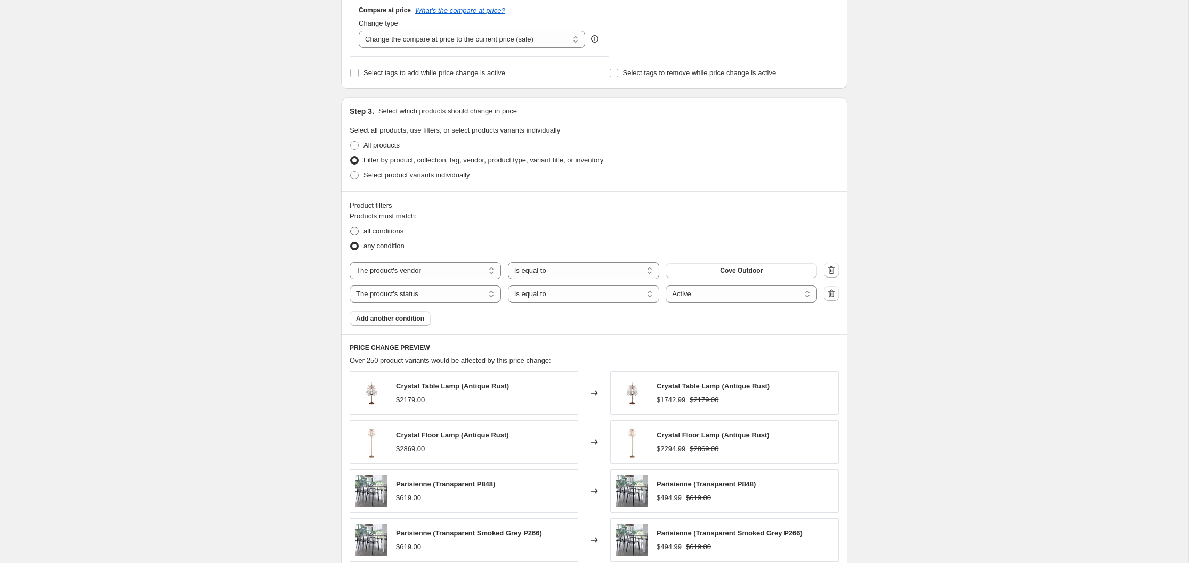
click at [356, 230] on span at bounding box center [354, 231] width 9 height 9
click at [351, 228] on input "all conditions" at bounding box center [350, 227] width 1 height 1
radio input "true"
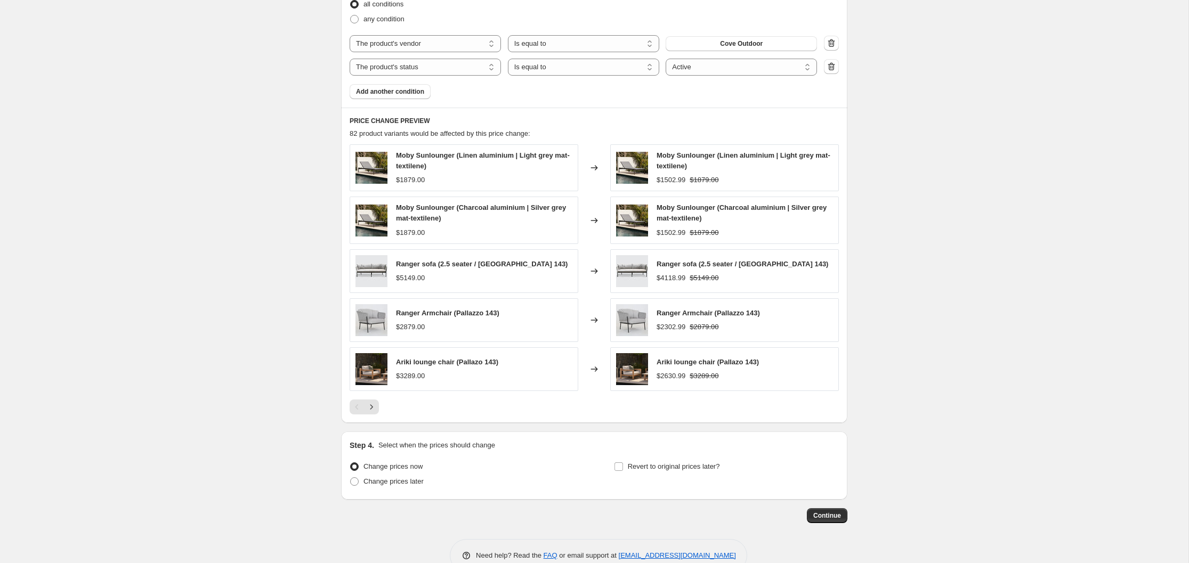
scroll to position [628, 0]
click at [619, 465] on input "Revert to original prices later?" at bounding box center [618, 465] width 9 height 9
checkbox input "true"
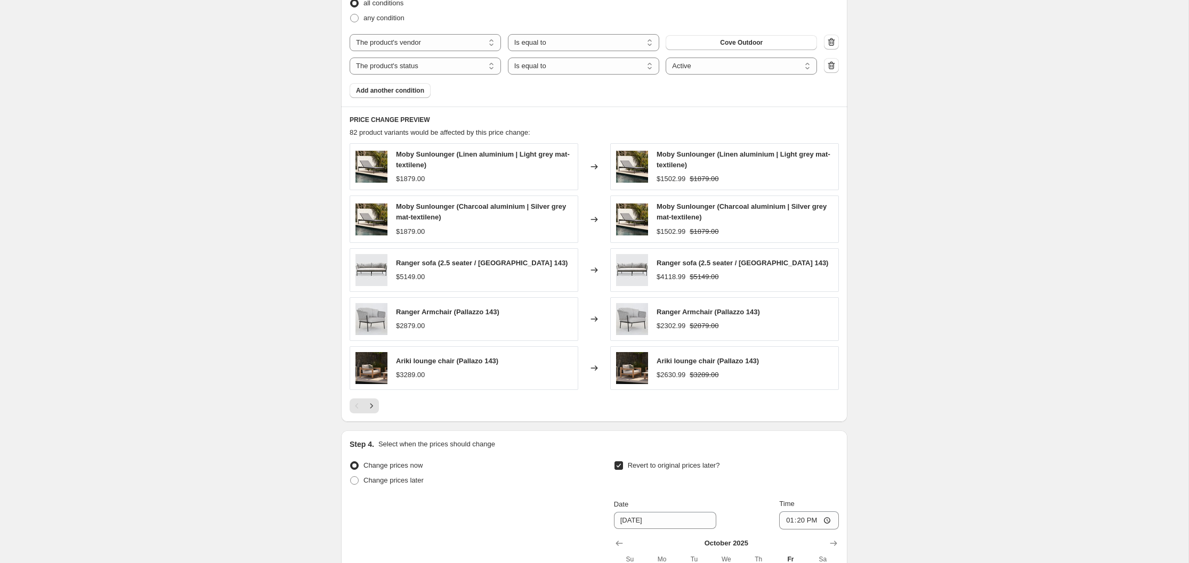
scroll to position [834, 0]
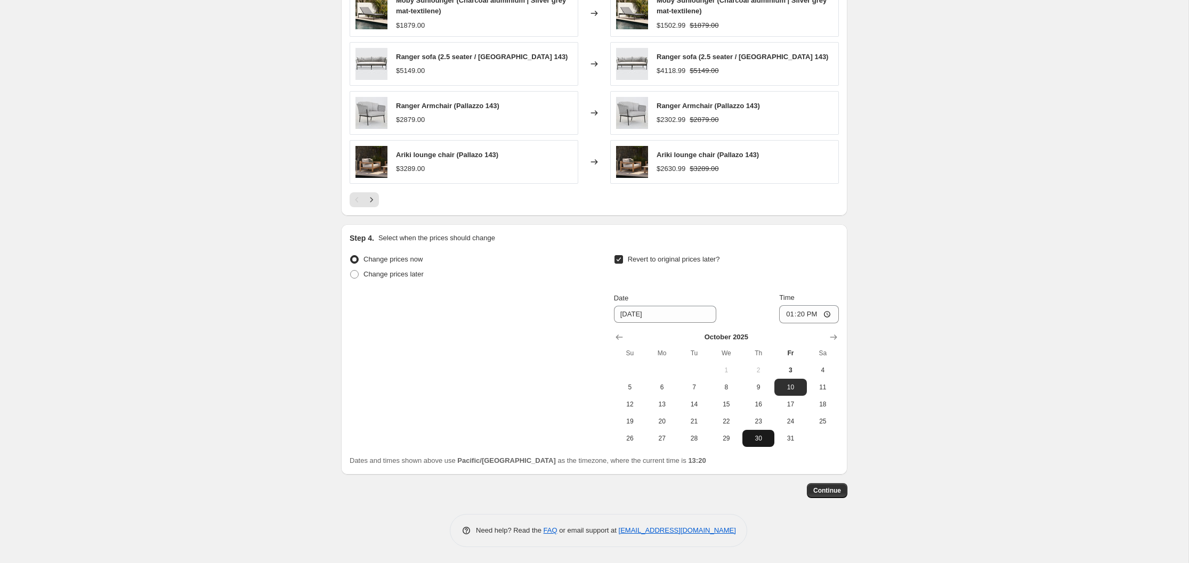
click at [757, 435] on span "30" at bounding box center [758, 438] width 23 height 9
type input "[DATE]"
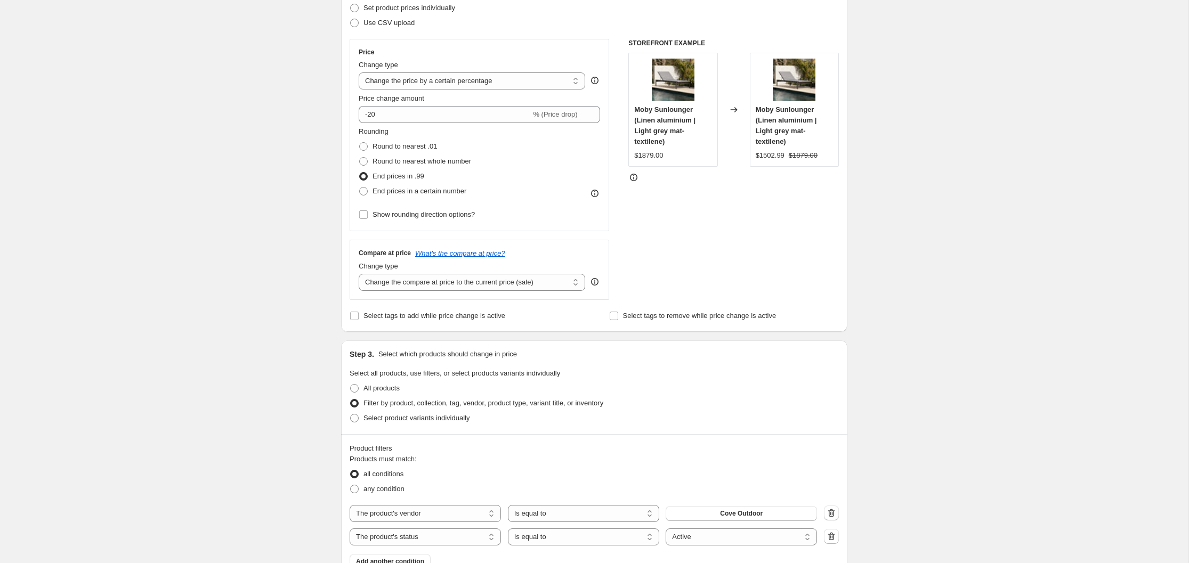
scroll to position [157, 0]
click at [364, 147] on span at bounding box center [363, 147] width 9 height 9
click at [360, 143] on input "Round to nearest .01" at bounding box center [359, 143] width 1 height 1
radio input "true"
click at [365, 176] on span at bounding box center [363, 177] width 9 height 9
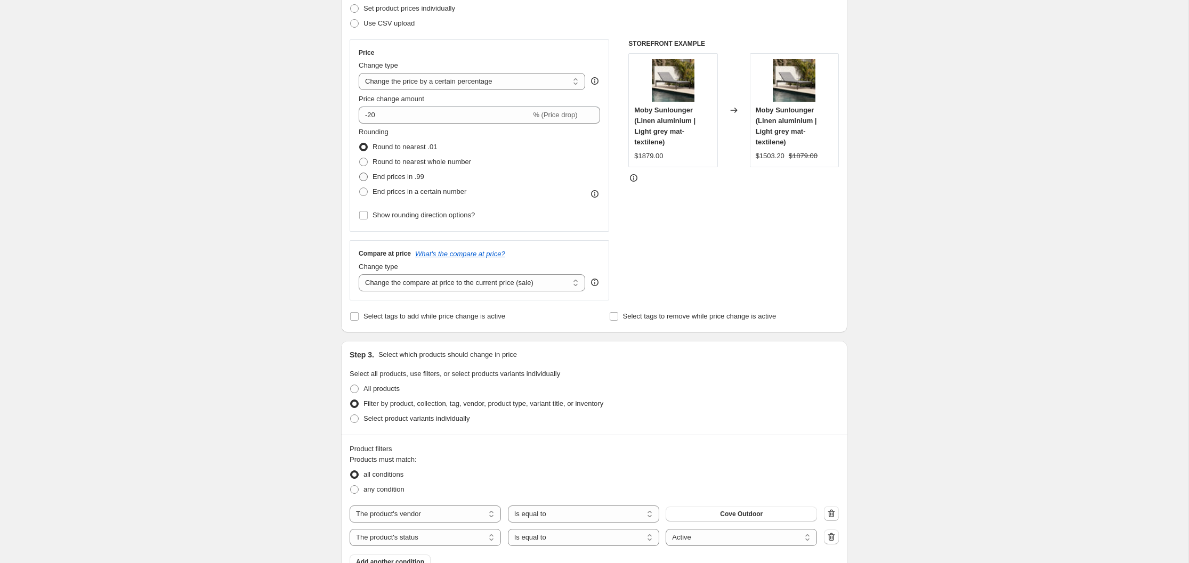
click at [360, 173] on input "End prices in .99" at bounding box center [359, 173] width 1 height 1
radio input "true"
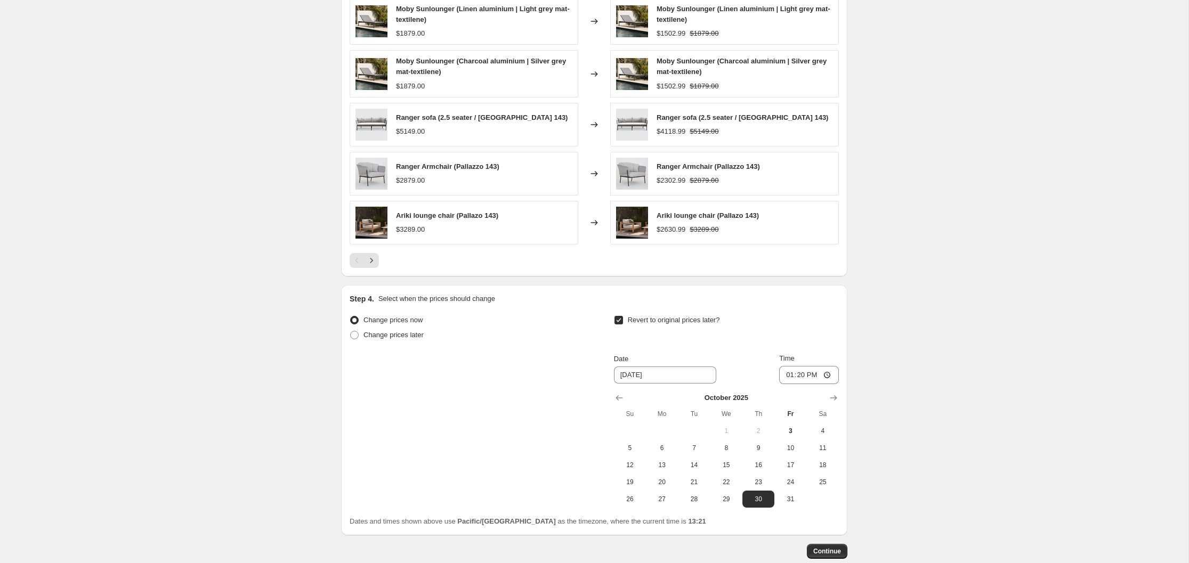
scroll to position [834, 0]
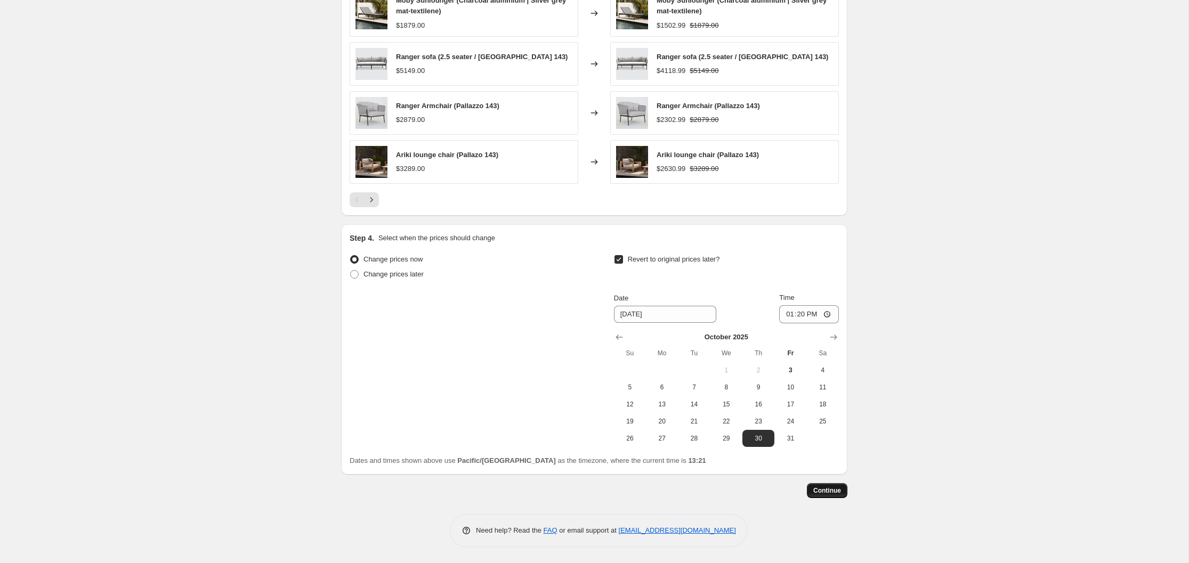
click at [827, 493] on span "Continue" at bounding box center [827, 490] width 28 height 9
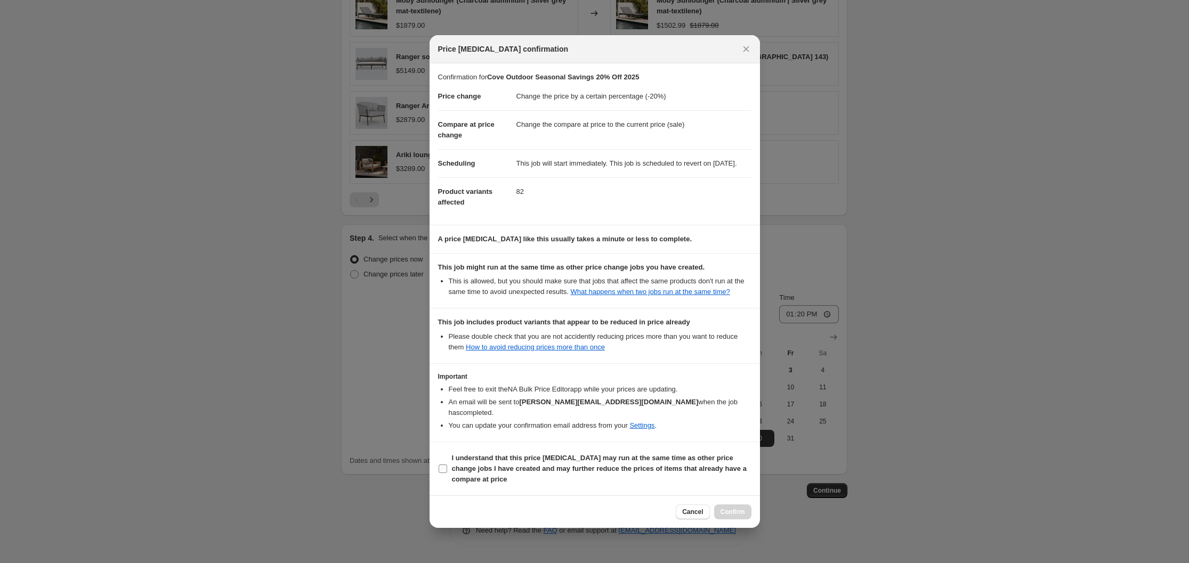
click at [443, 473] on input "I understand that this price [MEDICAL_DATA] may run at the same time as other p…" at bounding box center [443, 469] width 9 height 9
checkbox input "true"
click at [733, 516] on span "Confirm" at bounding box center [732, 512] width 25 height 9
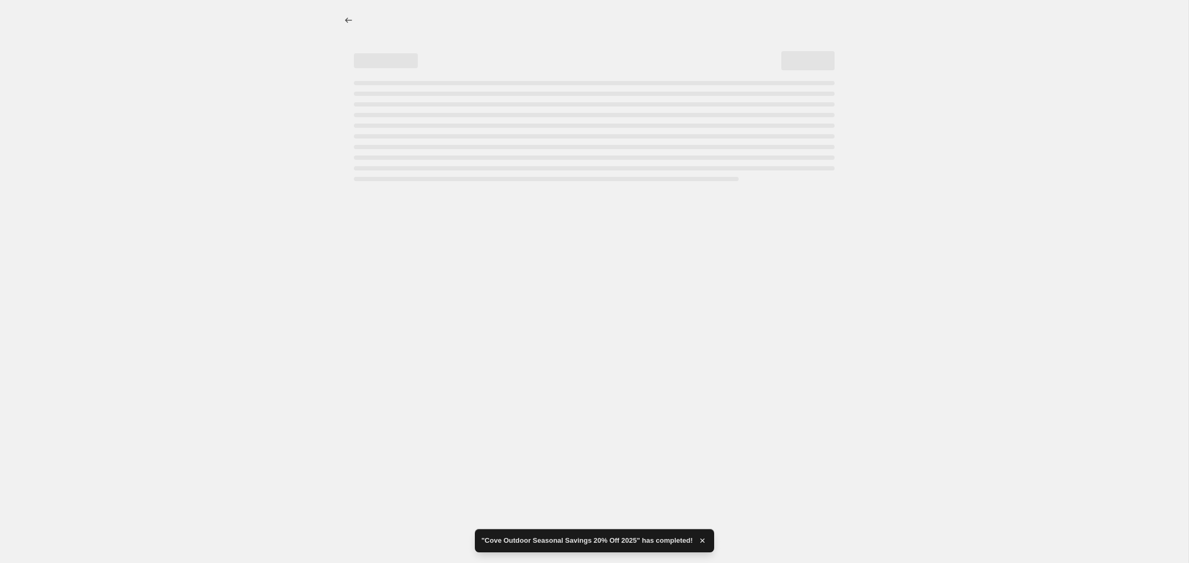
select select "percentage"
select select "vendor"
select select "product_status"
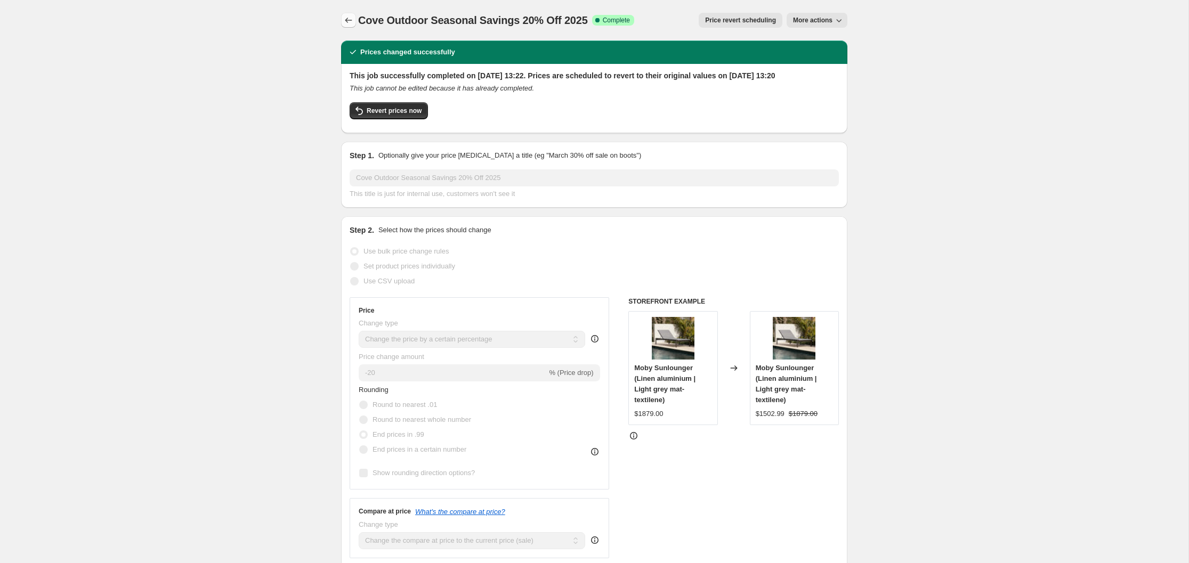
click at [346, 19] on icon "Price change jobs" at bounding box center [348, 20] width 11 height 11
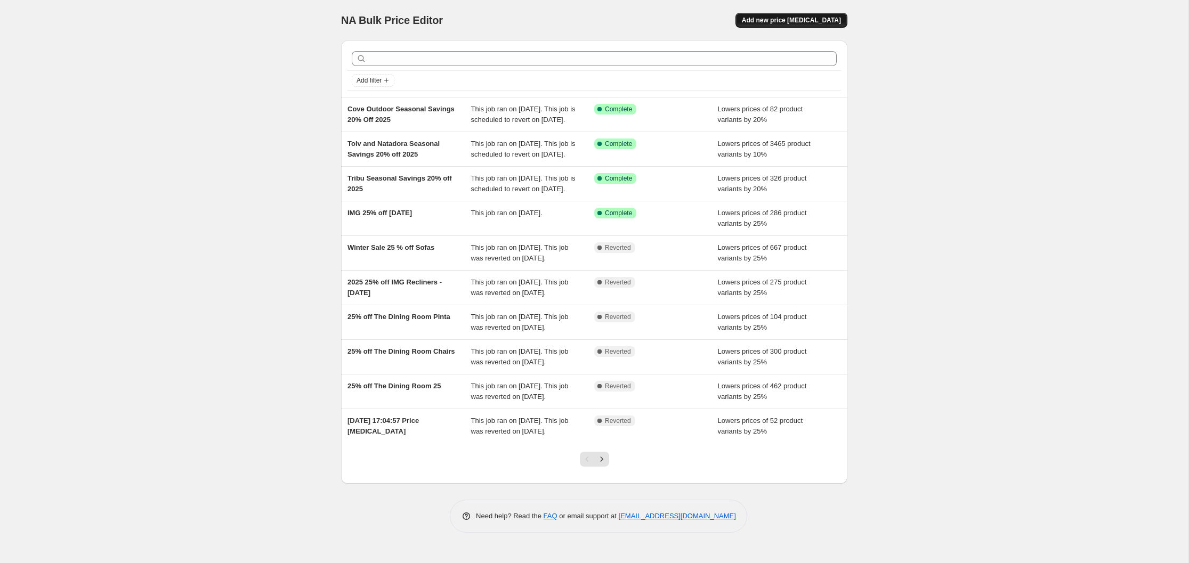
click at [804, 20] on span "Add new price [MEDICAL_DATA]" at bounding box center [791, 20] width 99 height 9
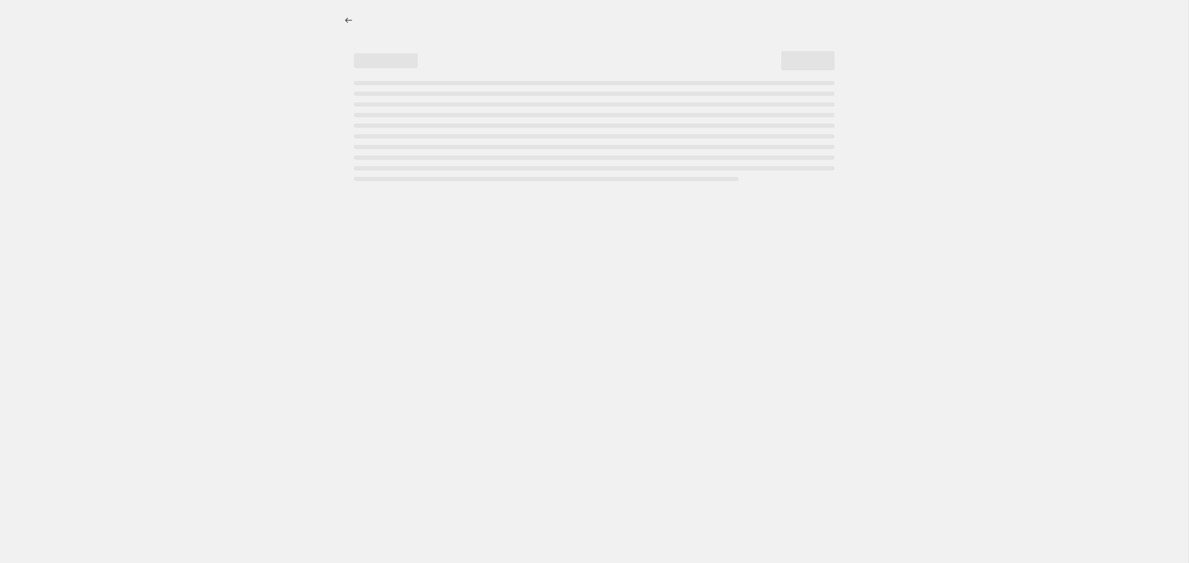
select select "percentage"
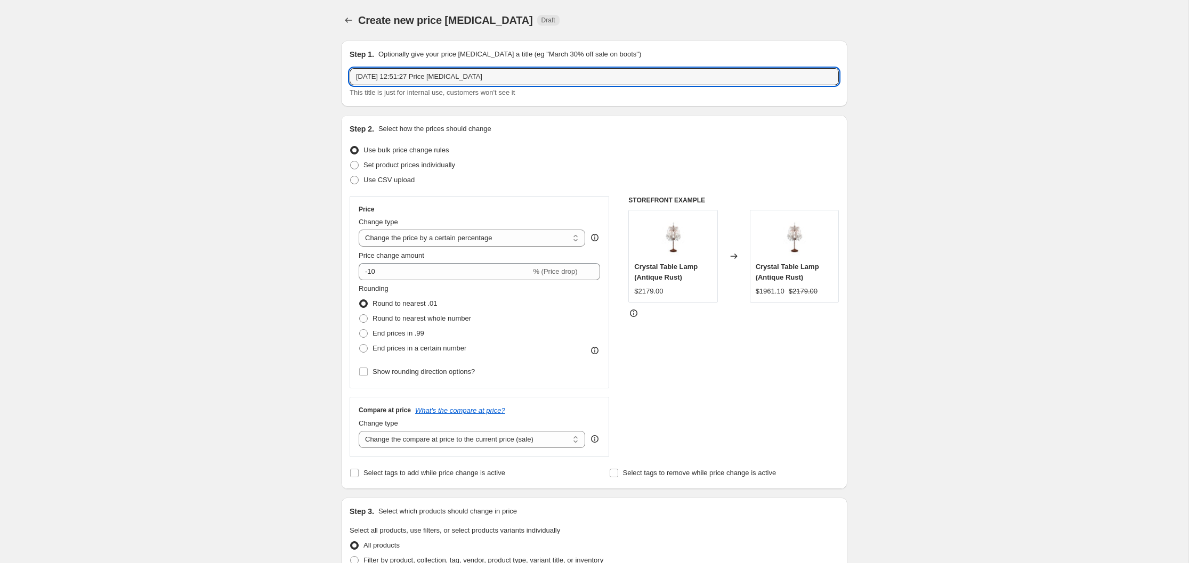
drag, startPoint x: 491, startPoint y: 78, endPoint x: 339, endPoint y: 77, distance: 151.9
click at [339, 77] on div "Step 1. Optionally give your price [MEDICAL_DATA] a title (eg "March 30% off sa…" at bounding box center [589, 516] width 515 height 968
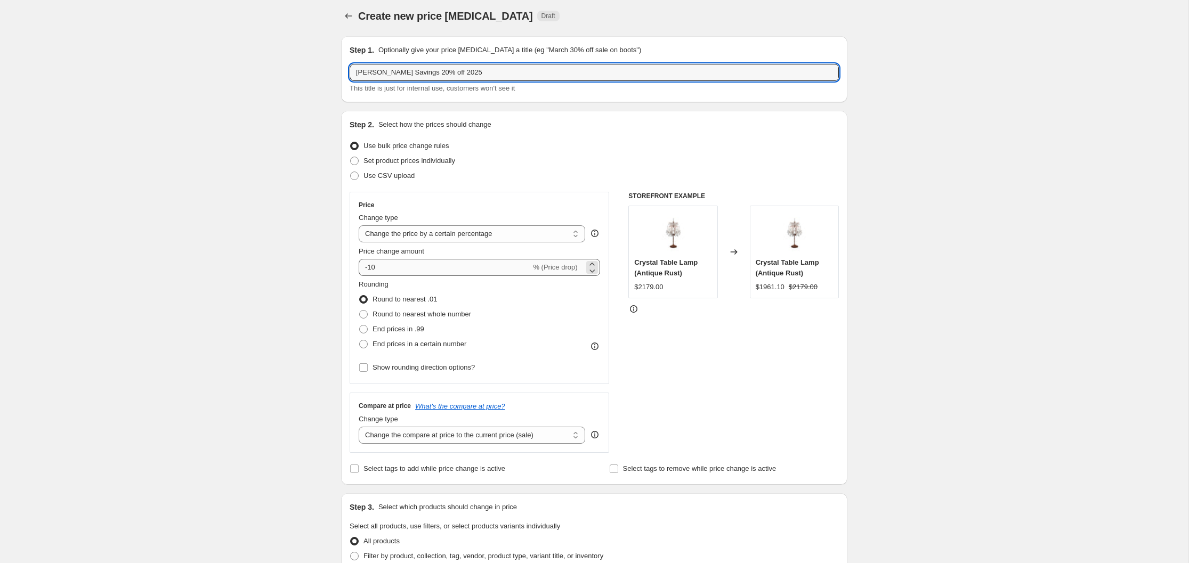
type input "[PERSON_NAME] Savings 20% off 2025"
click at [372, 268] on input "-10" at bounding box center [445, 267] width 172 height 17
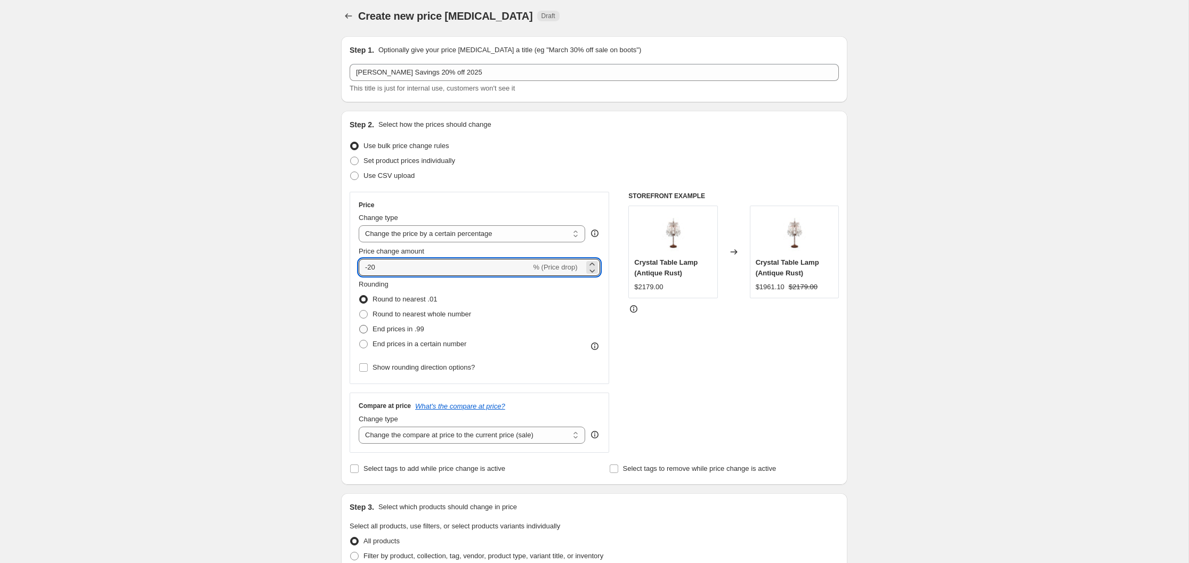
type input "-20"
click at [365, 328] on span at bounding box center [363, 329] width 9 height 9
click at [360, 326] on input "End prices in .99" at bounding box center [359, 325] width 1 height 1
radio input "true"
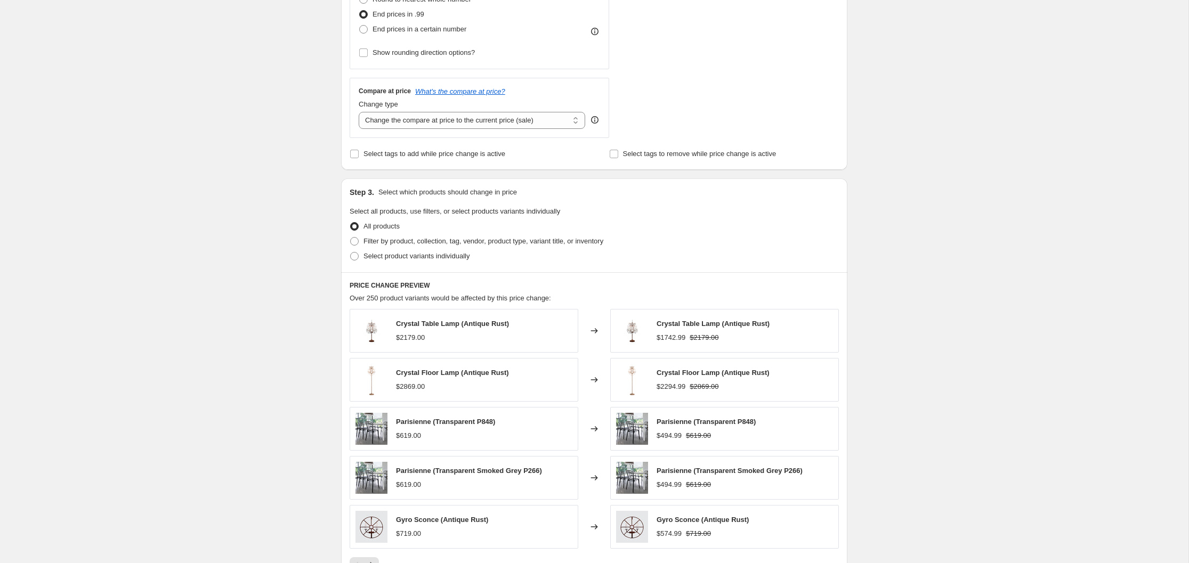
scroll to position [320, 0]
click at [355, 240] on span at bounding box center [354, 240] width 9 height 9
click at [351, 237] on input "Filter by product, collection, tag, vendor, product type, variant title, or inv…" at bounding box center [350, 236] width 1 height 1
radio input "true"
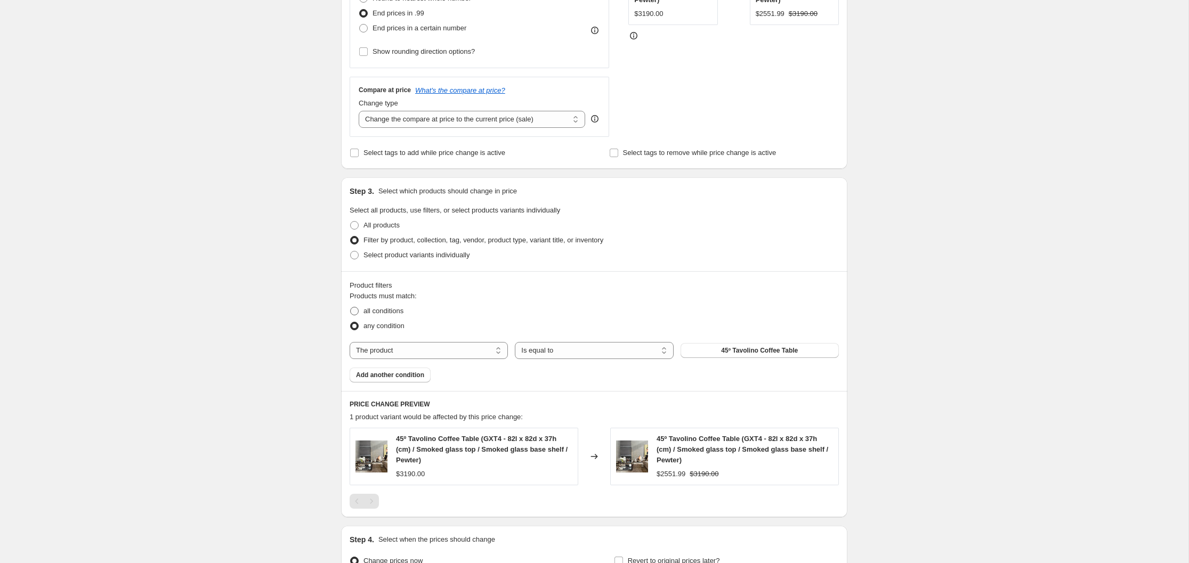
click at [355, 312] on span at bounding box center [354, 311] width 9 height 9
click at [351, 307] on input "all conditions" at bounding box center [350, 307] width 1 height 1
radio input "true"
click at [497, 352] on select "The product The product's collection The product's tag The product's vendor The…" at bounding box center [429, 350] width 158 height 17
select select "vendor"
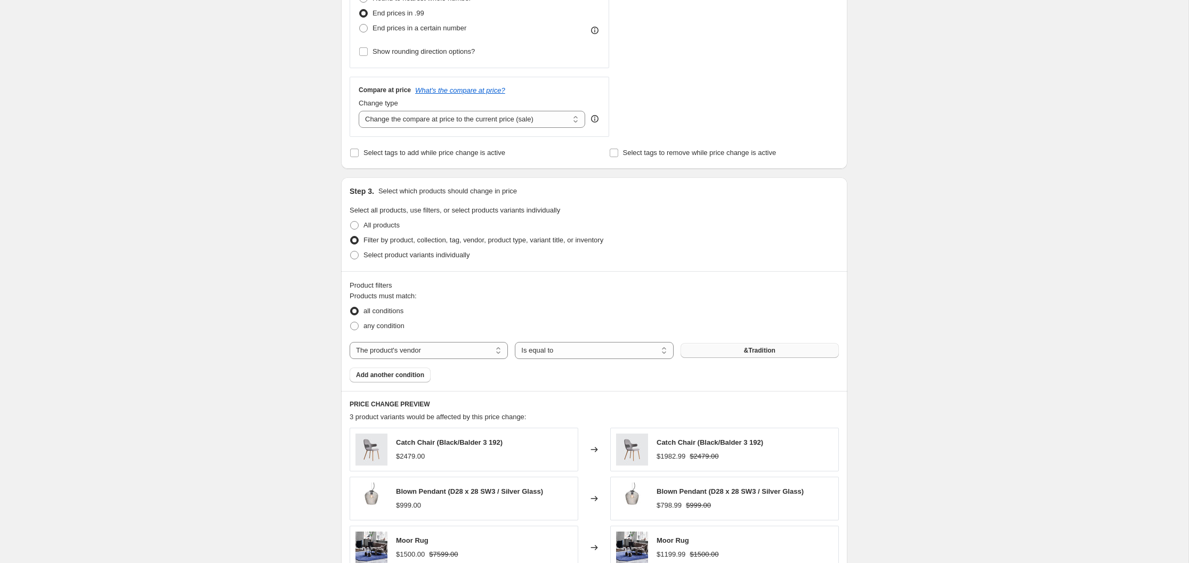
click at [775, 349] on button "&Tradition" at bounding box center [759, 350] width 158 height 15
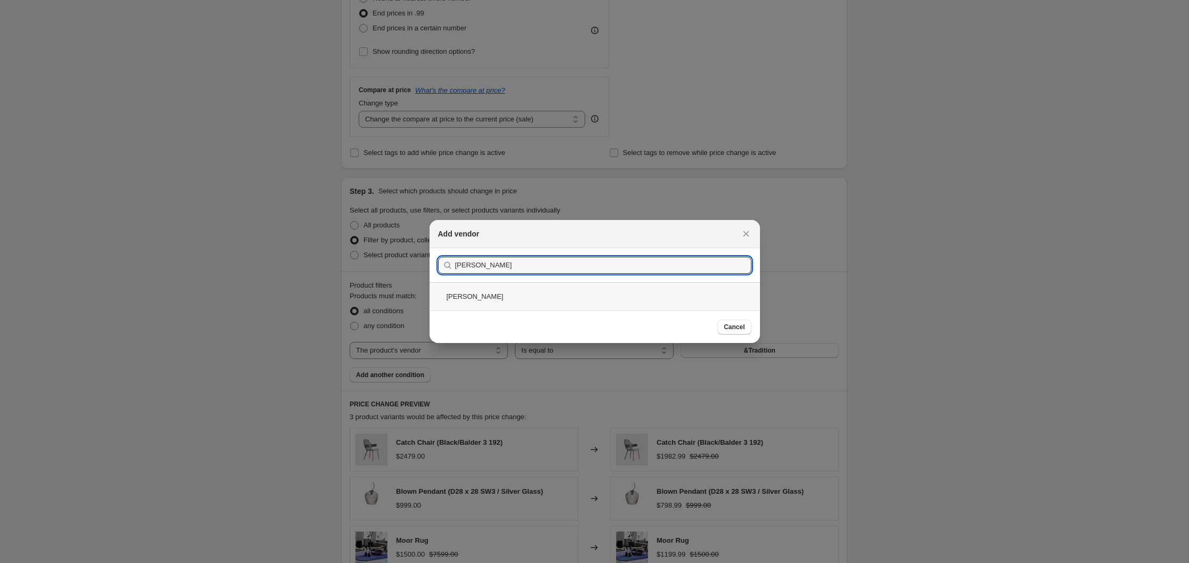
type input "[PERSON_NAME]"
click at [472, 295] on div "[PERSON_NAME]" at bounding box center [594, 296] width 330 height 28
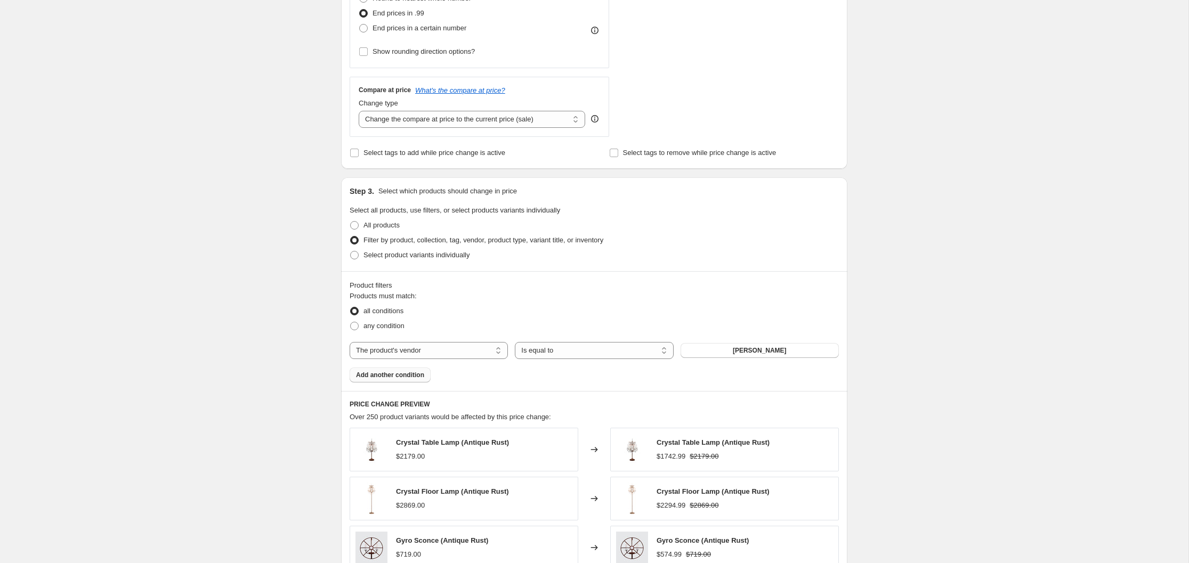
click at [393, 375] on span "Add another condition" at bounding box center [390, 375] width 68 height 9
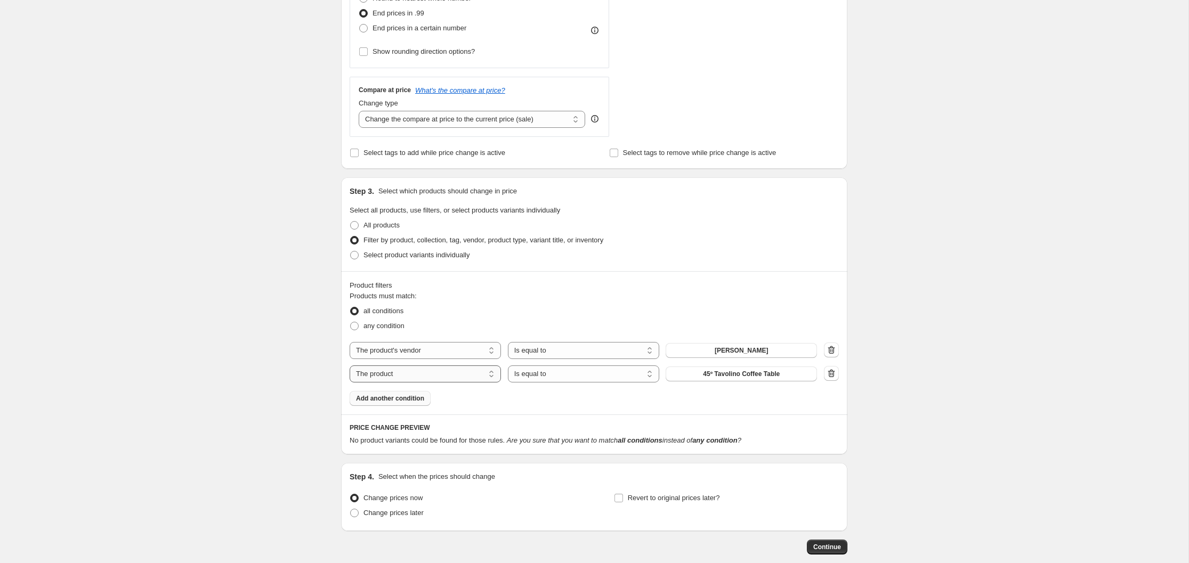
click at [493, 375] on select "The product The product's collection The product's tag The product's vendor The…" at bounding box center [425, 374] width 151 height 17
select select "product_status"
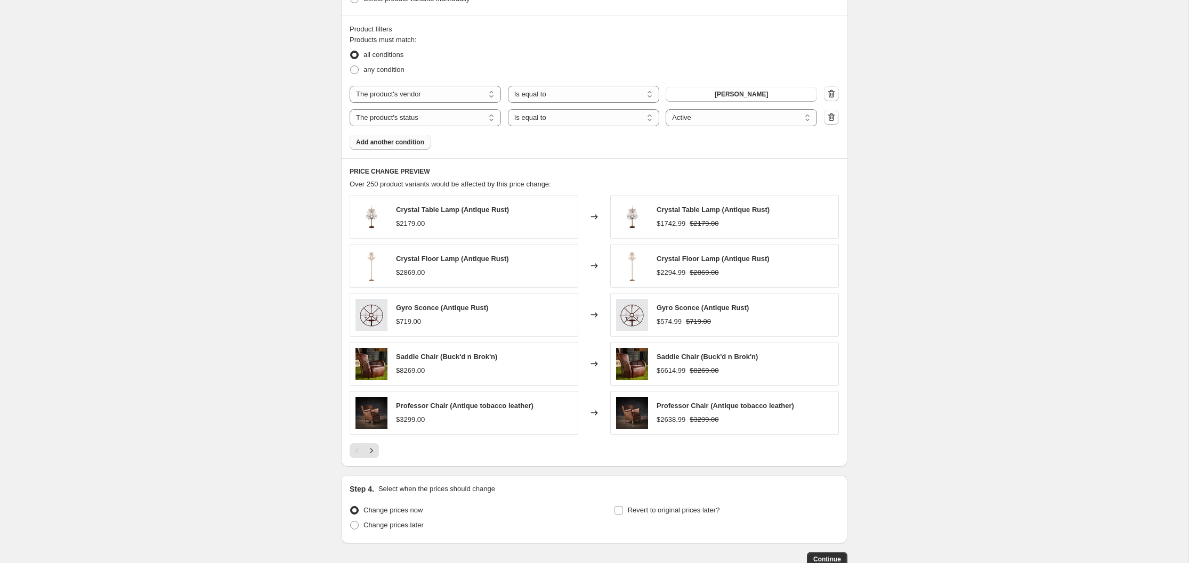
scroll to position [645, 0]
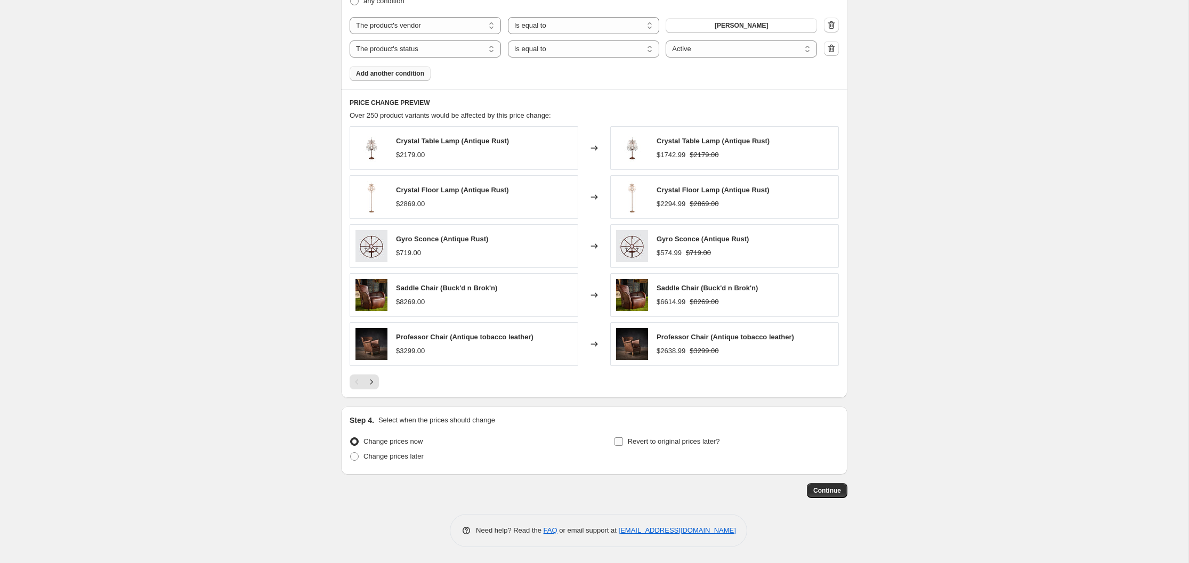
click at [618, 442] on input "Revert to original prices later?" at bounding box center [618, 441] width 9 height 9
checkbox input "true"
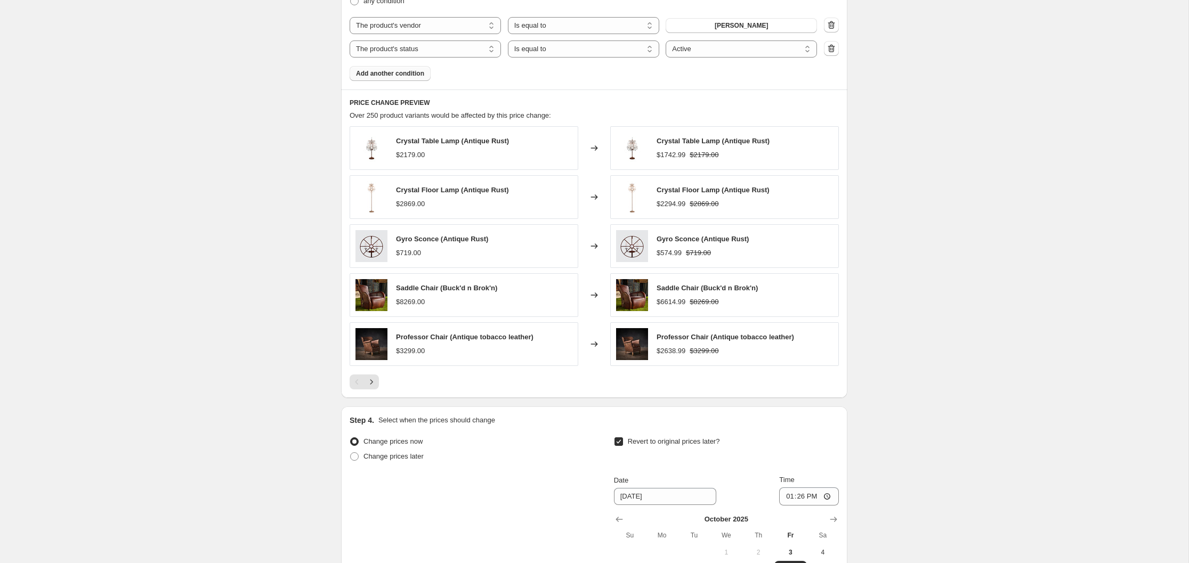
scroll to position [828, 0]
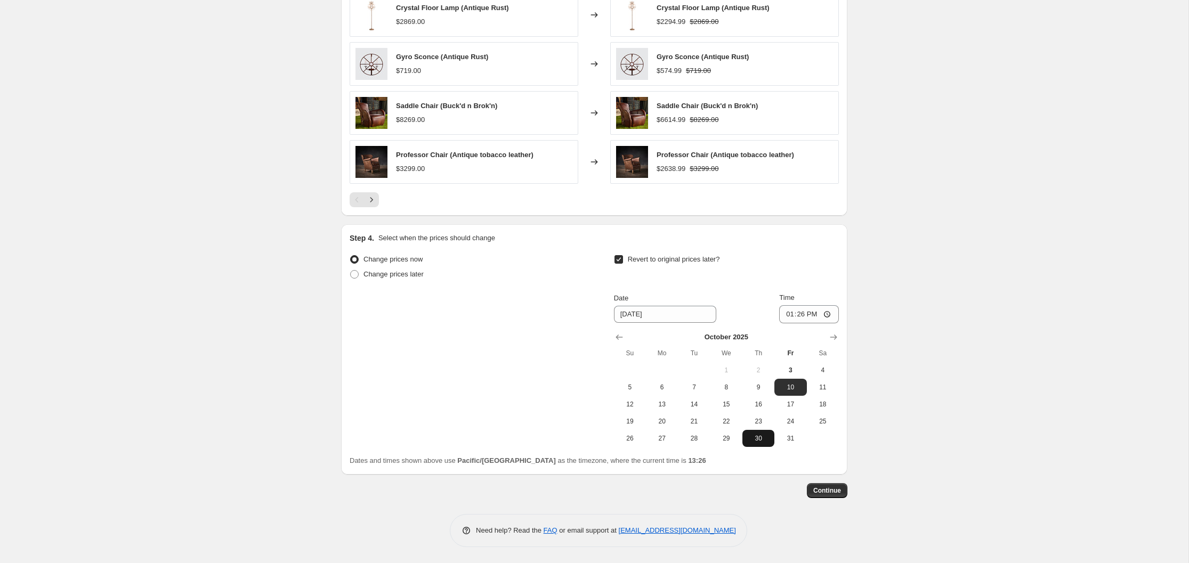
click at [756, 440] on span "30" at bounding box center [758, 438] width 23 height 9
type input "[DATE]"
click at [829, 490] on span "Continue" at bounding box center [827, 490] width 28 height 9
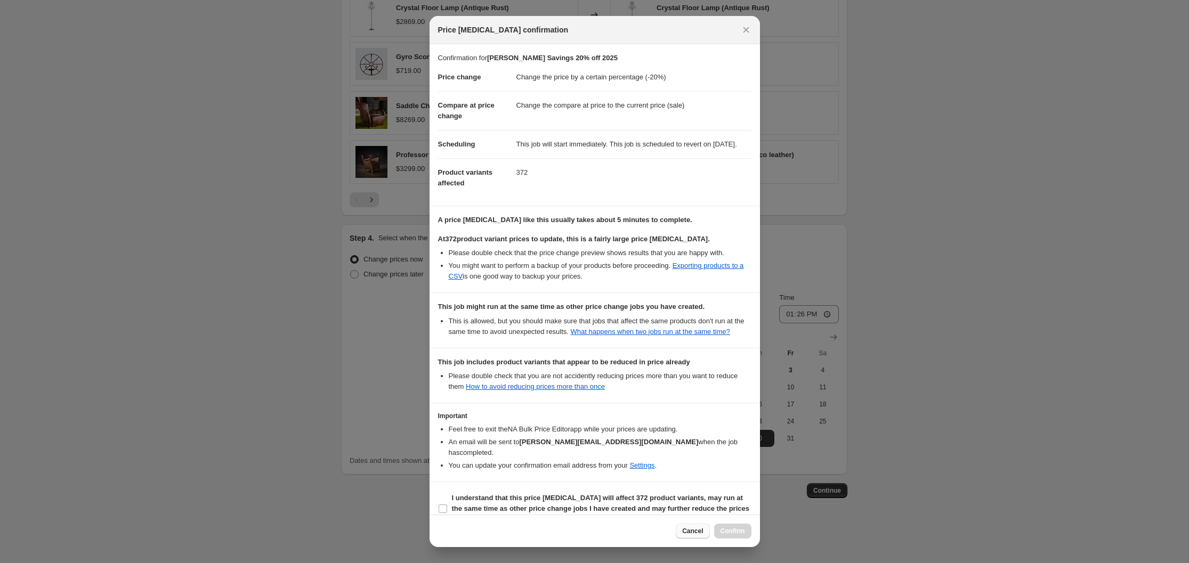
click at [693, 531] on span "Cancel" at bounding box center [692, 531] width 21 height 9
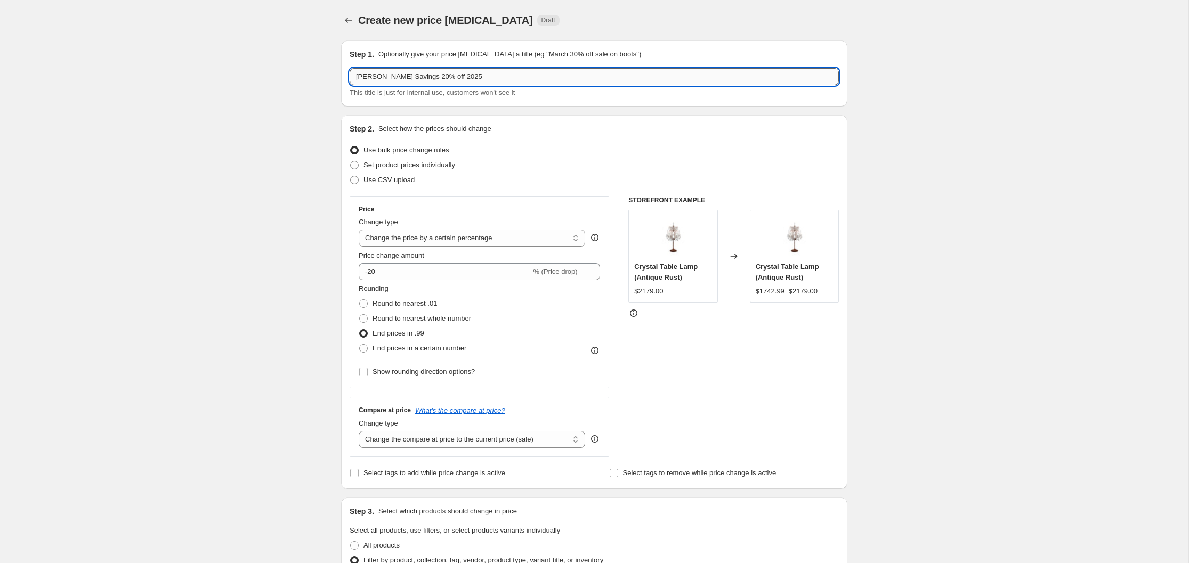
click at [416, 78] on input "[PERSON_NAME] Savings 20% off 2025" at bounding box center [594, 76] width 489 height 17
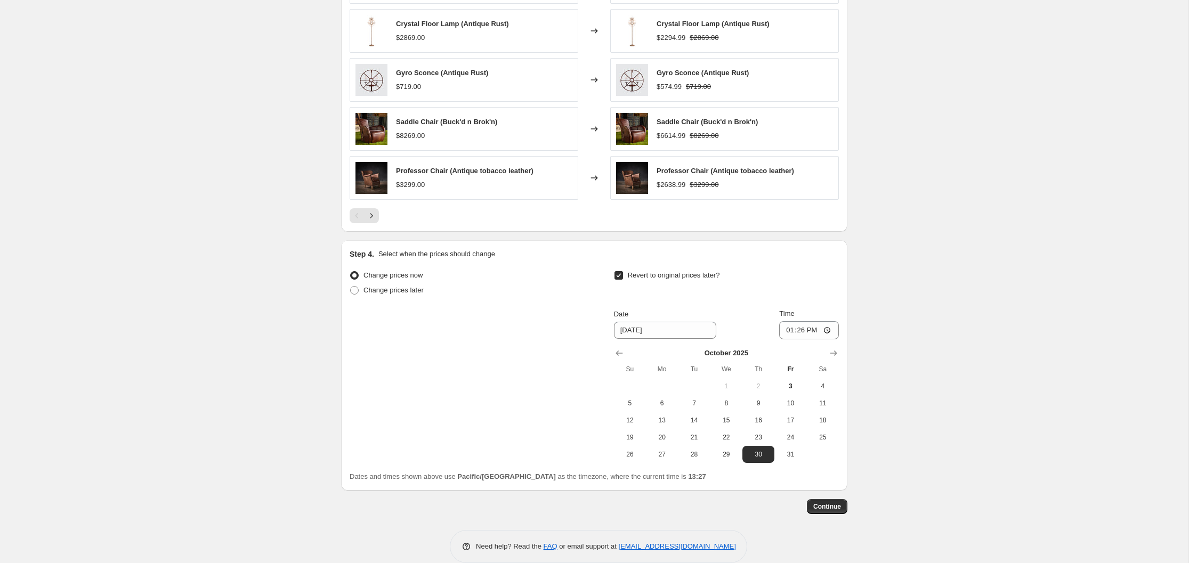
scroll to position [828, 0]
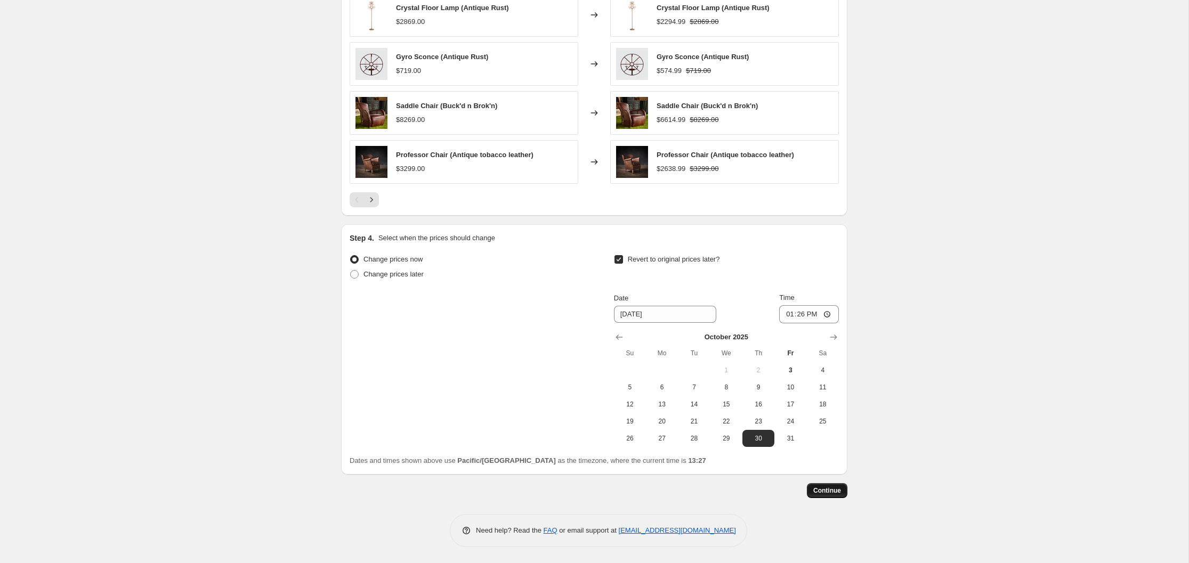
type input "[PERSON_NAME] Seasonal Savings 20% off 2025"
click at [829, 490] on span "Continue" at bounding box center [827, 490] width 28 height 9
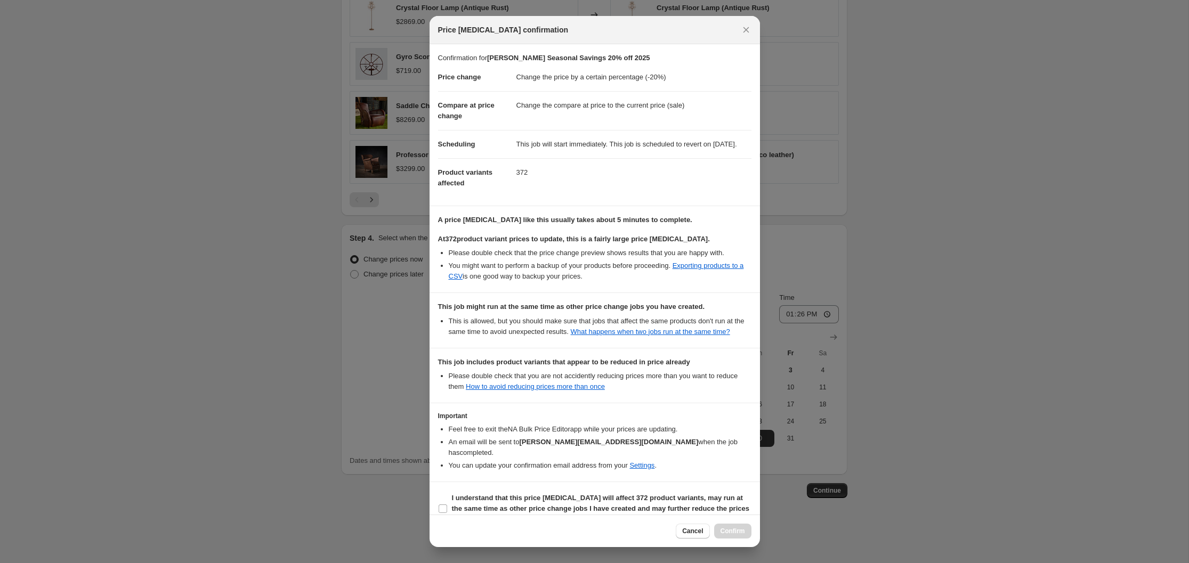
scroll to position [31, 0]
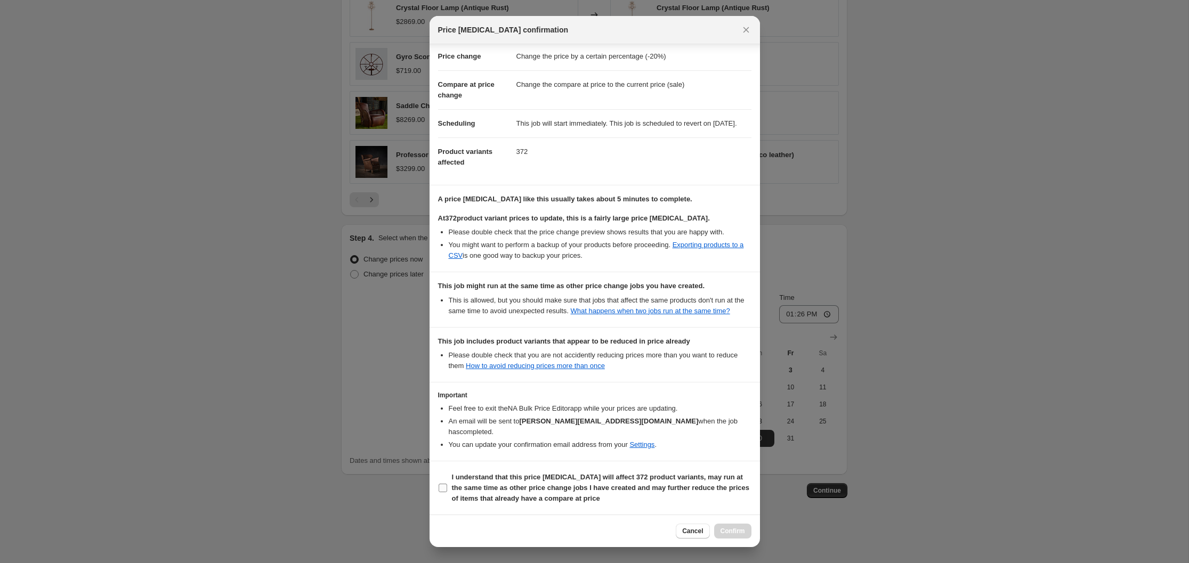
click at [444, 490] on input "I understand that this price [MEDICAL_DATA] will affect 372 product variants, m…" at bounding box center [443, 488] width 9 height 9
checkbox input "true"
click at [733, 532] on span "Confirm" at bounding box center [732, 531] width 25 height 9
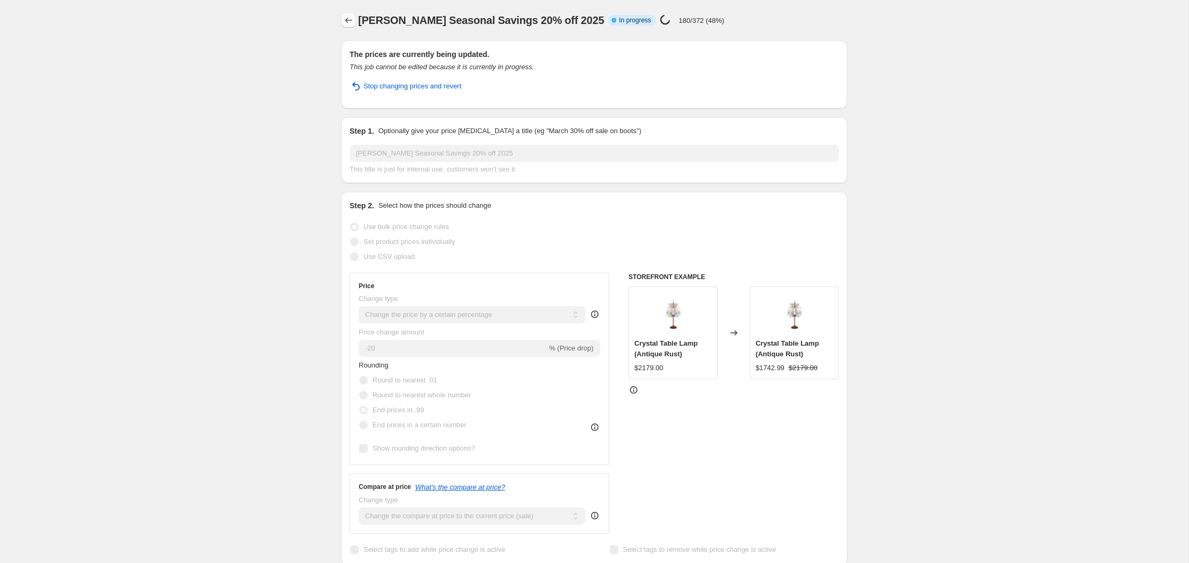
click at [346, 19] on icon "Price change jobs" at bounding box center [348, 20] width 11 height 11
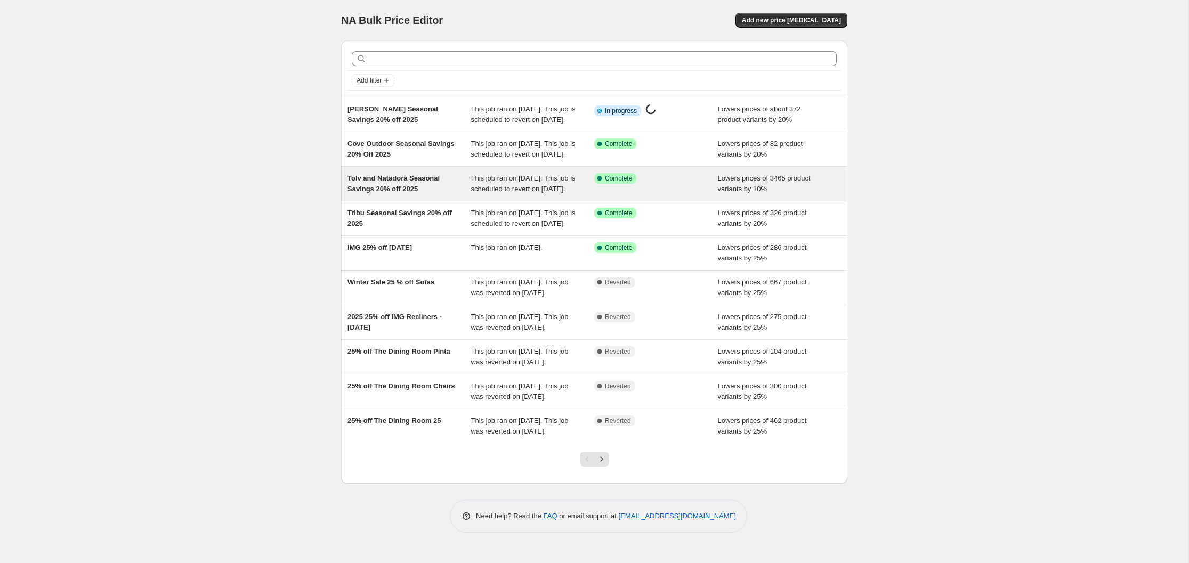
click at [518, 193] on span "This job ran on [DATE]. This job is scheduled to revert on [DATE]." at bounding box center [523, 183] width 104 height 19
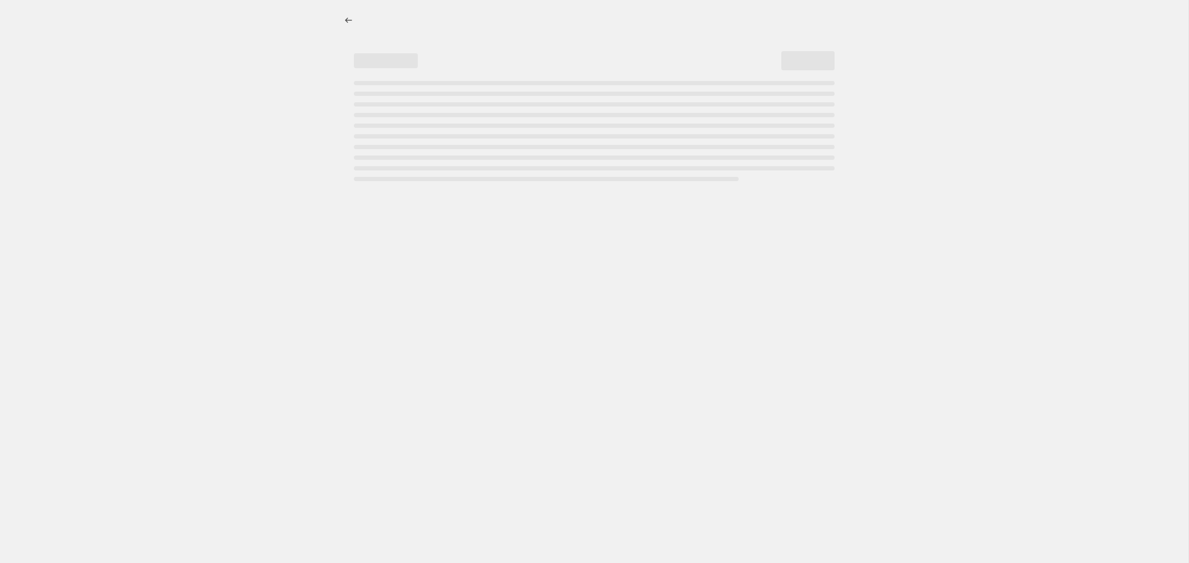
select select "percentage"
select select "vendor"
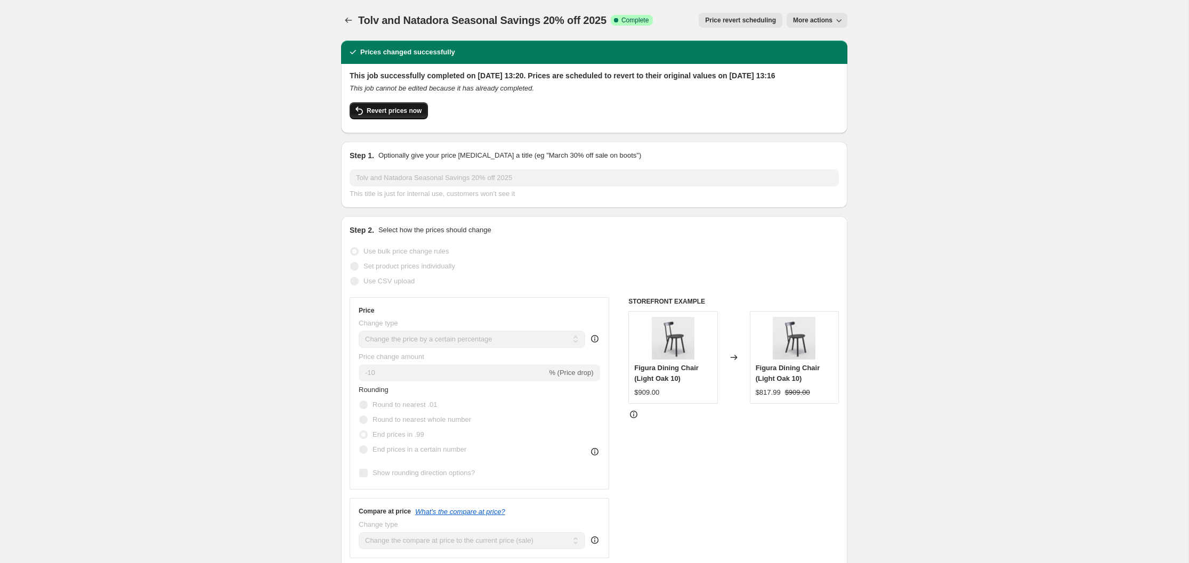
click at [391, 115] on span "Revert prices now" at bounding box center [394, 111] width 55 height 9
checkbox input "false"
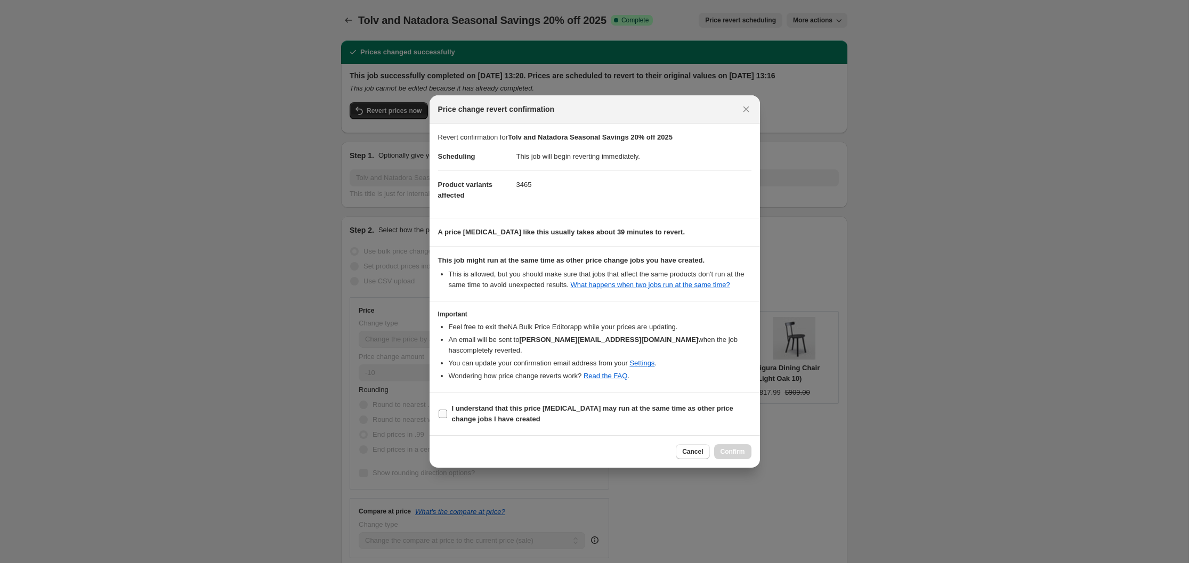
click at [442, 413] on input "I understand that this price [MEDICAL_DATA] may run at the same time as other p…" at bounding box center [443, 414] width 9 height 9
checkbox input "true"
click at [734, 450] on span "Confirm" at bounding box center [732, 452] width 25 height 9
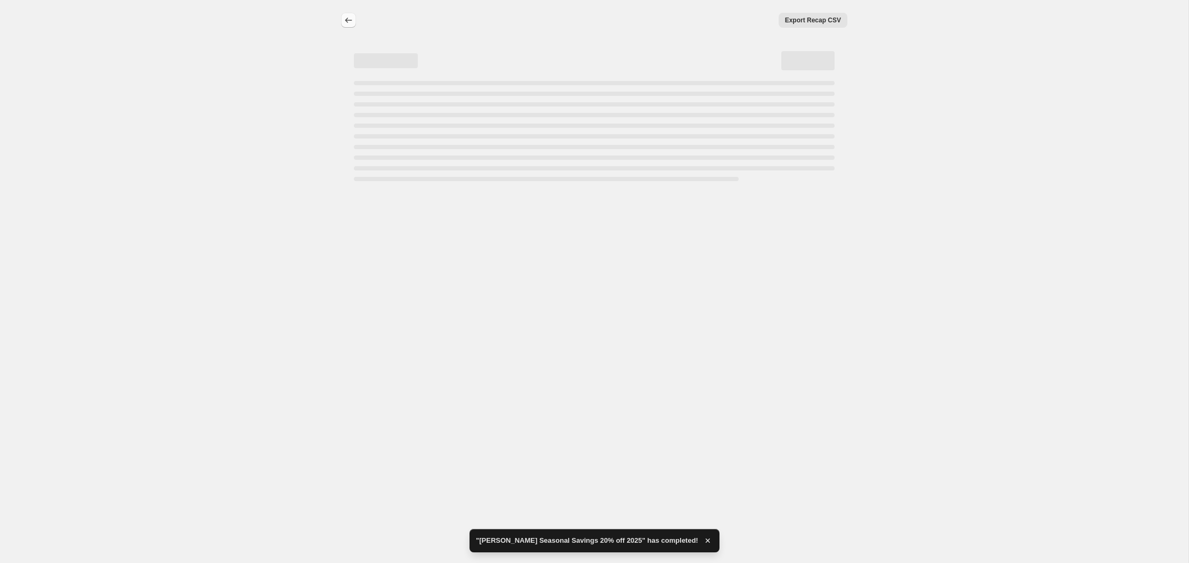
select select "percentage"
select select "vendor"
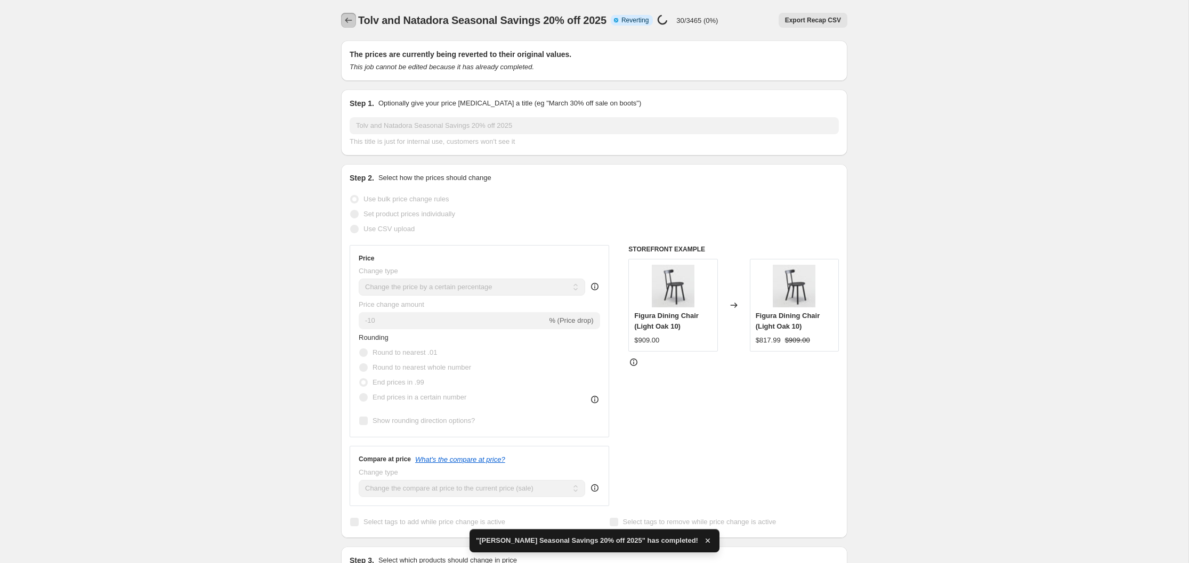
click at [348, 20] on icon "Price change jobs" at bounding box center [348, 20] width 11 height 11
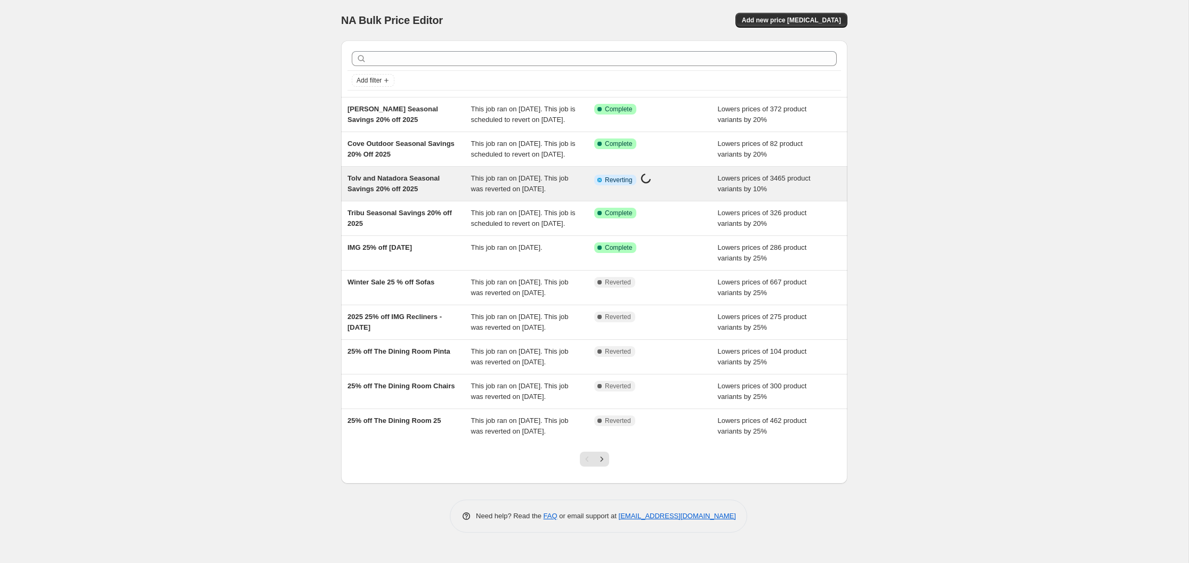
click at [409, 193] on span "Tolv and Natadora Seasonal Savings 20% off 2025" at bounding box center [393, 183] width 92 height 19
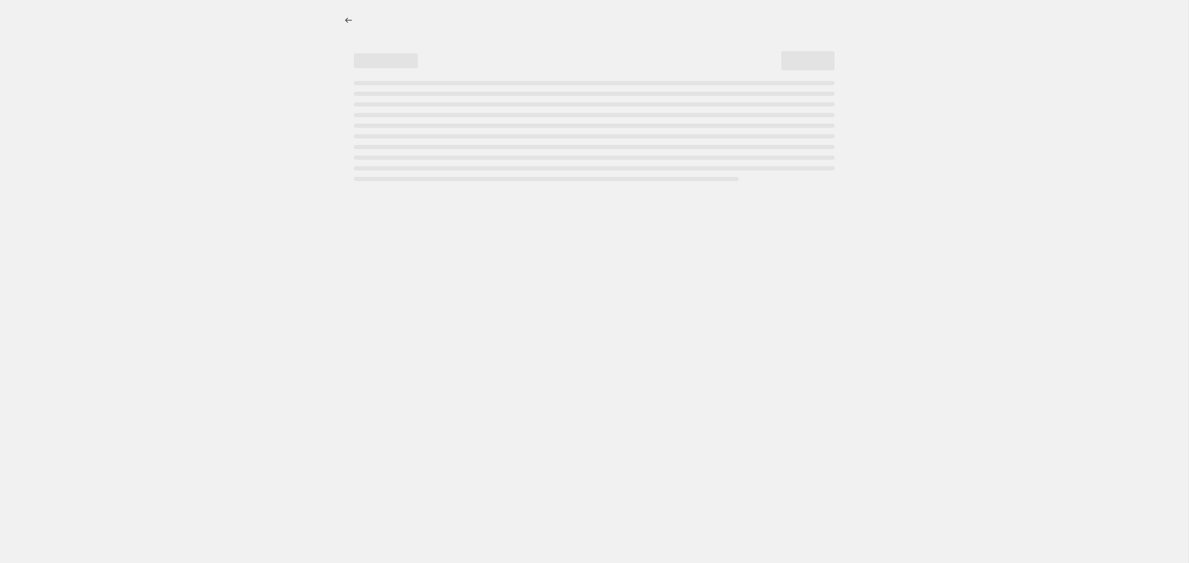
select select "percentage"
select select "vendor"
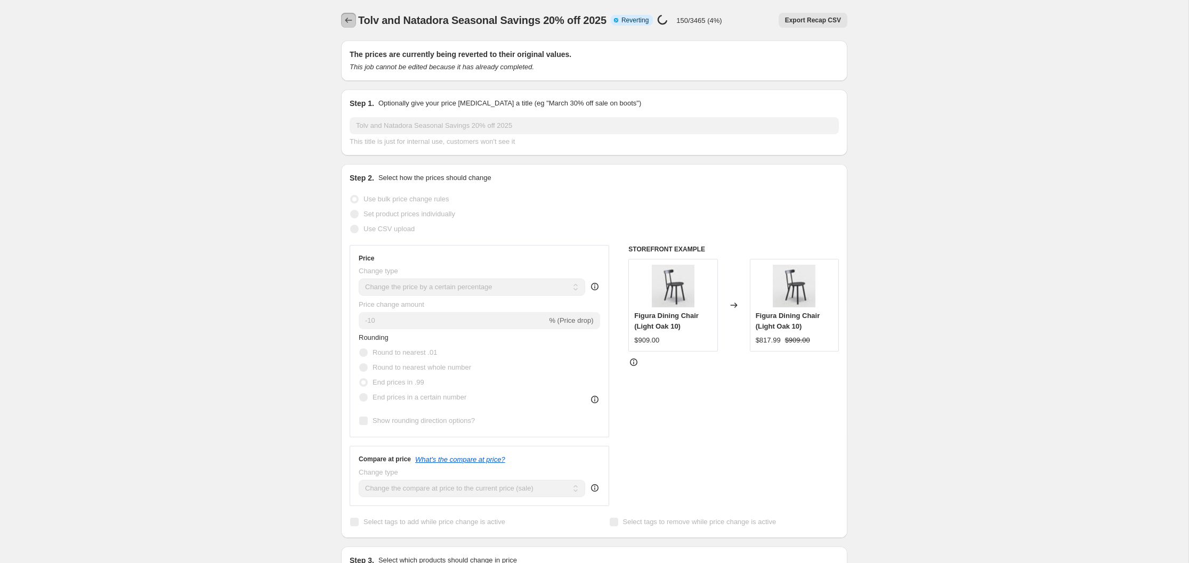
click at [348, 18] on icon "Price change jobs" at bounding box center [348, 20] width 11 height 11
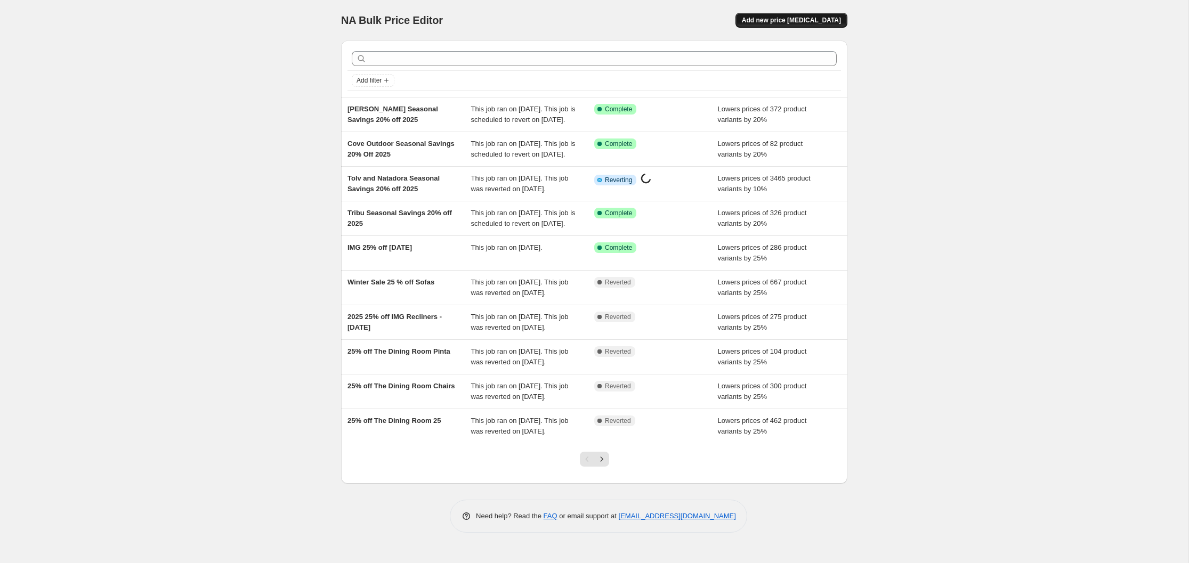
click at [808, 20] on span "Add new price [MEDICAL_DATA]" at bounding box center [791, 20] width 99 height 9
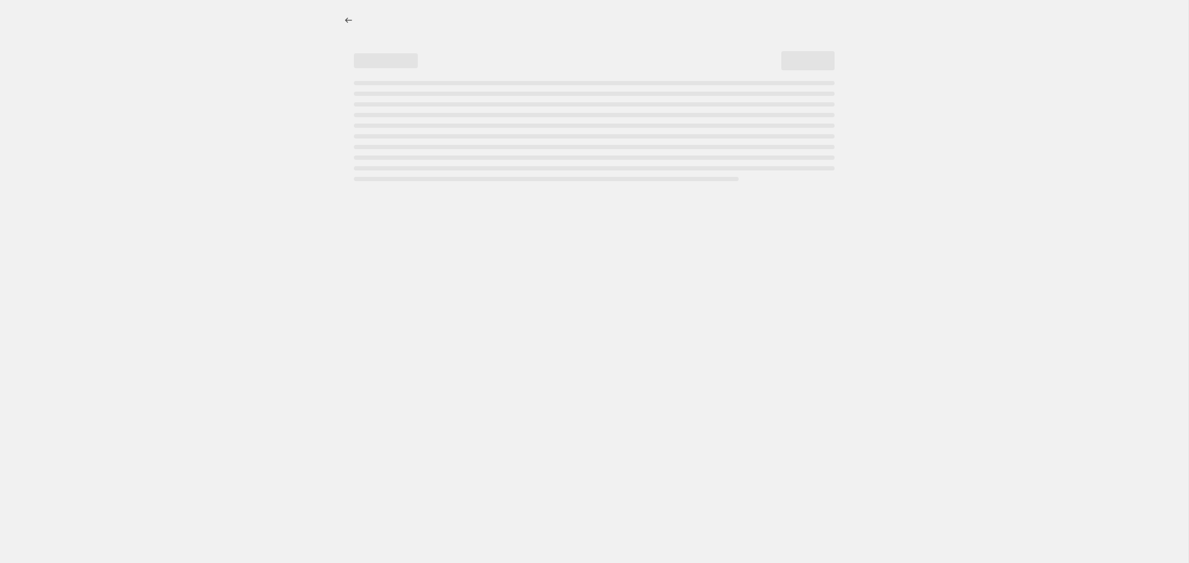
select select "percentage"
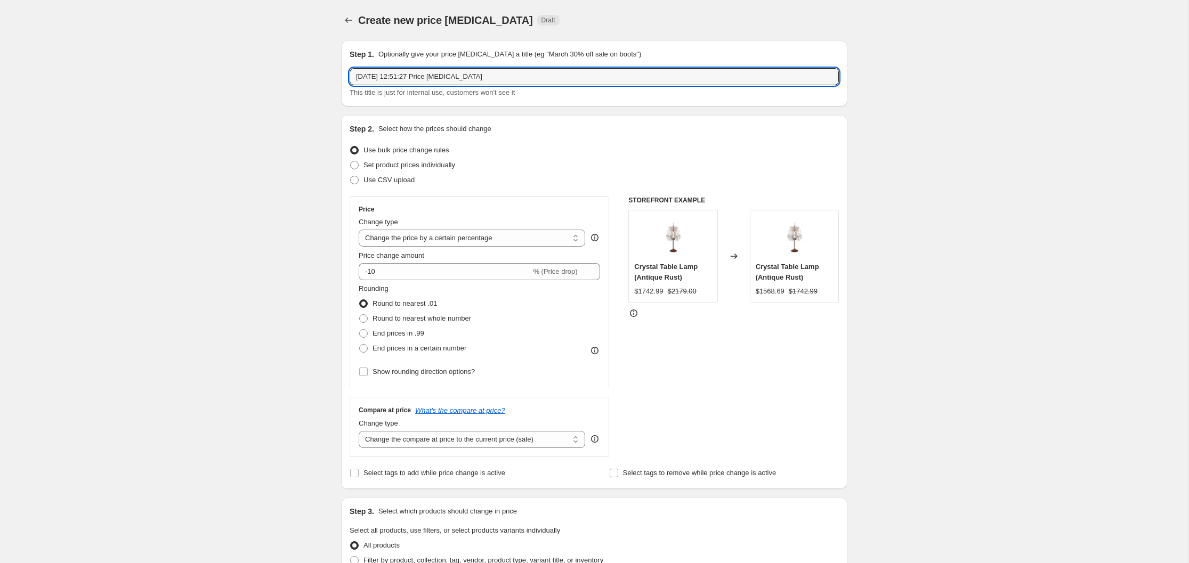
drag, startPoint x: 505, startPoint y: 75, endPoint x: 345, endPoint y: 74, distance: 159.3
click at [346, 74] on div "Step 1. Optionally give your price [MEDICAL_DATA] a title (eg "March 30% off sa…" at bounding box center [594, 73] width 506 height 66
type input "Tolv Seasonal Savings 20% Off 2025"
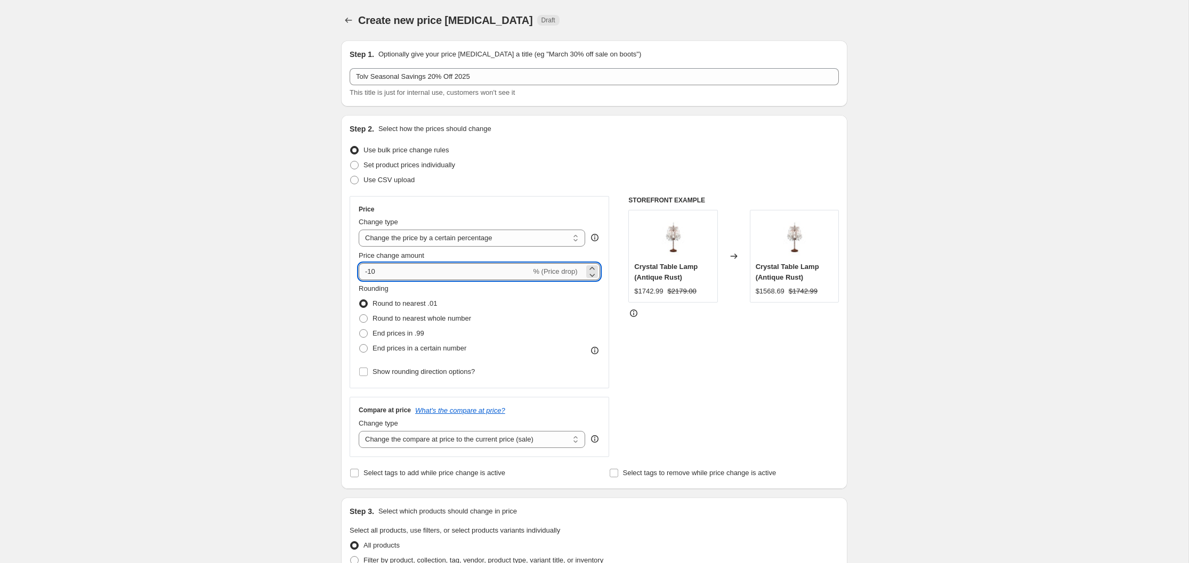
click at [372, 272] on input "-10" at bounding box center [445, 271] width 172 height 17
type input "-20"
click at [363, 332] on span at bounding box center [363, 333] width 9 height 9
click at [360, 330] on input "End prices in .99" at bounding box center [359, 329] width 1 height 1
radio input "true"
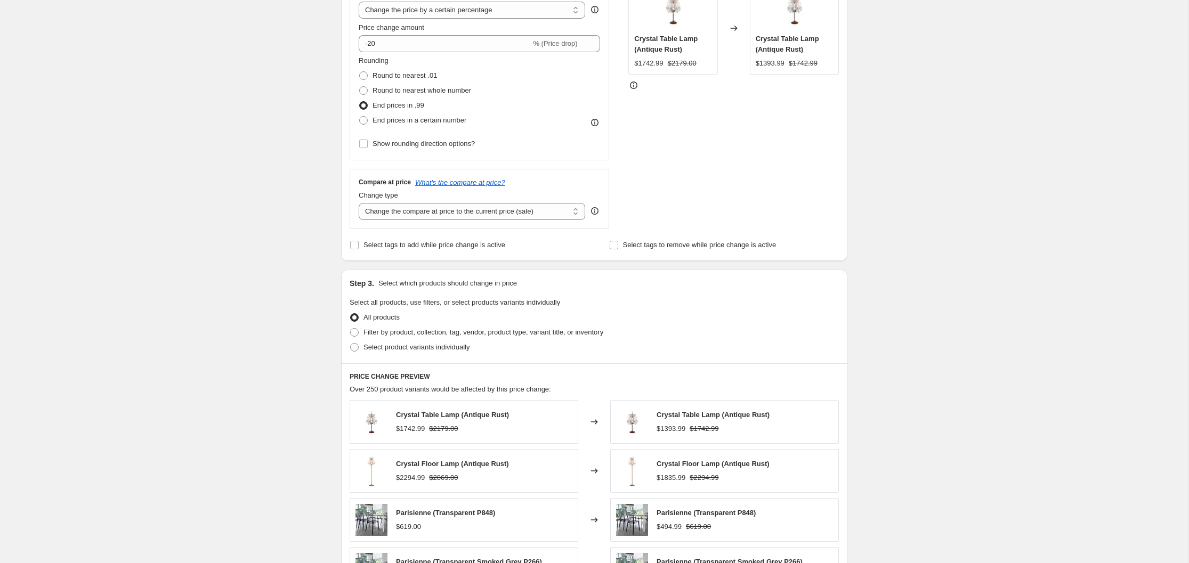
scroll to position [242, 0]
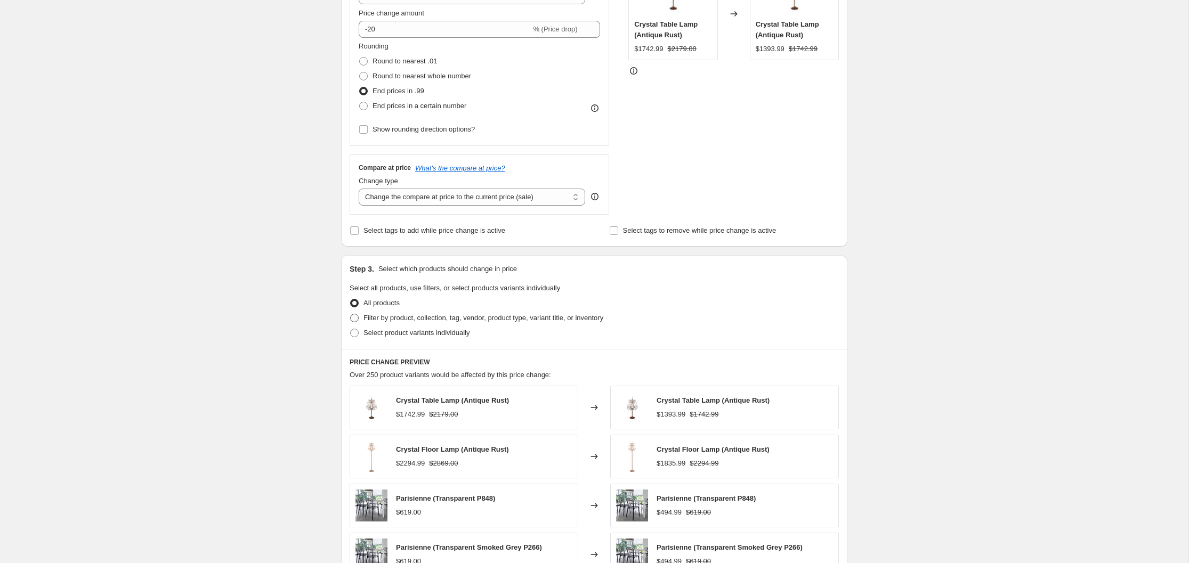
click at [354, 318] on span at bounding box center [354, 318] width 9 height 9
click at [351, 314] on input "Filter by product, collection, tag, vendor, product type, variant title, or inv…" at bounding box center [350, 314] width 1 height 1
radio input "true"
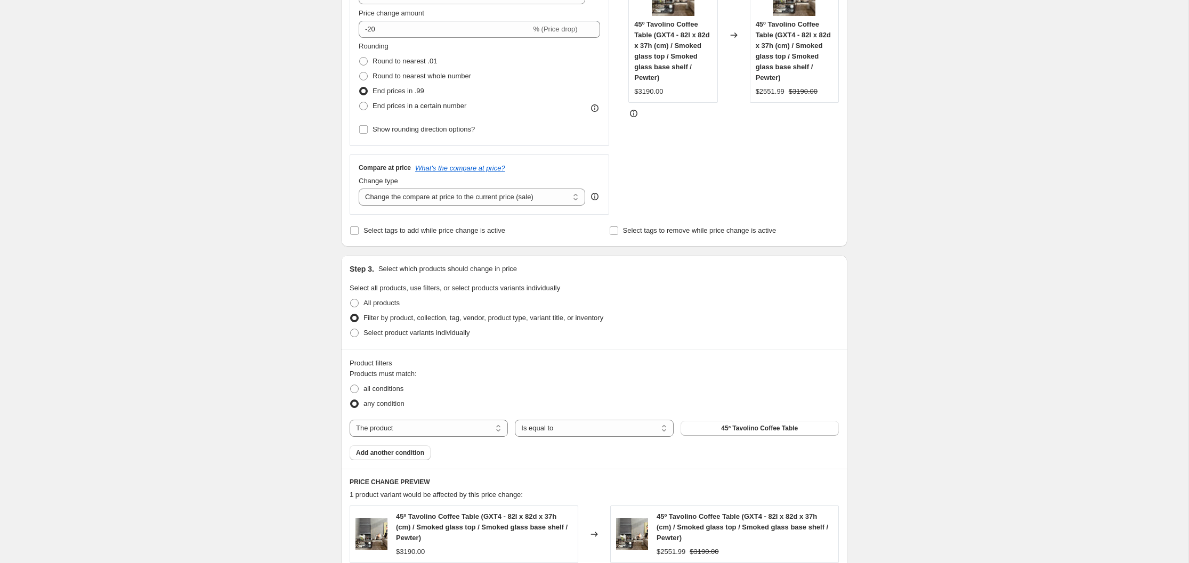
scroll to position [440, 0]
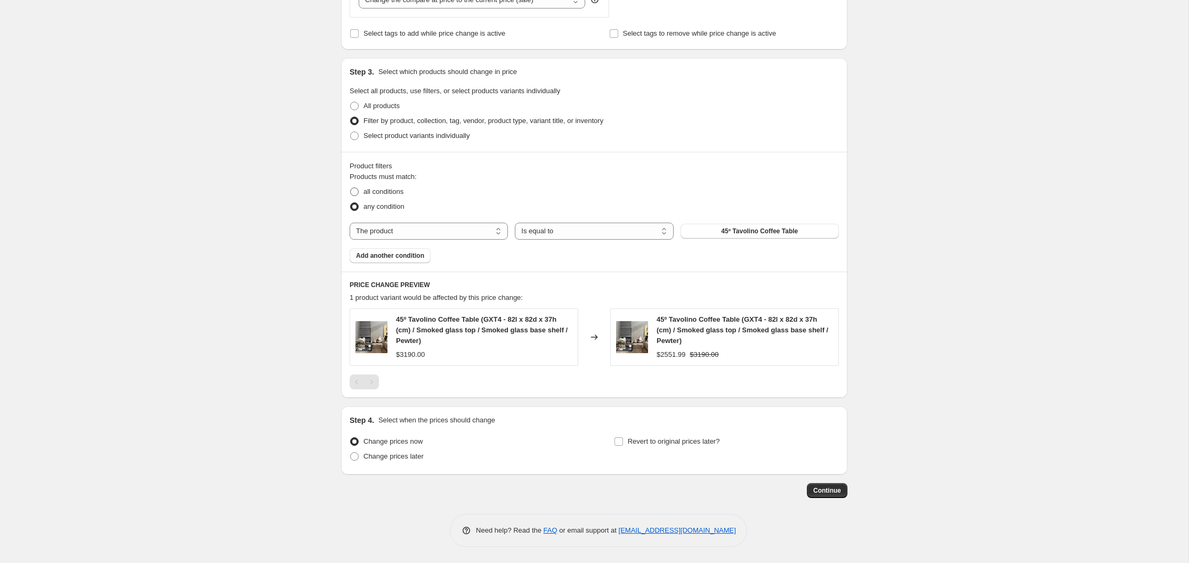
click at [356, 189] on span at bounding box center [354, 192] width 9 height 9
click at [351, 188] on input "all conditions" at bounding box center [350, 188] width 1 height 1
radio input "true"
click at [501, 230] on select "The product The product's collection The product's tag The product's vendor The…" at bounding box center [429, 231] width 158 height 17
select select "vendor"
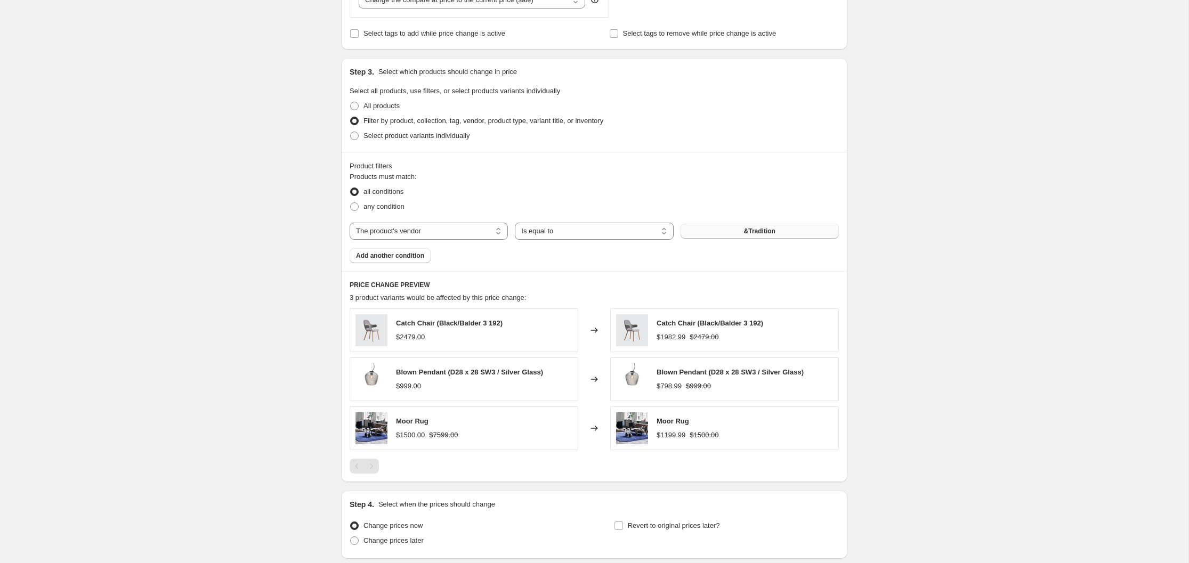
click at [760, 233] on span "&Tradition" at bounding box center [759, 231] width 31 height 9
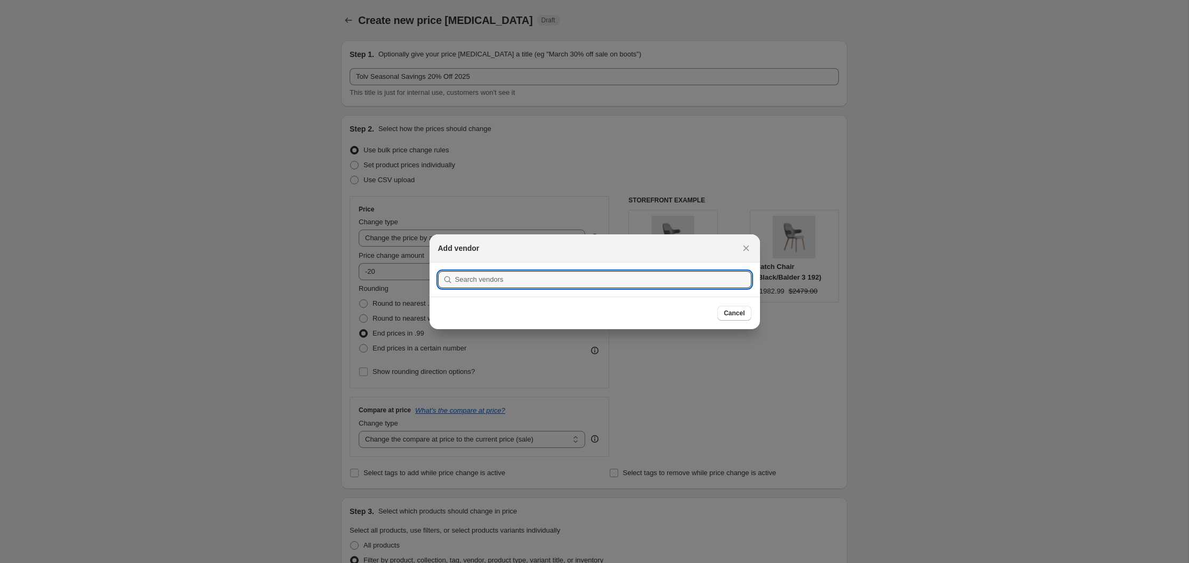
scroll to position [0, 0]
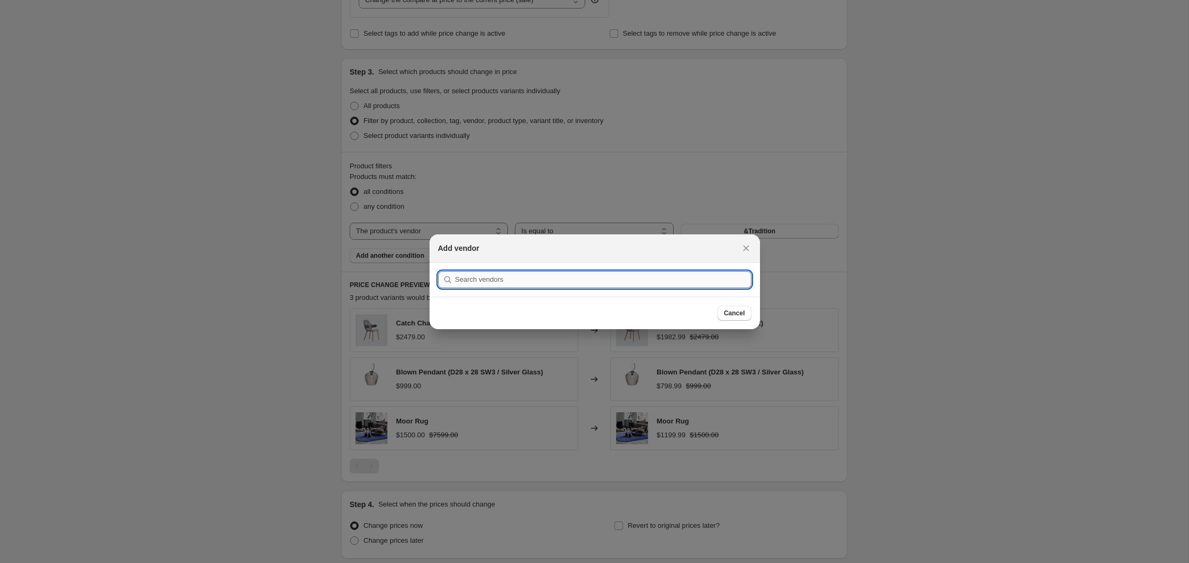
click at [519, 280] on input ":r150:" at bounding box center [603, 279] width 296 height 17
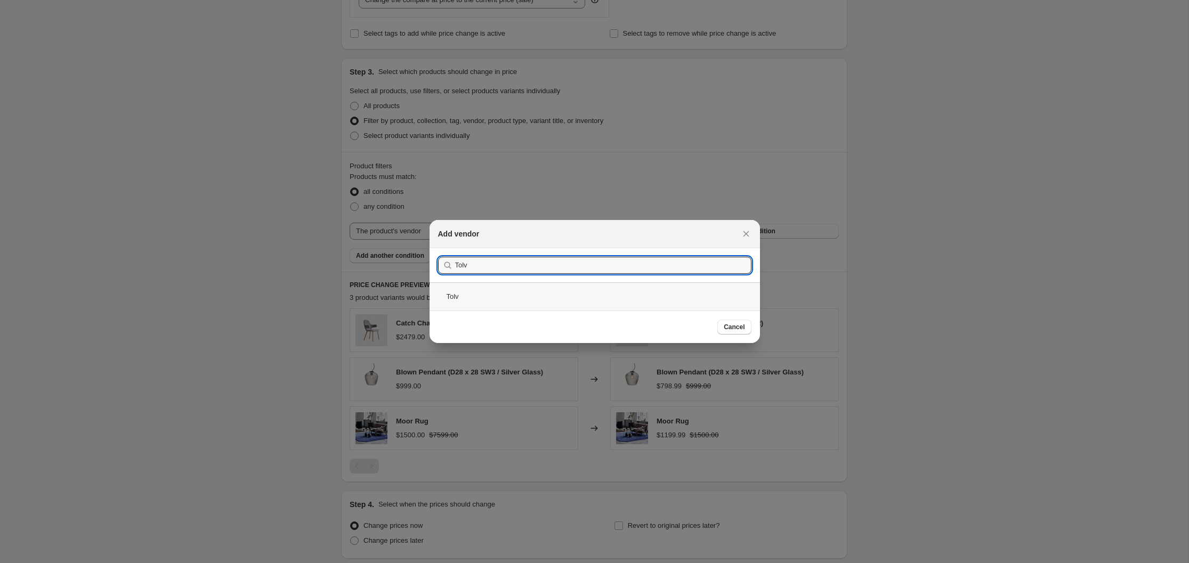
type input "Tolv"
click at [458, 297] on div "Tolv" at bounding box center [594, 296] width 330 height 28
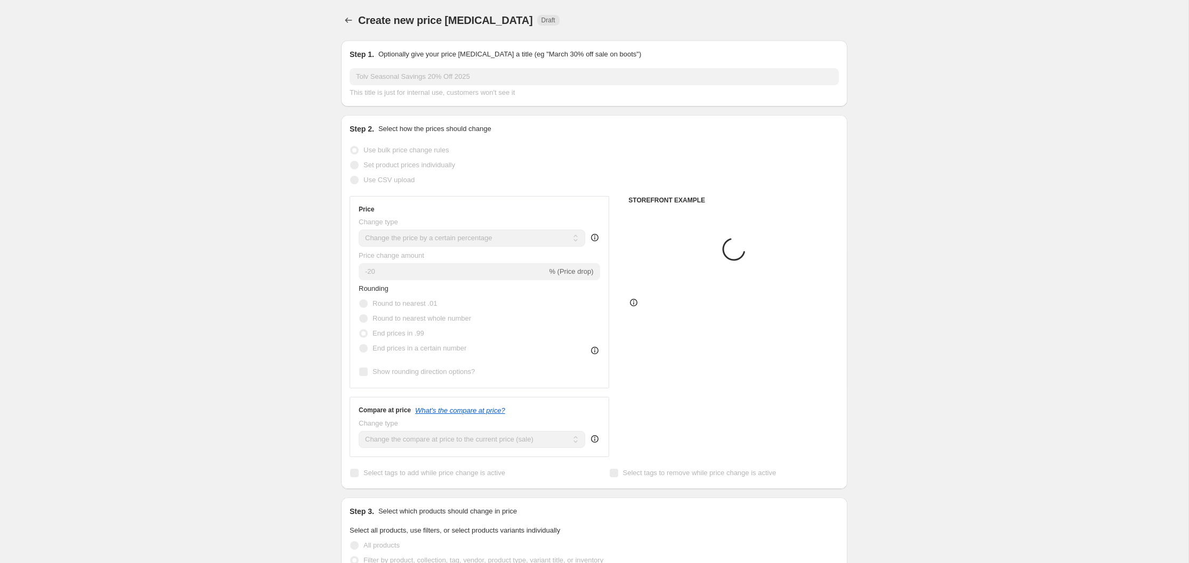
scroll to position [440, 0]
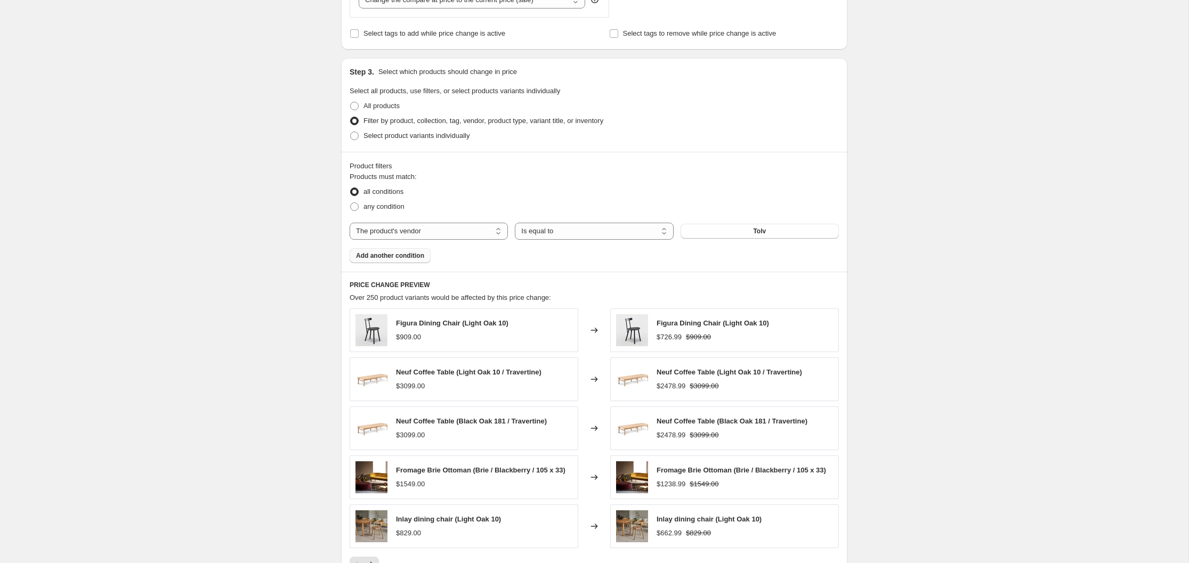
click at [411, 258] on span "Add another condition" at bounding box center [390, 256] width 68 height 9
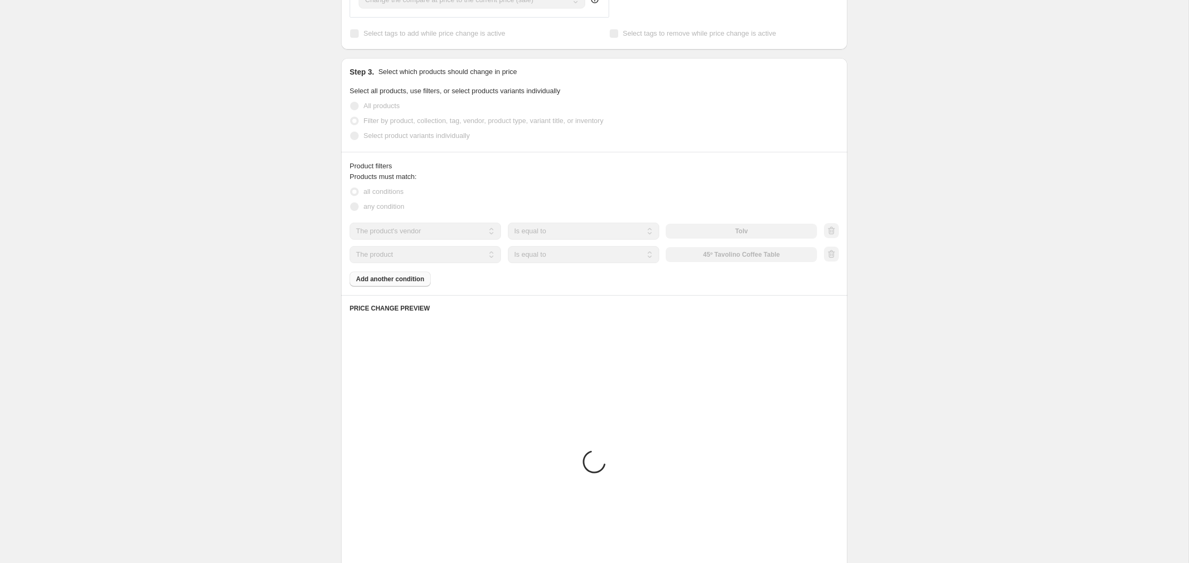
scroll to position [377, 0]
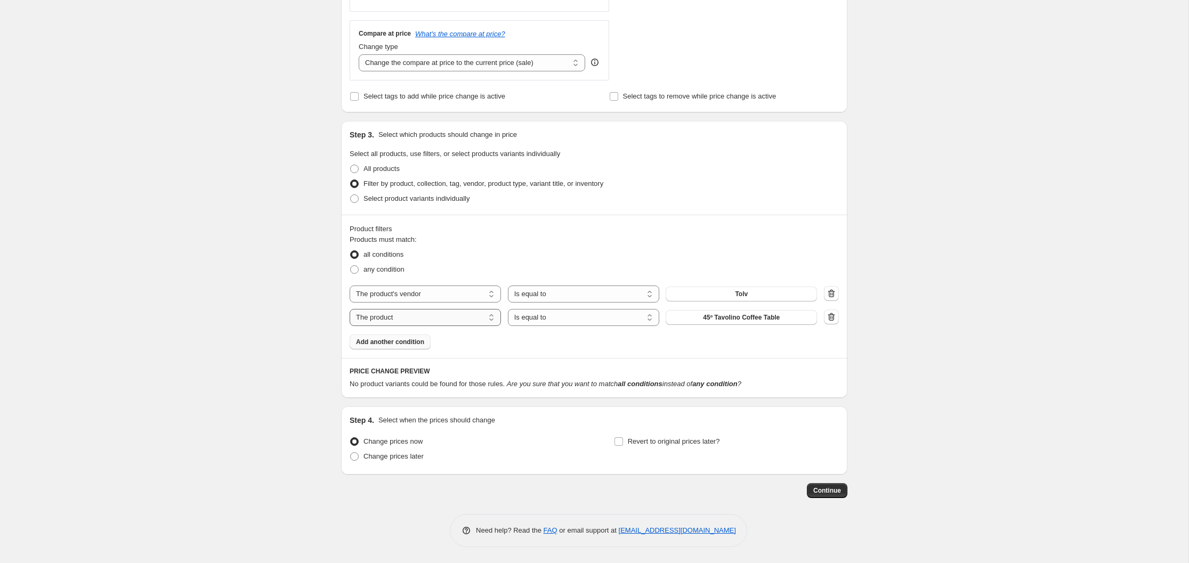
click at [491, 318] on select "The product The product's collection The product's tag The product's vendor The…" at bounding box center [425, 317] width 151 height 17
select select "product_status"
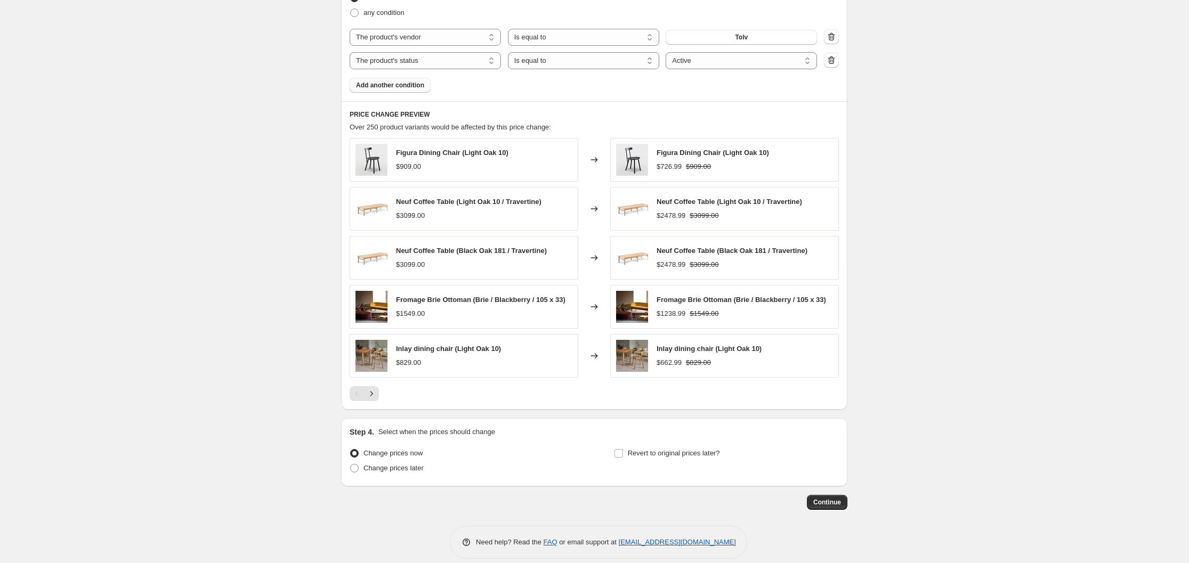
scroll to position [645, 0]
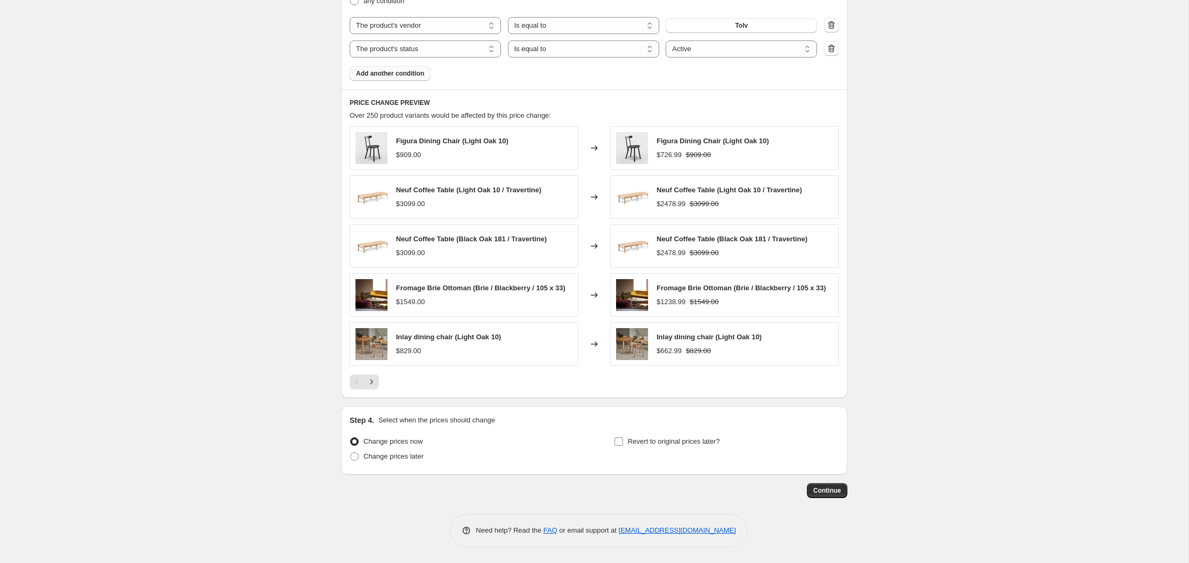
click at [618, 443] on input "Revert to original prices later?" at bounding box center [618, 441] width 9 height 9
checkbox input "true"
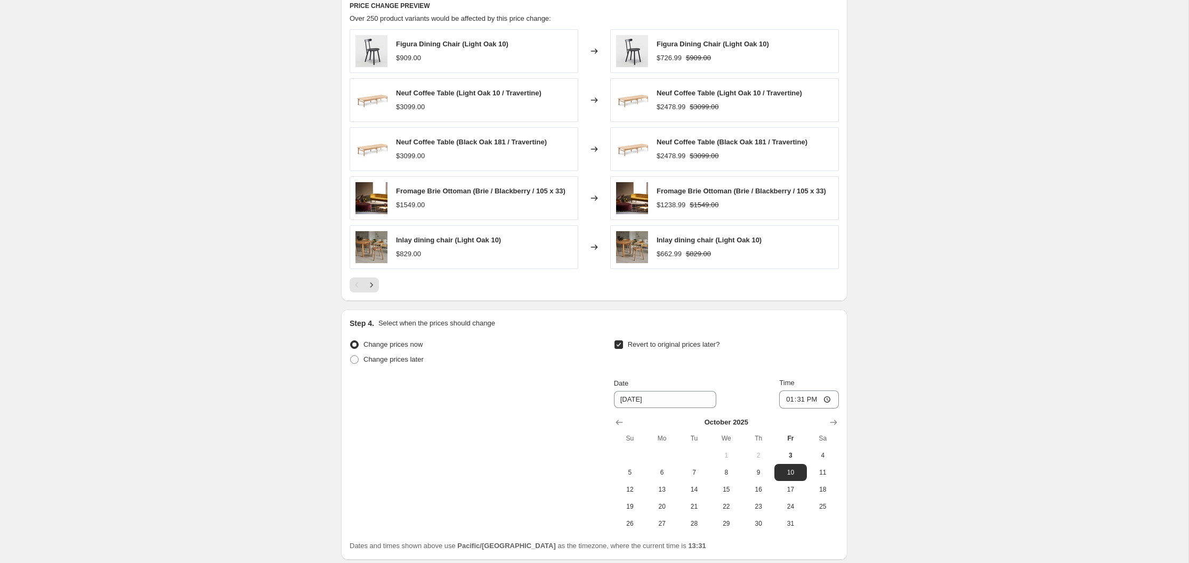
scroll to position [828, 0]
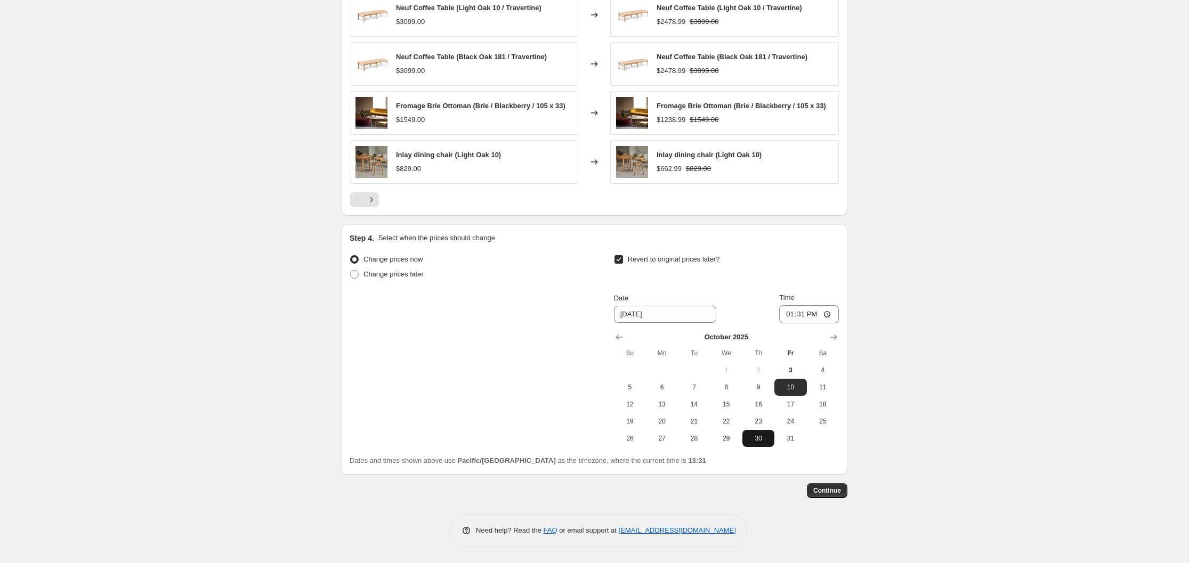
click at [759, 439] on span "30" at bounding box center [758, 438] width 23 height 9
type input "[DATE]"
click at [823, 491] on span "Continue" at bounding box center [827, 490] width 28 height 9
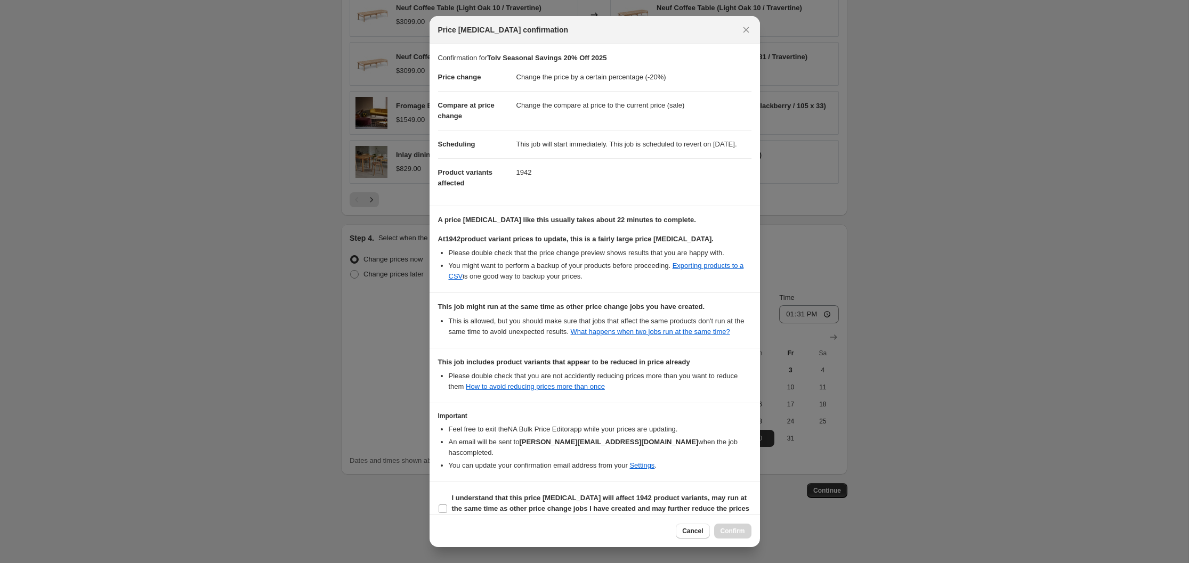
scroll to position [31, 0]
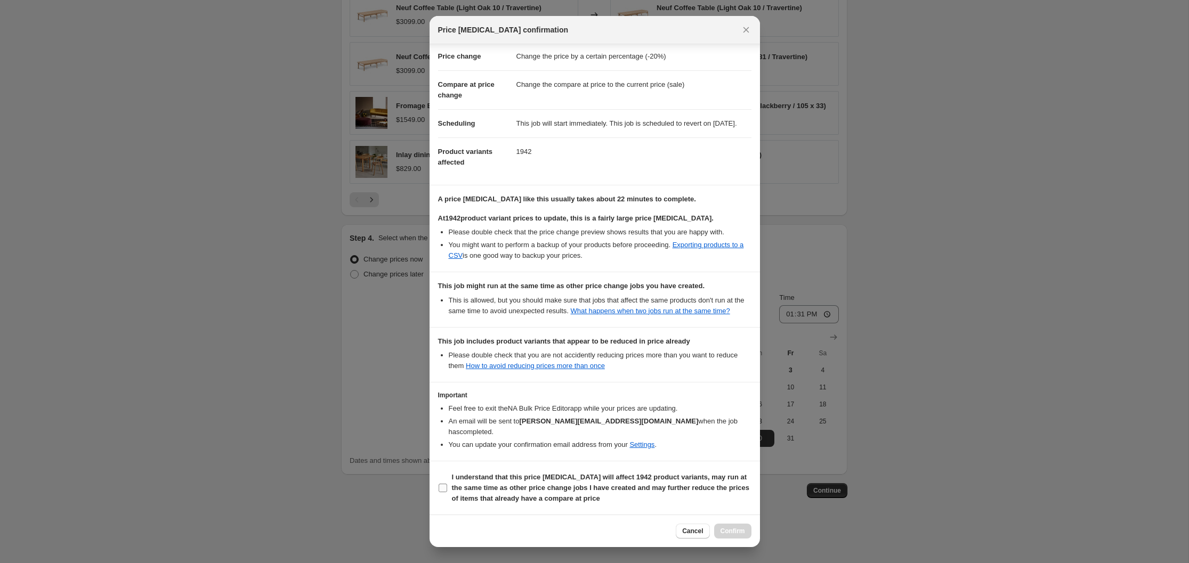
click at [443, 489] on input "I understand that this price [MEDICAL_DATA] will affect 1942 product variants, …" at bounding box center [443, 488] width 9 height 9
checkbox input "true"
click at [732, 532] on span "Confirm" at bounding box center [732, 531] width 25 height 9
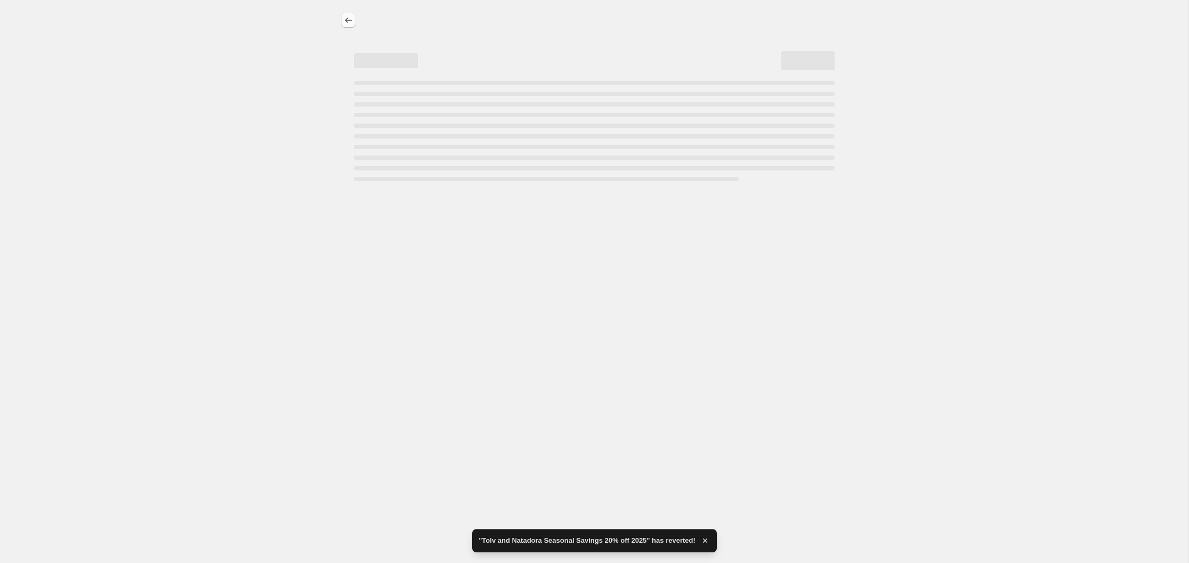
select select "percentage"
select select "vendor"
select select "product_status"
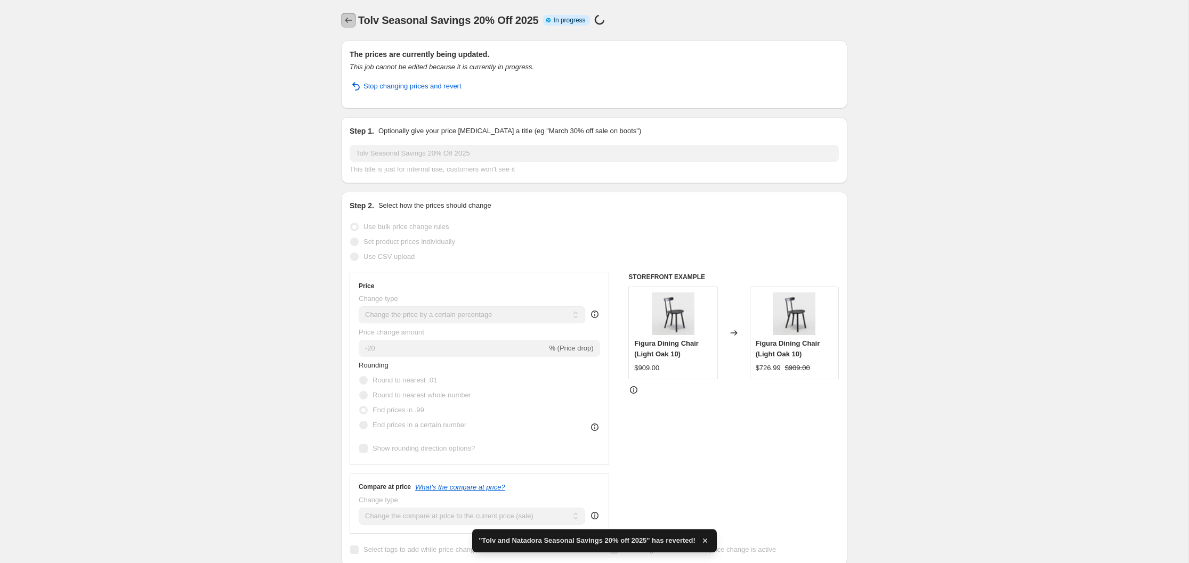
click at [350, 18] on icon "Price change jobs" at bounding box center [348, 20] width 11 height 11
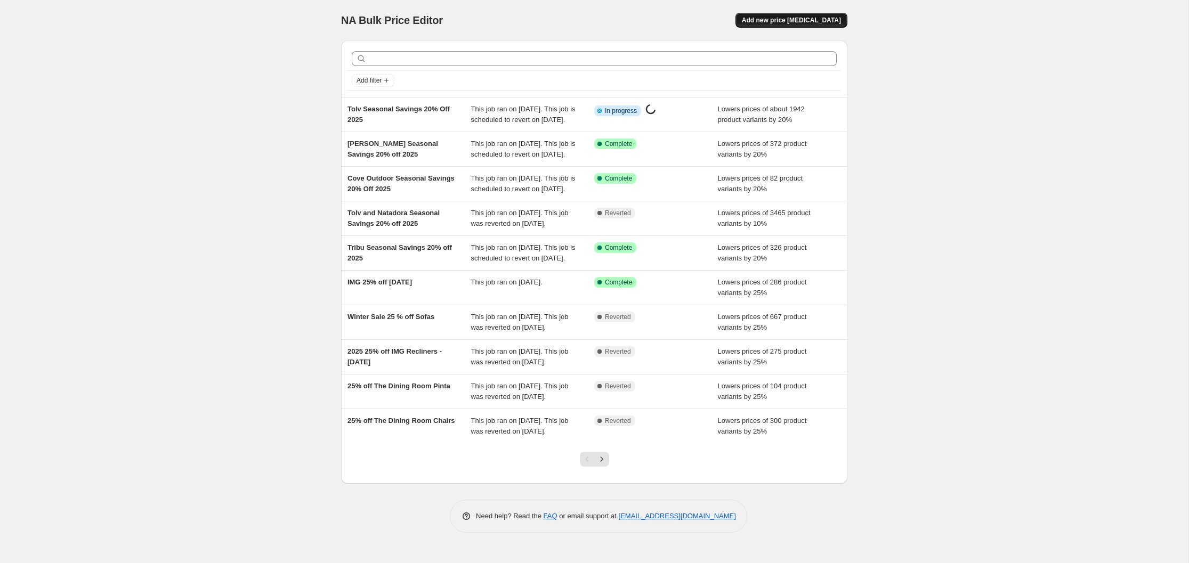
click at [804, 21] on span "Add new price [MEDICAL_DATA]" at bounding box center [791, 20] width 99 height 9
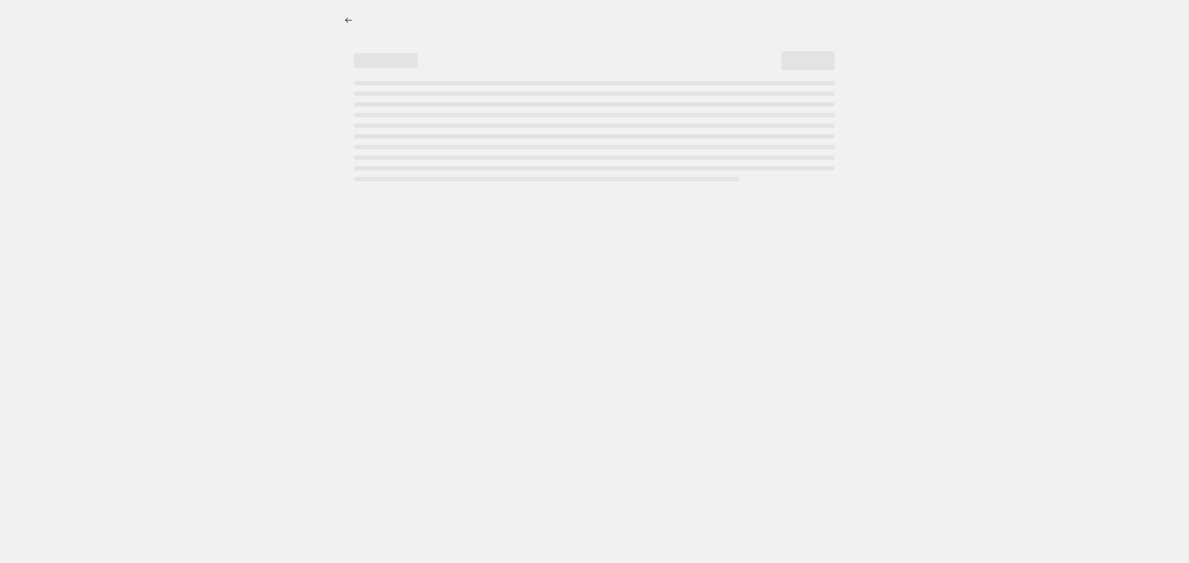
select select "percentage"
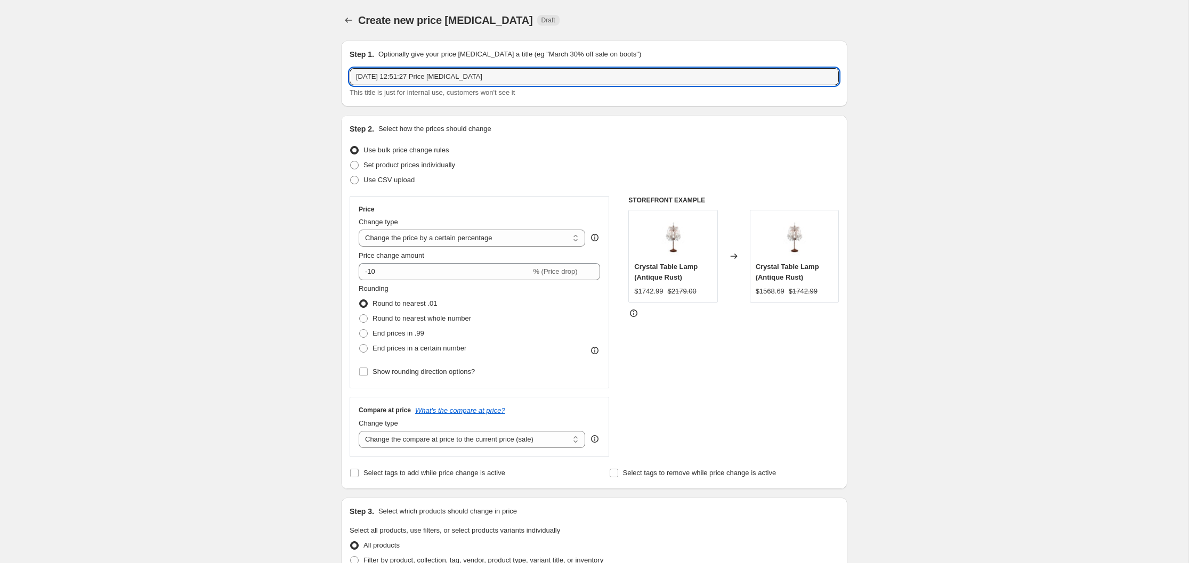
drag, startPoint x: 502, startPoint y: 78, endPoint x: 346, endPoint y: 78, distance: 156.7
click at [346, 78] on div "Step 1. Optionally give your price [MEDICAL_DATA] a title (eg "March 30% off sa…" at bounding box center [594, 73] width 506 height 66
type input "Natadora Seasonal Savings 20% Off 2025"
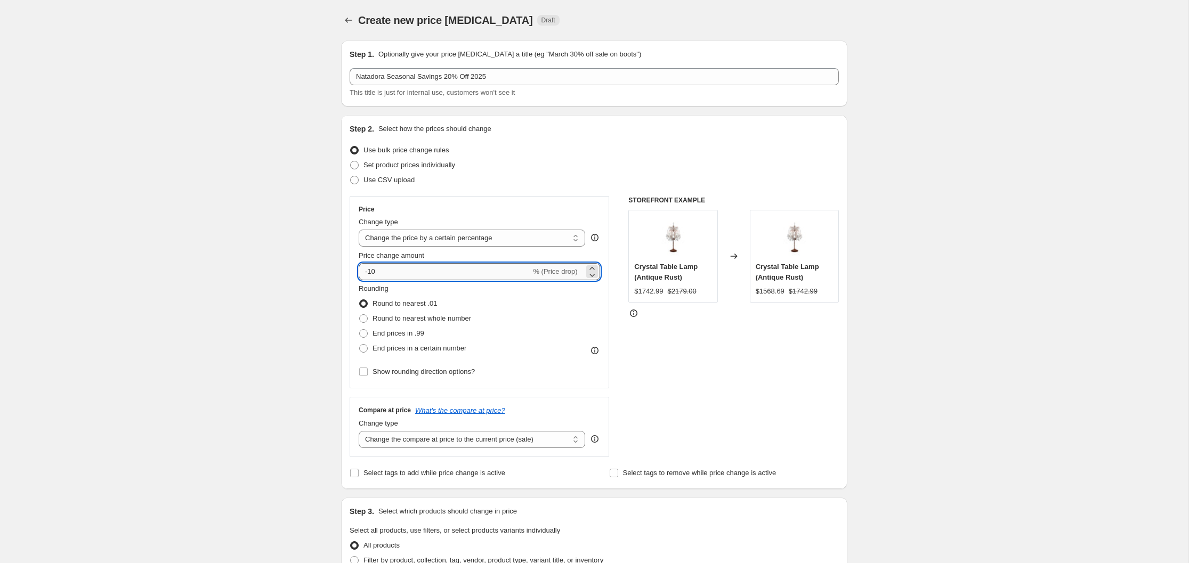
click at [372, 272] on input "-10" at bounding box center [445, 271] width 172 height 17
type input "-20"
click at [363, 333] on span at bounding box center [363, 333] width 9 height 9
click at [360, 330] on input "End prices in .99" at bounding box center [359, 329] width 1 height 1
radio input "true"
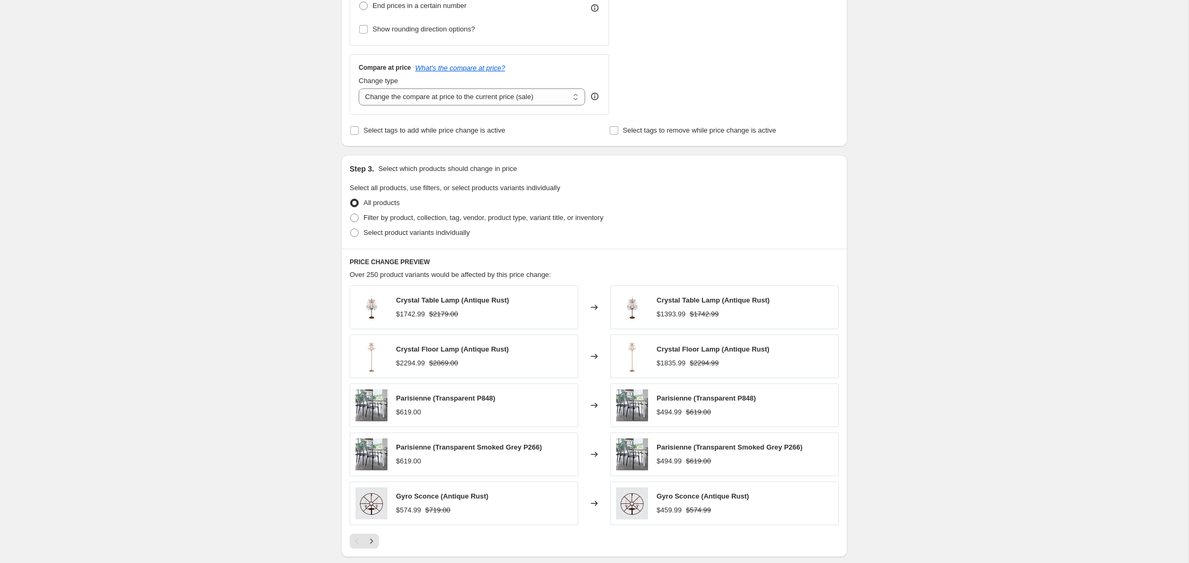
scroll to position [346, 0]
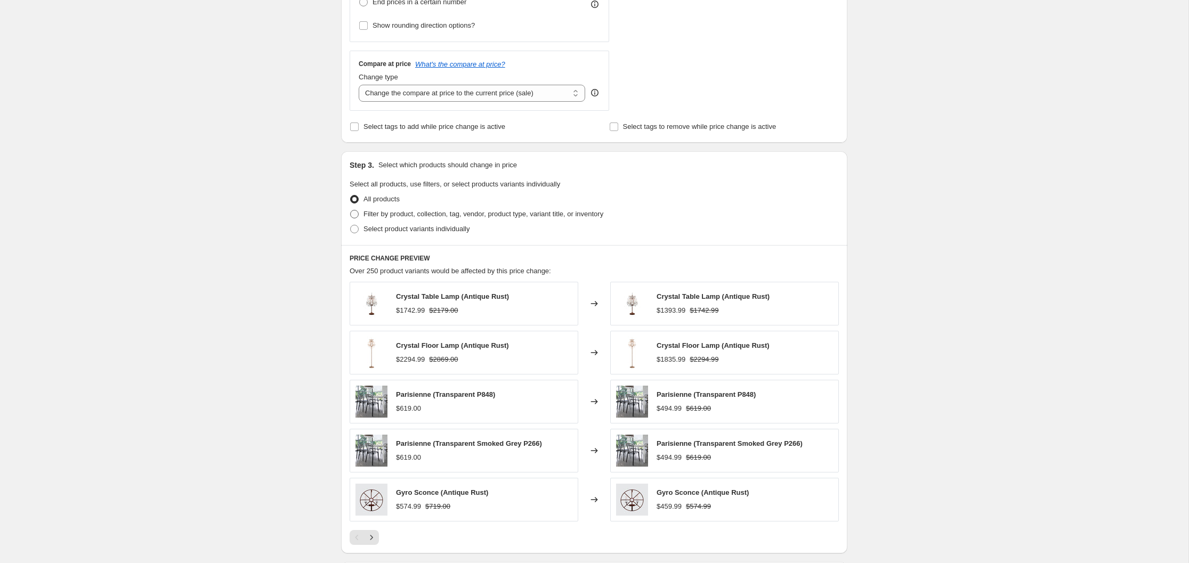
click at [355, 213] on span at bounding box center [354, 214] width 9 height 9
click at [351, 210] on input "Filter by product, collection, tag, vendor, product type, variant title, or inv…" at bounding box center [350, 210] width 1 height 1
radio input "true"
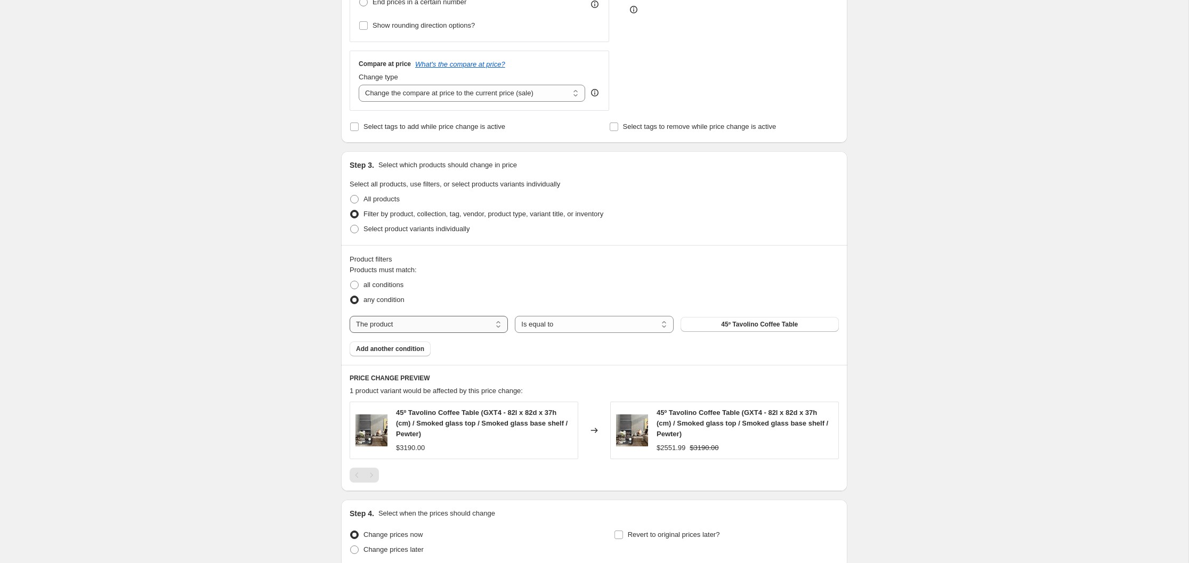
click at [498, 323] on select "The product The product's collection The product's tag The product's vendor The…" at bounding box center [429, 324] width 158 height 17
select select "vendor"
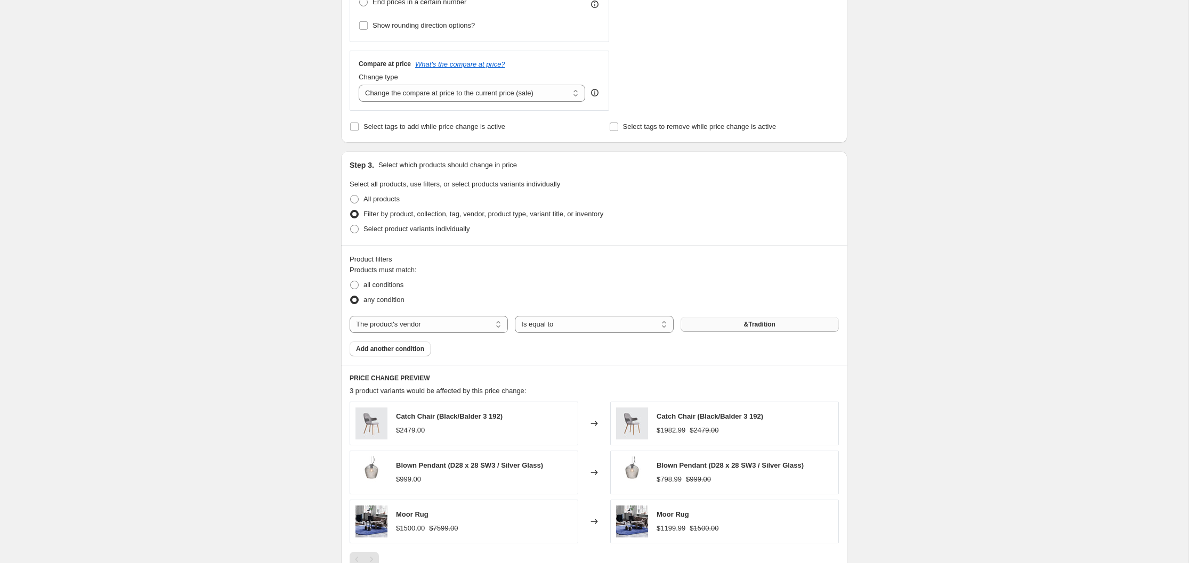
click at [764, 323] on span "&Tradition" at bounding box center [759, 324] width 31 height 9
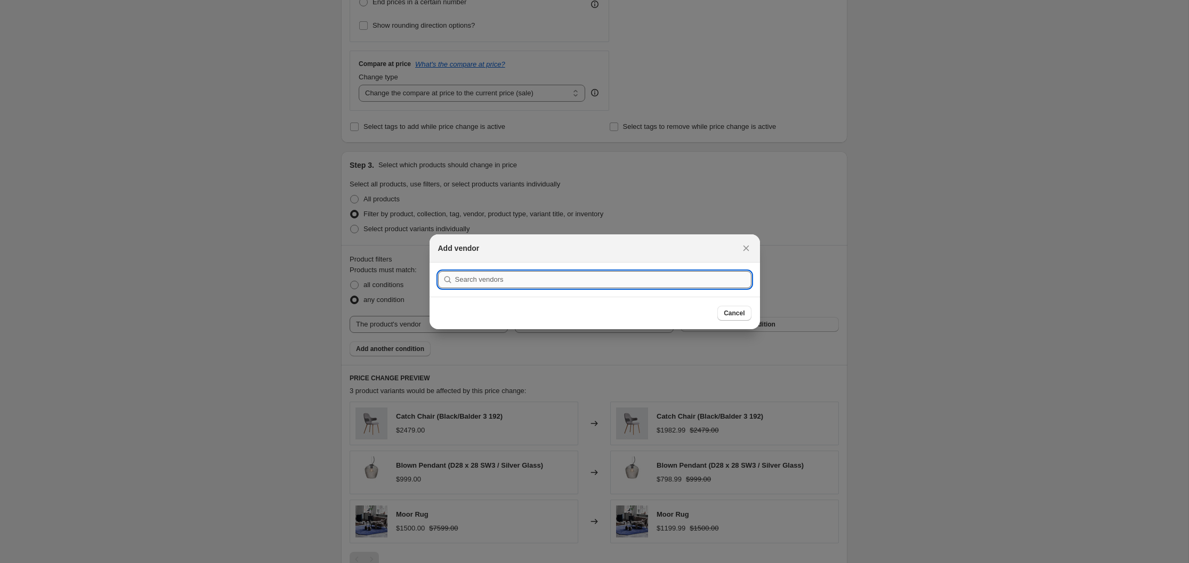
click at [578, 278] on input ":r19f:" at bounding box center [603, 279] width 296 height 17
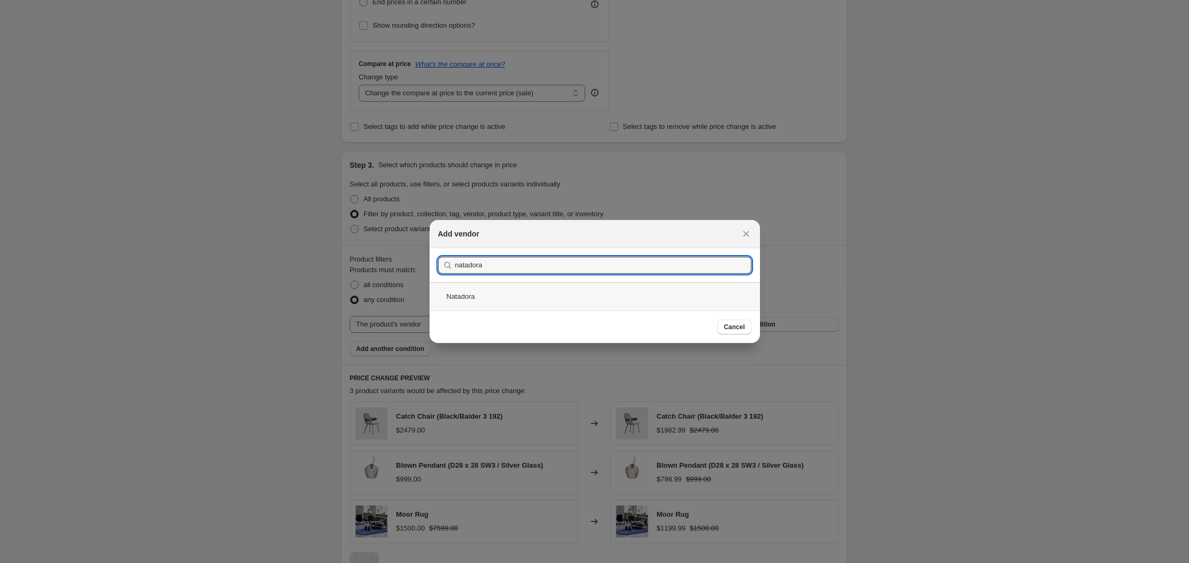
type input "natadora"
click at [468, 297] on div "Natadora" at bounding box center [594, 296] width 330 height 28
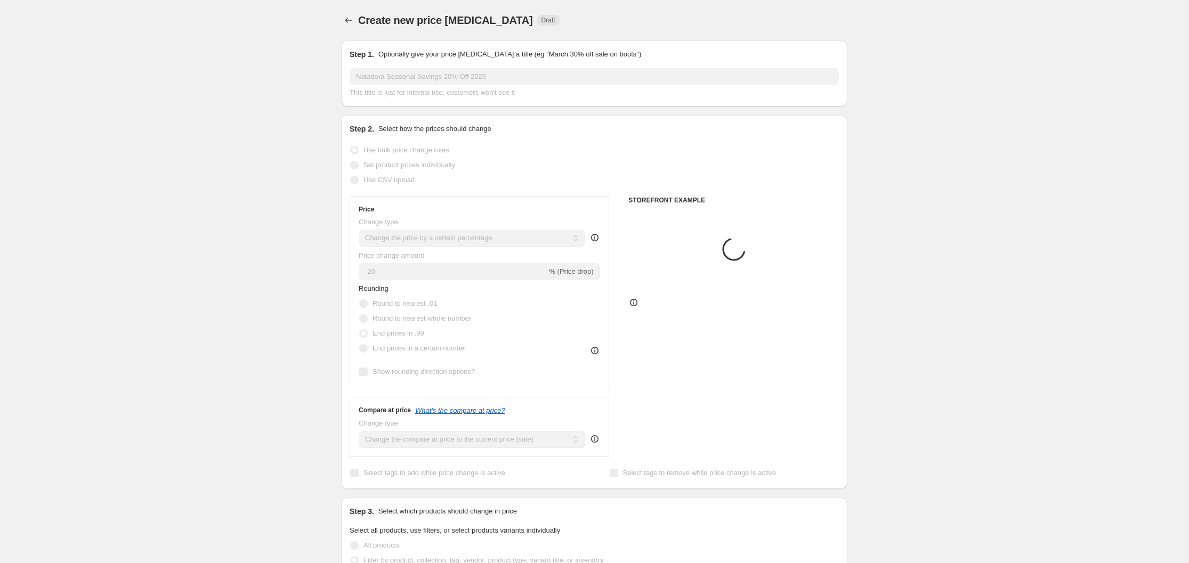
scroll to position [346, 0]
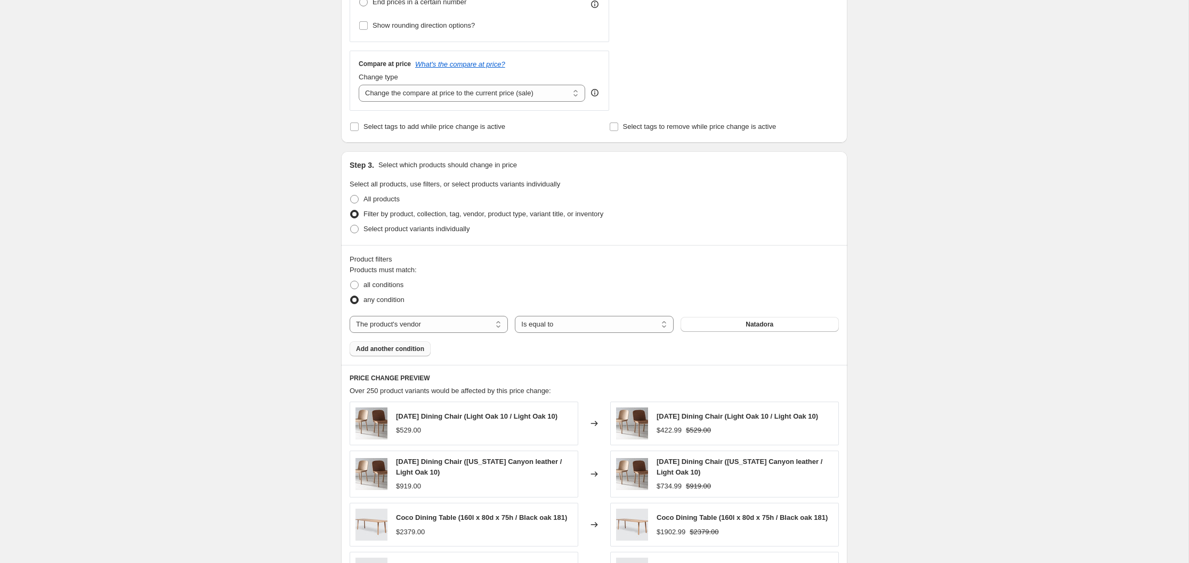
click at [369, 348] on span "Add another condition" at bounding box center [390, 349] width 68 height 9
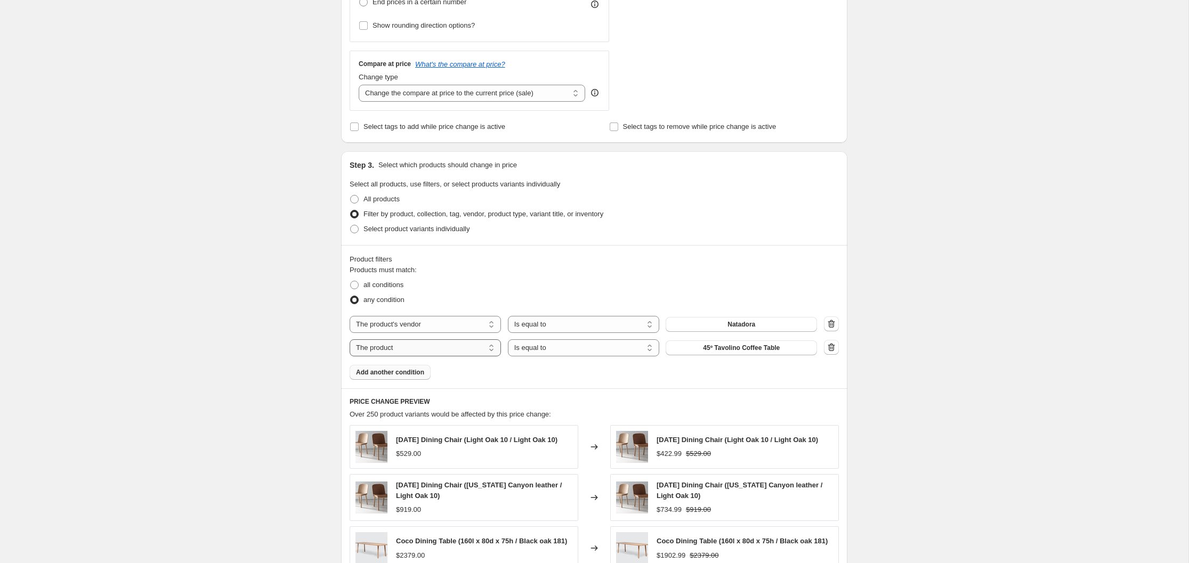
click at [489, 349] on select "The product The product's collection The product's tag The product's vendor The…" at bounding box center [425, 347] width 151 height 17
select select "product_status"
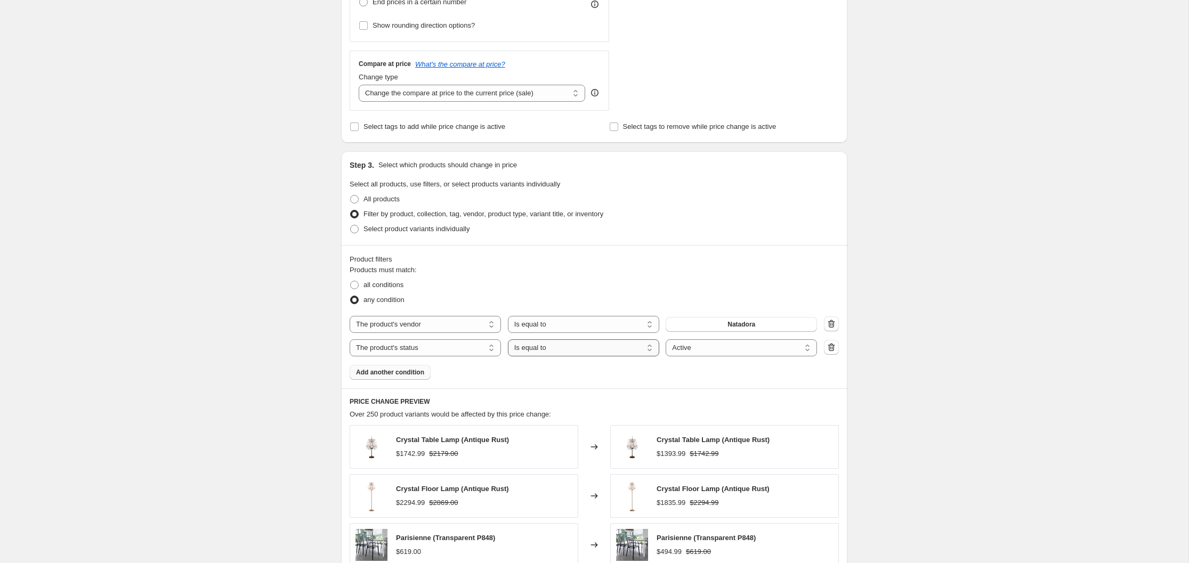
click at [652, 347] on select "Is equal to Is not equal to" at bounding box center [583, 347] width 151 height 17
click at [508, 339] on select "Is equal to Is not equal to" at bounding box center [583, 347] width 151 height 17
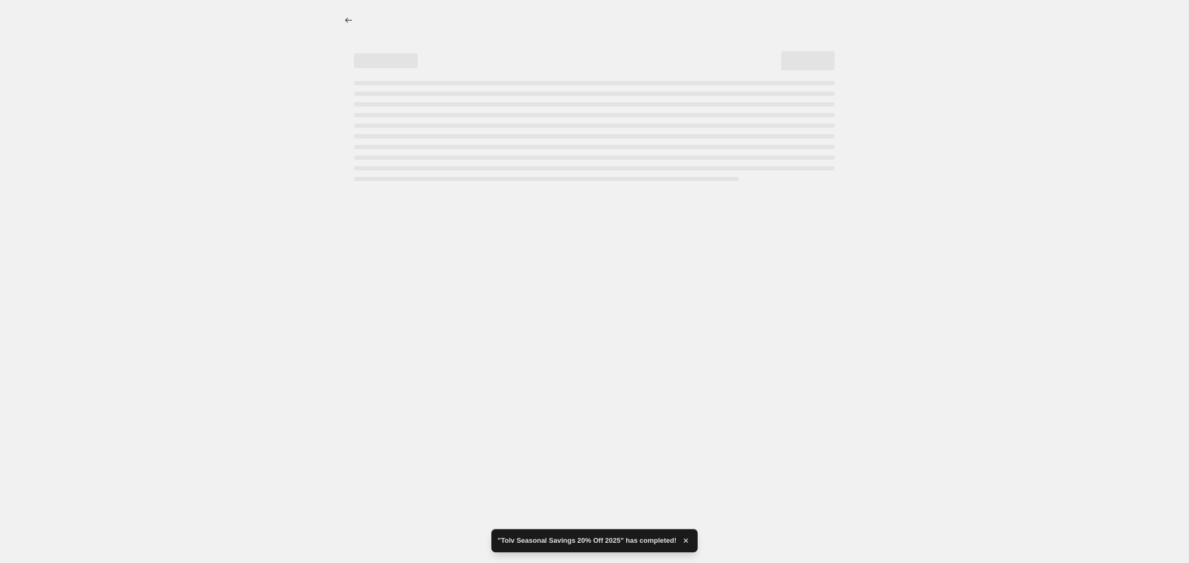
scroll to position [0, 0]
select select "percentage"
select select "vendor"
select select "product_status"
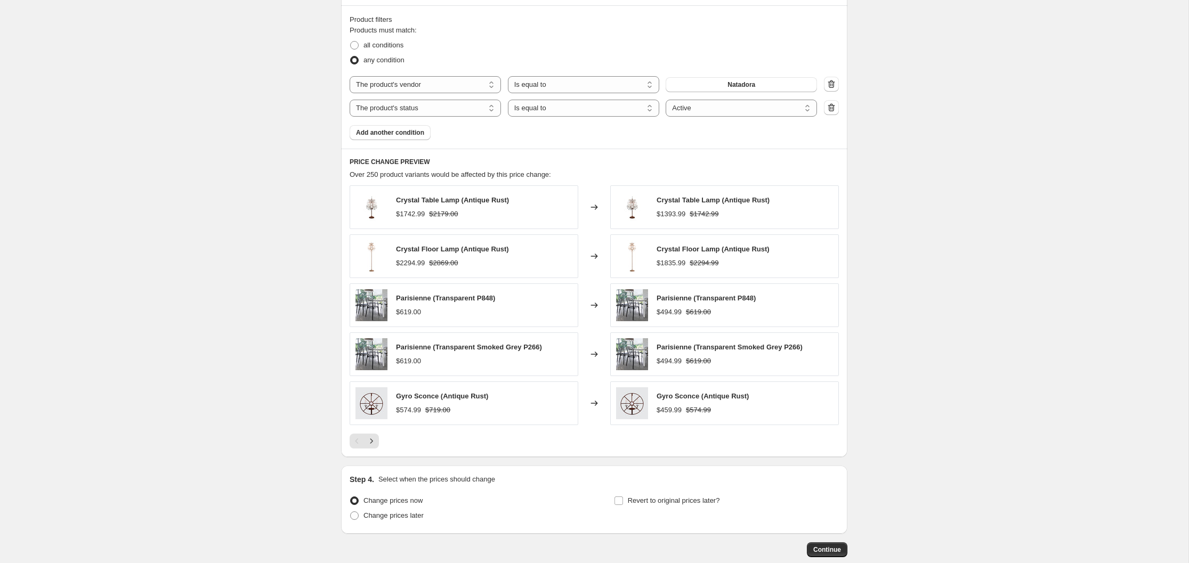
scroll to position [645, 0]
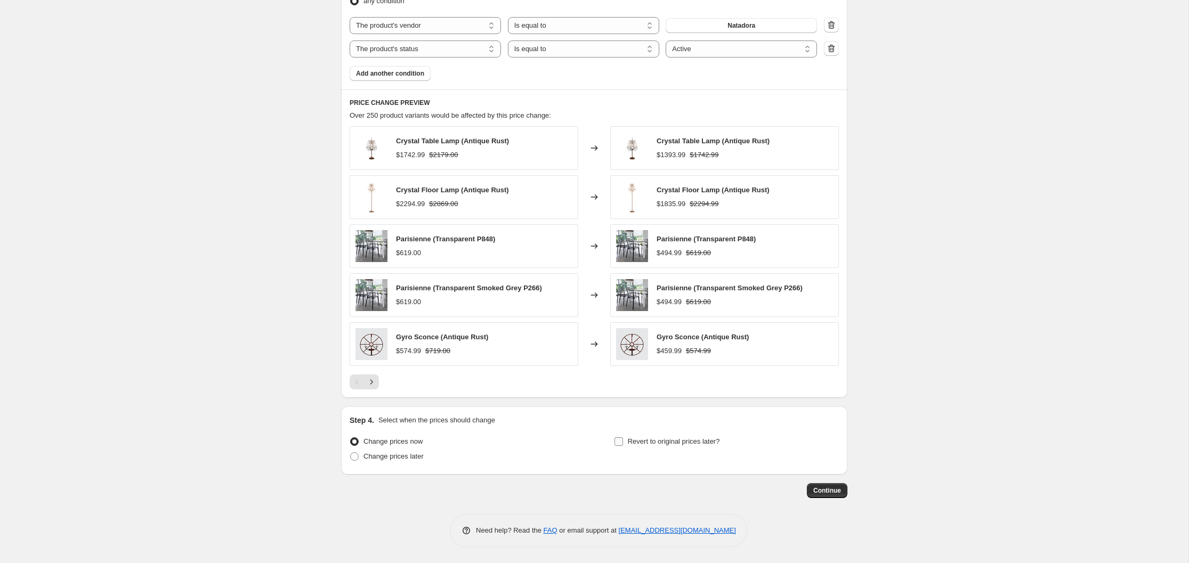
click at [619, 442] on input "Revert to original prices later?" at bounding box center [618, 441] width 9 height 9
checkbox input "true"
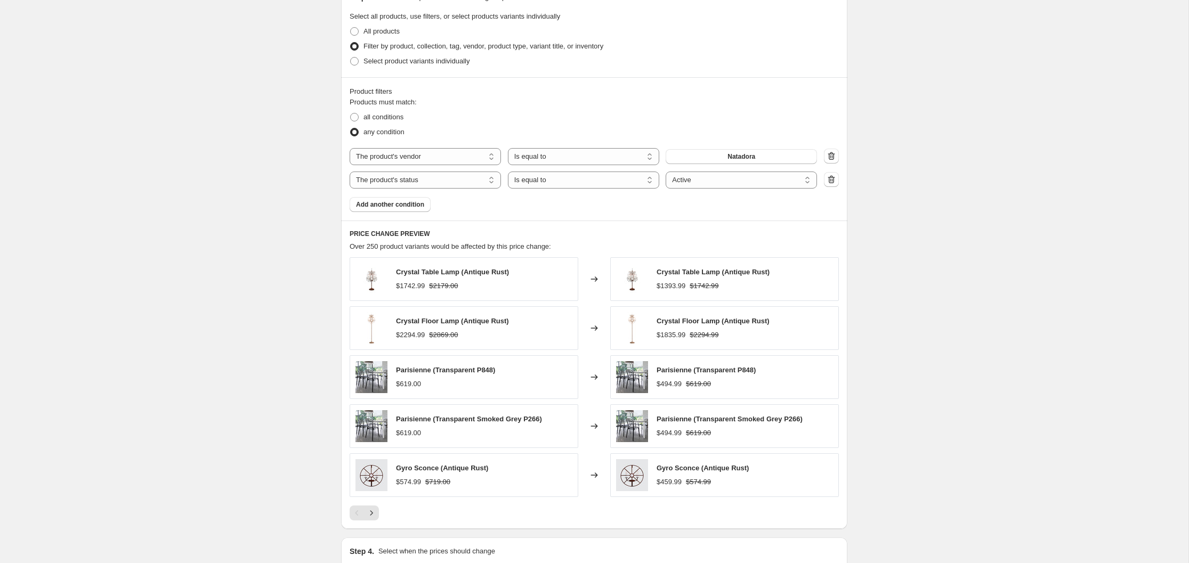
scroll to position [515, 0]
click at [354, 116] on span at bounding box center [354, 116] width 9 height 9
click at [351, 112] on input "all conditions" at bounding box center [350, 112] width 1 height 1
radio input "true"
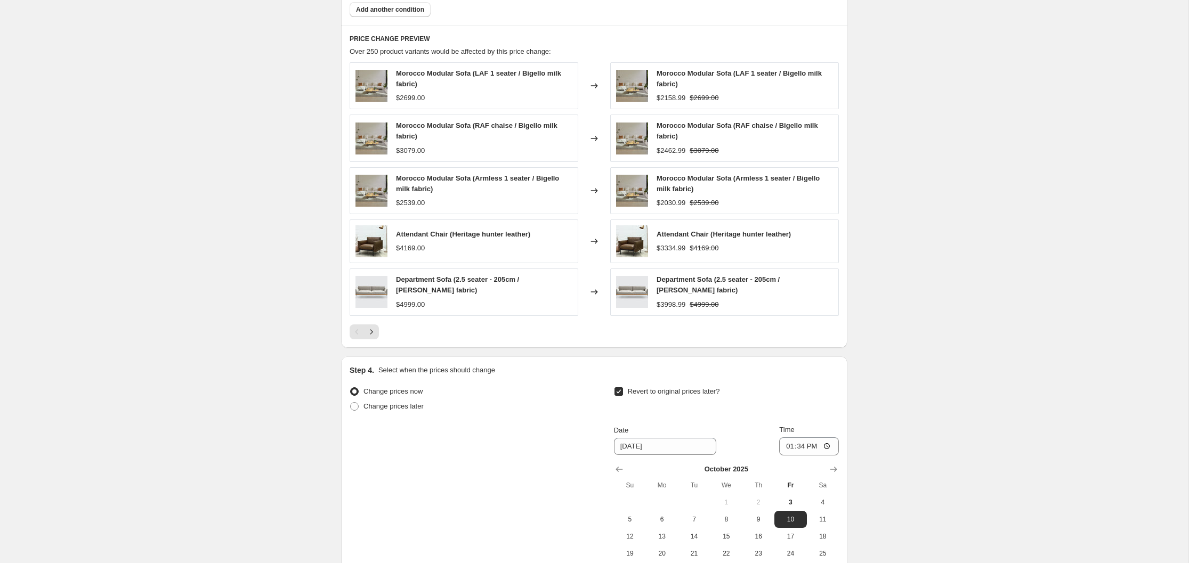
scroll to position [841, 0]
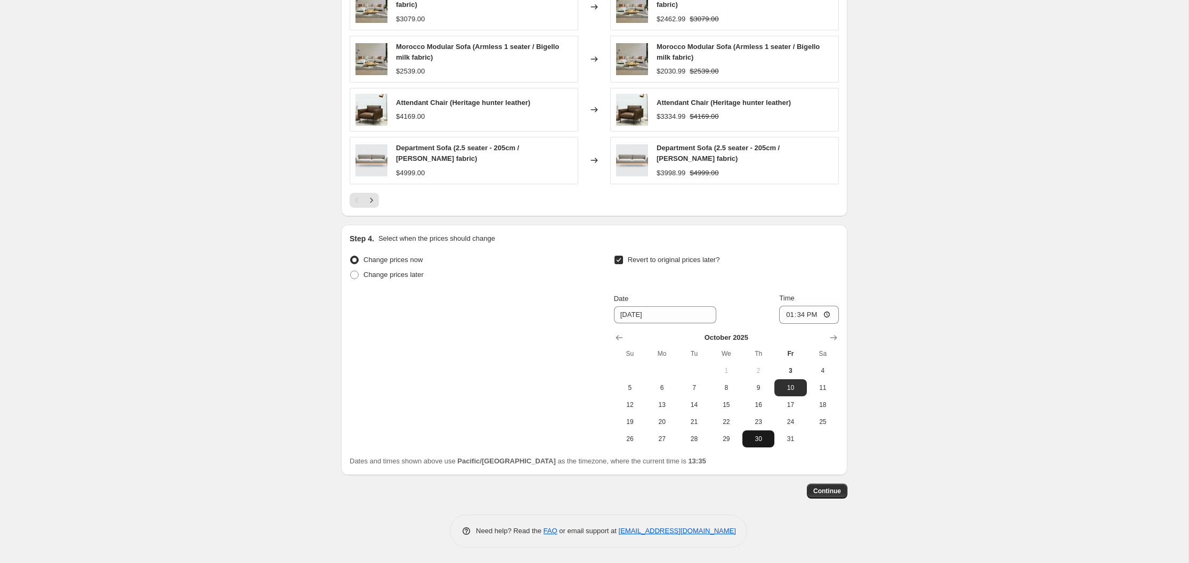
click at [758, 436] on span "30" at bounding box center [758, 439] width 23 height 9
type input "[DATE]"
click at [825, 492] on span "Continue" at bounding box center [827, 491] width 28 height 9
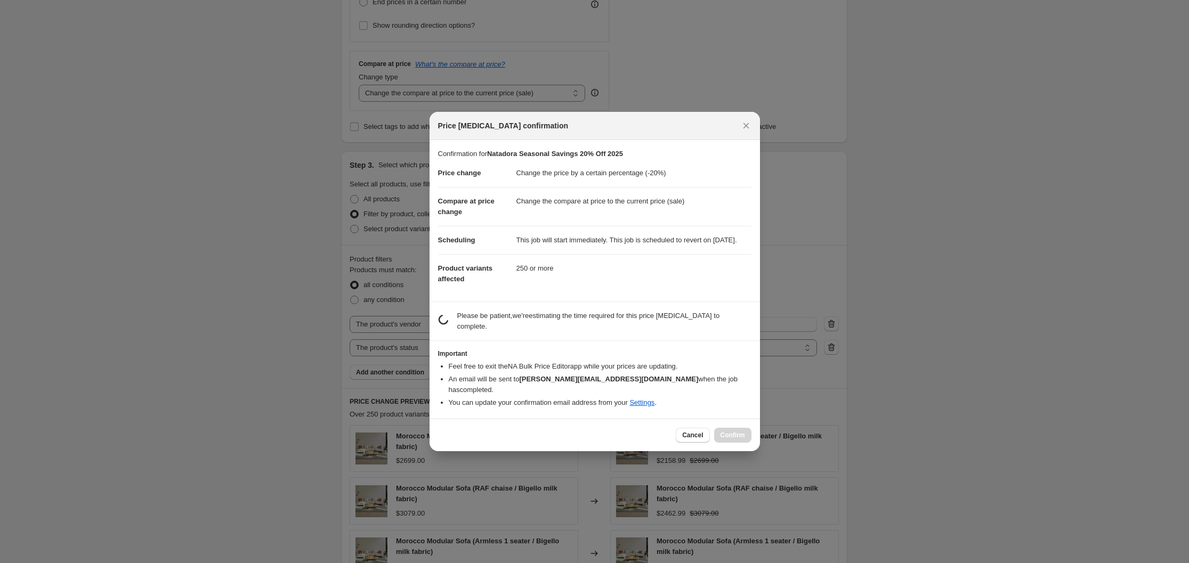
scroll to position [0, 0]
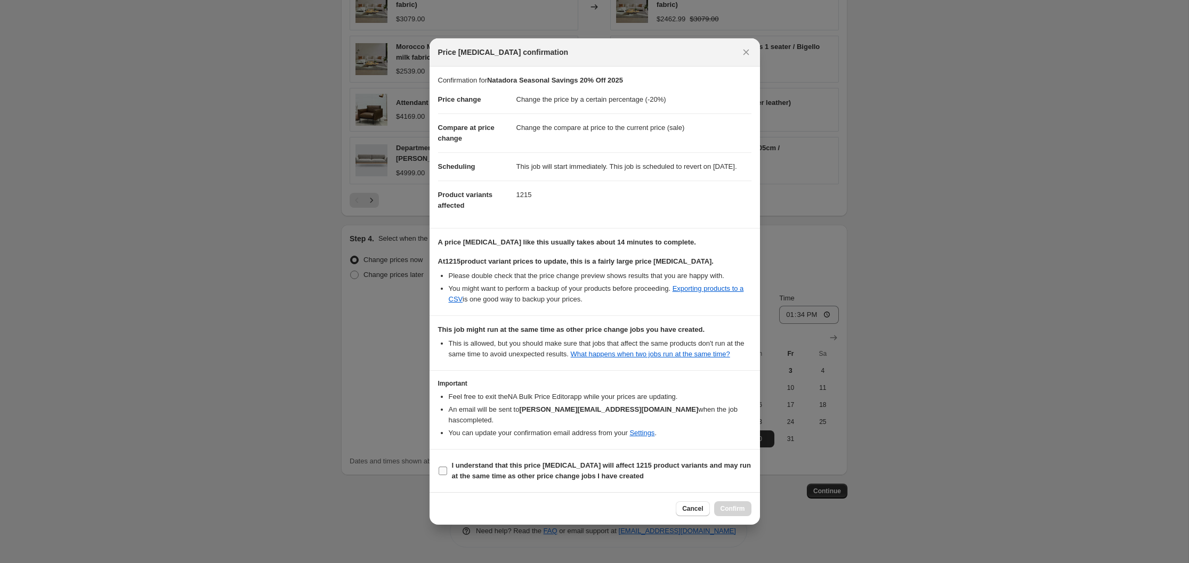
click at [442, 475] on input "I understand that this price [MEDICAL_DATA] will affect 1215 product variants a…" at bounding box center [443, 471] width 9 height 9
checkbox input "true"
click at [729, 513] on span "Confirm" at bounding box center [732, 509] width 25 height 9
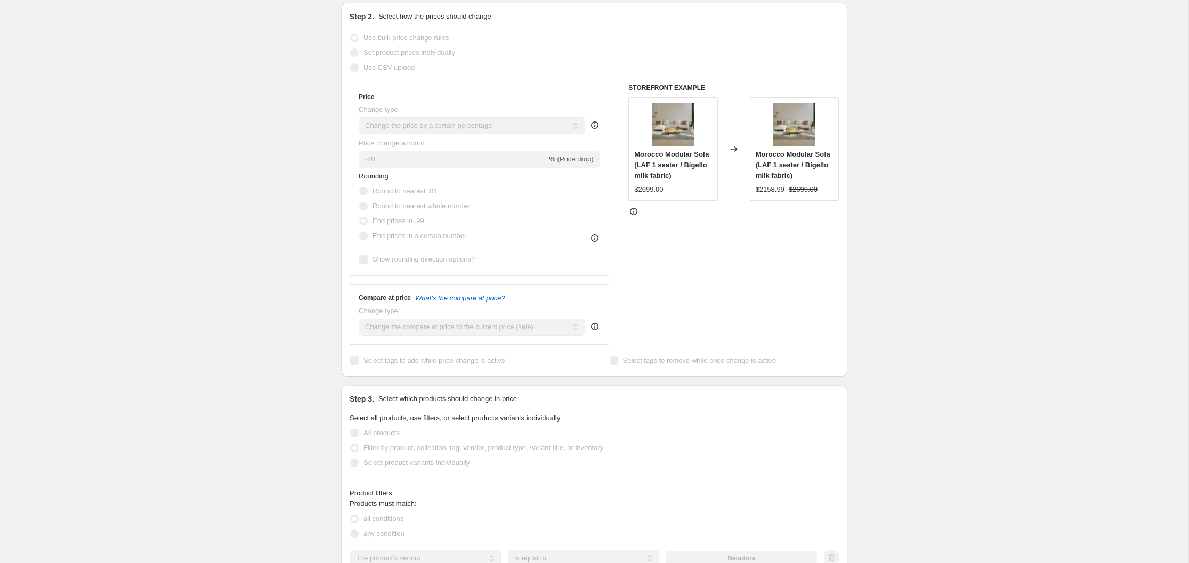
scroll to position [14, 0]
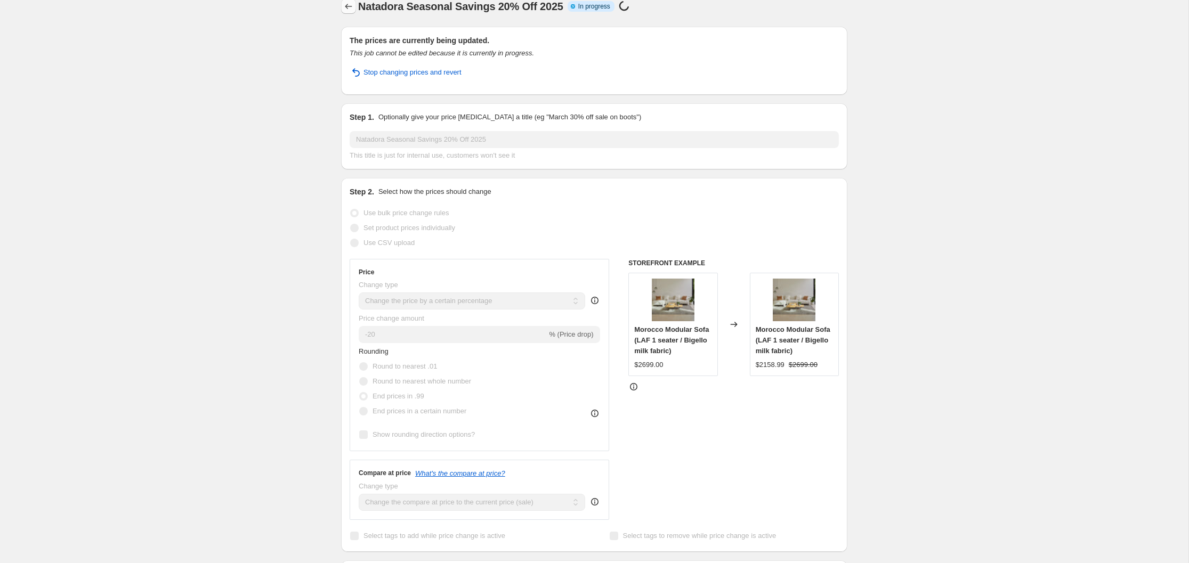
click at [348, 6] on icon "Price change jobs" at bounding box center [348, 6] width 11 height 11
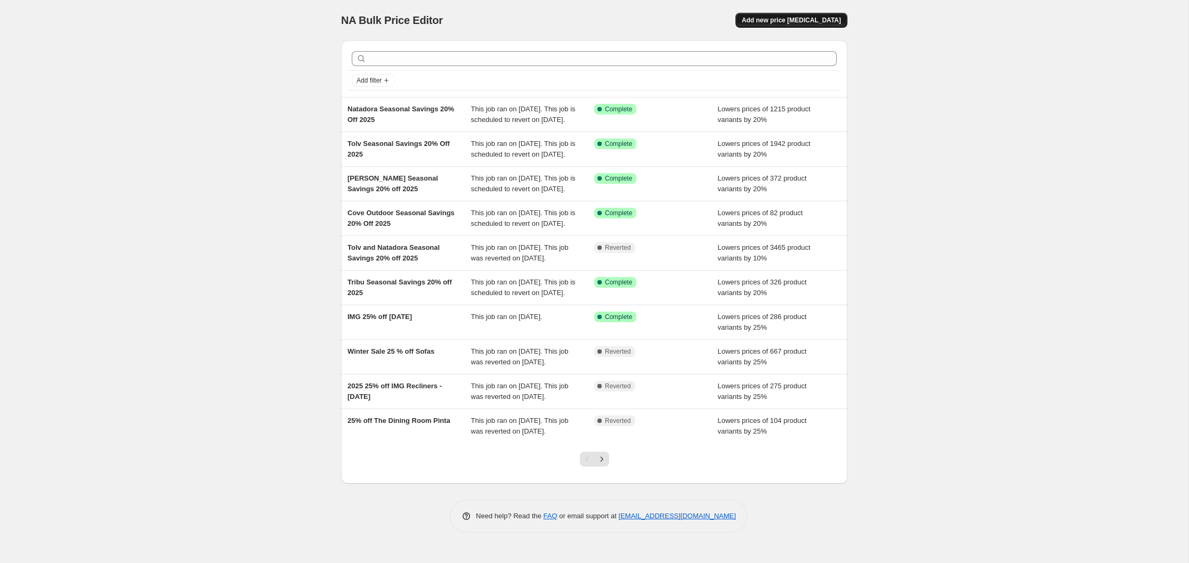
click at [794, 20] on span "Add new price [MEDICAL_DATA]" at bounding box center [791, 20] width 99 height 9
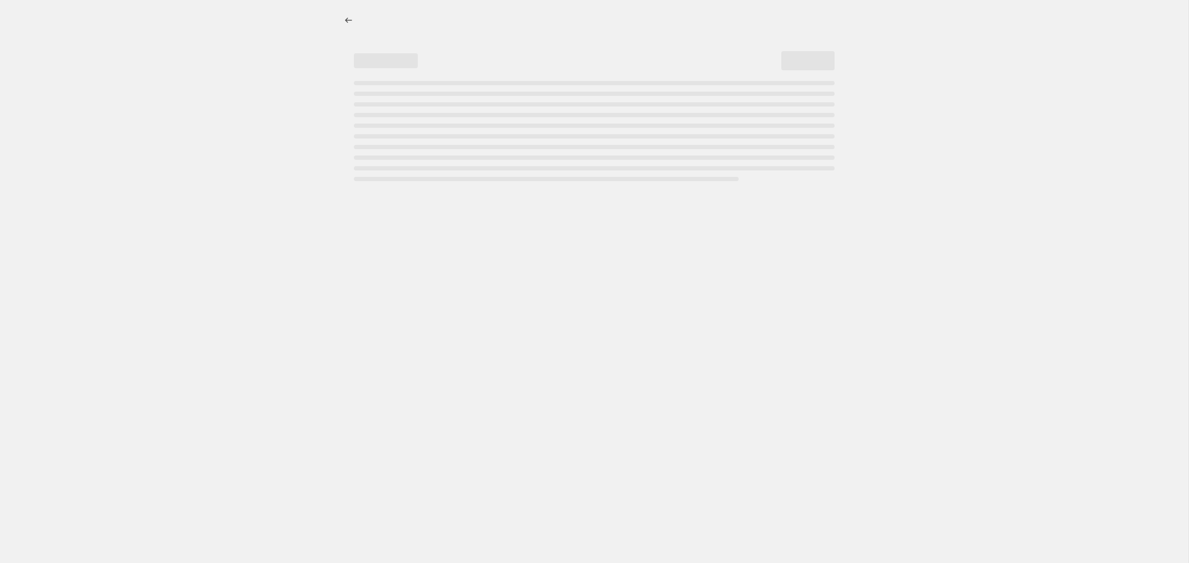
select select "percentage"
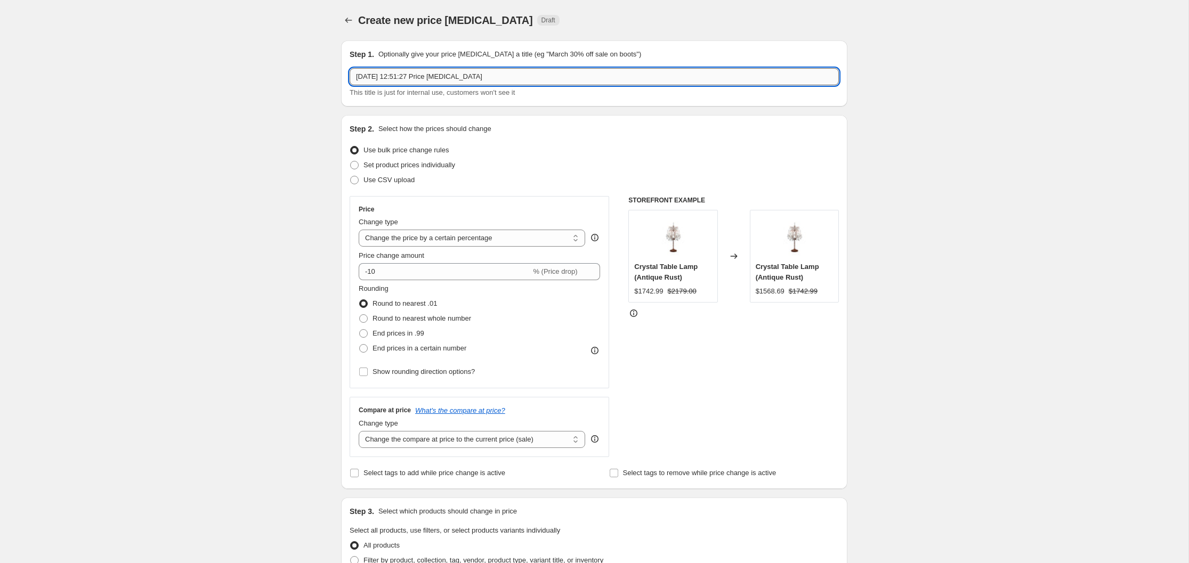
drag, startPoint x: 505, startPoint y: 78, endPoint x: 350, endPoint y: 77, distance: 155.1
click at [350, 77] on input "[DATE] 12:51:27 Price [MEDICAL_DATA]" at bounding box center [594, 76] width 489 height 17
type input "Calligaris Seasonal Savings 20% Off 2025"
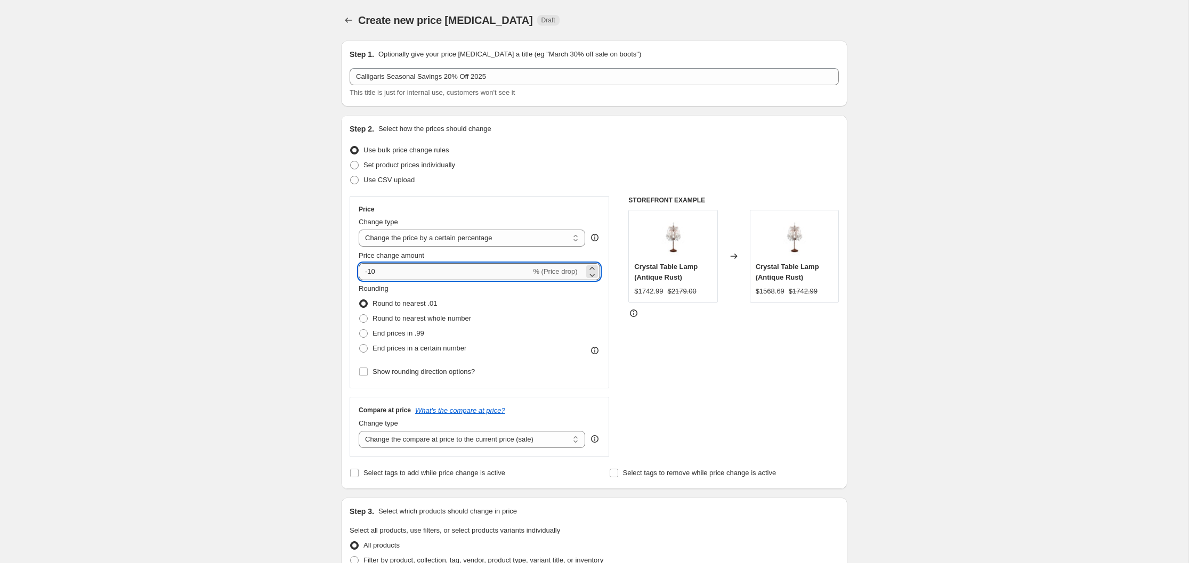
click at [371, 272] on input "-10" at bounding box center [445, 271] width 172 height 17
type input "-20"
drag, startPoint x: 362, startPoint y: 332, endPoint x: 370, endPoint y: 333, distance: 7.5
click at [363, 333] on span at bounding box center [363, 333] width 9 height 9
click at [360, 330] on input "End prices in .99" at bounding box center [359, 329] width 1 height 1
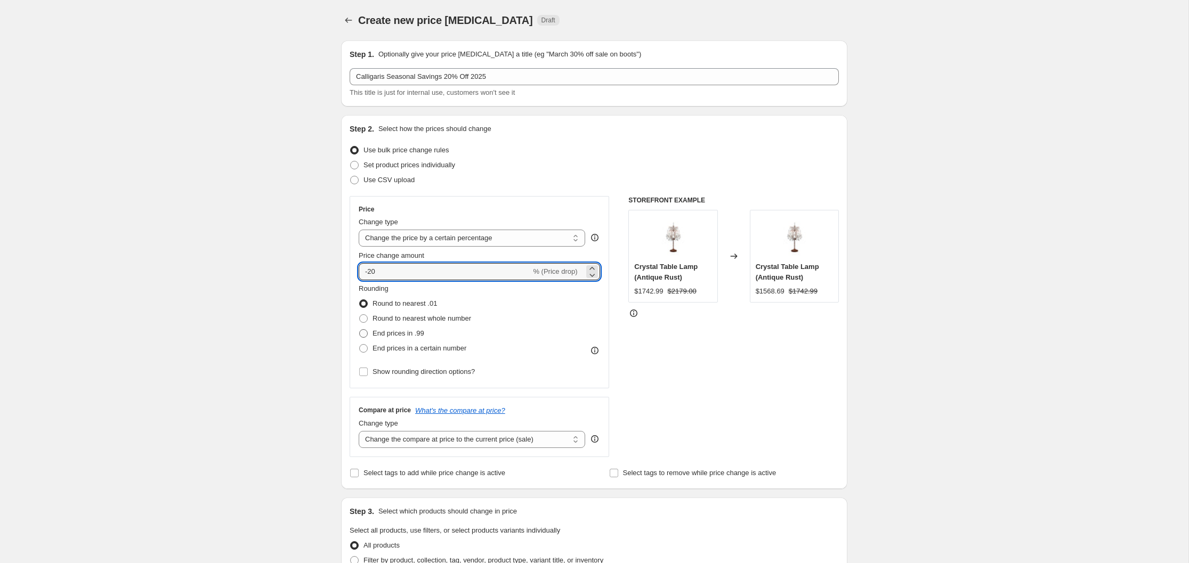
radio input "true"
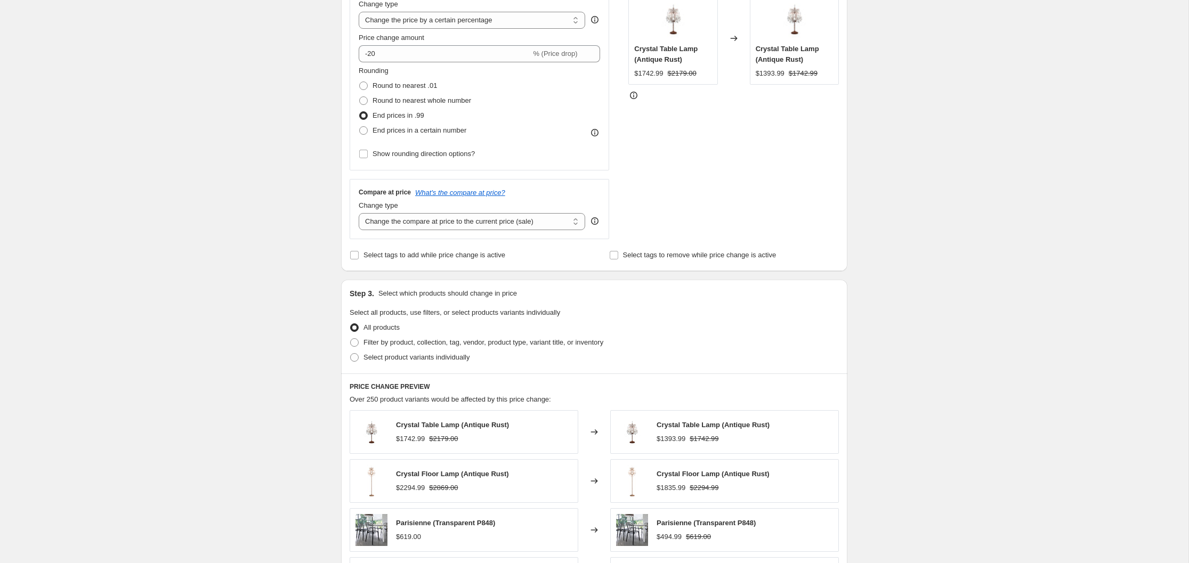
scroll to position [220, 0]
click at [357, 341] on span at bounding box center [354, 341] width 9 height 9
click at [351, 337] on input "Filter by product, collection, tag, vendor, product type, variant title, or inv…" at bounding box center [350, 337] width 1 height 1
radio input "true"
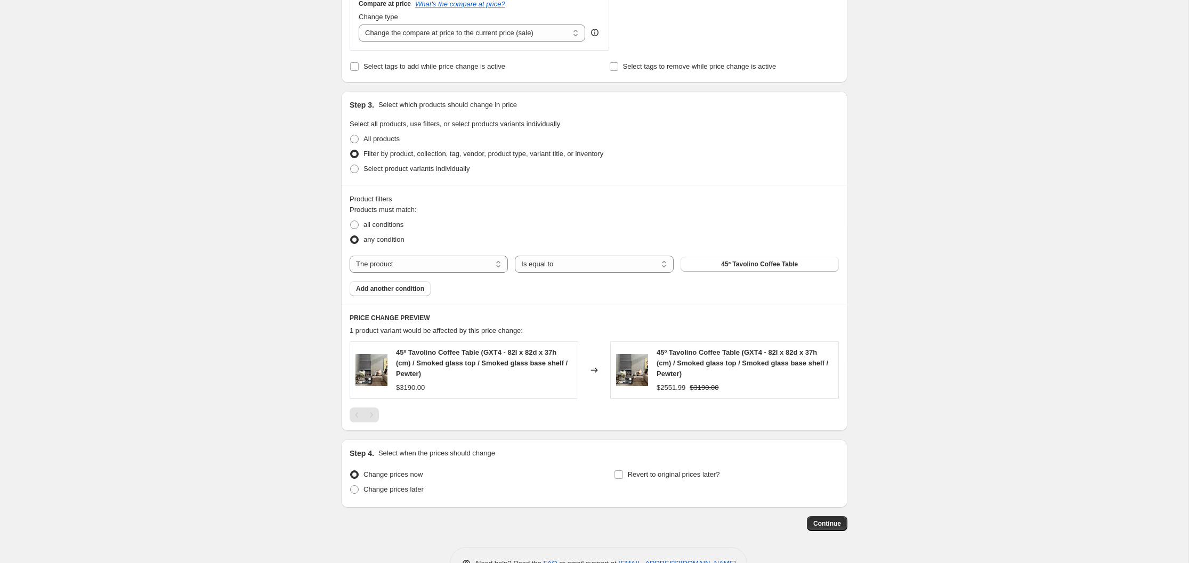
scroll to position [409, 0]
click at [498, 261] on select "The product The product's collection The product's tag The product's vendor The…" at bounding box center [429, 262] width 158 height 17
select select "vendor"
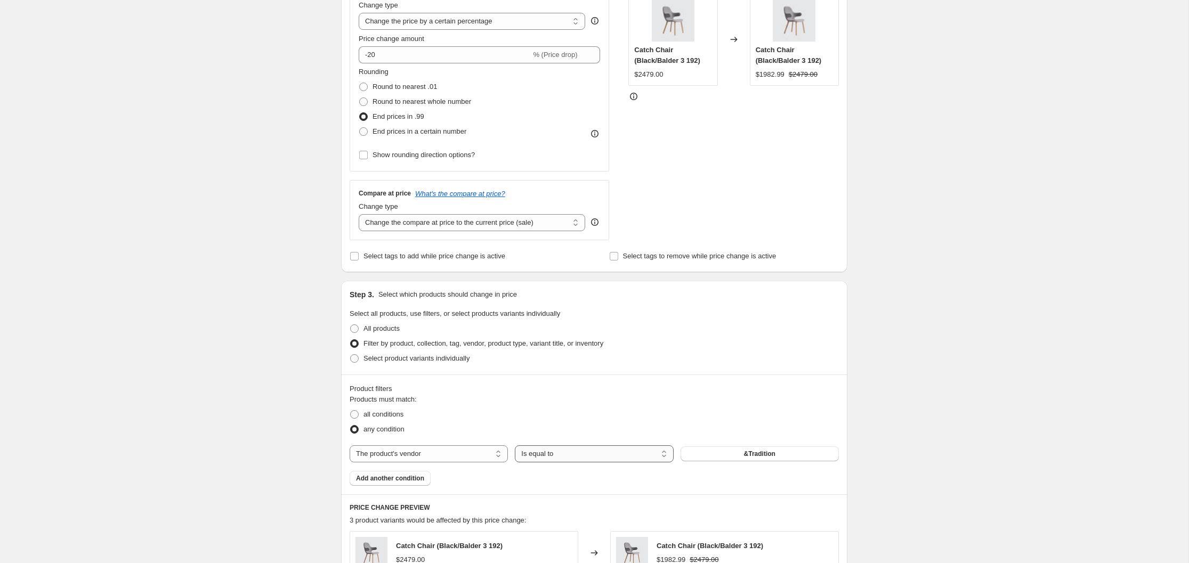
scroll to position [524, 0]
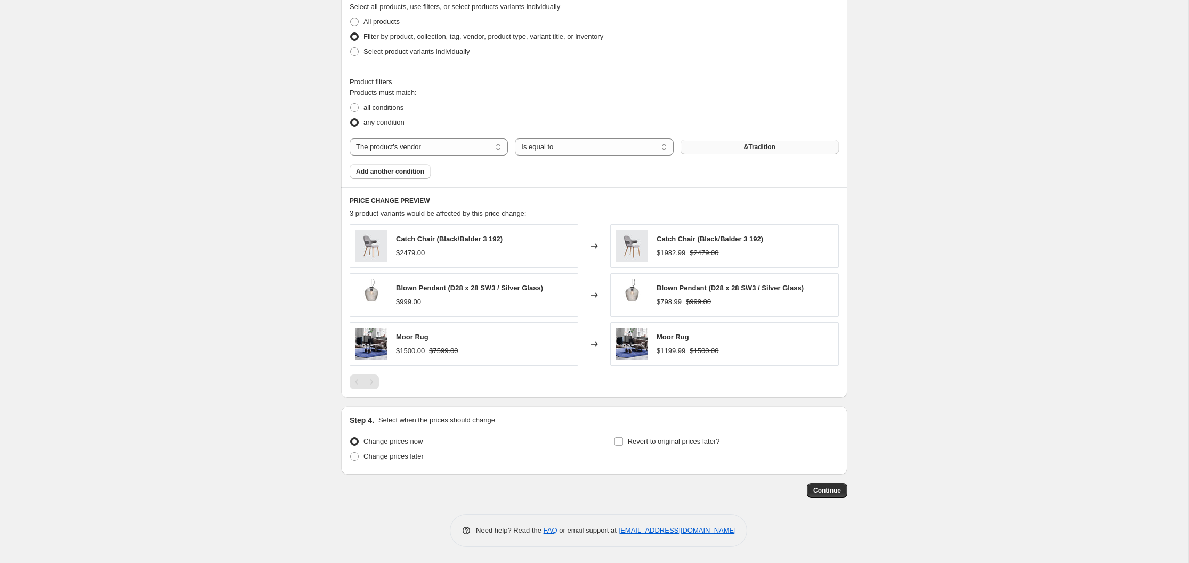
click at [761, 145] on span "&Tradition" at bounding box center [759, 147] width 31 height 9
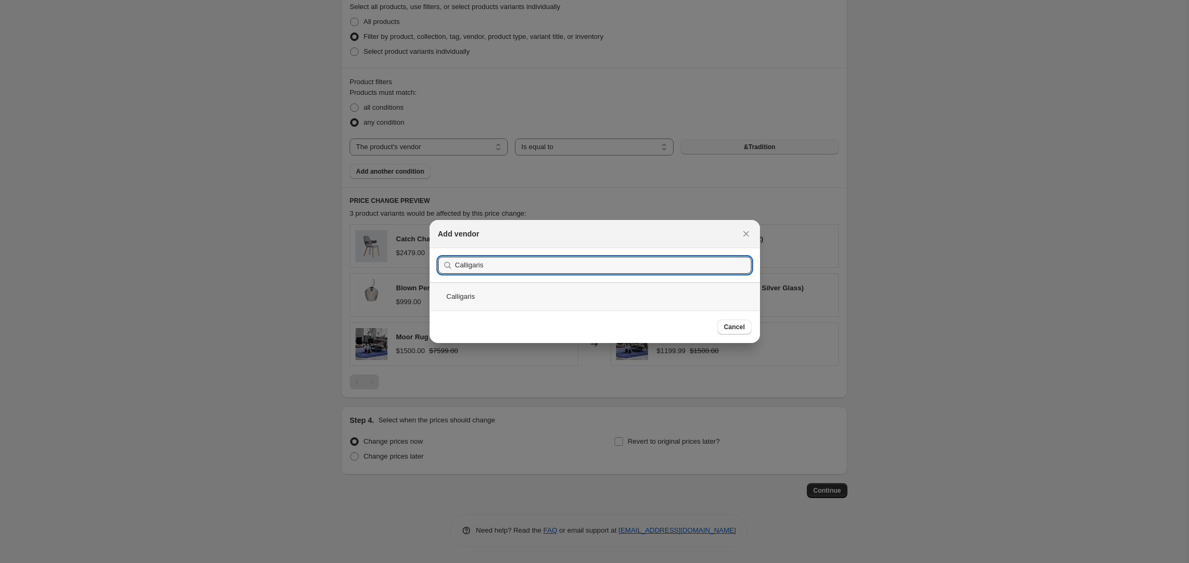
type input "Calligaris"
click at [460, 298] on div "Calligaris" at bounding box center [594, 296] width 330 height 28
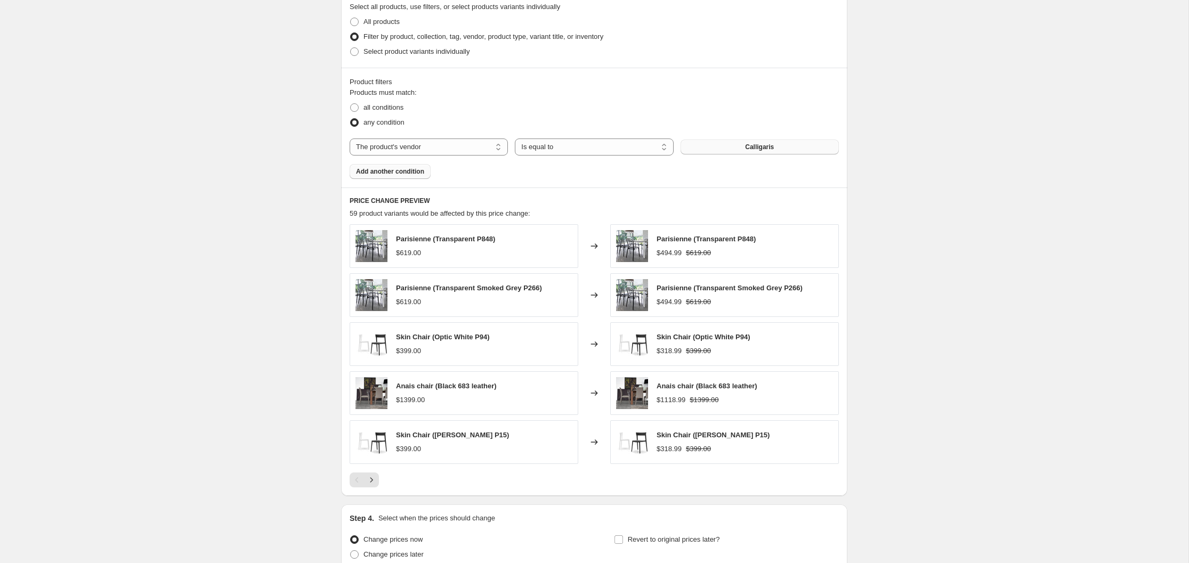
click at [399, 172] on span "Add another condition" at bounding box center [390, 171] width 68 height 9
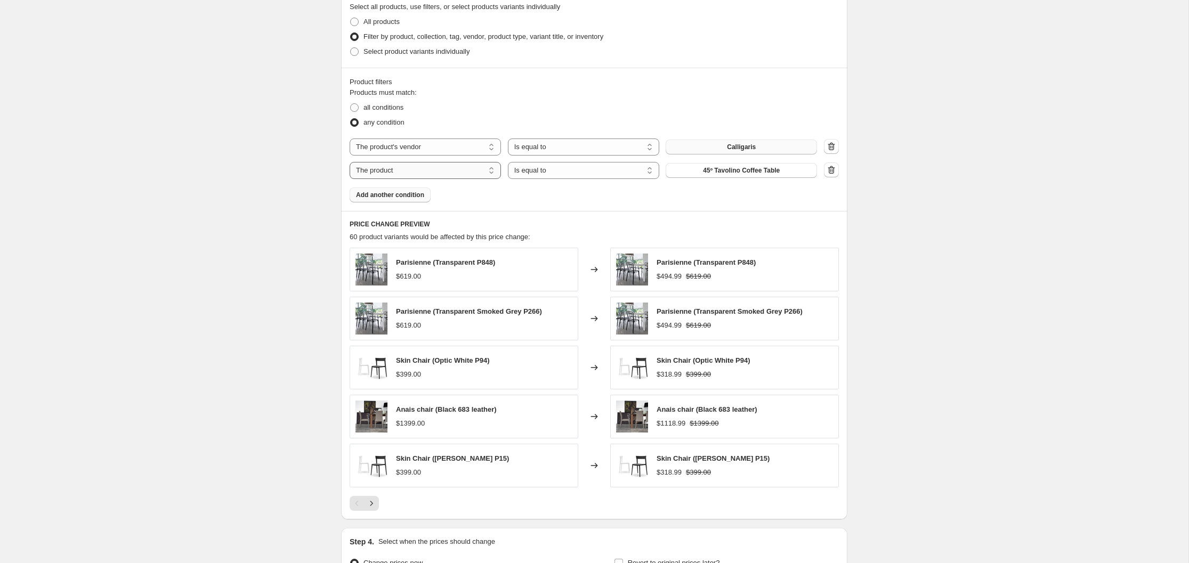
click at [493, 171] on select "The product The product's collection The product's tag The product's vendor The…" at bounding box center [425, 170] width 151 height 17
select select "product_status"
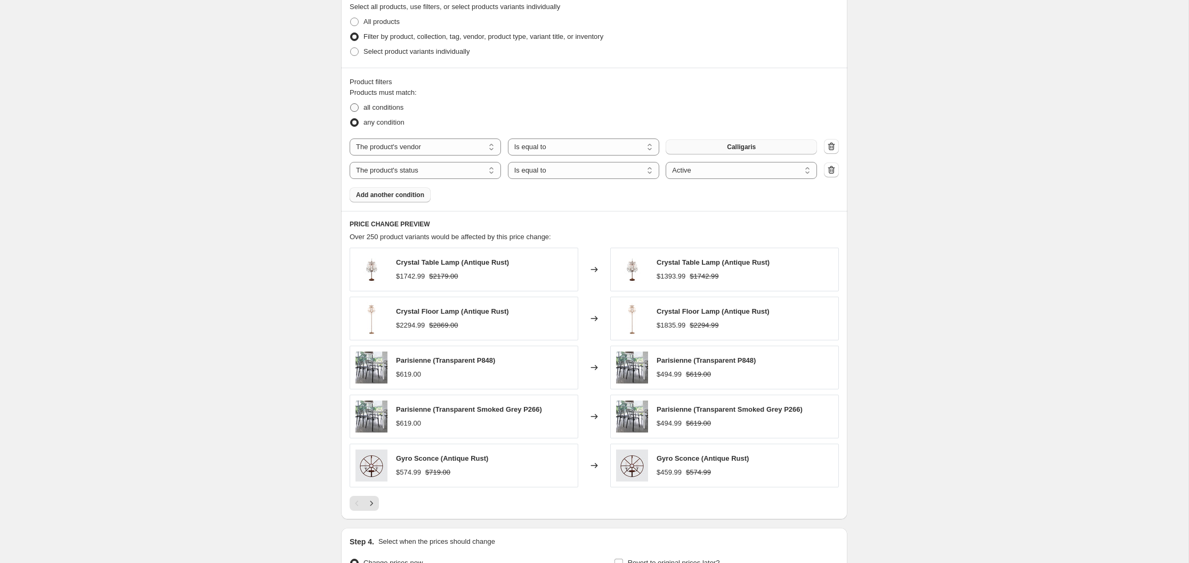
click at [355, 109] on span at bounding box center [354, 107] width 9 height 9
click at [351, 104] on input "all conditions" at bounding box center [350, 103] width 1 height 1
radio input "true"
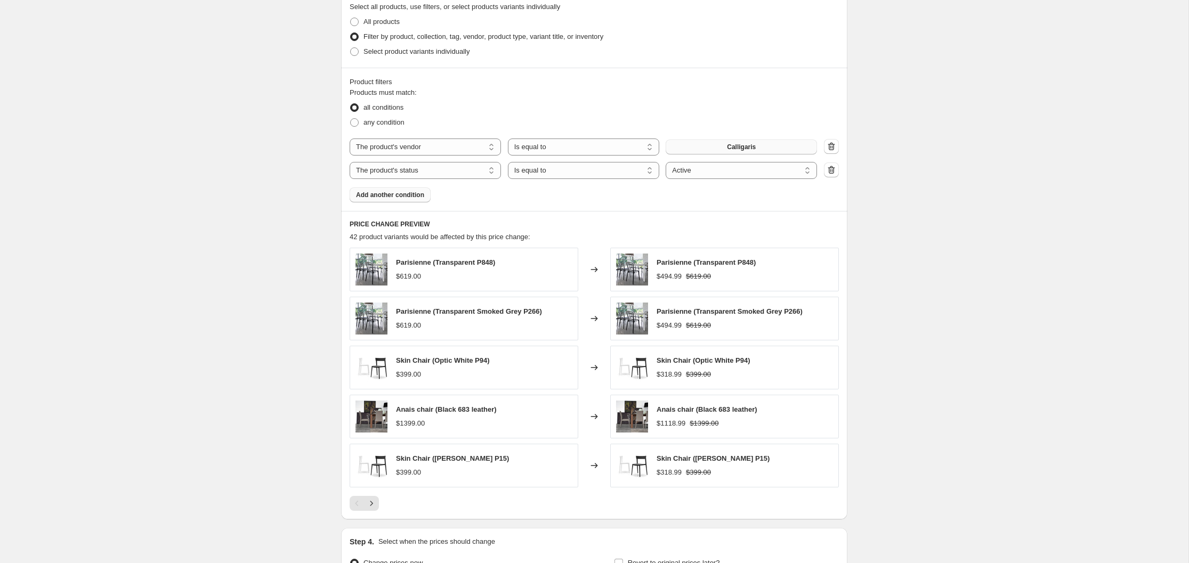
scroll to position [645, 0]
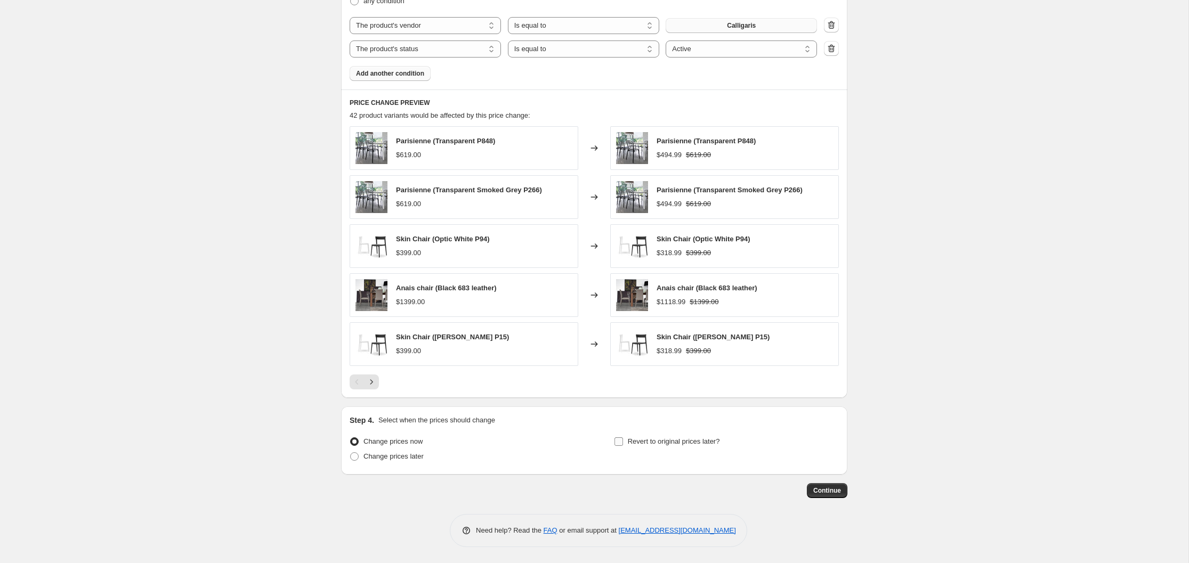
click at [619, 441] on input "Revert to original prices later?" at bounding box center [618, 441] width 9 height 9
checkbox input "true"
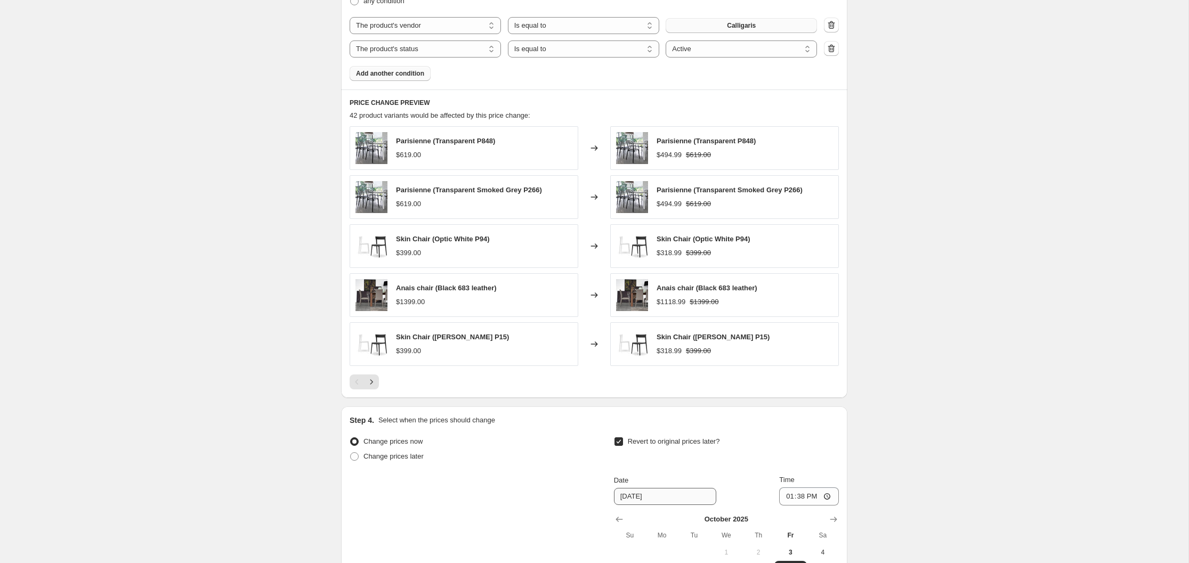
scroll to position [828, 0]
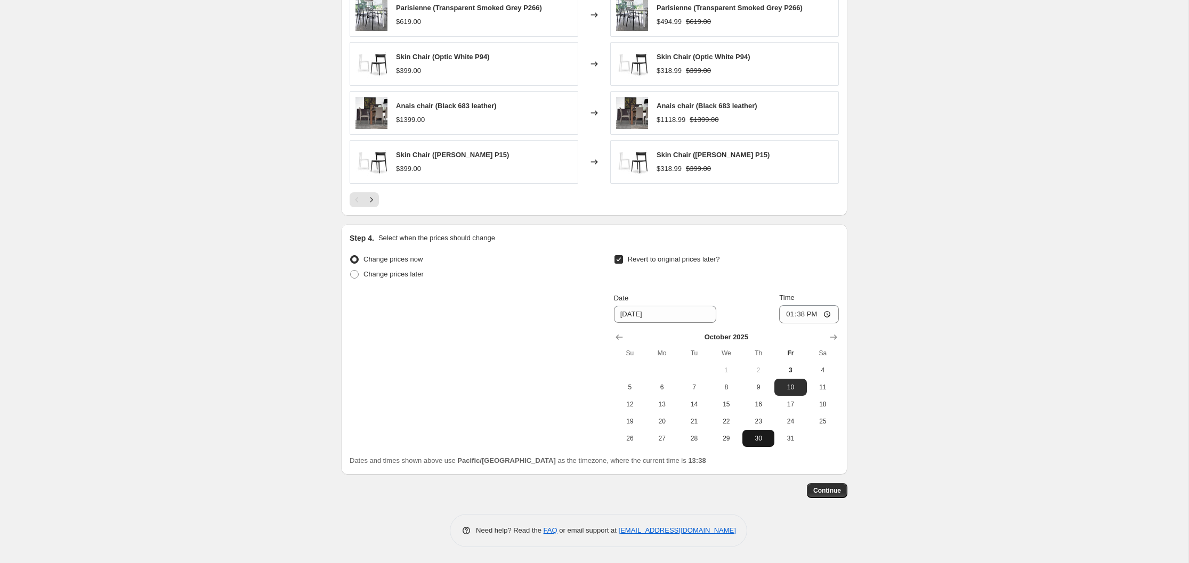
click at [760, 437] on span "30" at bounding box center [758, 438] width 23 height 9
type input "[DATE]"
click at [831, 493] on span "Continue" at bounding box center [827, 490] width 28 height 9
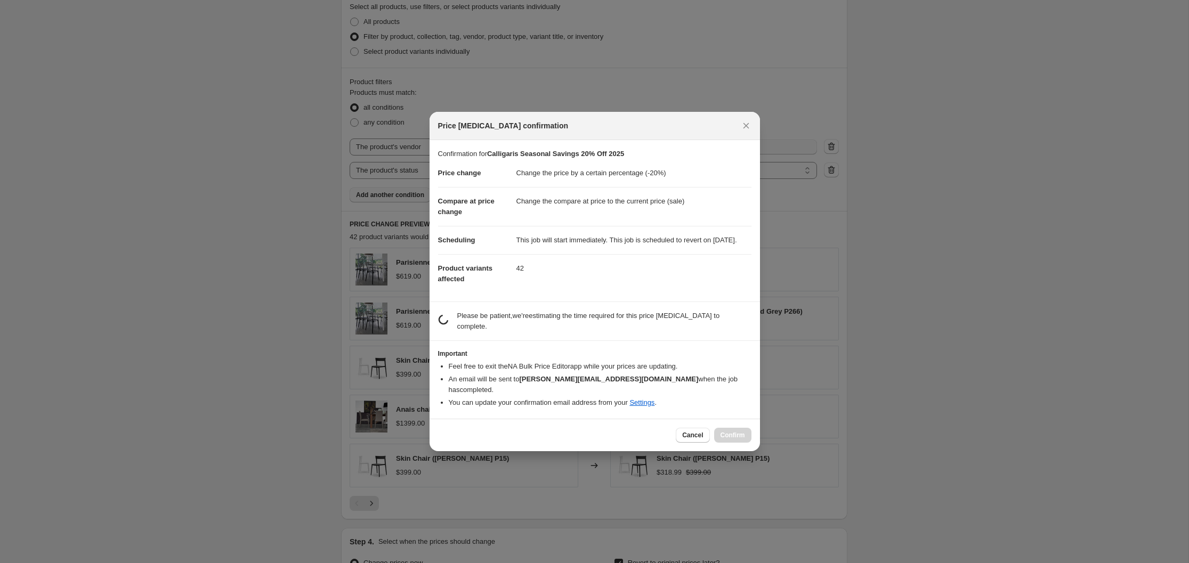
scroll to position [0, 0]
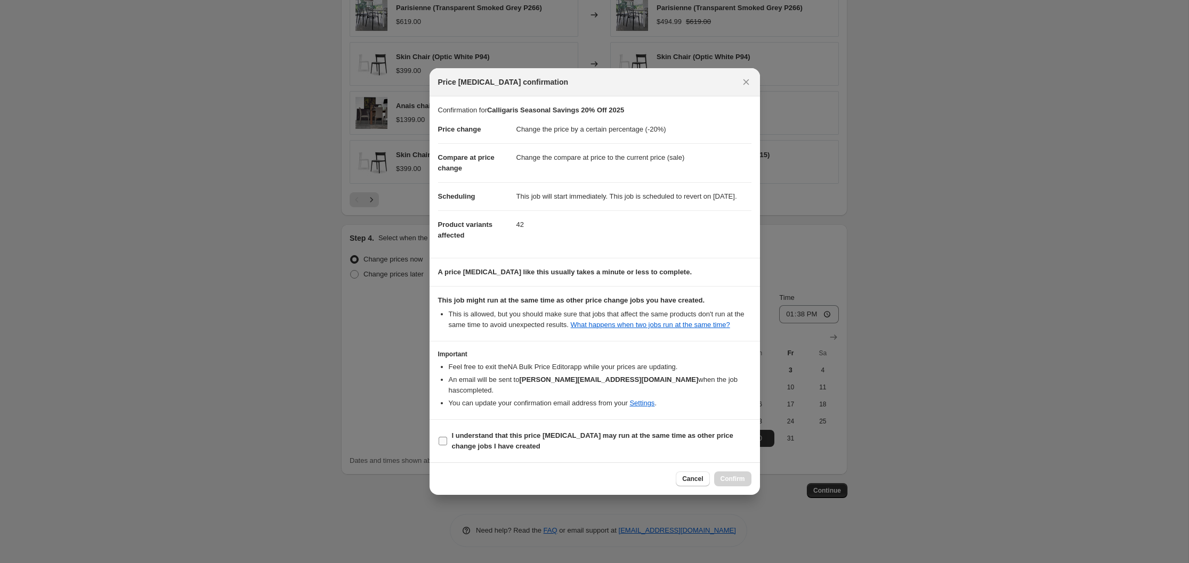
click at [443, 445] on input "I understand that this price [MEDICAL_DATA] may run at the same time as other p…" at bounding box center [443, 441] width 9 height 9
checkbox input "true"
click at [735, 483] on span "Confirm" at bounding box center [732, 479] width 25 height 9
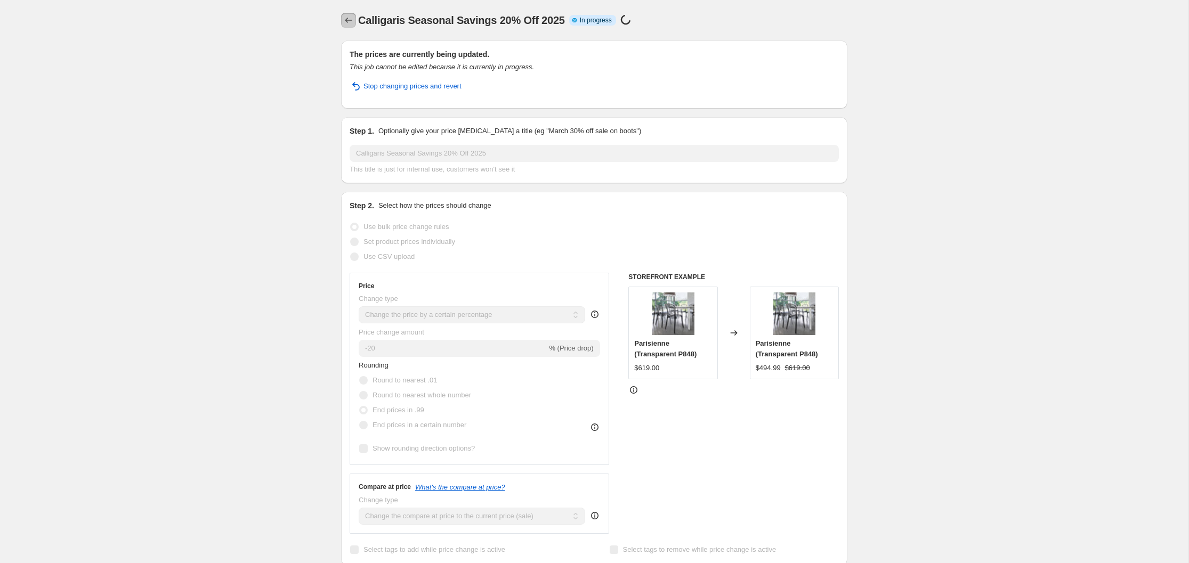
click at [347, 22] on icon "Price change jobs" at bounding box center [348, 20] width 11 height 11
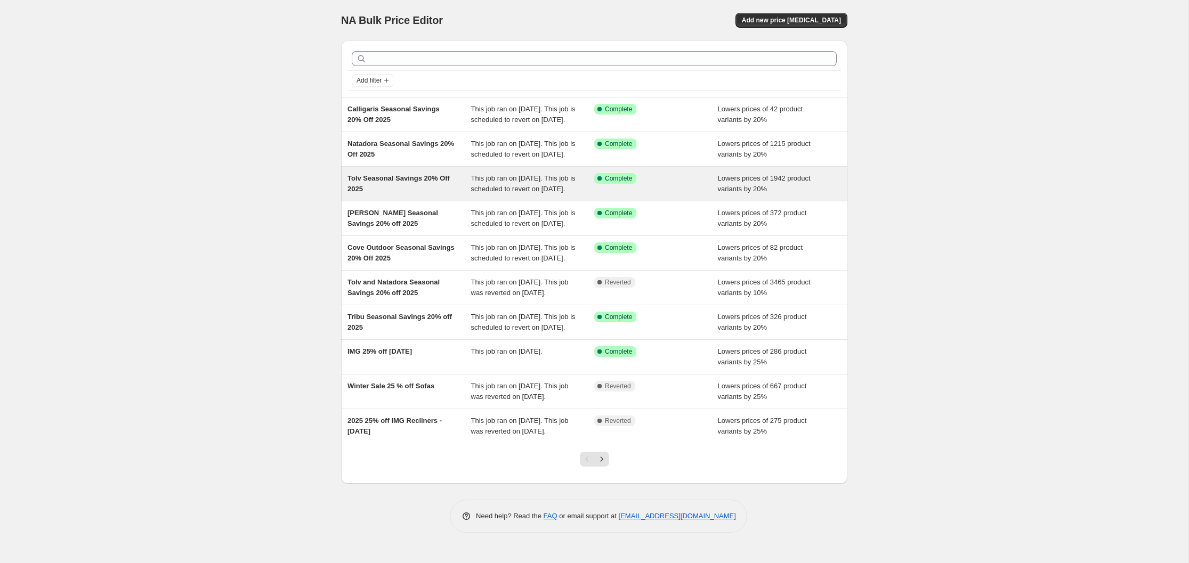
click at [388, 193] on span "Tolv Seasonal Savings 20% Off 2025" at bounding box center [398, 183] width 102 height 19
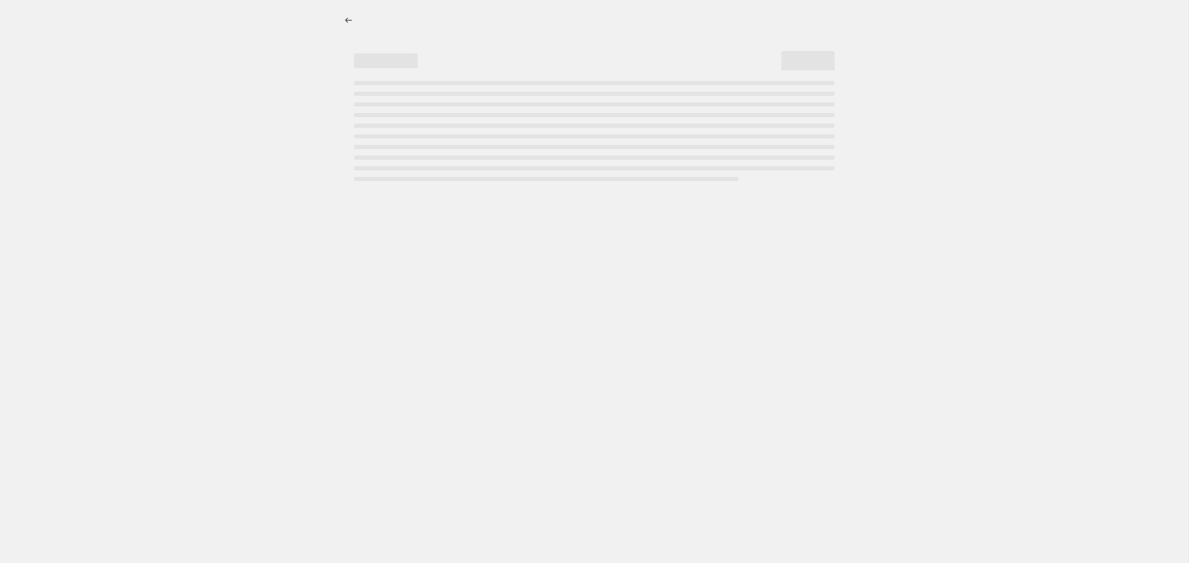
select select "percentage"
select select "vendor"
select select "product_status"
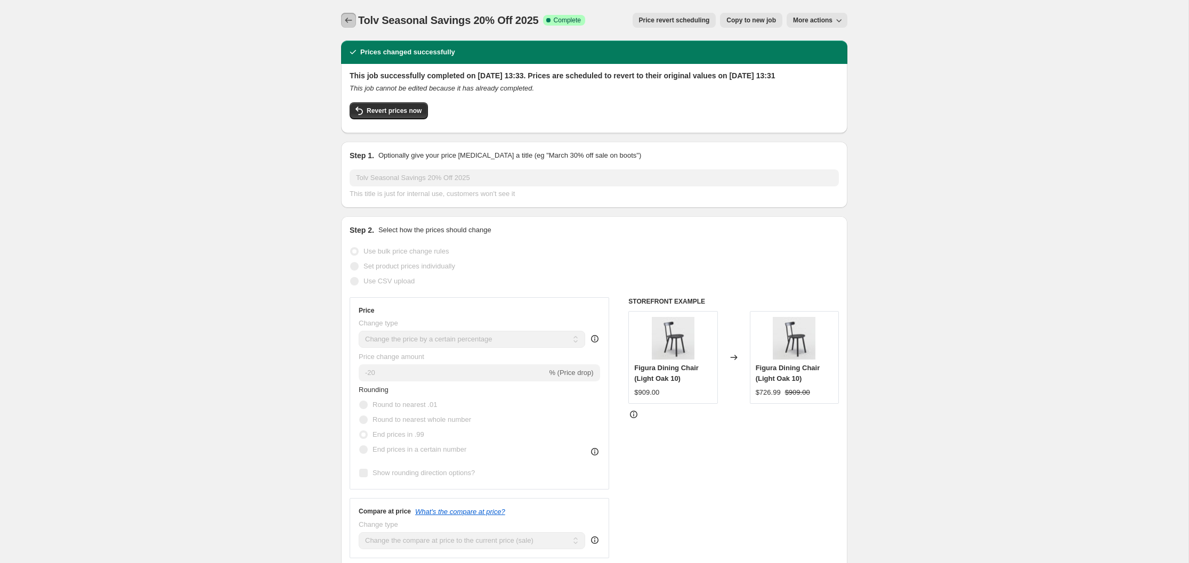
click at [351, 20] on icon "Price change jobs" at bounding box center [348, 20] width 11 height 11
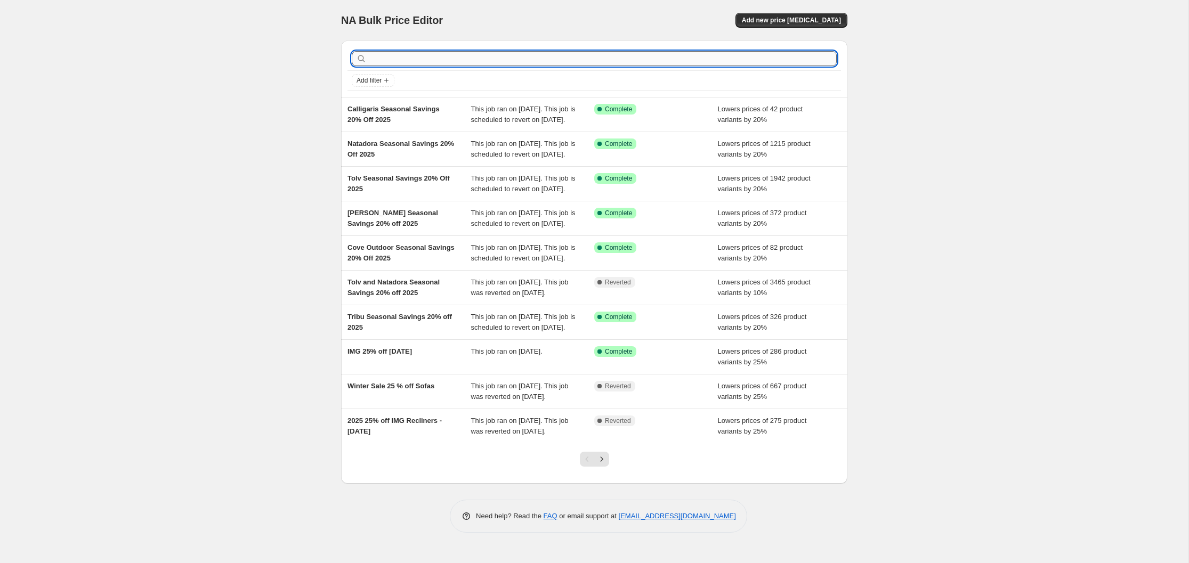
click at [388, 60] on input "text" at bounding box center [603, 58] width 468 height 15
type input "IMG"
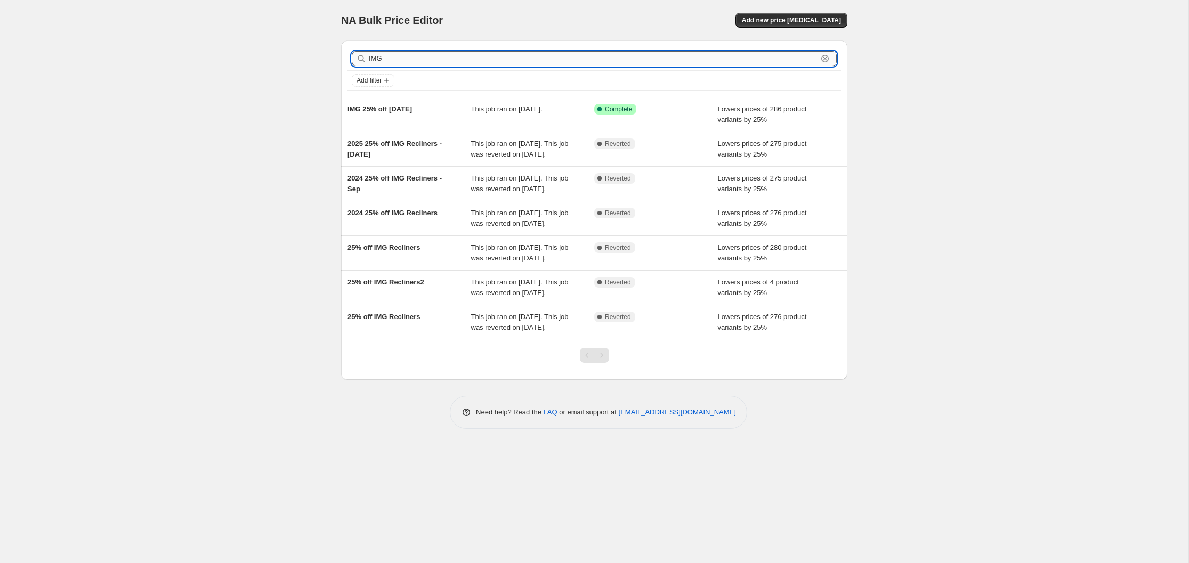
click at [384, 61] on input "IMG" at bounding box center [593, 58] width 449 height 15
click at [805, 19] on span "Add new price [MEDICAL_DATA]" at bounding box center [791, 20] width 99 height 9
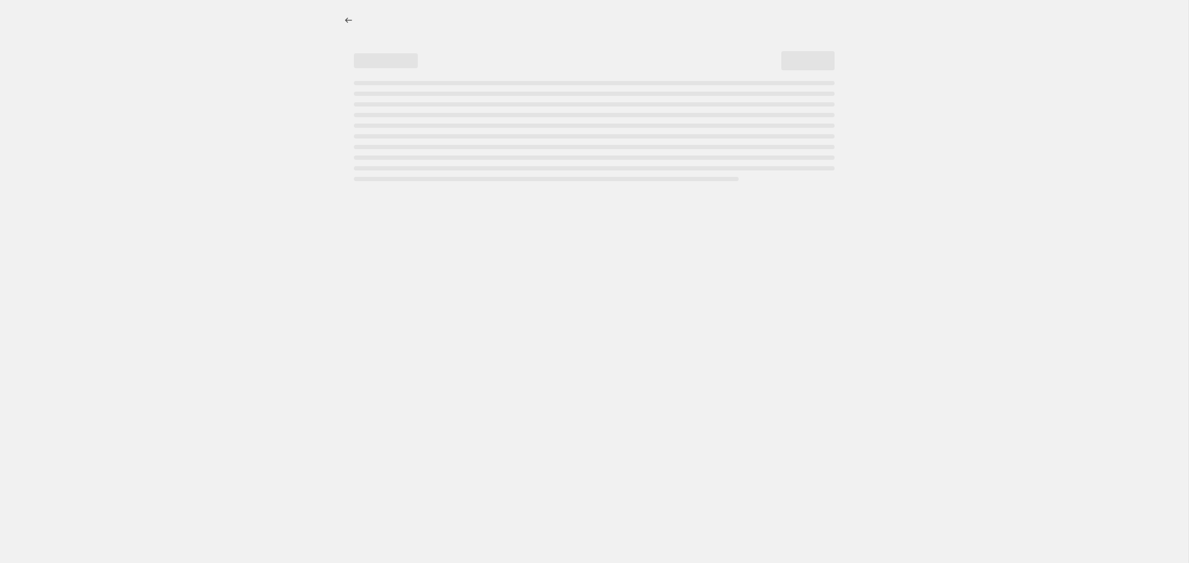
select select "percentage"
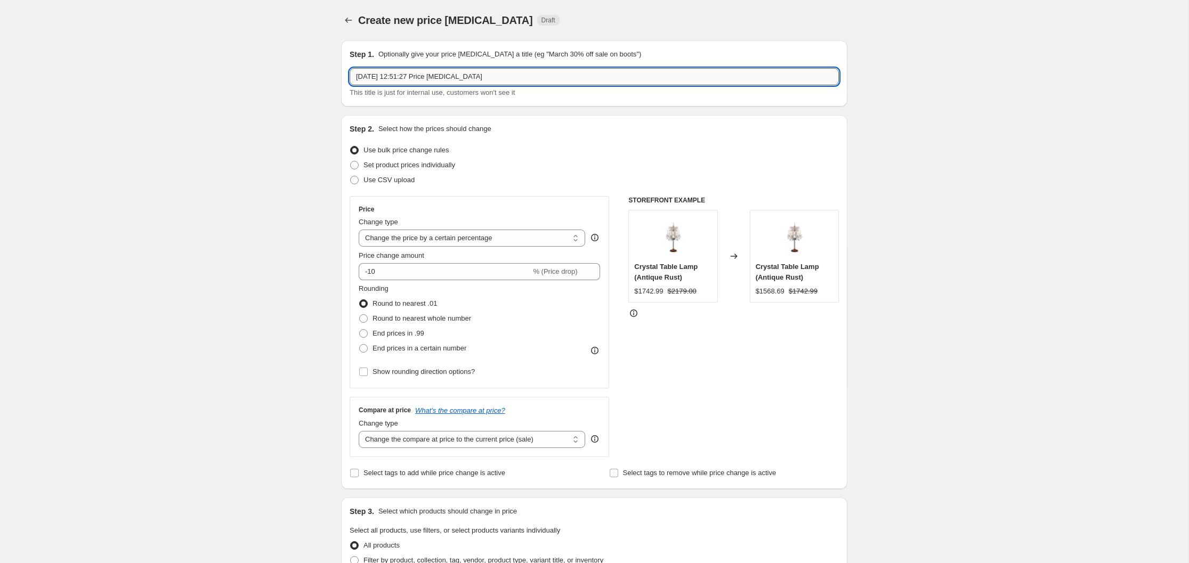
drag, startPoint x: 486, startPoint y: 76, endPoint x: 352, endPoint y: 77, distance: 134.8
click at [352, 77] on input "[DATE] 12:51:27 Price [MEDICAL_DATA]" at bounding box center [594, 76] width 489 height 17
type input "IMG Seasonal Savings 20% Off 2025"
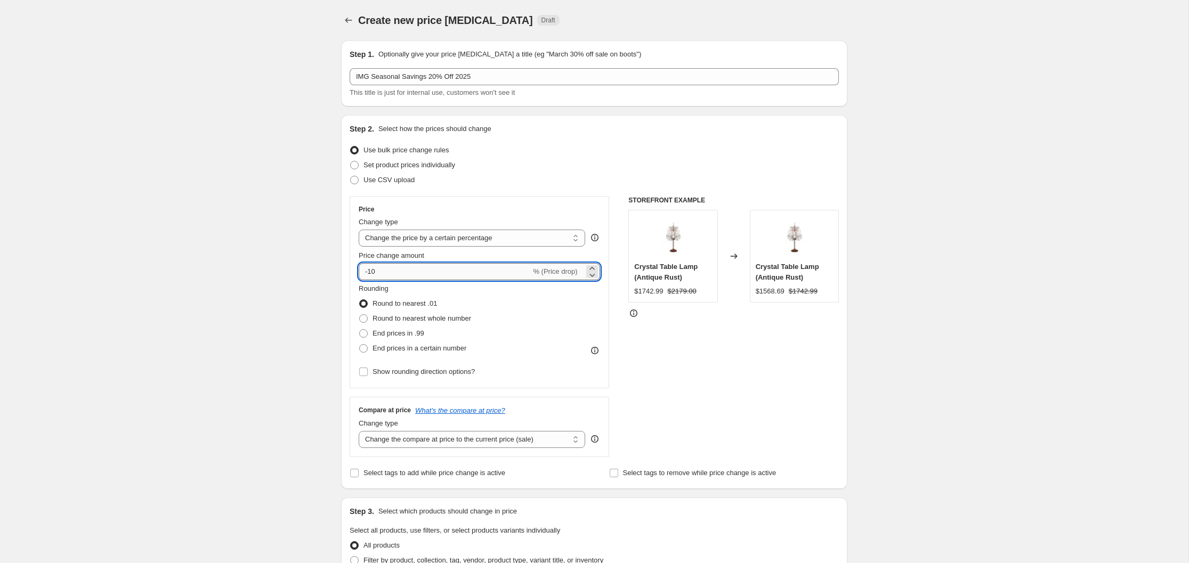
click at [372, 272] on input "-10" at bounding box center [445, 271] width 172 height 17
type input "-20"
click at [361, 331] on span at bounding box center [363, 333] width 9 height 9
click at [360, 330] on input "End prices in .99" at bounding box center [359, 329] width 1 height 1
radio input "true"
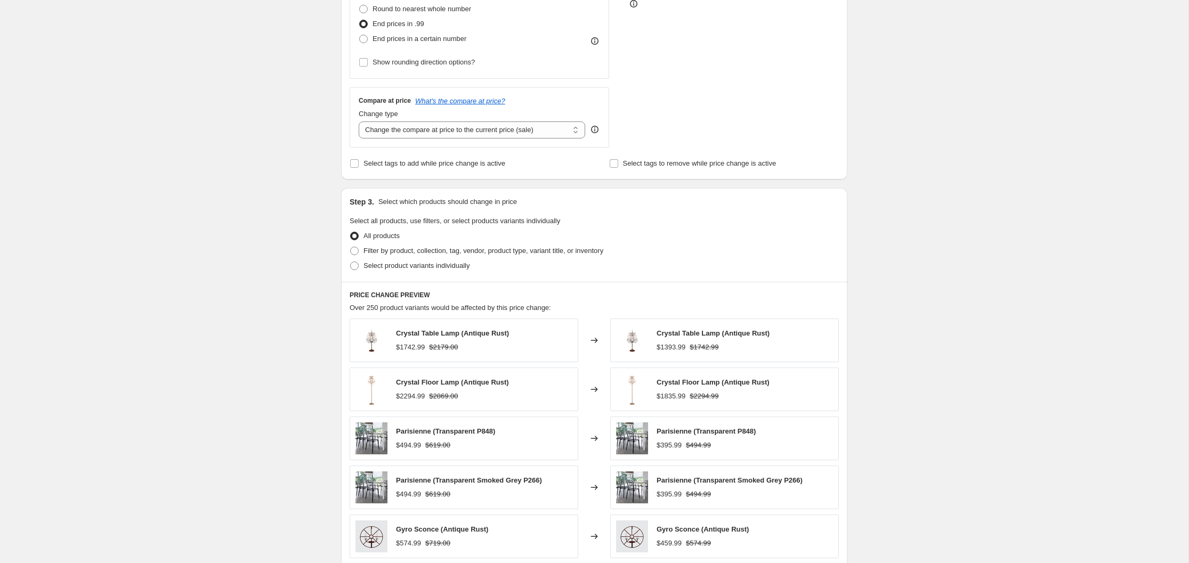
scroll to position [310, 0]
click at [356, 250] on span at bounding box center [354, 250] width 9 height 9
click at [351, 247] on input "Filter by product, collection, tag, vendor, product type, variant title, or inv…" at bounding box center [350, 246] width 1 height 1
radio input "true"
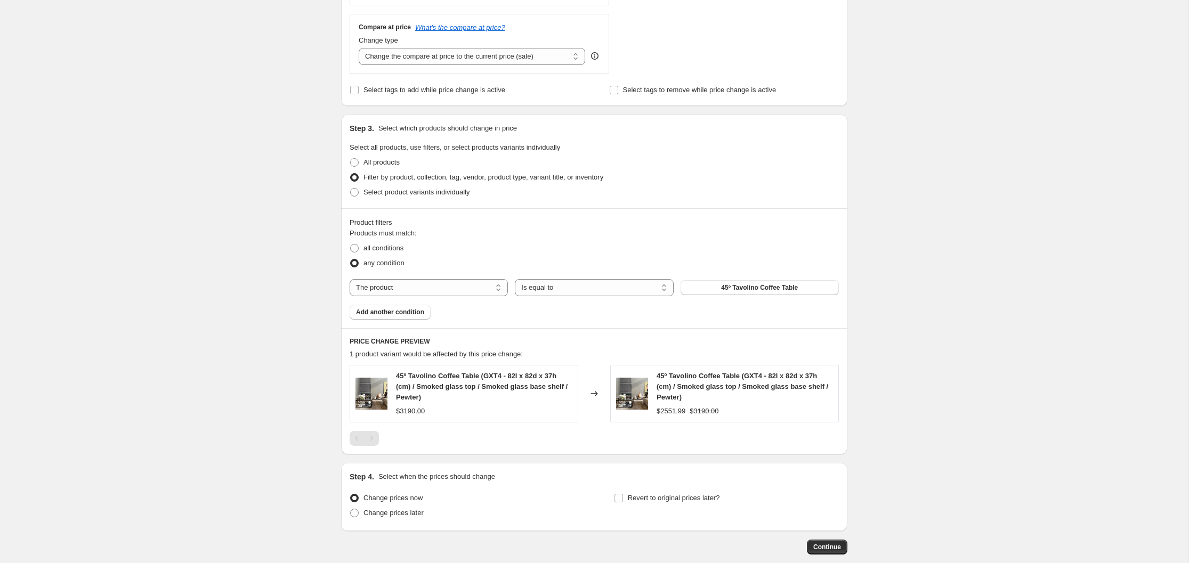
scroll to position [399, 0]
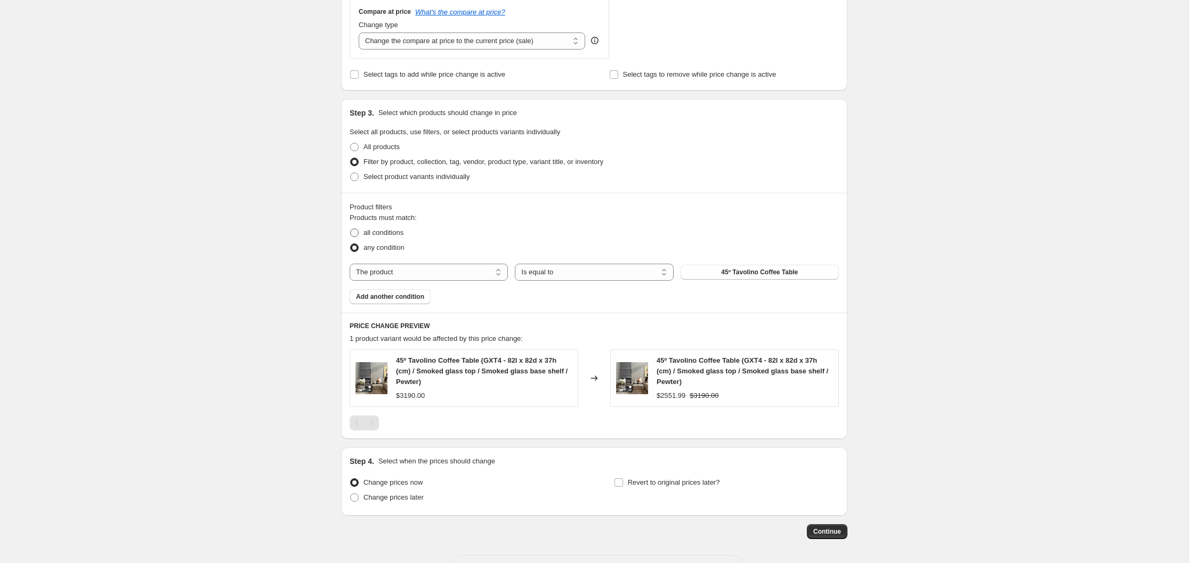
drag, startPoint x: 355, startPoint y: 231, endPoint x: 361, endPoint y: 234, distance: 7.1
click at [355, 232] on span at bounding box center [354, 233] width 9 height 9
click at [351, 229] on input "all conditions" at bounding box center [350, 229] width 1 height 1
radio input "true"
click at [499, 273] on select "The product The product's collection The product's tag The product's vendor The…" at bounding box center [429, 272] width 158 height 17
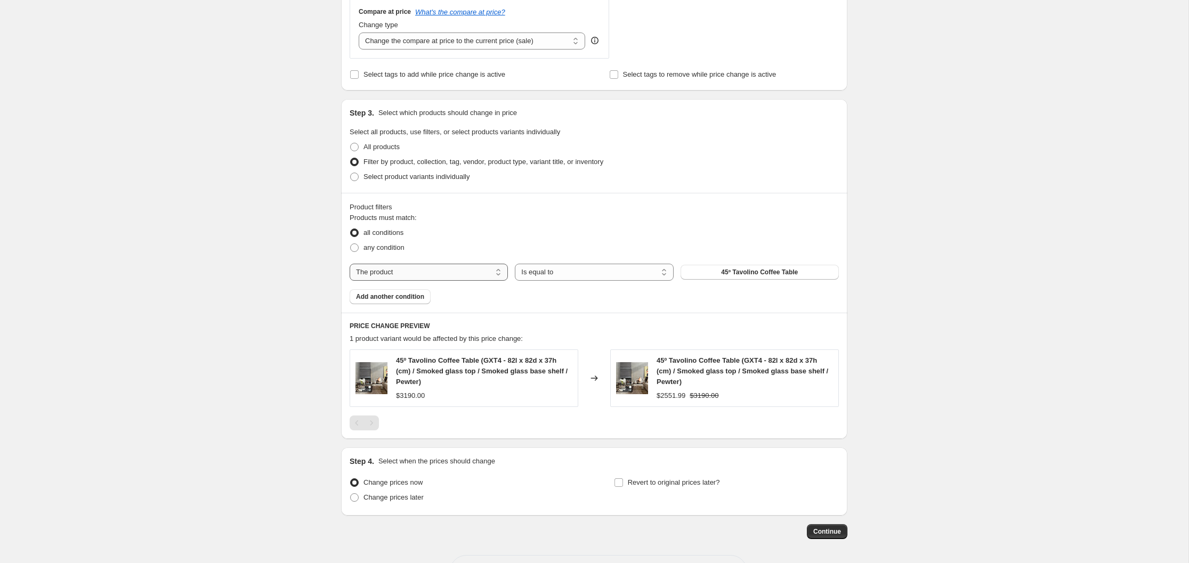
select select "vendor"
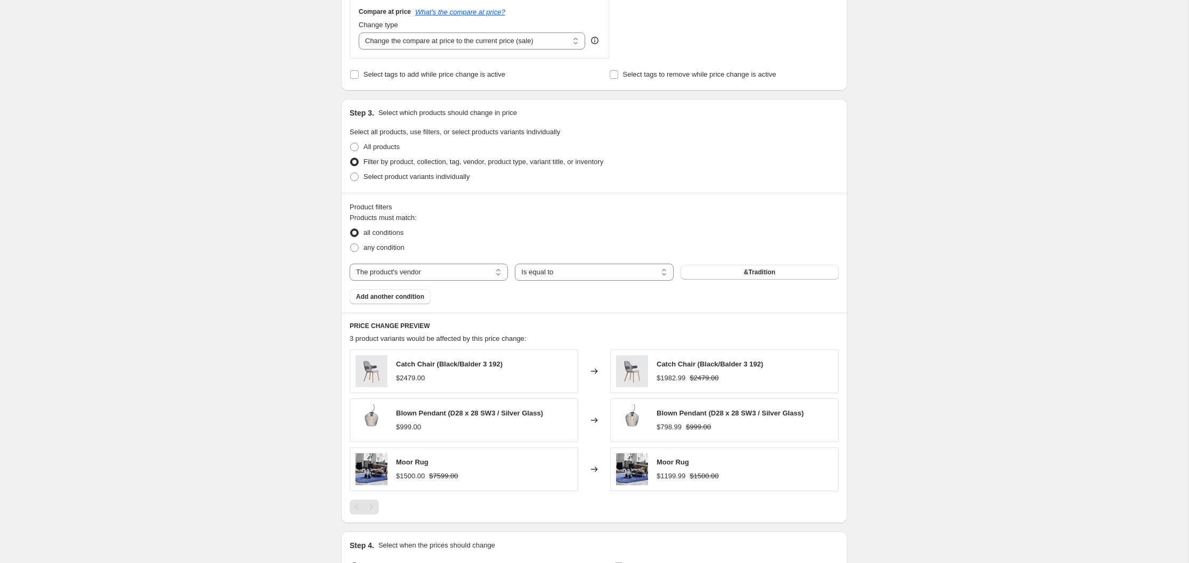
click at [764, 272] on span "&Tradition" at bounding box center [759, 272] width 31 height 9
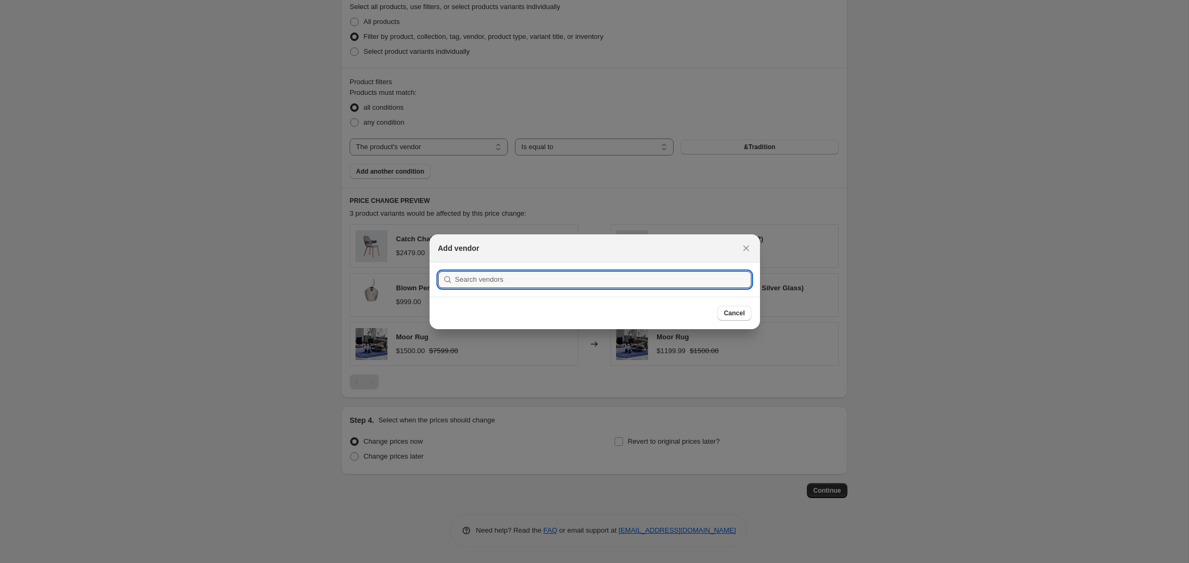
scroll to position [0, 0]
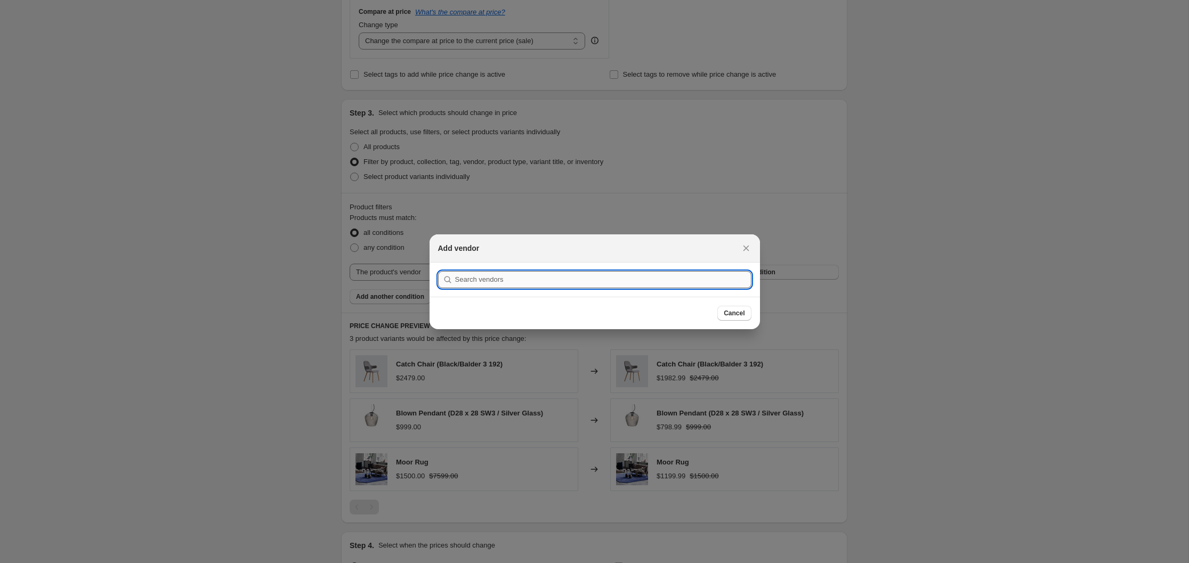
click at [541, 281] on input ":r1k9:" at bounding box center [603, 279] width 296 height 17
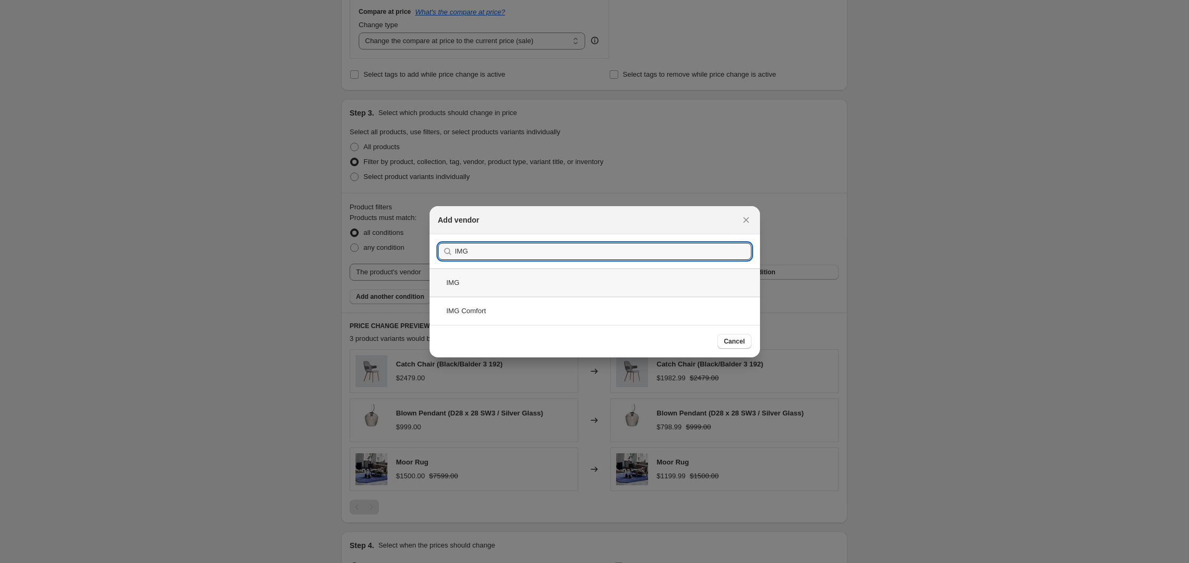
type input "IMG"
click at [457, 283] on div "IMG" at bounding box center [594, 283] width 330 height 28
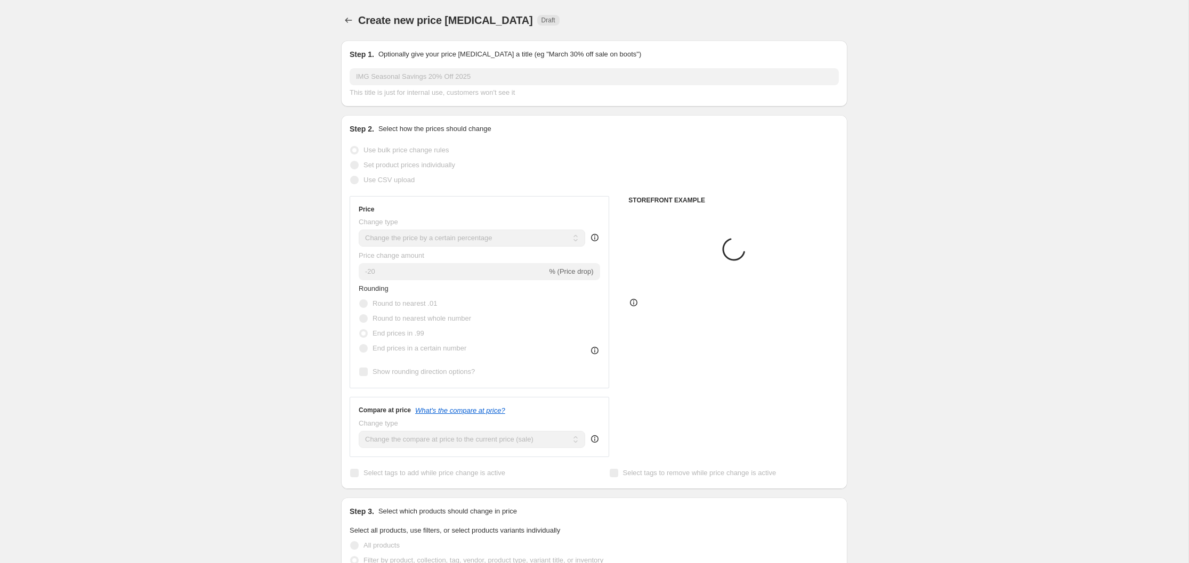
scroll to position [399, 0]
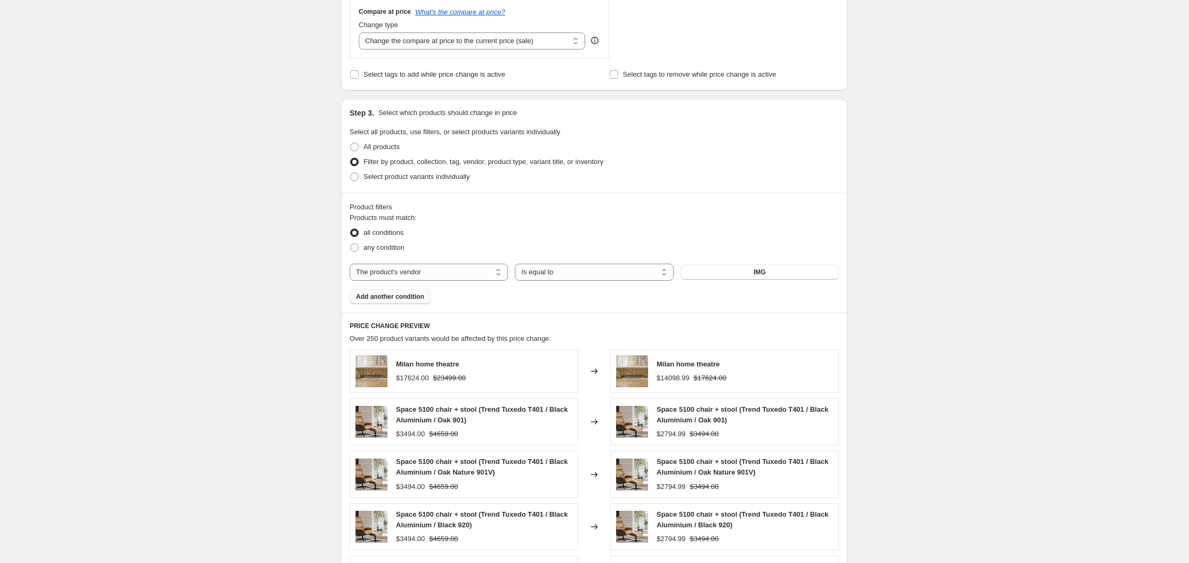
click at [386, 296] on span "Add another condition" at bounding box center [390, 297] width 68 height 9
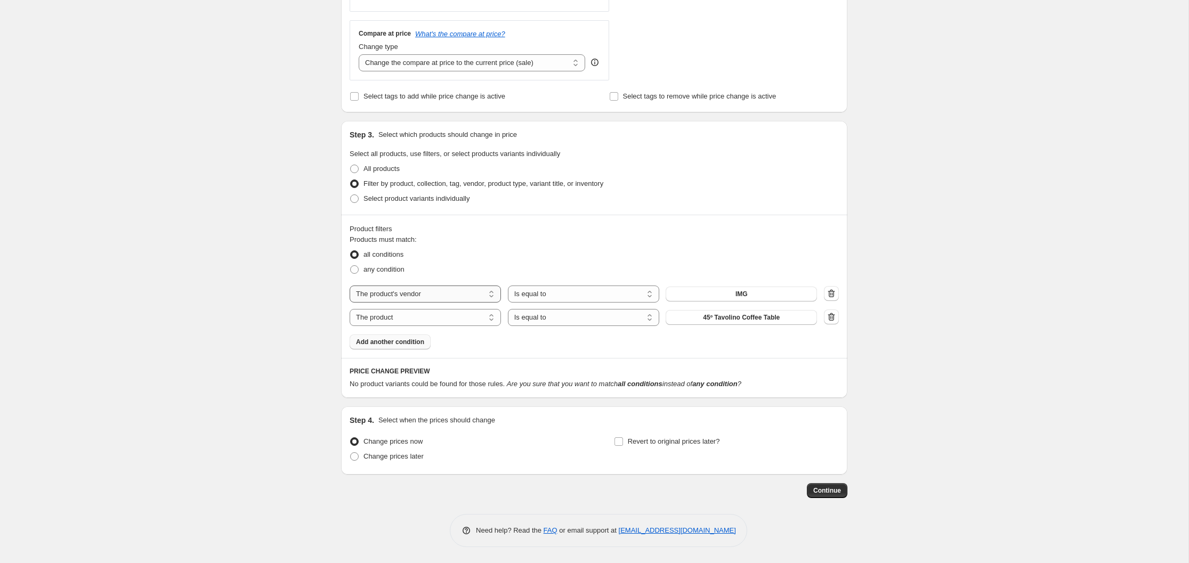
scroll to position [377, 0]
click at [490, 322] on select "The product The product's collection The product's tag The product's vendor The…" at bounding box center [425, 317] width 151 height 17
select select "product_status"
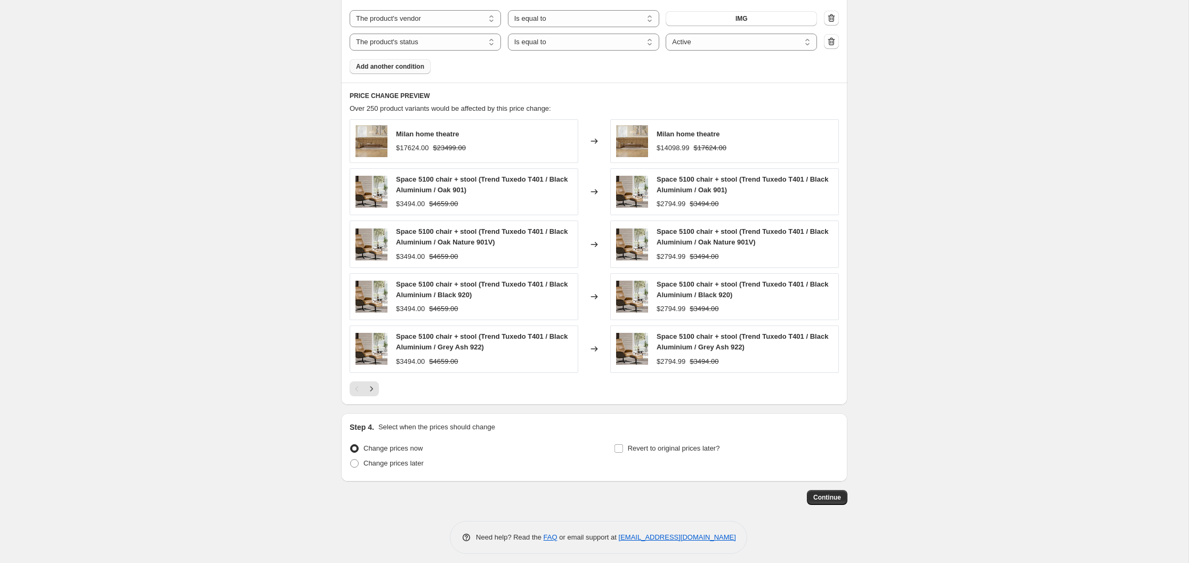
scroll to position [659, 0]
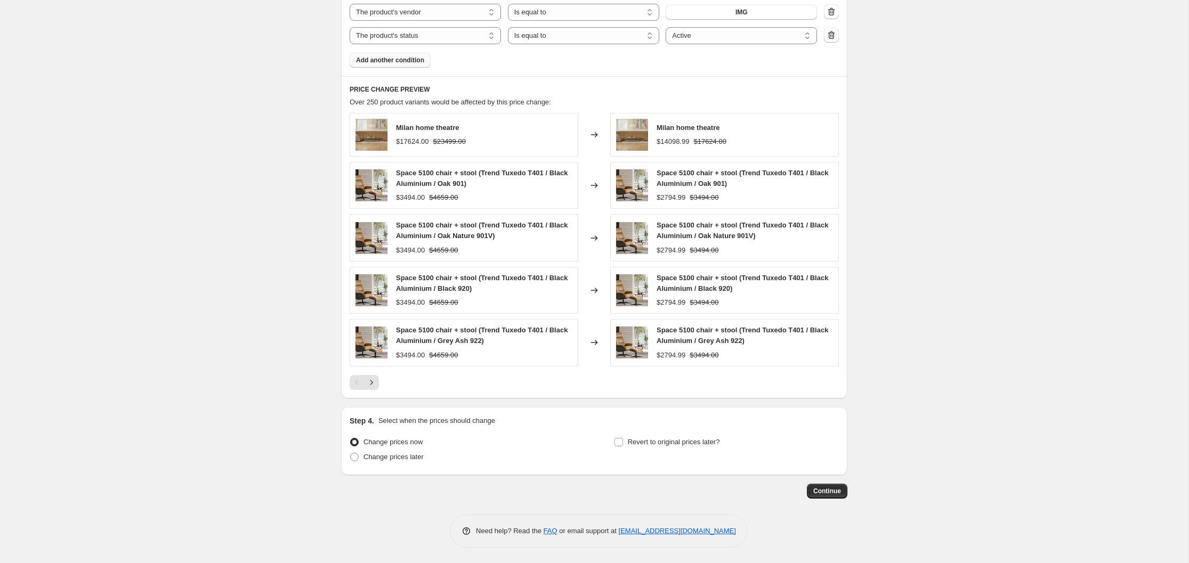
click at [402, 59] on span "Add another condition" at bounding box center [390, 60] width 68 height 9
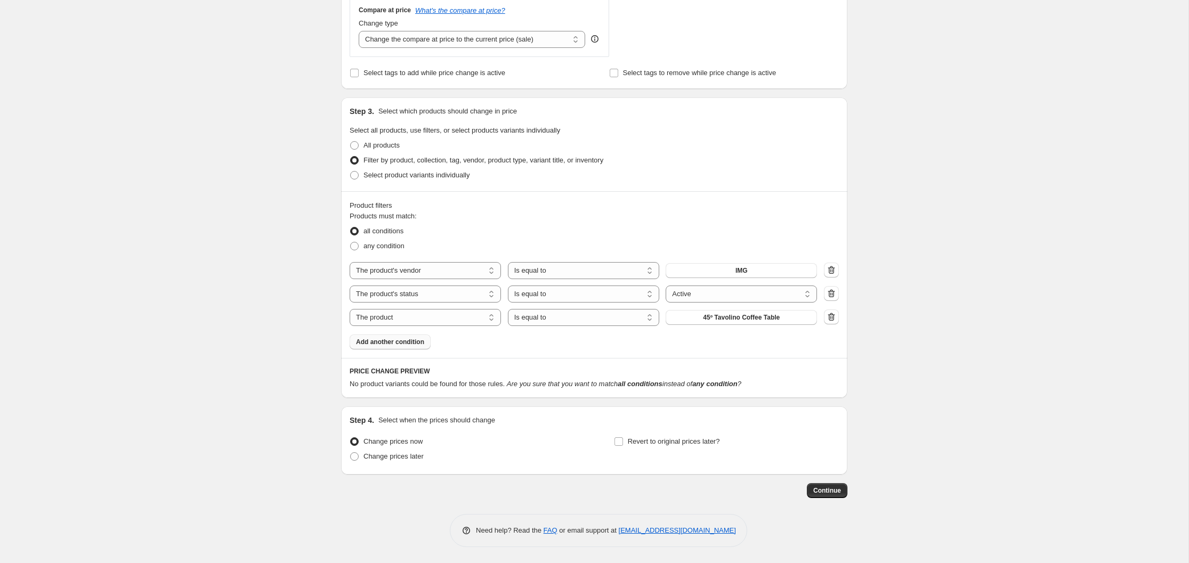
scroll to position [400, 0]
click at [491, 317] on select "The product The product's collection The product's tag The product's vendor The…" at bounding box center [425, 317] width 151 height 17
click at [830, 317] on icon "button" at bounding box center [830, 317] width 1 height 3
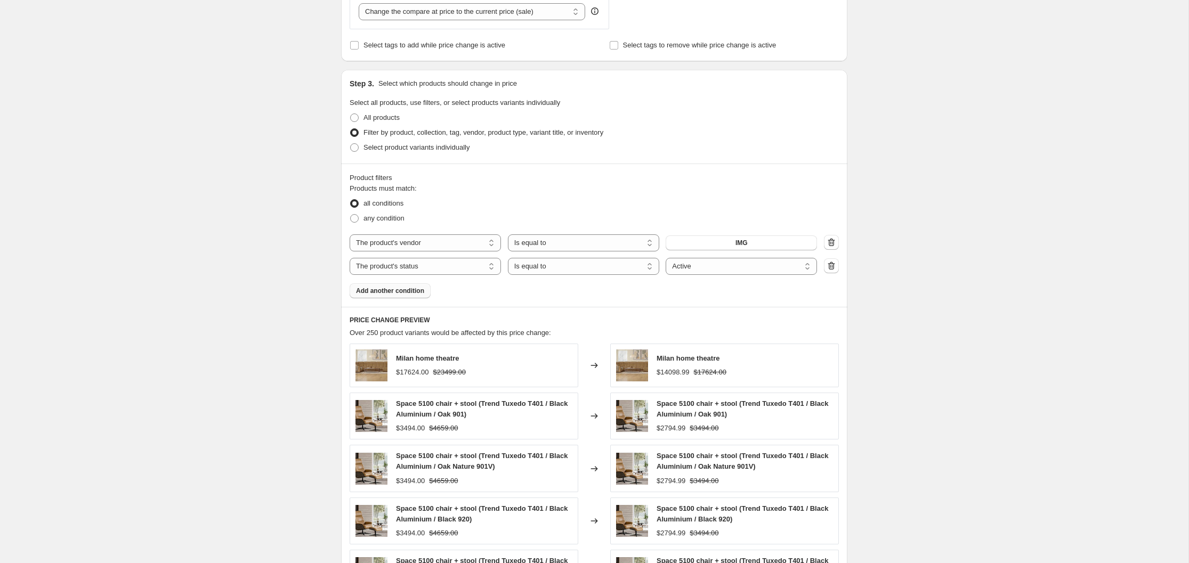
scroll to position [0, 0]
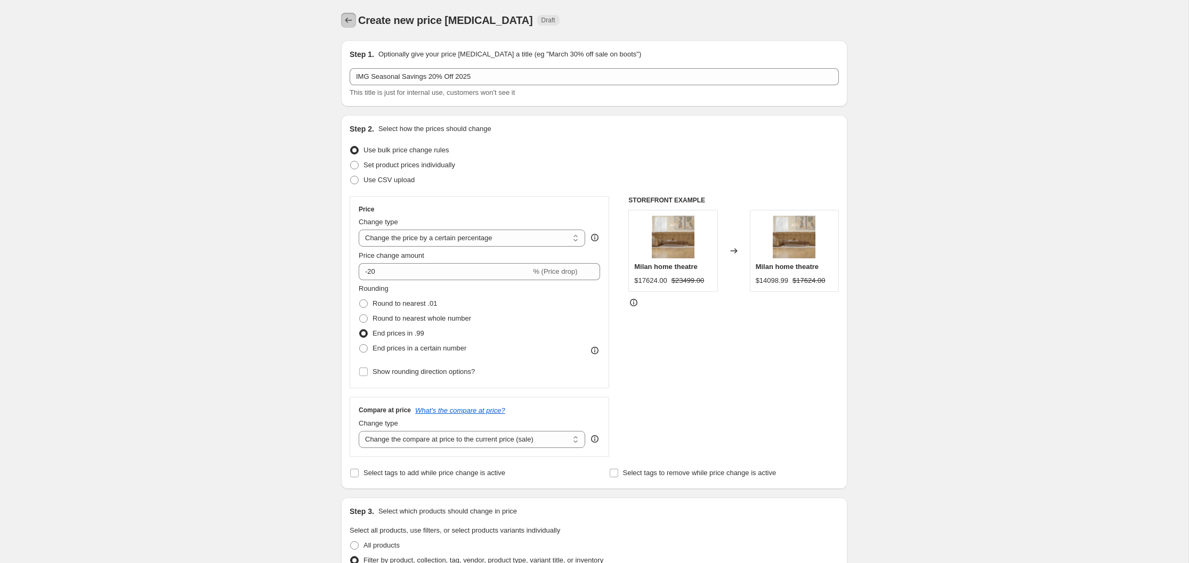
click at [349, 20] on icon "Price change jobs" at bounding box center [348, 20] width 11 height 11
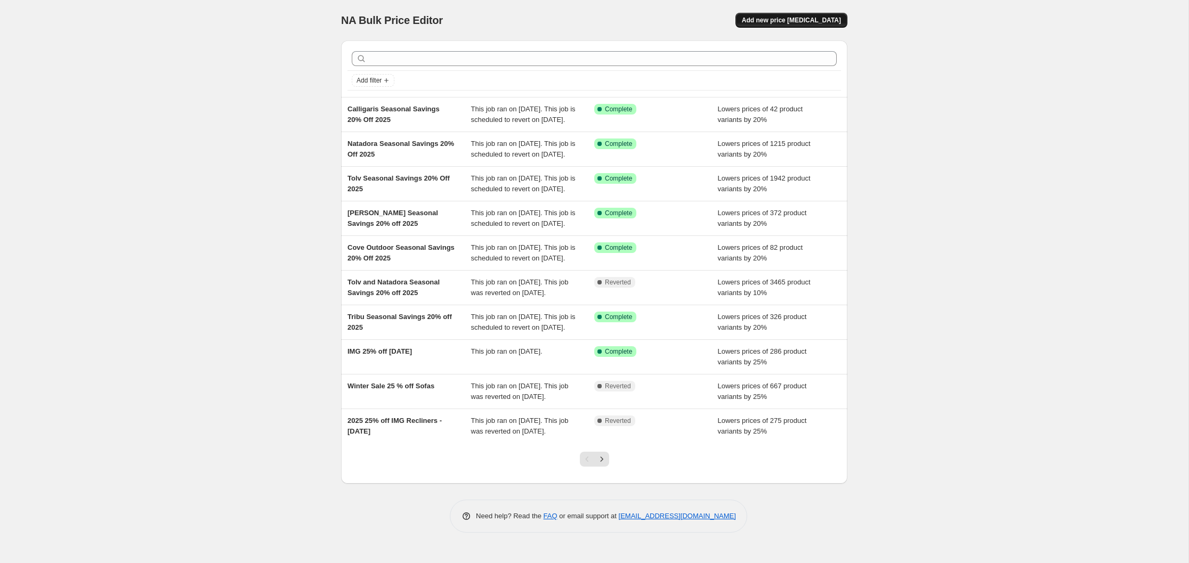
click at [788, 19] on span "Add new price [MEDICAL_DATA]" at bounding box center [791, 20] width 99 height 9
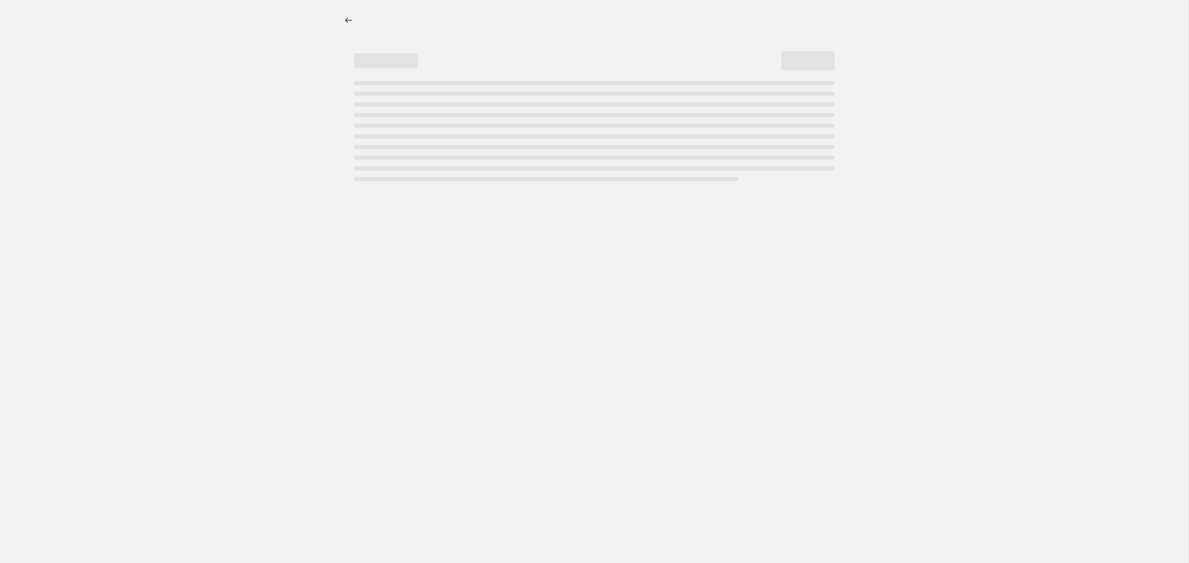
select select "percentage"
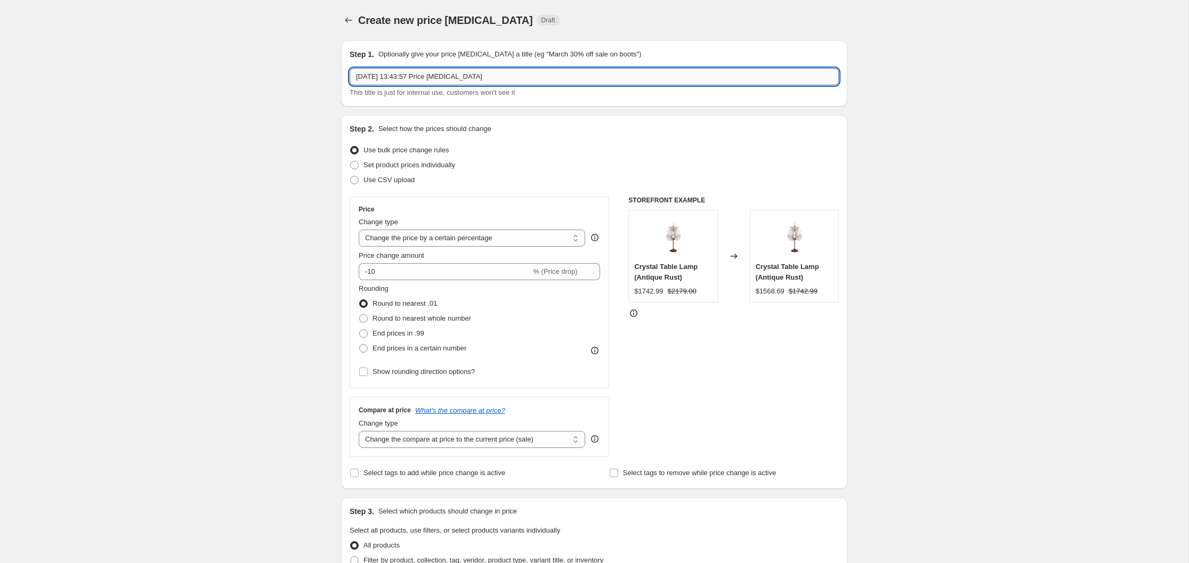
drag, startPoint x: 494, startPoint y: 77, endPoint x: 352, endPoint y: 79, distance: 142.3
click at [352, 79] on input "3 Oct 2025, 13:43:57 Price change job" at bounding box center [594, 76] width 489 height 17
type input "Noble Souls Seasonal Savings 20% Off 2025"
click at [373, 273] on input "-10" at bounding box center [445, 271] width 172 height 17
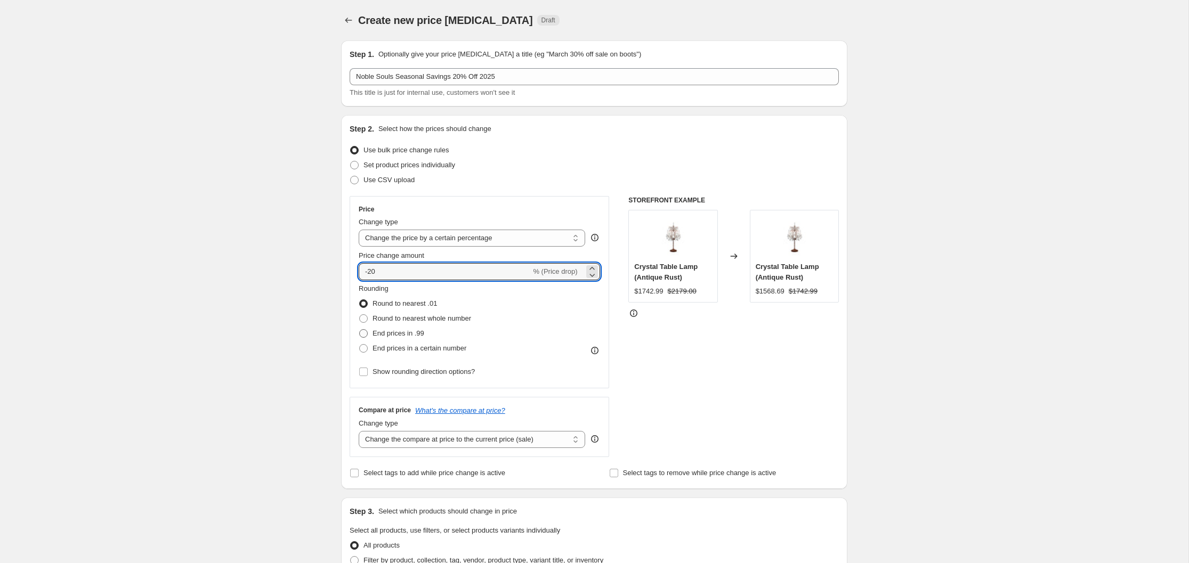
type input "-20"
click at [364, 334] on span at bounding box center [363, 333] width 9 height 9
click at [360, 330] on input "End prices in .99" at bounding box center [359, 329] width 1 height 1
radio input "true"
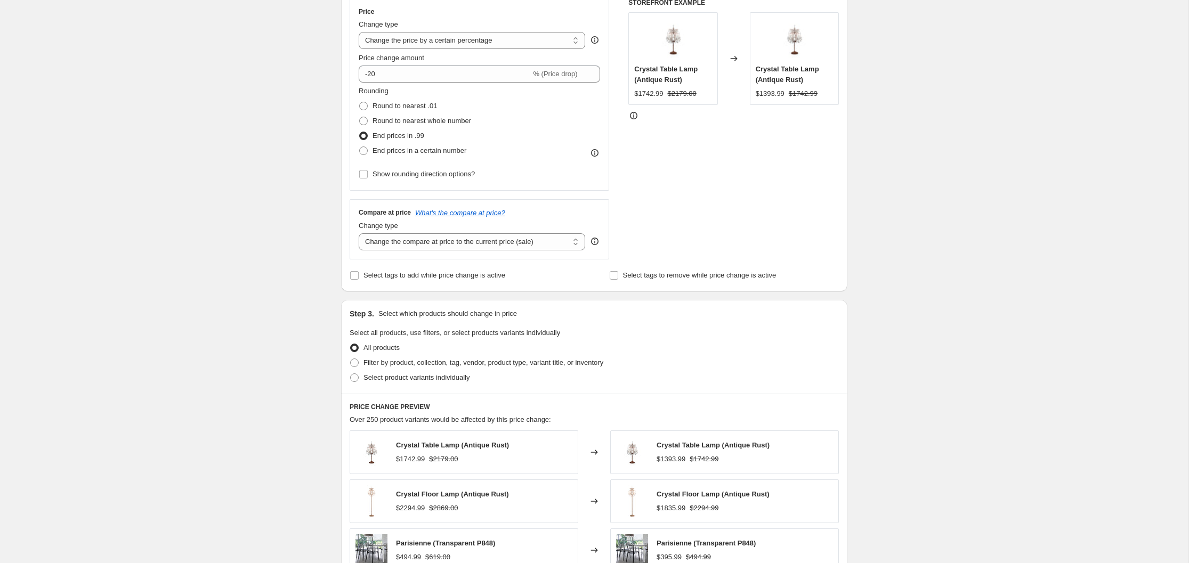
scroll to position [199, 0]
click at [354, 361] on span at bounding box center [354, 362] width 9 height 9
click at [351, 358] on input "Filter by product, collection, tag, vendor, product type, variant title, or inv…" at bounding box center [350, 358] width 1 height 1
radio input "true"
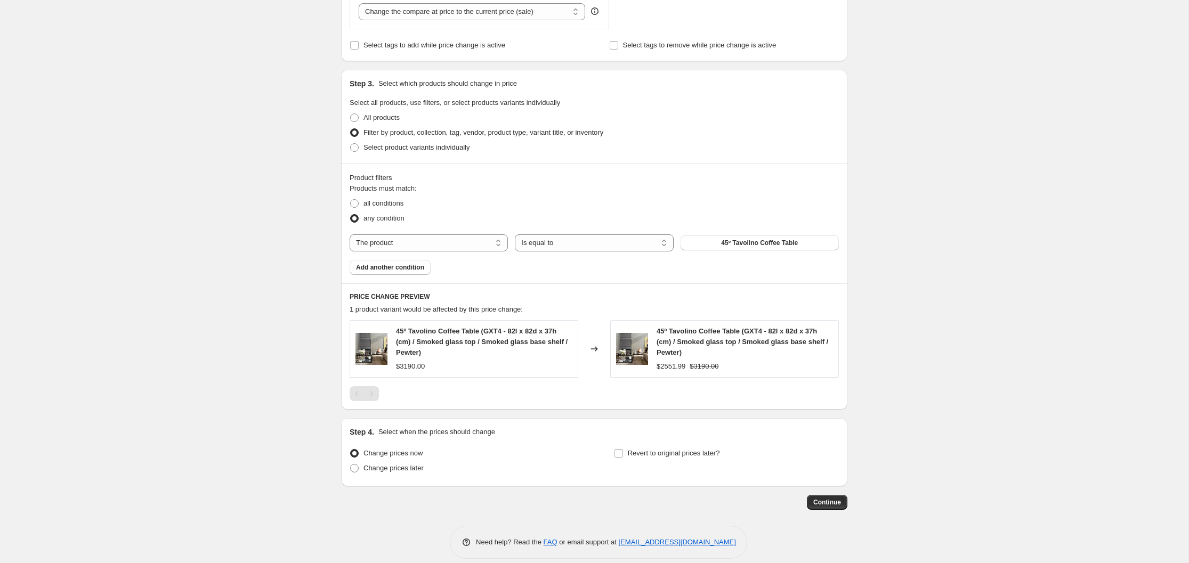
scroll to position [434, 0]
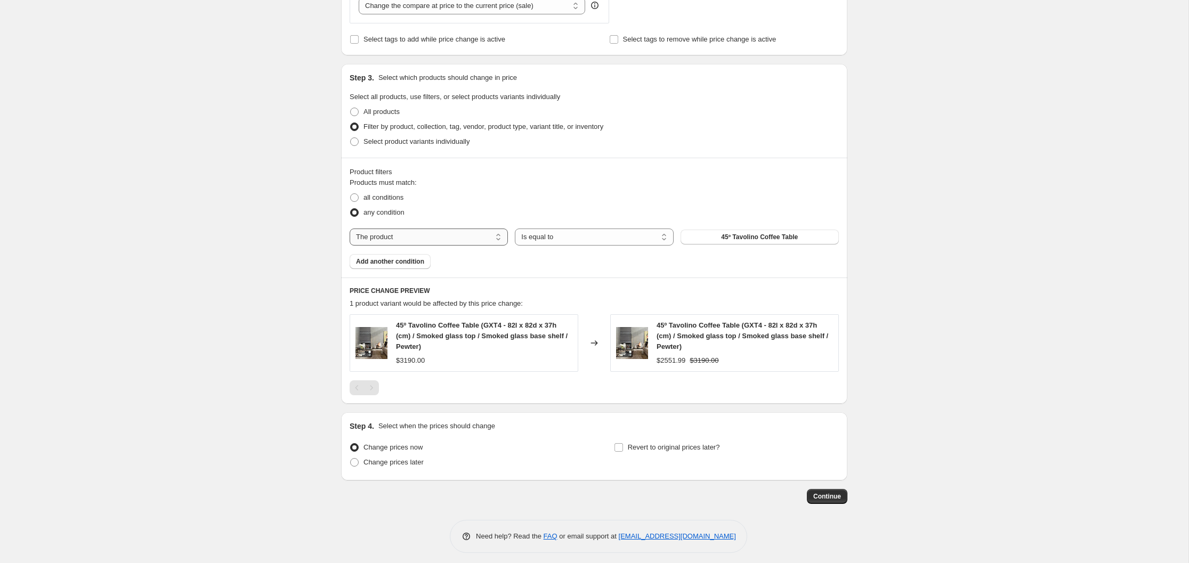
click at [499, 236] on select "The product The product's collection The product's tag The product's vendor The…" at bounding box center [429, 237] width 158 height 17
select select "vendor"
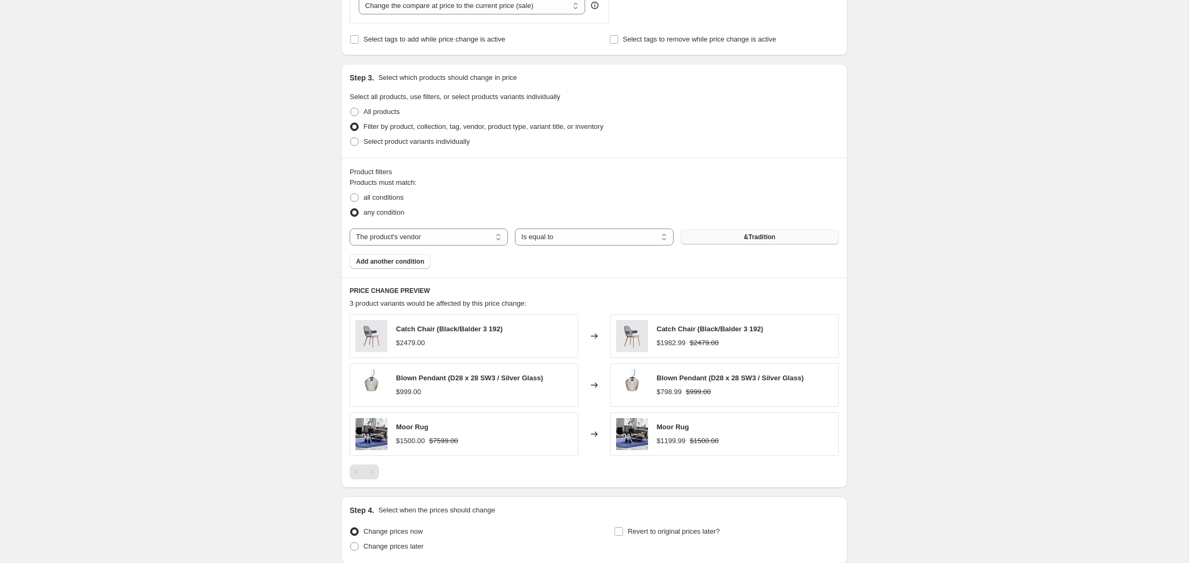
click at [752, 236] on span "&Tradition" at bounding box center [759, 237] width 31 height 9
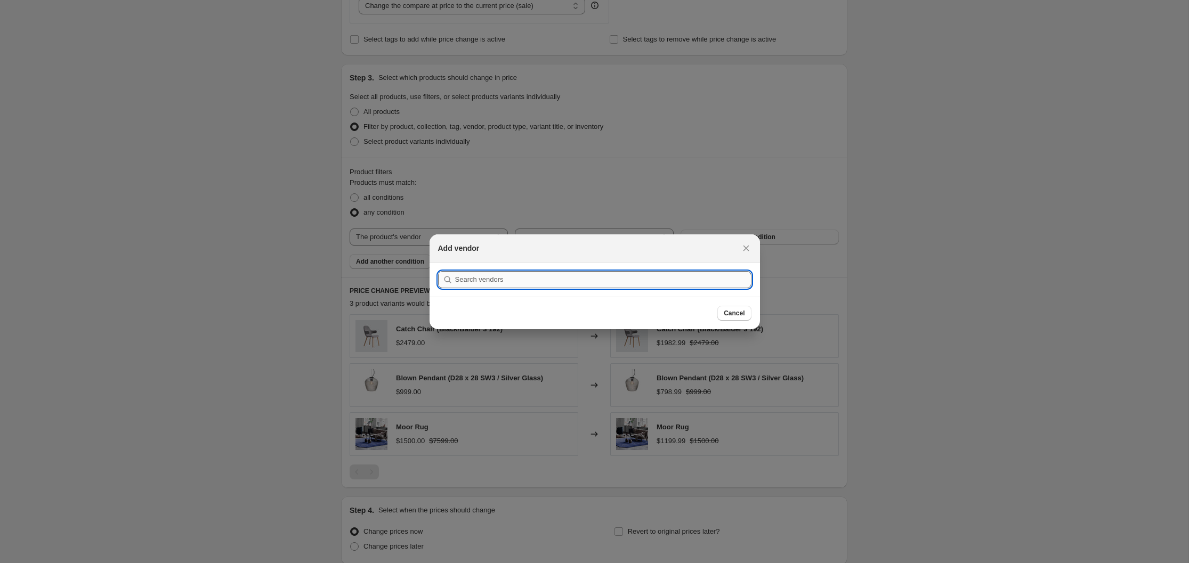
click at [496, 281] on input ":r2f:" at bounding box center [603, 279] width 296 height 17
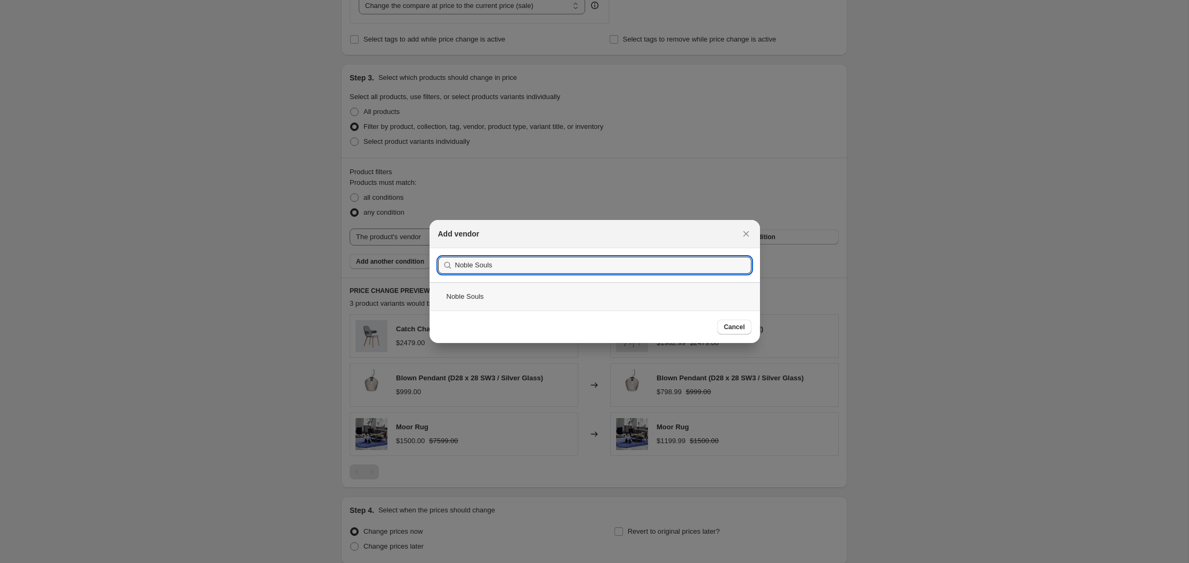
type input "Noble Souls"
click at [475, 295] on div "Noble Souls" at bounding box center [594, 296] width 330 height 28
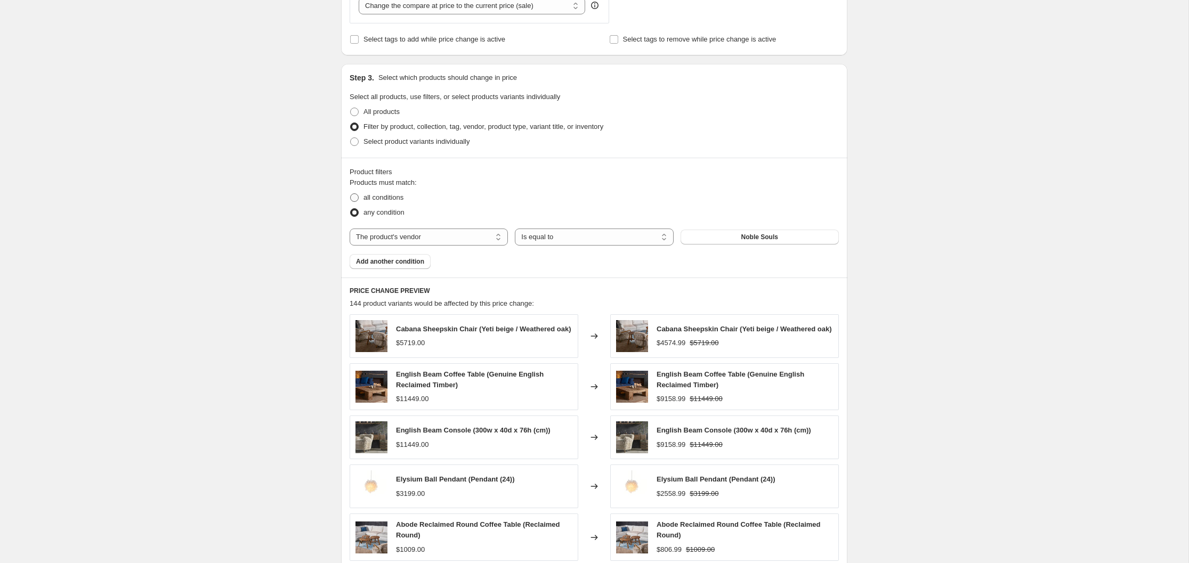
click at [356, 197] on span at bounding box center [354, 197] width 9 height 9
click at [351, 194] on input "all conditions" at bounding box center [350, 193] width 1 height 1
radio input "true"
click at [411, 259] on span "Add another condition" at bounding box center [390, 261] width 68 height 9
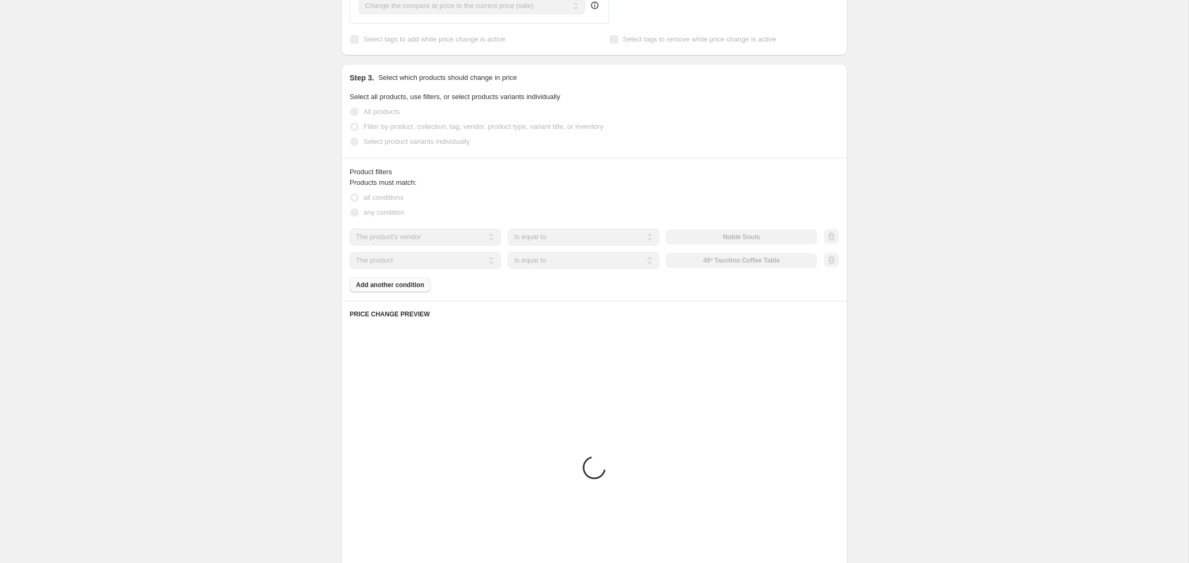
scroll to position [377, 0]
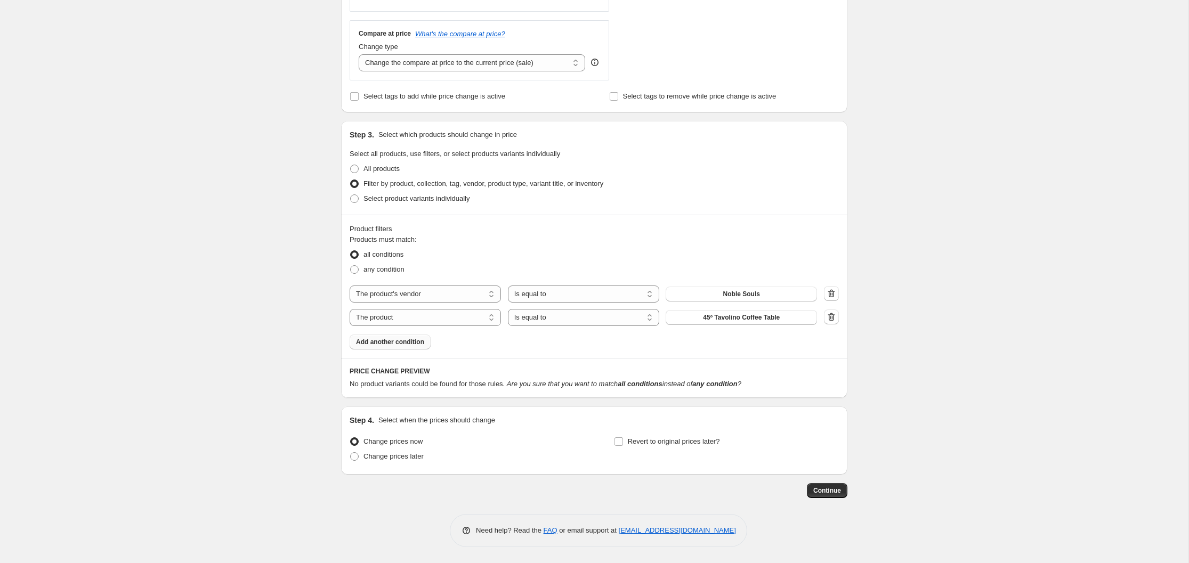
click at [491, 261] on div "all conditions" at bounding box center [594, 254] width 489 height 15
click at [493, 319] on select "The product The product's collection The product's tag The product's vendor The…" at bounding box center [425, 317] width 151 height 17
select select "product_status"
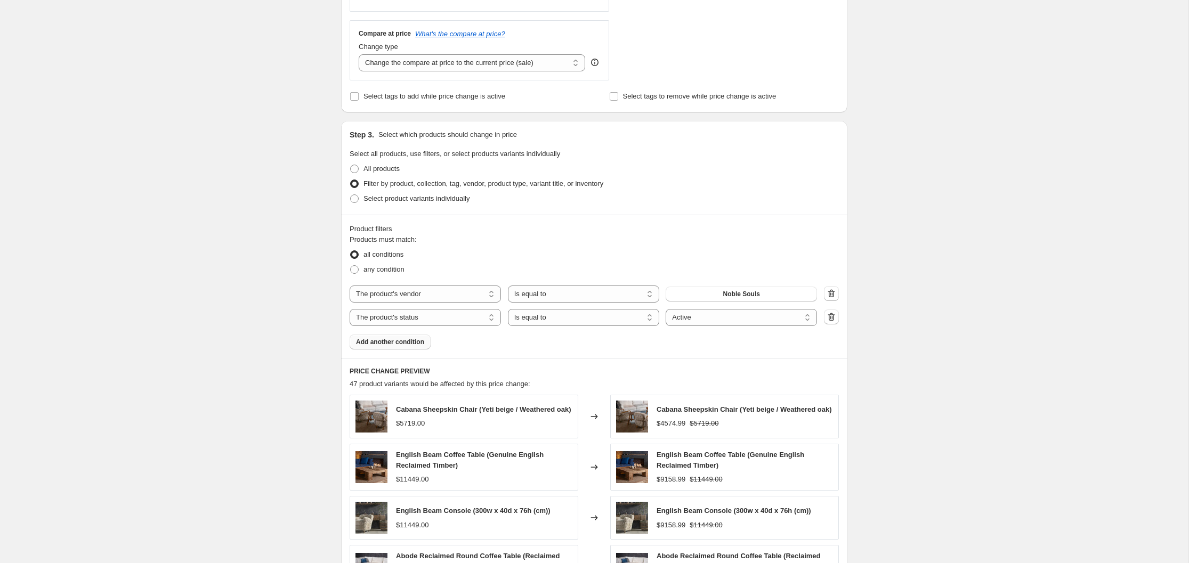
scroll to position [659, 0]
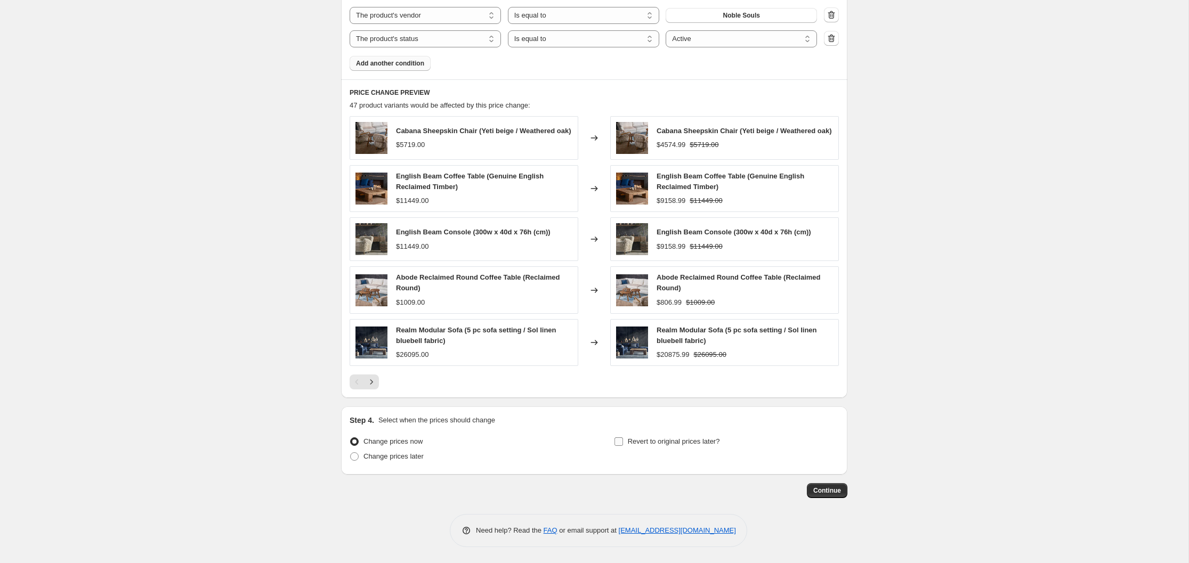
click at [618, 442] on input "Revert to original prices later?" at bounding box center [618, 441] width 9 height 9
checkbox input "true"
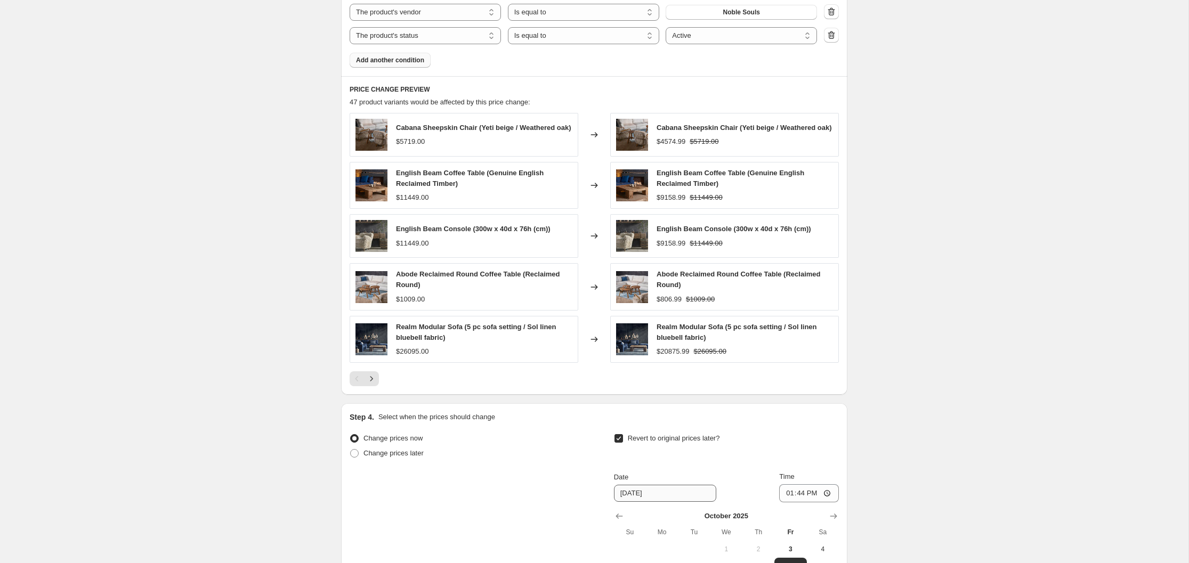
scroll to position [841, 0]
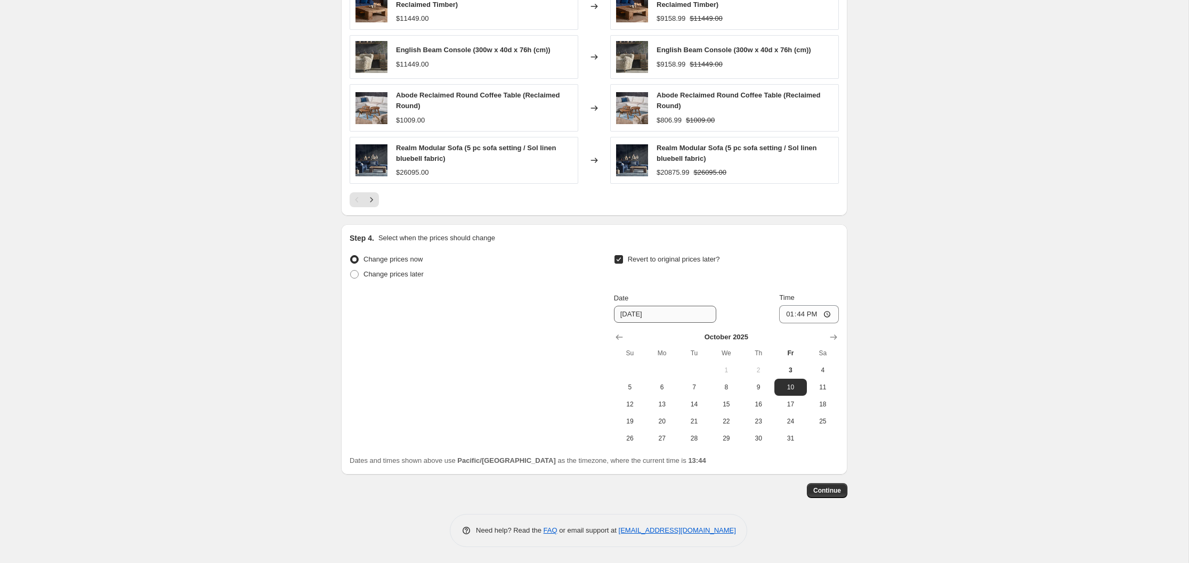
click at [640, 492] on div "Continue" at bounding box center [594, 490] width 506 height 15
click at [757, 438] on span "30" at bounding box center [758, 438] width 23 height 9
type input "[DATE]"
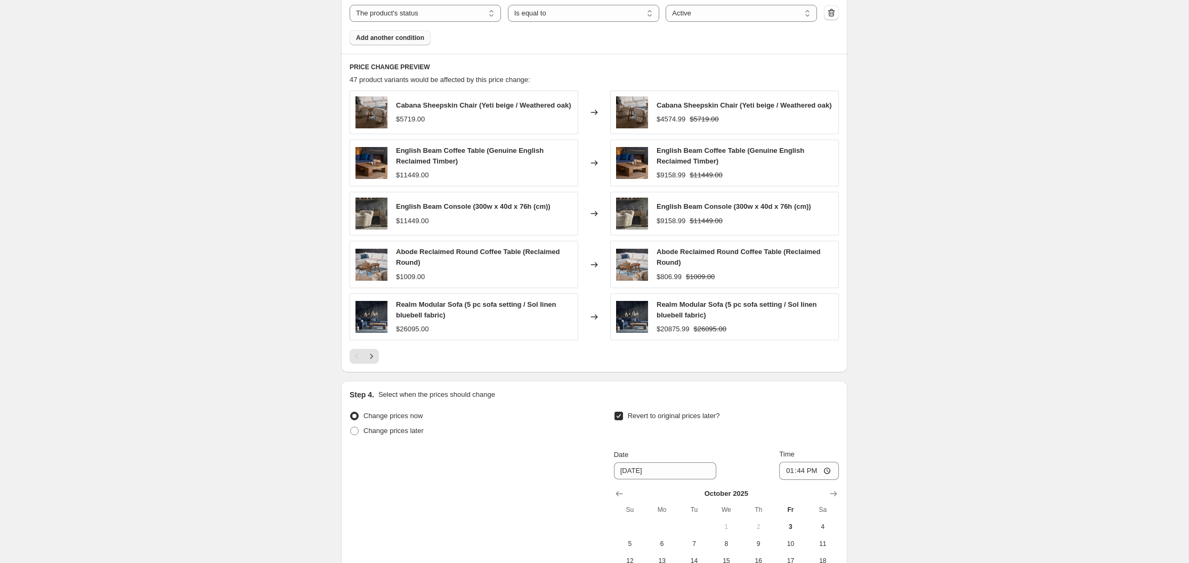
scroll to position [682, 0]
click at [371, 358] on icon "Next" at bounding box center [371, 356] width 11 height 11
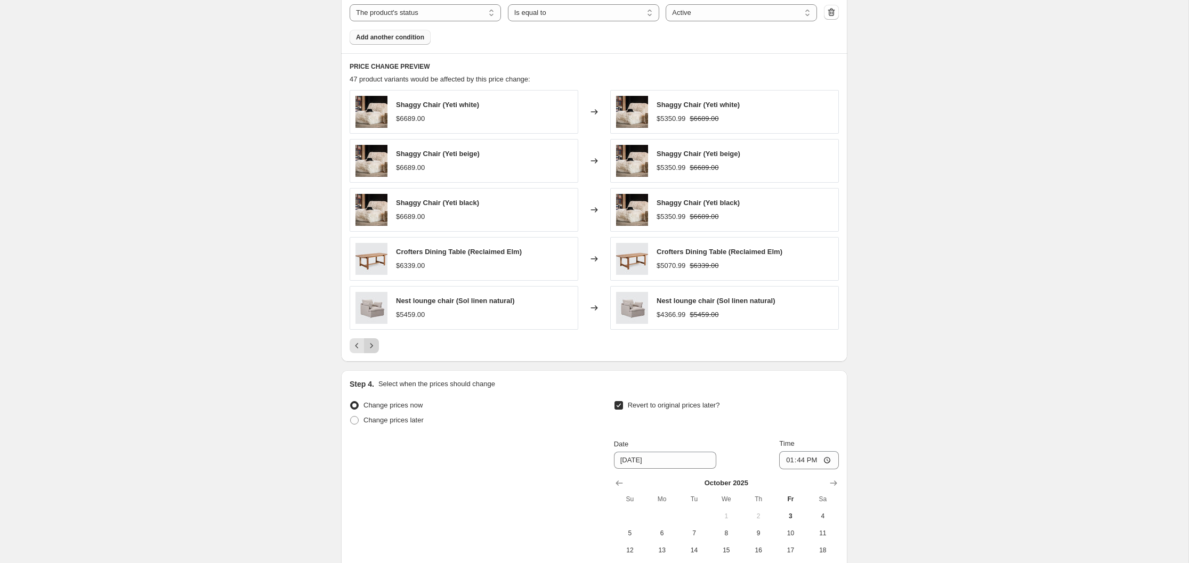
click at [371, 358] on div "PRICE CHANGE PREVIEW 47 product variants would be affected by this price change…" at bounding box center [594, 207] width 506 height 309
click at [371, 346] on icon "Next" at bounding box center [371, 345] width 3 height 5
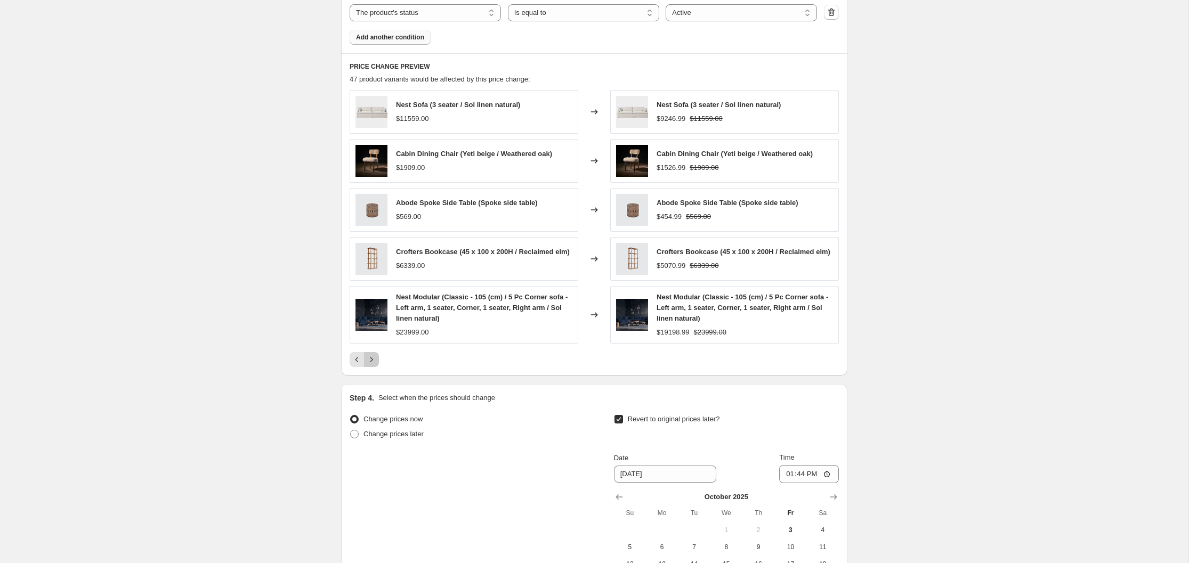
click at [371, 361] on icon "Next" at bounding box center [371, 359] width 11 height 11
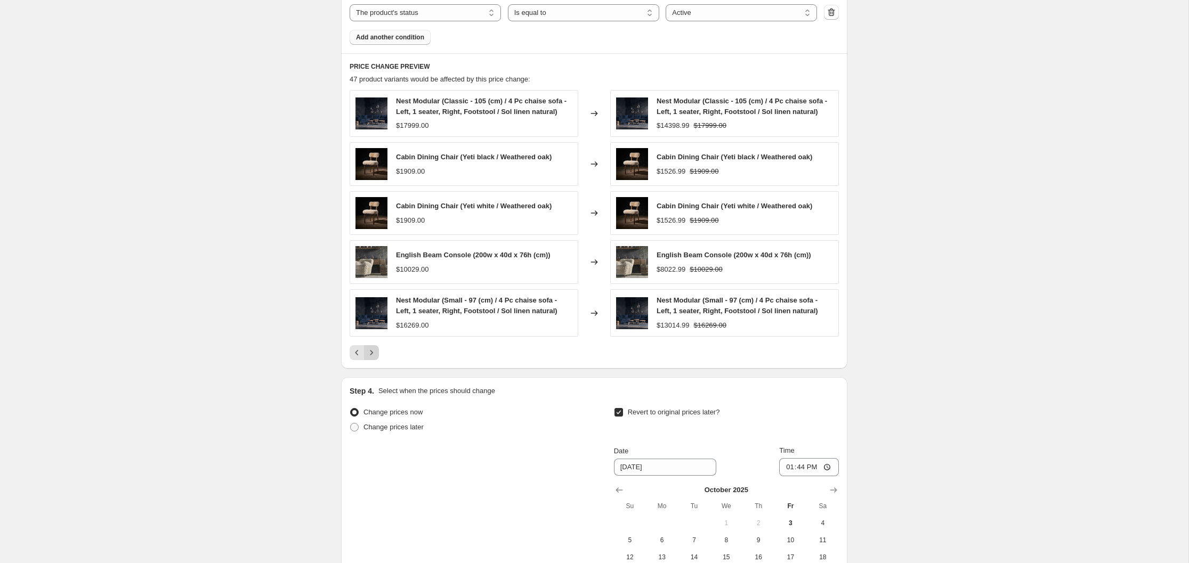
click at [371, 353] on icon "Next" at bounding box center [371, 352] width 3 height 5
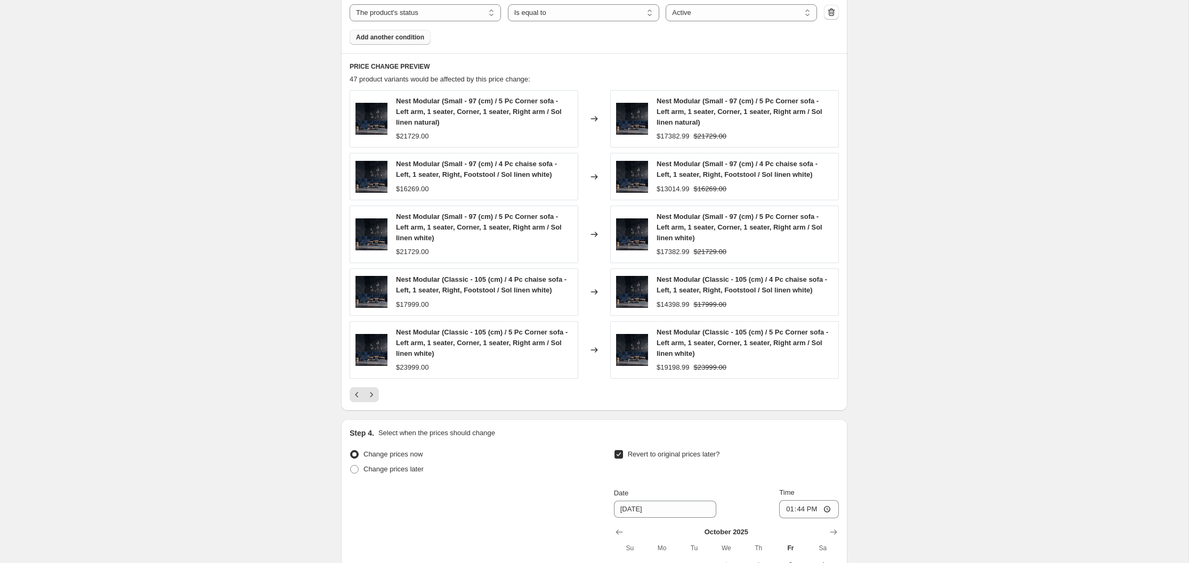
scroll to position [877, 0]
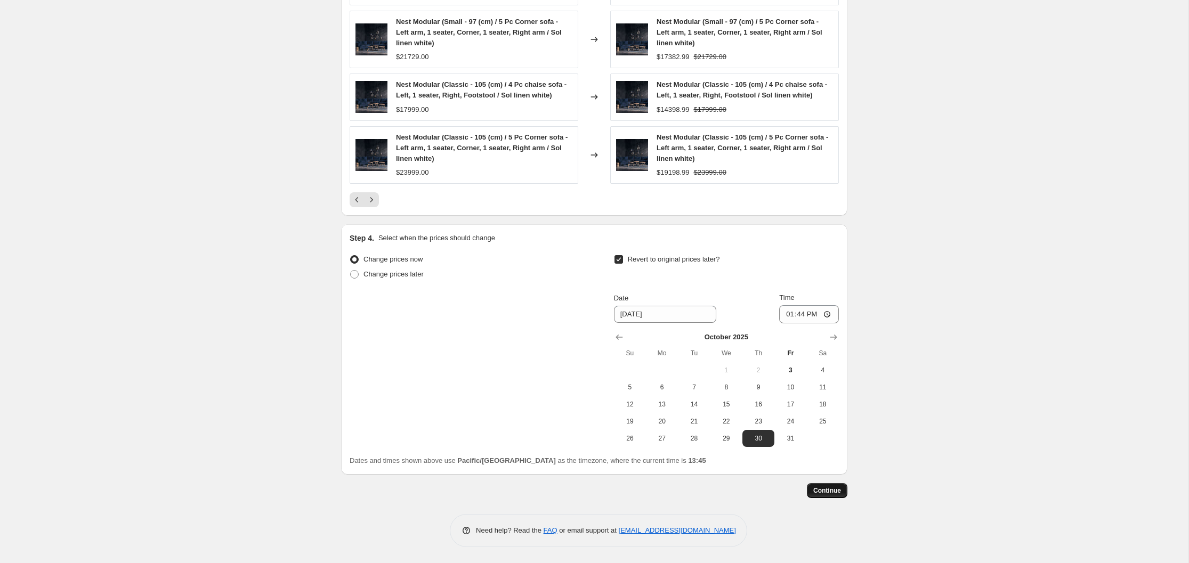
click at [830, 490] on span "Continue" at bounding box center [827, 490] width 28 height 9
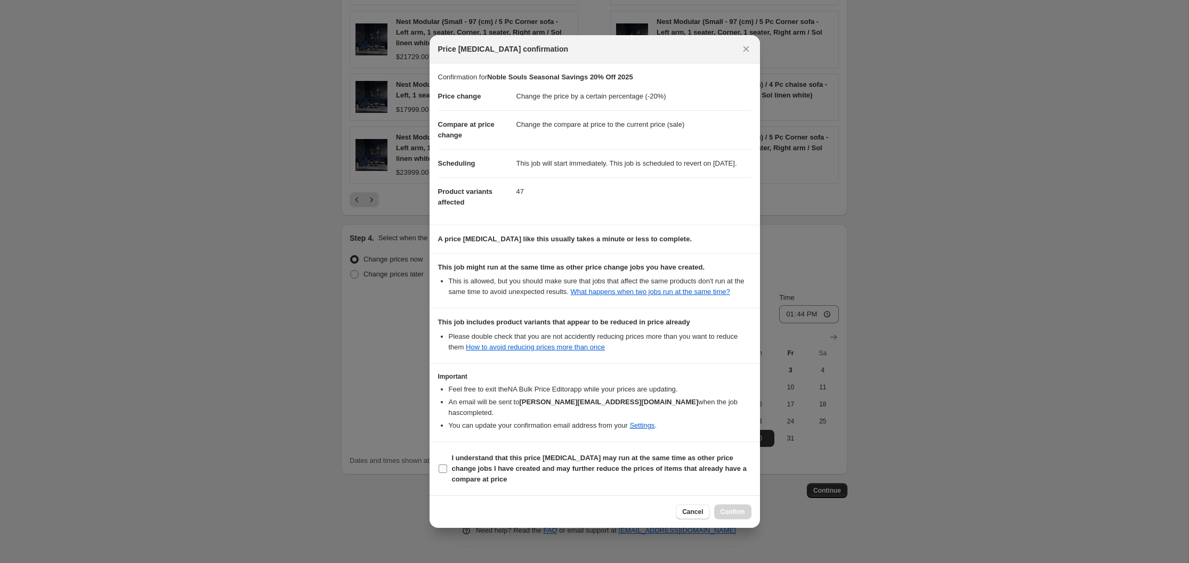
click at [445, 472] on input "I understand that this price [MEDICAL_DATA] may run at the same time as other p…" at bounding box center [443, 469] width 9 height 9
checkbox input "true"
click at [731, 516] on span "Confirm" at bounding box center [732, 512] width 25 height 9
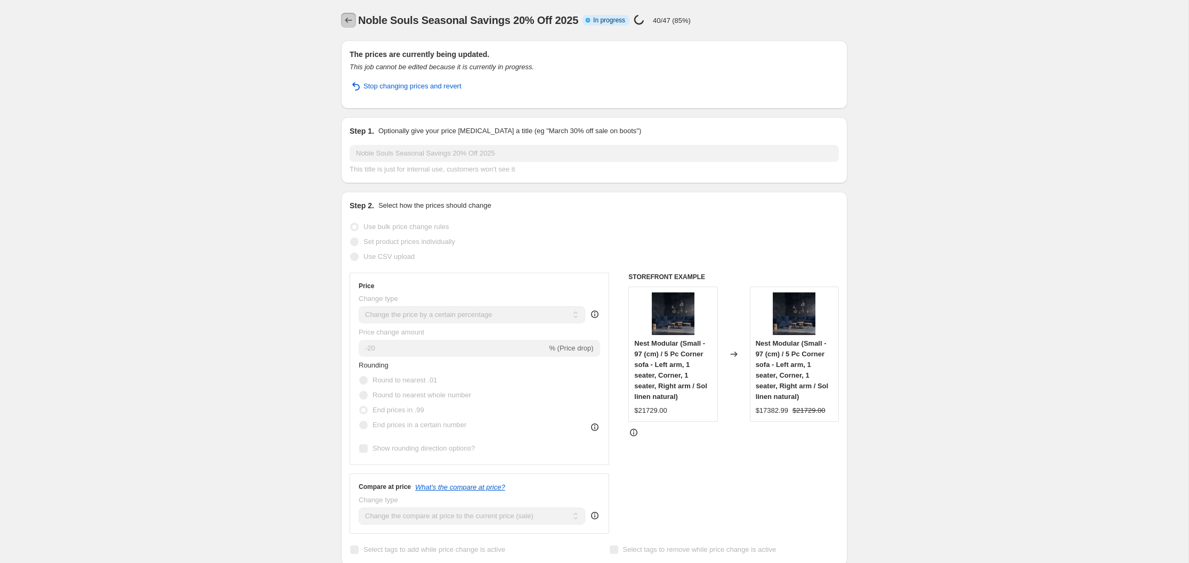
click at [348, 19] on icon "Price change jobs" at bounding box center [348, 20] width 11 height 11
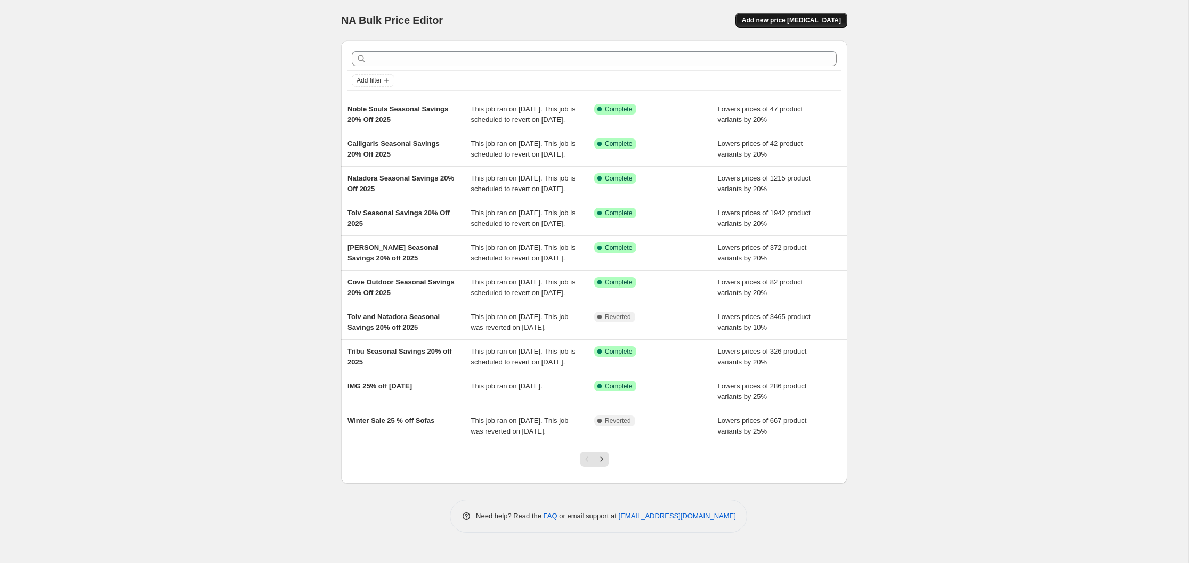
click at [796, 21] on span "Add new price [MEDICAL_DATA]" at bounding box center [791, 20] width 99 height 9
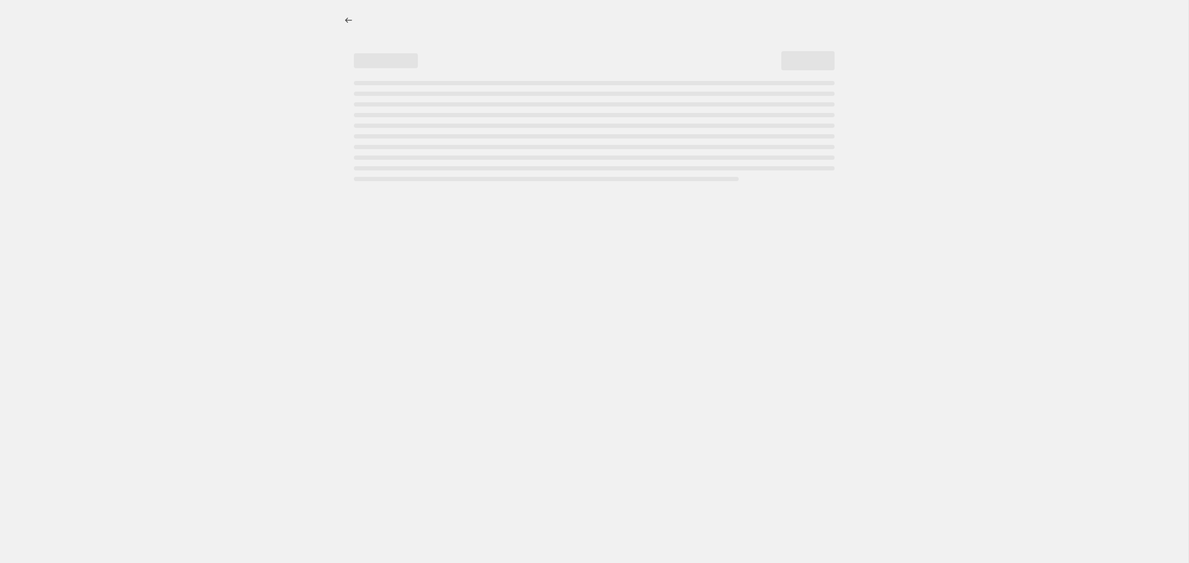
select select "percentage"
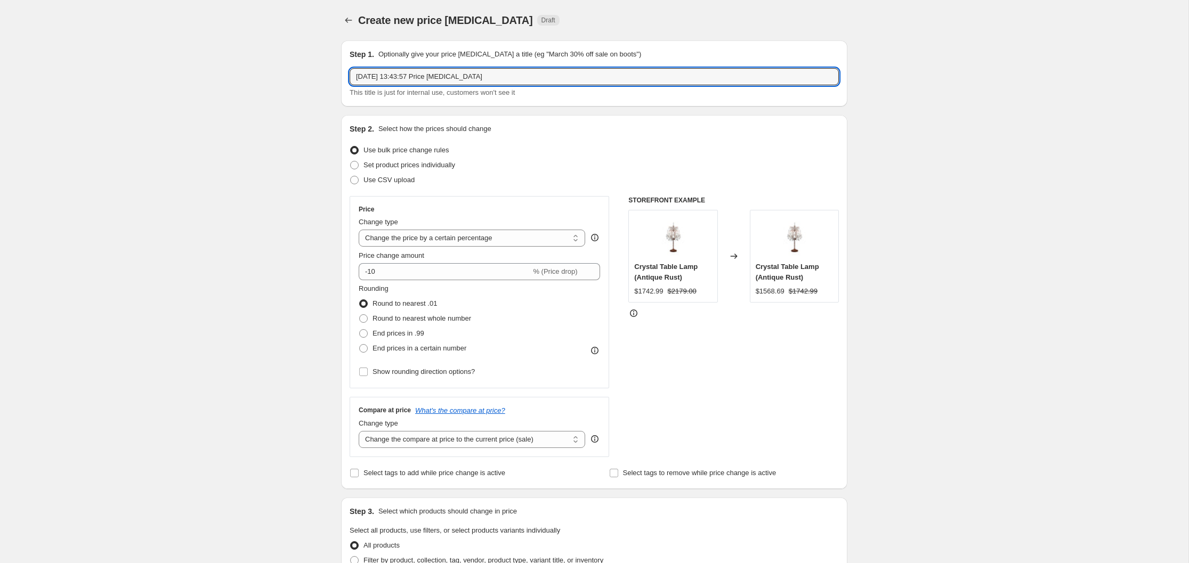
drag, startPoint x: 501, startPoint y: 78, endPoint x: 316, endPoint y: 76, distance: 185.4
click at [320, 76] on div "Create new price change job. This page is ready Create new price change job Dra…" at bounding box center [594, 532] width 1188 height 1065
type input "Dedon Seasonal Savings 20% Off"
click at [372, 272] on input "-10" at bounding box center [445, 271] width 172 height 17
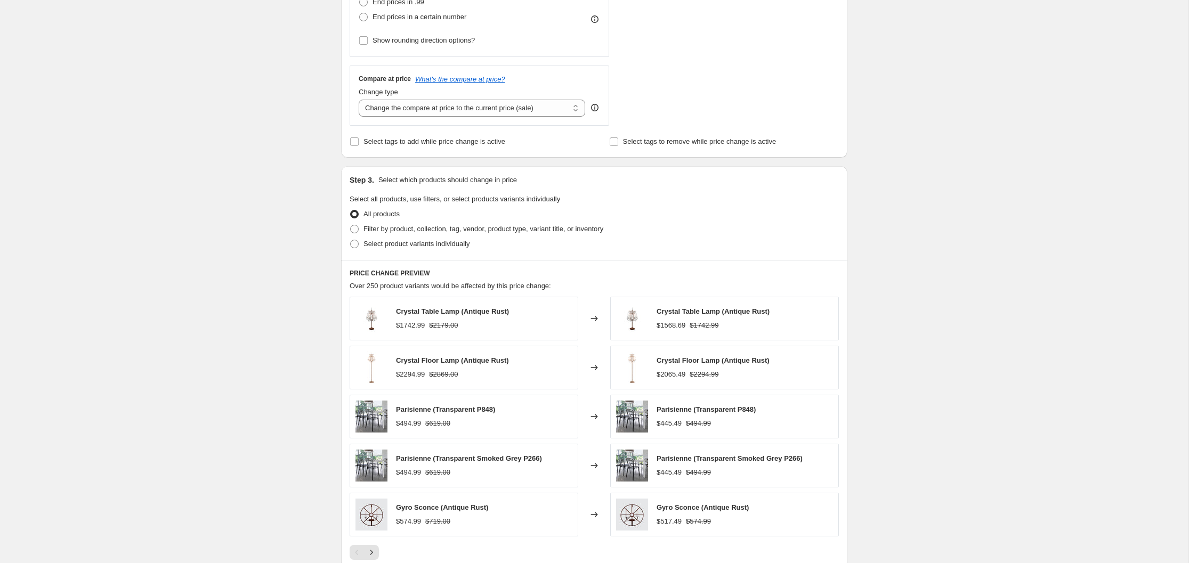
scroll to position [333, 0]
type input "-20"
click at [354, 225] on span at bounding box center [354, 227] width 9 height 9
click at [351, 224] on input "Filter by product, collection, tag, vendor, product type, variant title, or inv…" at bounding box center [350, 223] width 1 height 1
radio input "true"
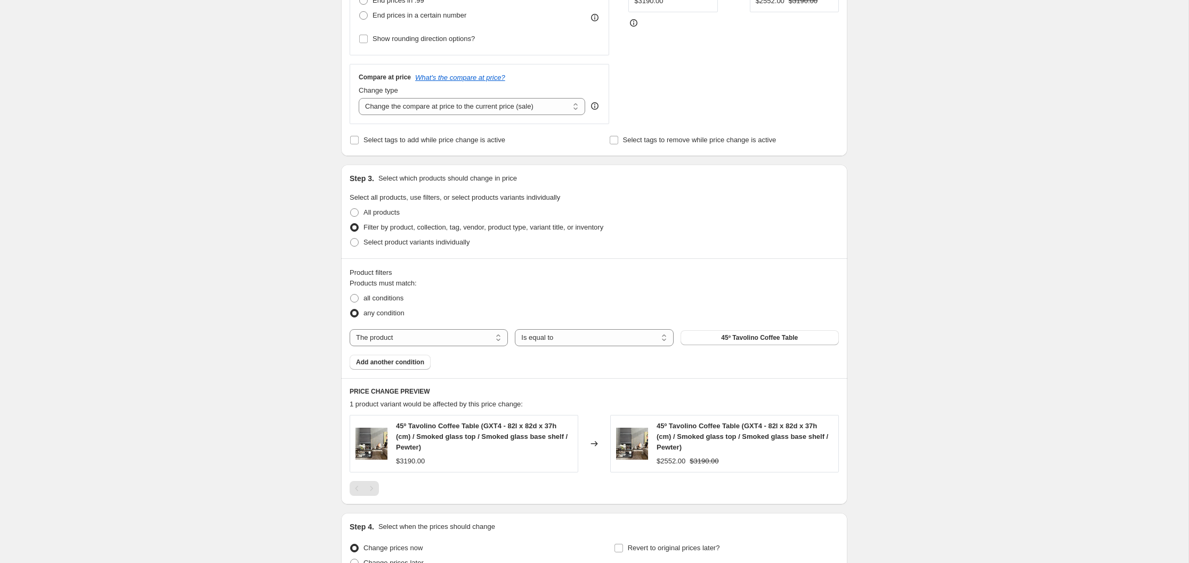
scroll to position [440, 0]
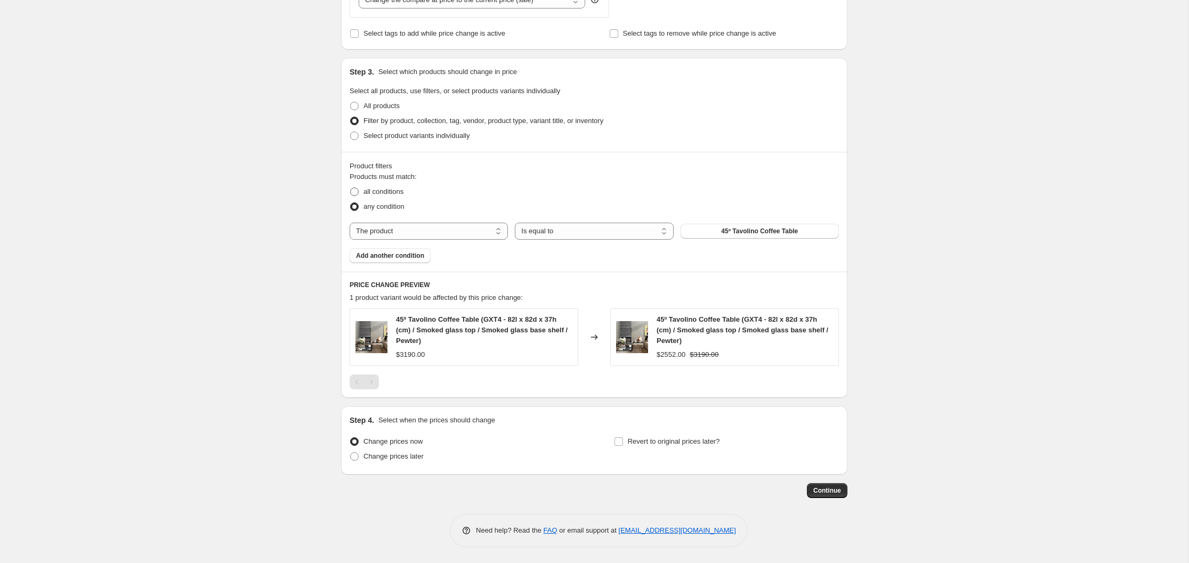
click at [354, 191] on span at bounding box center [354, 192] width 9 height 9
click at [351, 188] on input "all conditions" at bounding box center [350, 188] width 1 height 1
radio input "true"
click at [498, 232] on select "The product The product's collection The product's tag The product's vendor The…" at bounding box center [429, 231] width 158 height 17
select select "vendor"
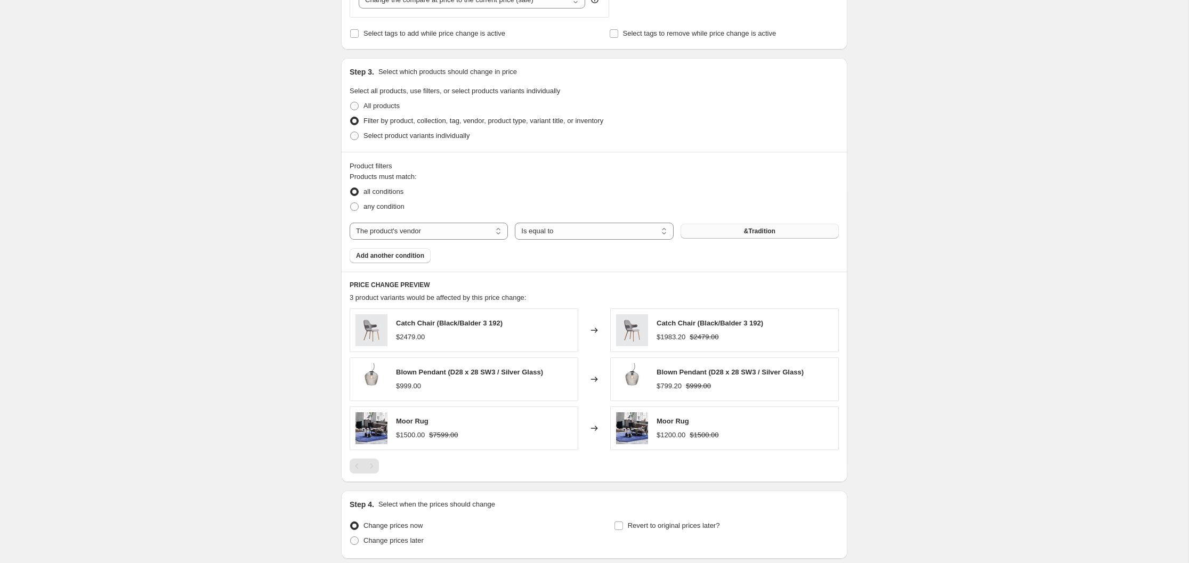
click at [744, 229] on span "&Tradition" at bounding box center [759, 231] width 31 height 9
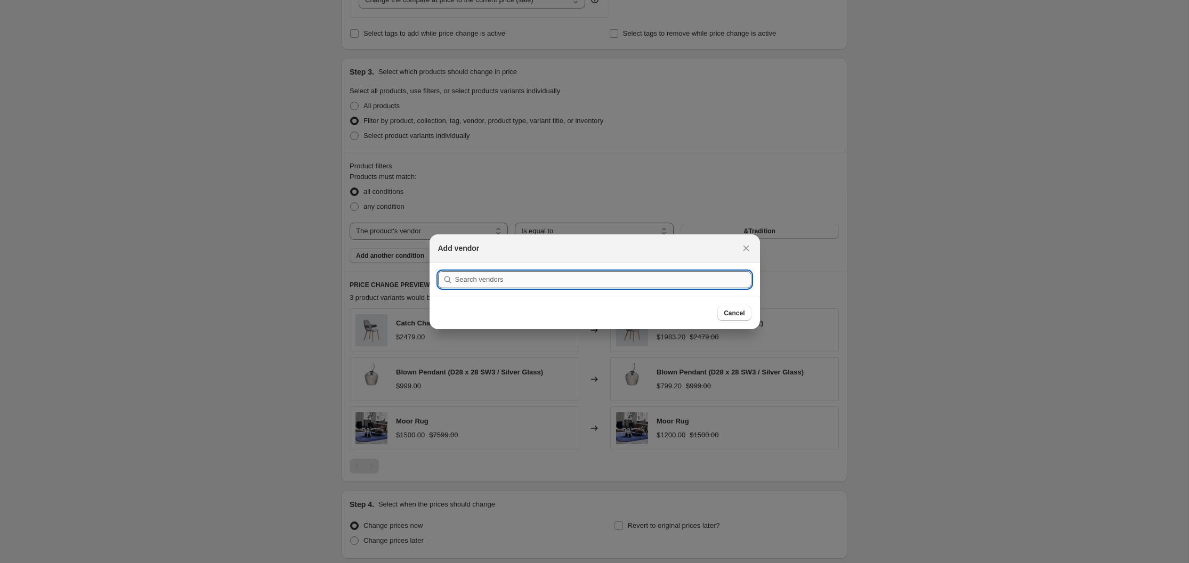
click at [552, 282] on input ":r5j:" at bounding box center [603, 279] width 296 height 17
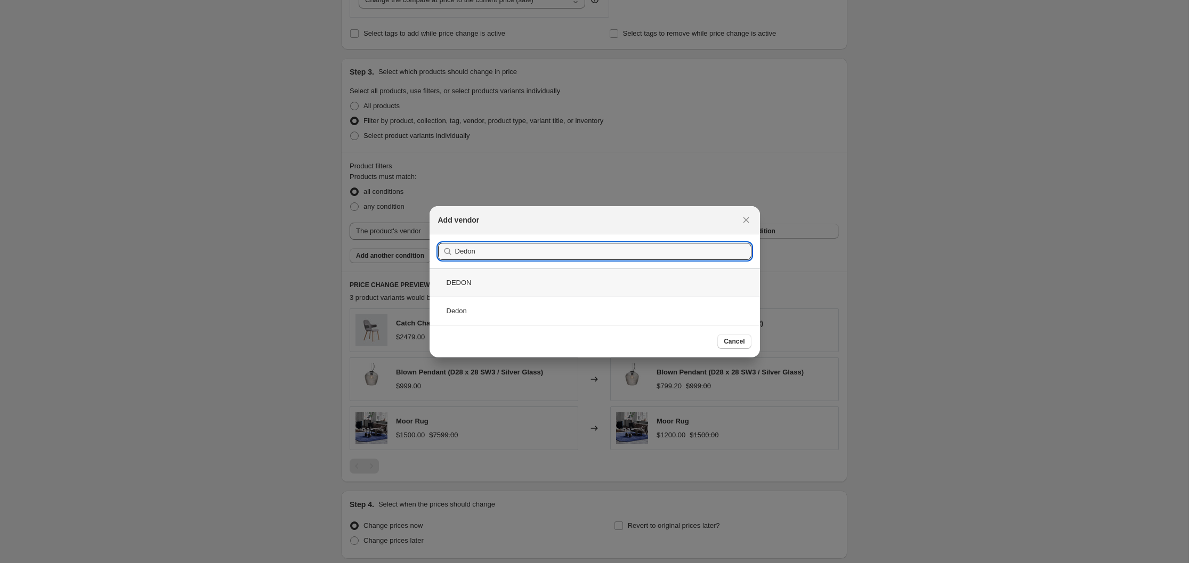
type input "Dedon"
click at [458, 283] on div "DEDON" at bounding box center [594, 283] width 330 height 28
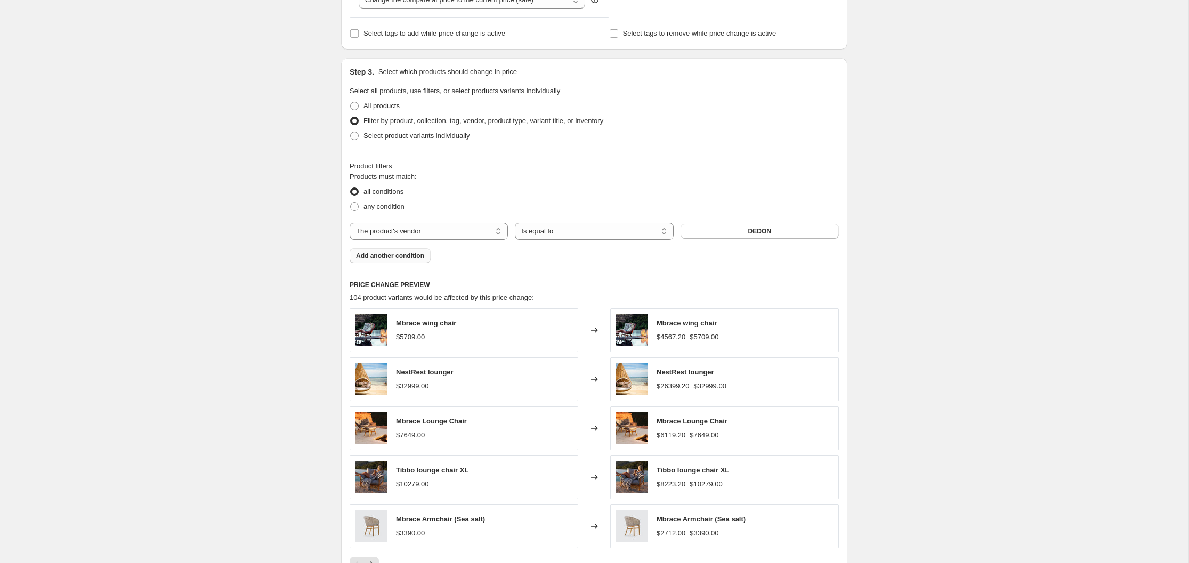
click at [390, 257] on span "Add another condition" at bounding box center [390, 256] width 68 height 9
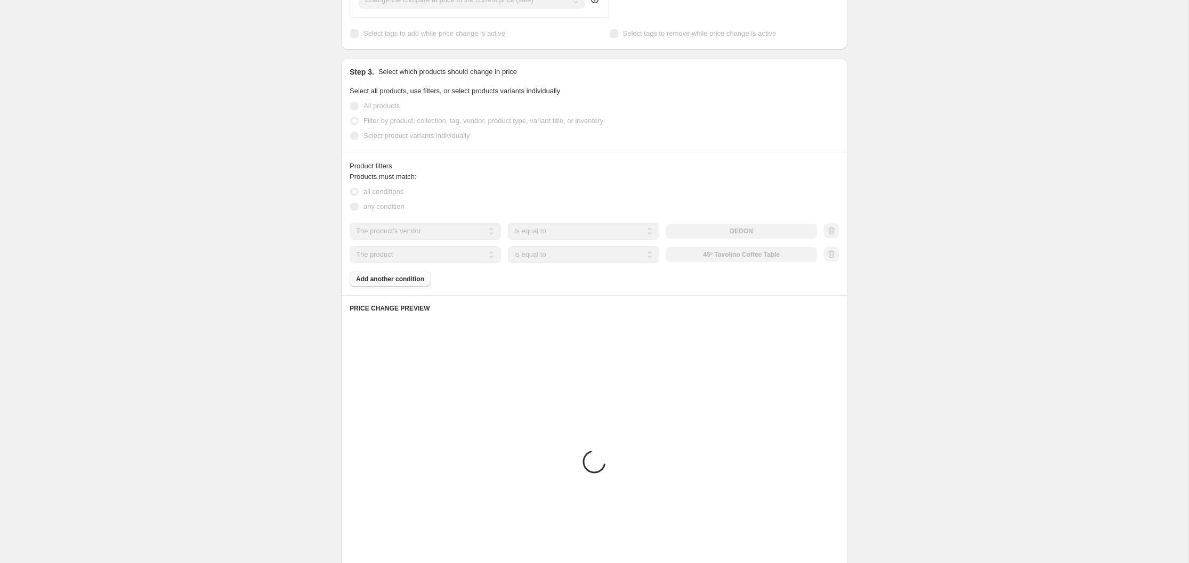
scroll to position [377, 0]
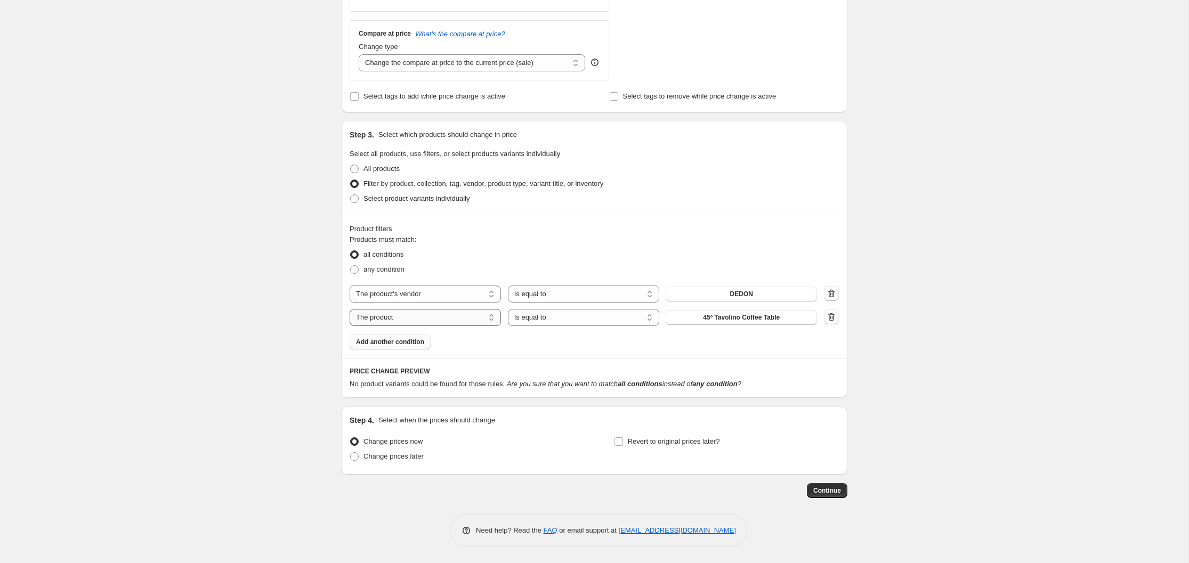
click at [492, 317] on select "The product The product's collection The product's tag The product's vendor The…" at bounding box center [425, 317] width 151 height 17
select select "product_status"
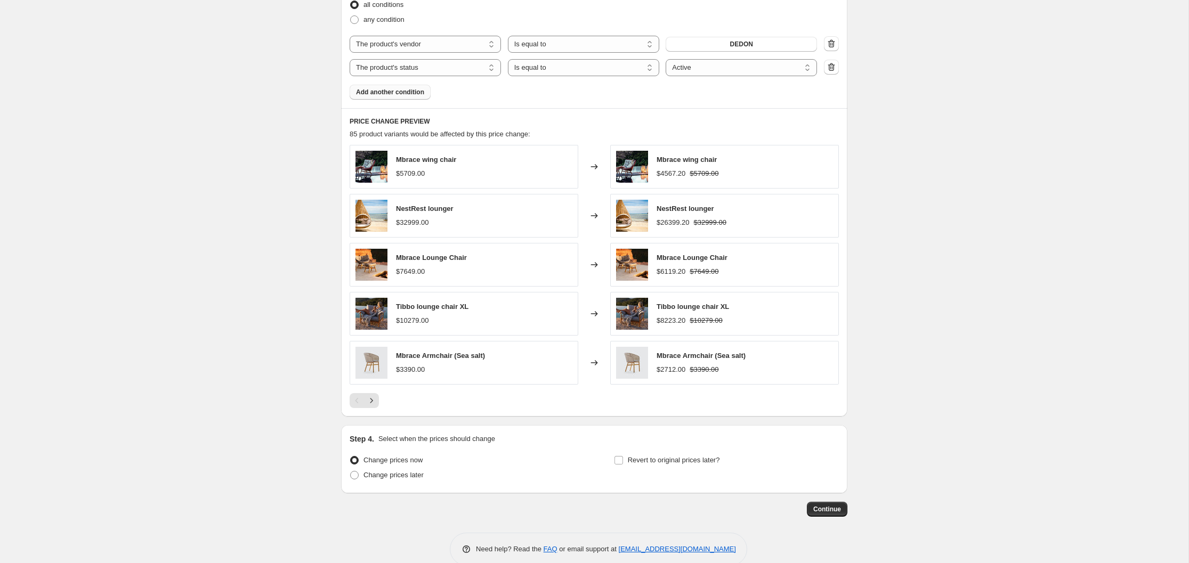
scroll to position [645, 0]
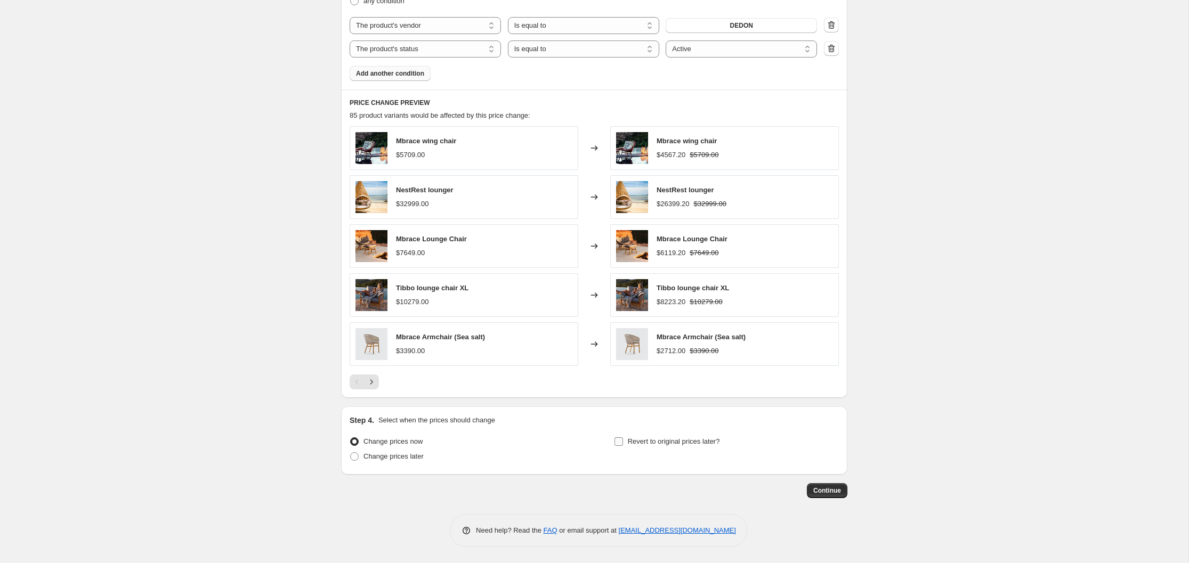
click at [620, 442] on input "Revert to original prices later?" at bounding box center [618, 441] width 9 height 9
checkbox input "true"
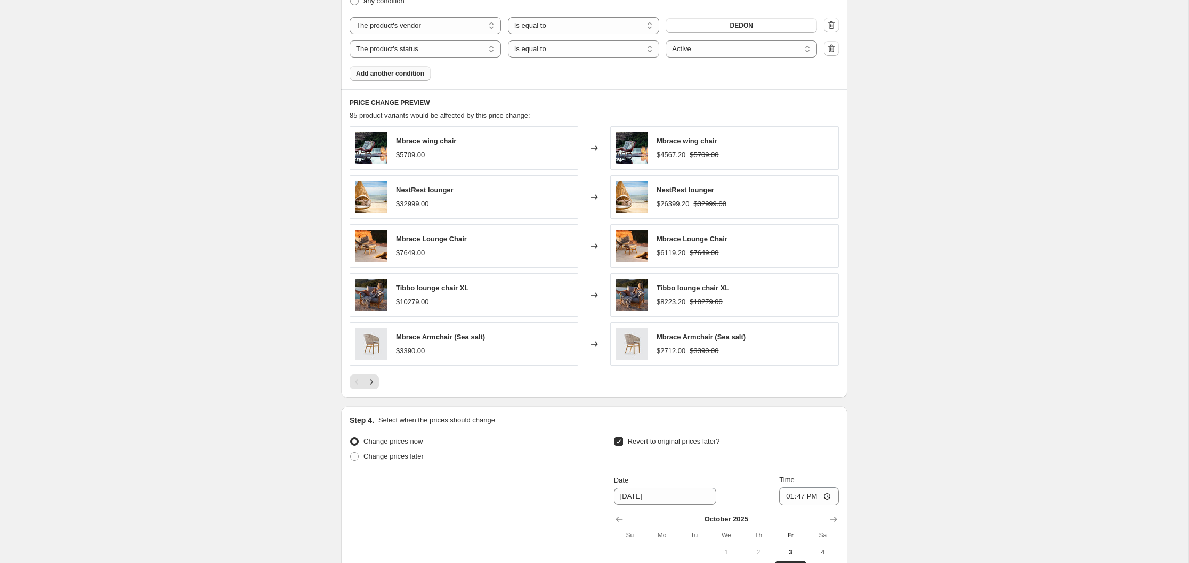
scroll to position [828, 0]
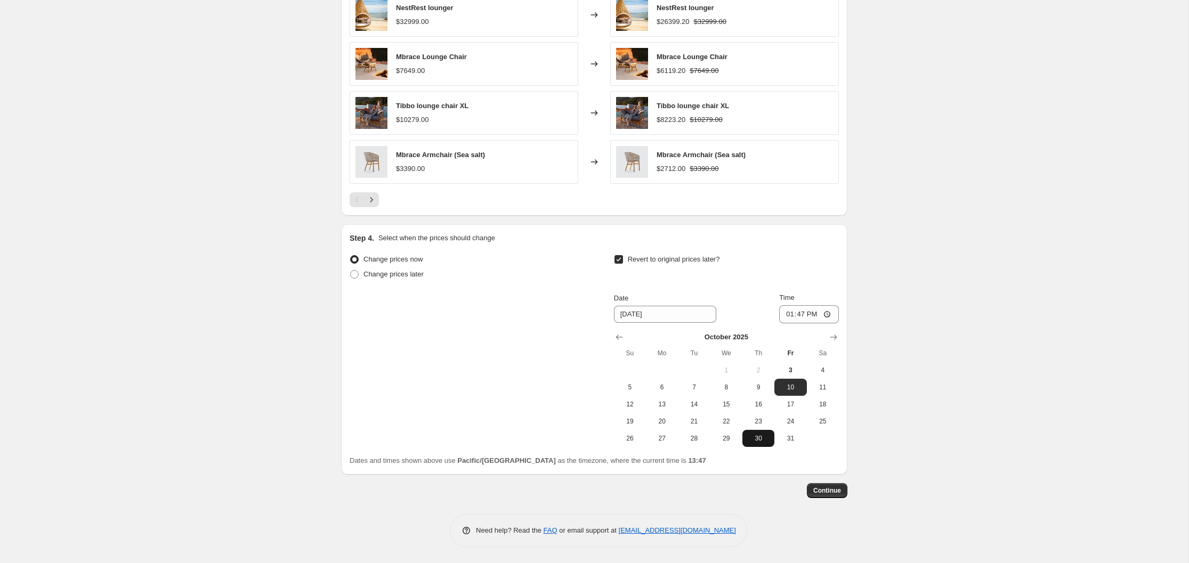
click at [760, 439] on span "30" at bounding box center [758, 438] width 23 height 9
type input "[DATE]"
click at [829, 491] on span "Continue" at bounding box center [827, 490] width 28 height 9
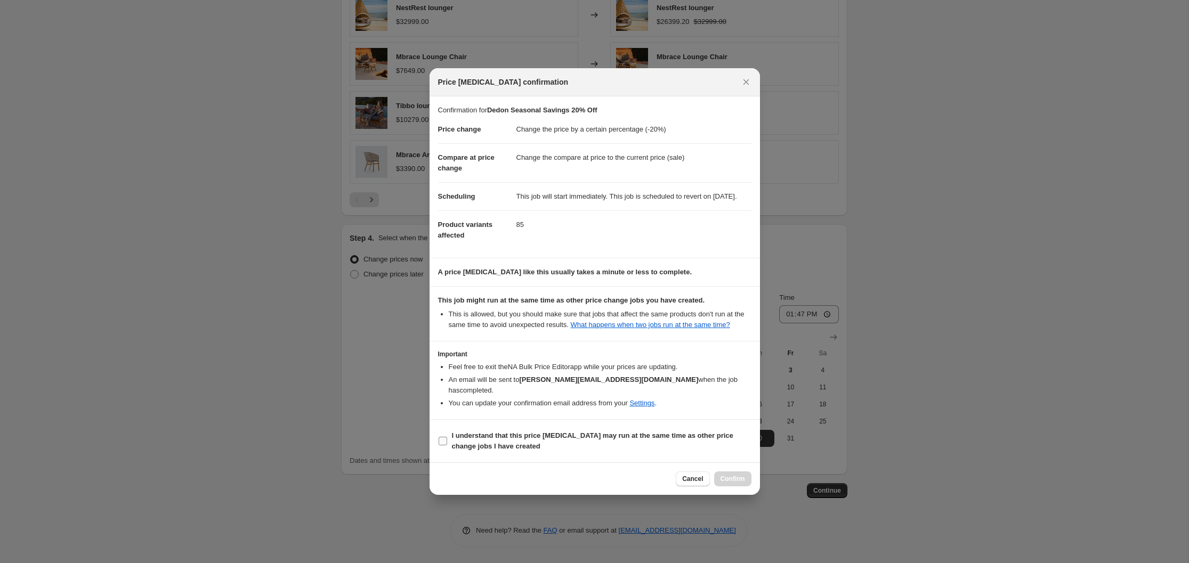
click at [443, 445] on input "I understand that this price [MEDICAL_DATA] may run at the same time as other p…" at bounding box center [443, 441] width 9 height 9
checkbox input "true"
click at [731, 483] on span "Confirm" at bounding box center [732, 479] width 25 height 9
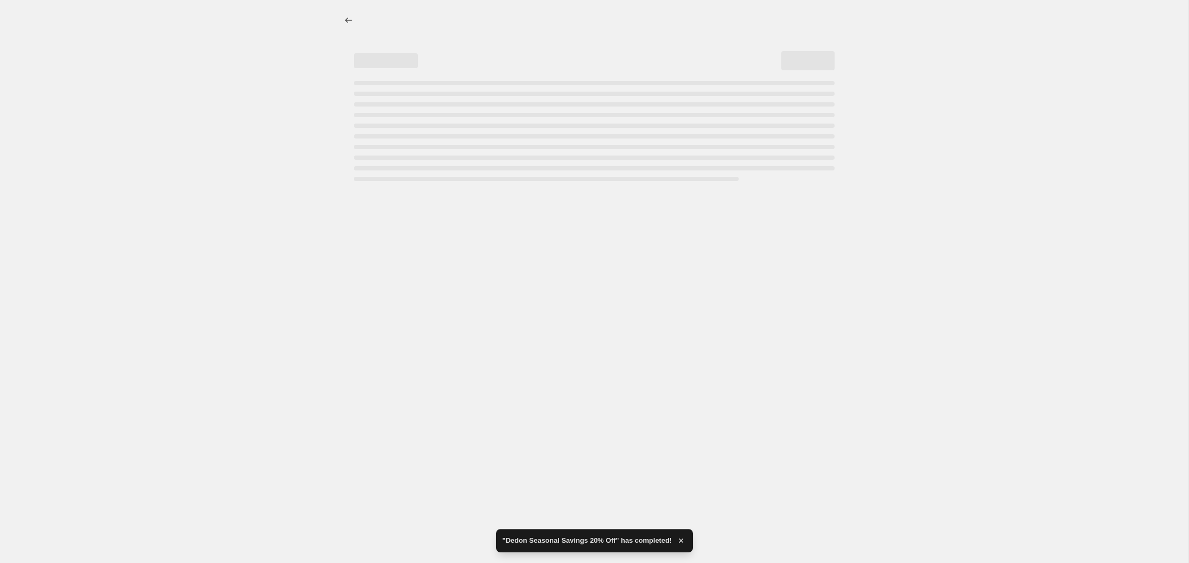
select select "percentage"
select select "vendor"
select select "product_status"
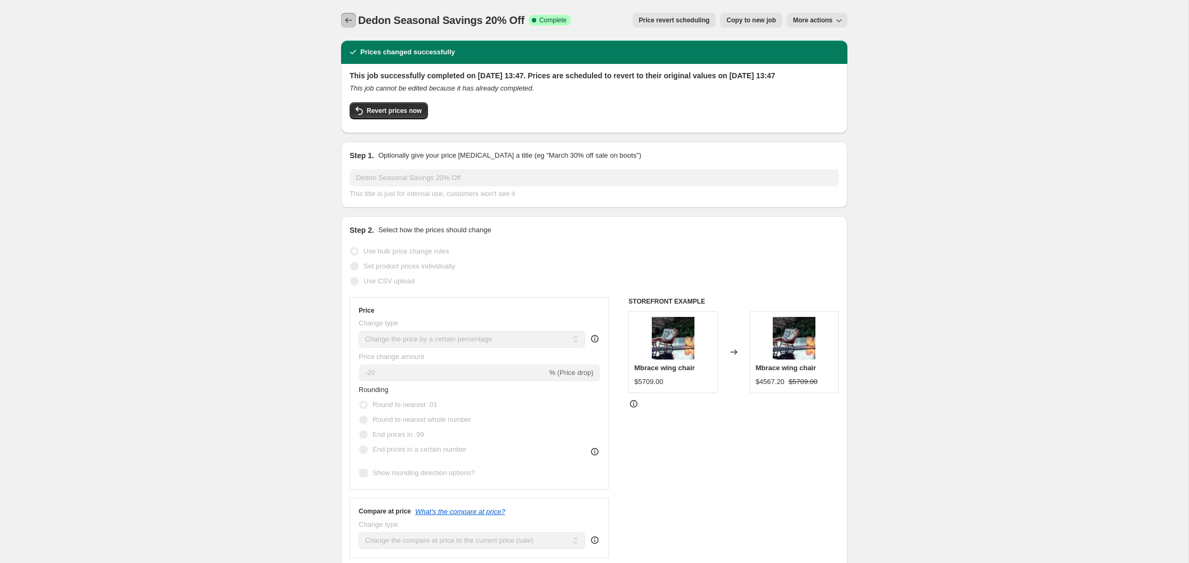
click at [348, 21] on icon "Price change jobs" at bounding box center [348, 20] width 11 height 11
